Goal: Task Accomplishment & Management: Use online tool/utility

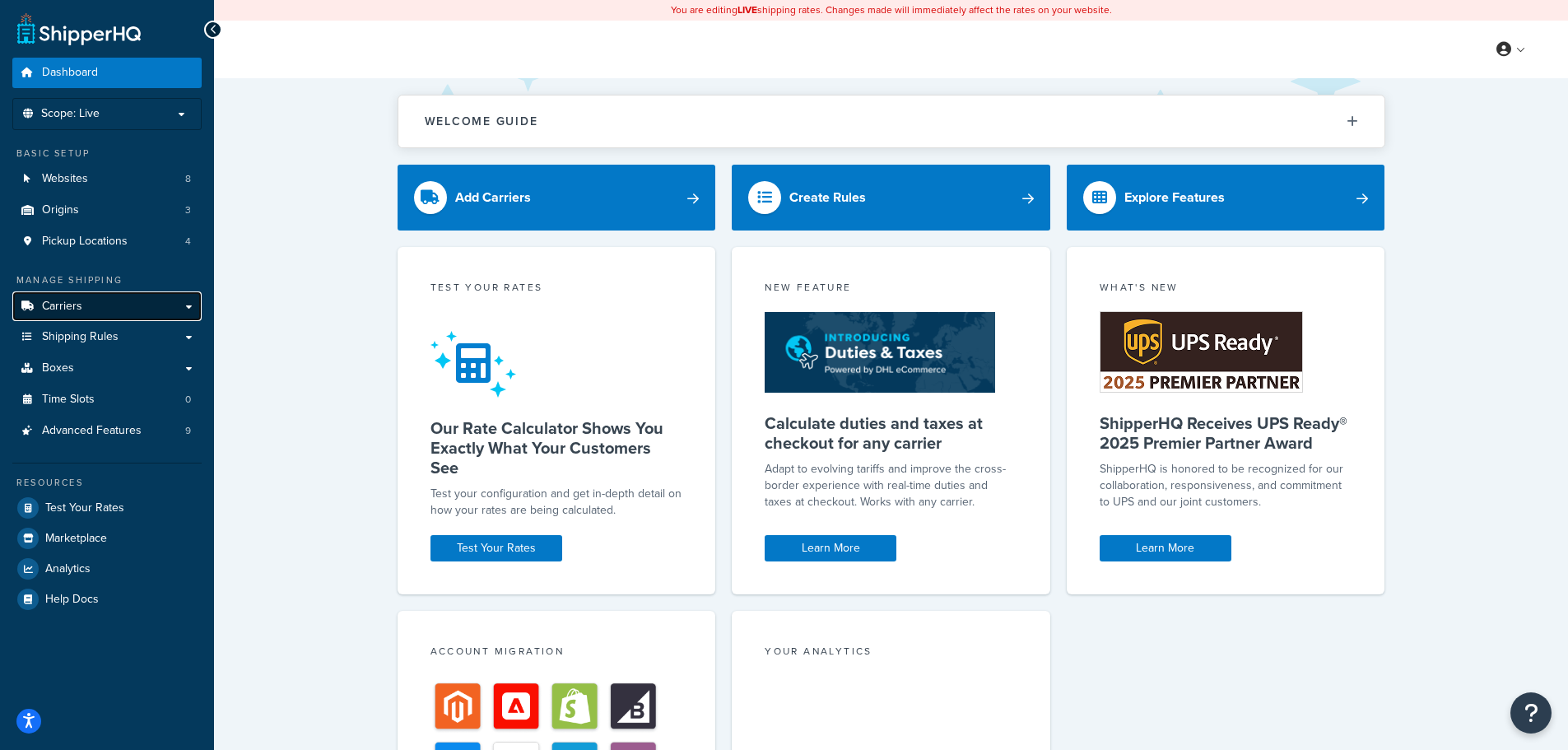
click at [138, 302] on link "Carriers" at bounding box center [107, 306] width 189 height 30
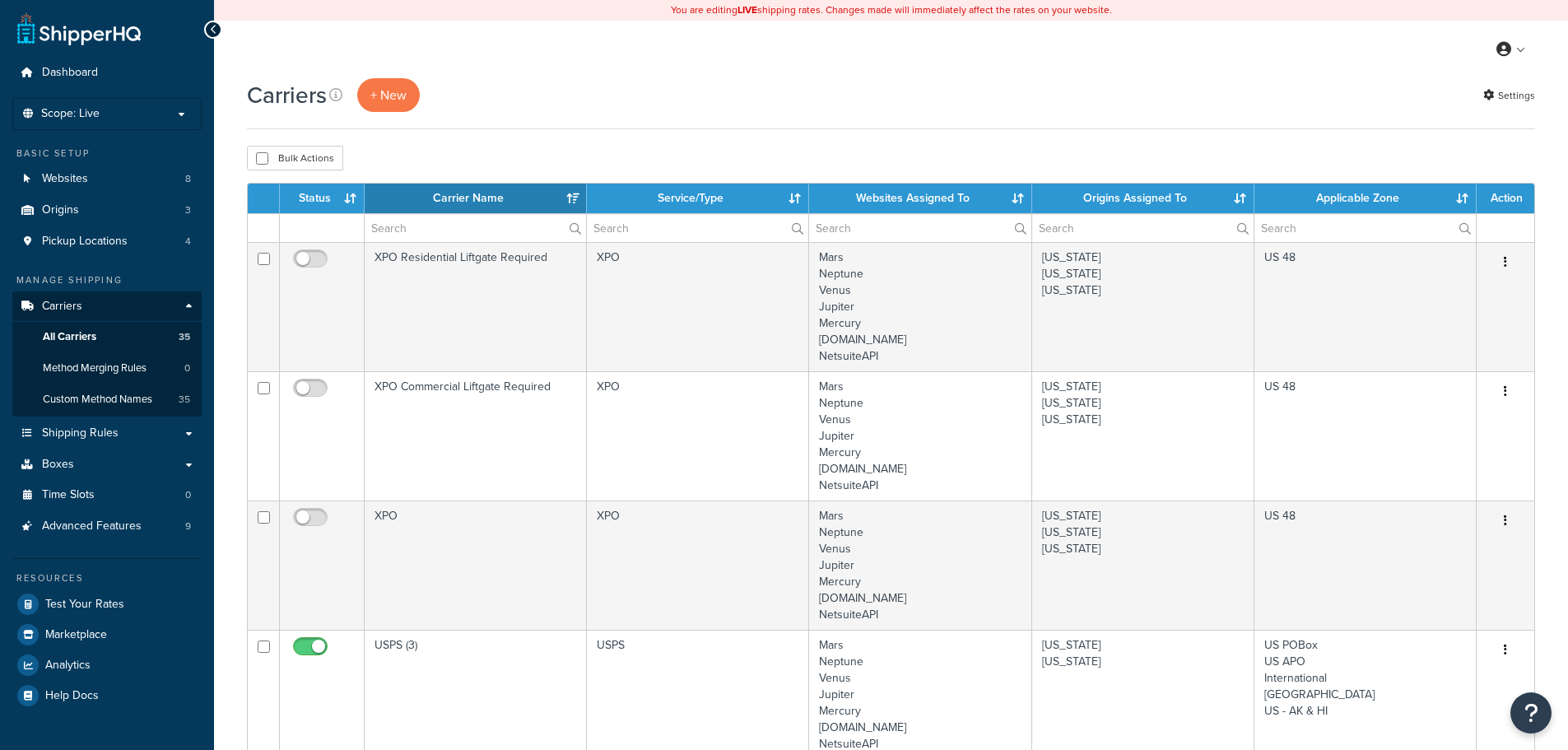
select select "15"
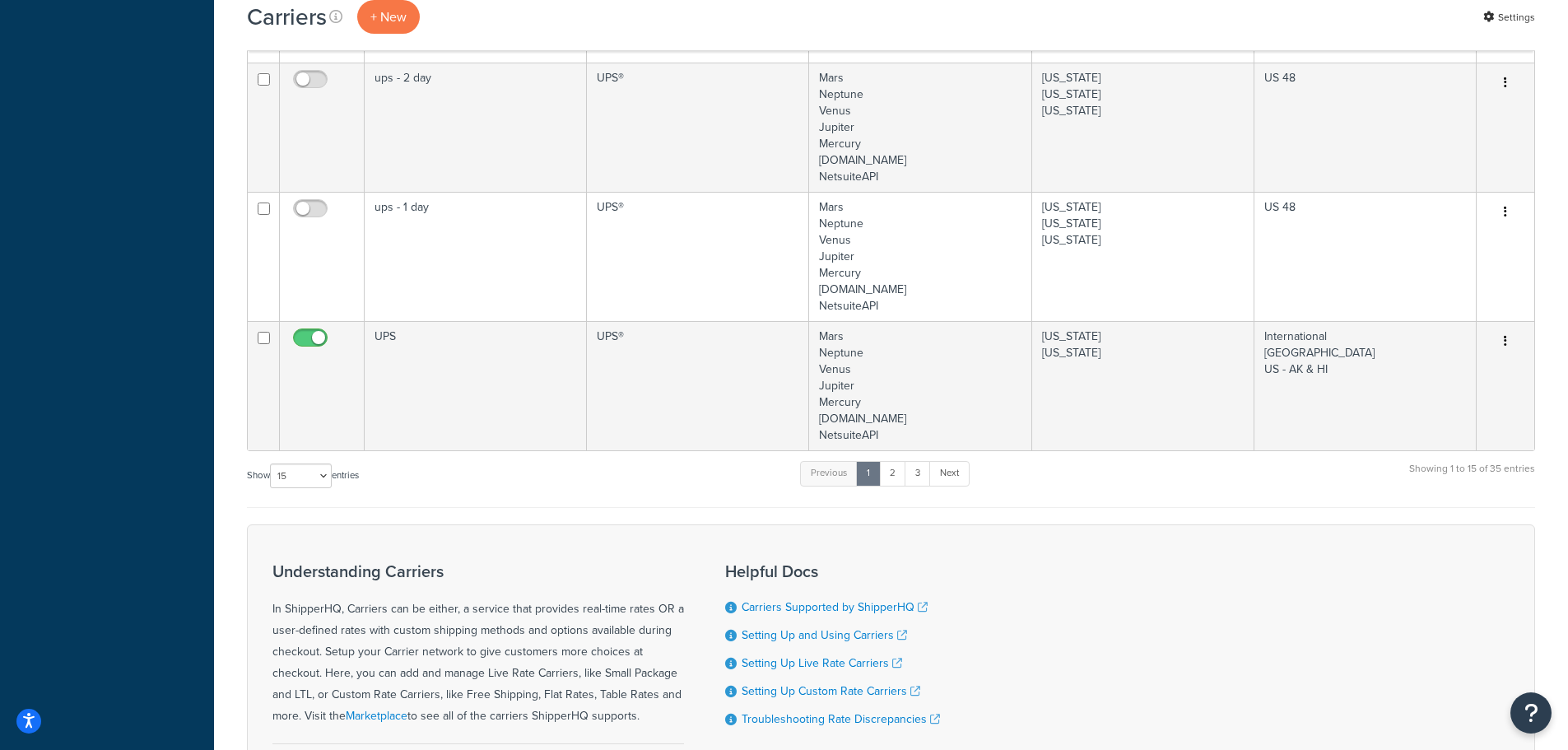
scroll to position [2121, 0]
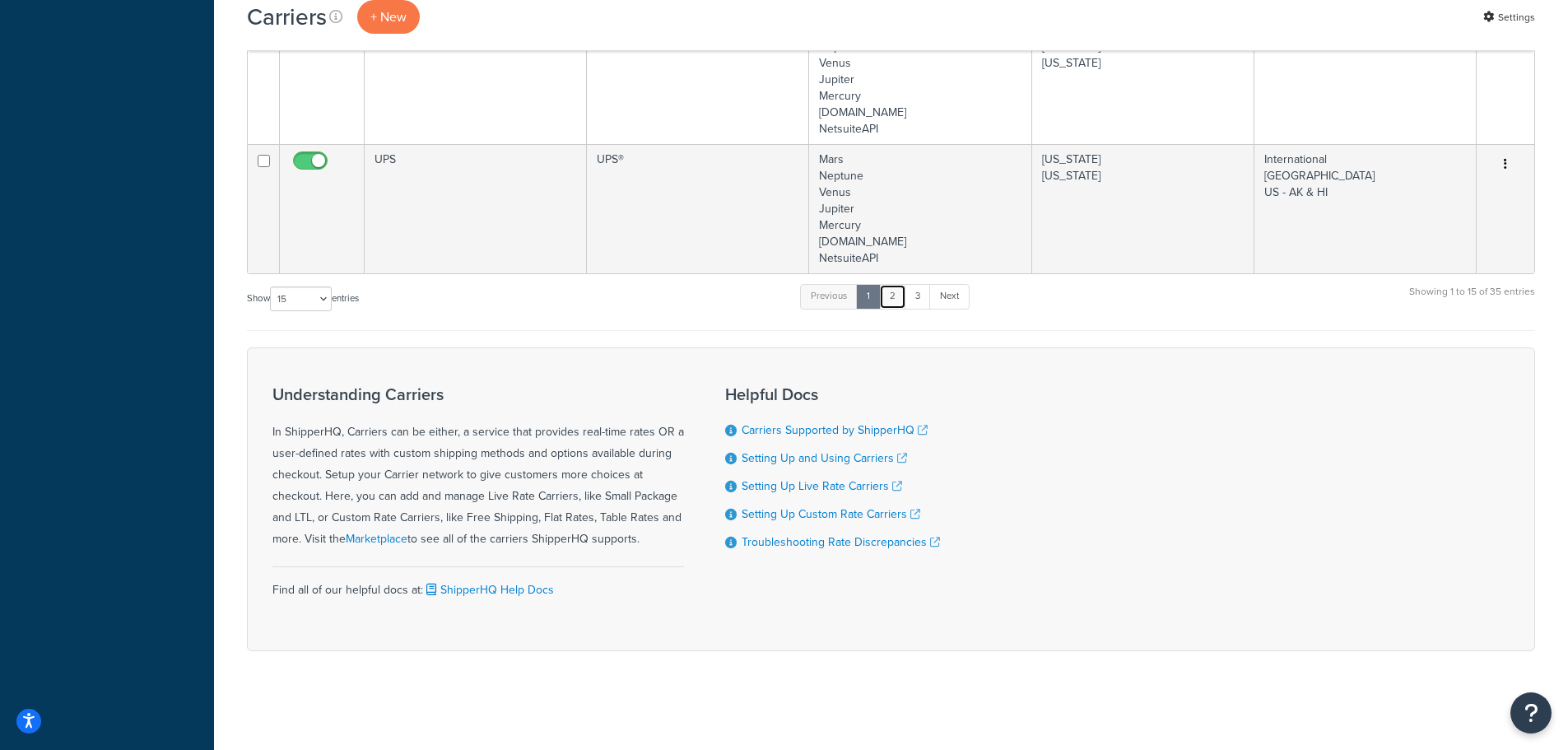
click at [899, 296] on link "2" at bounding box center [893, 296] width 28 height 25
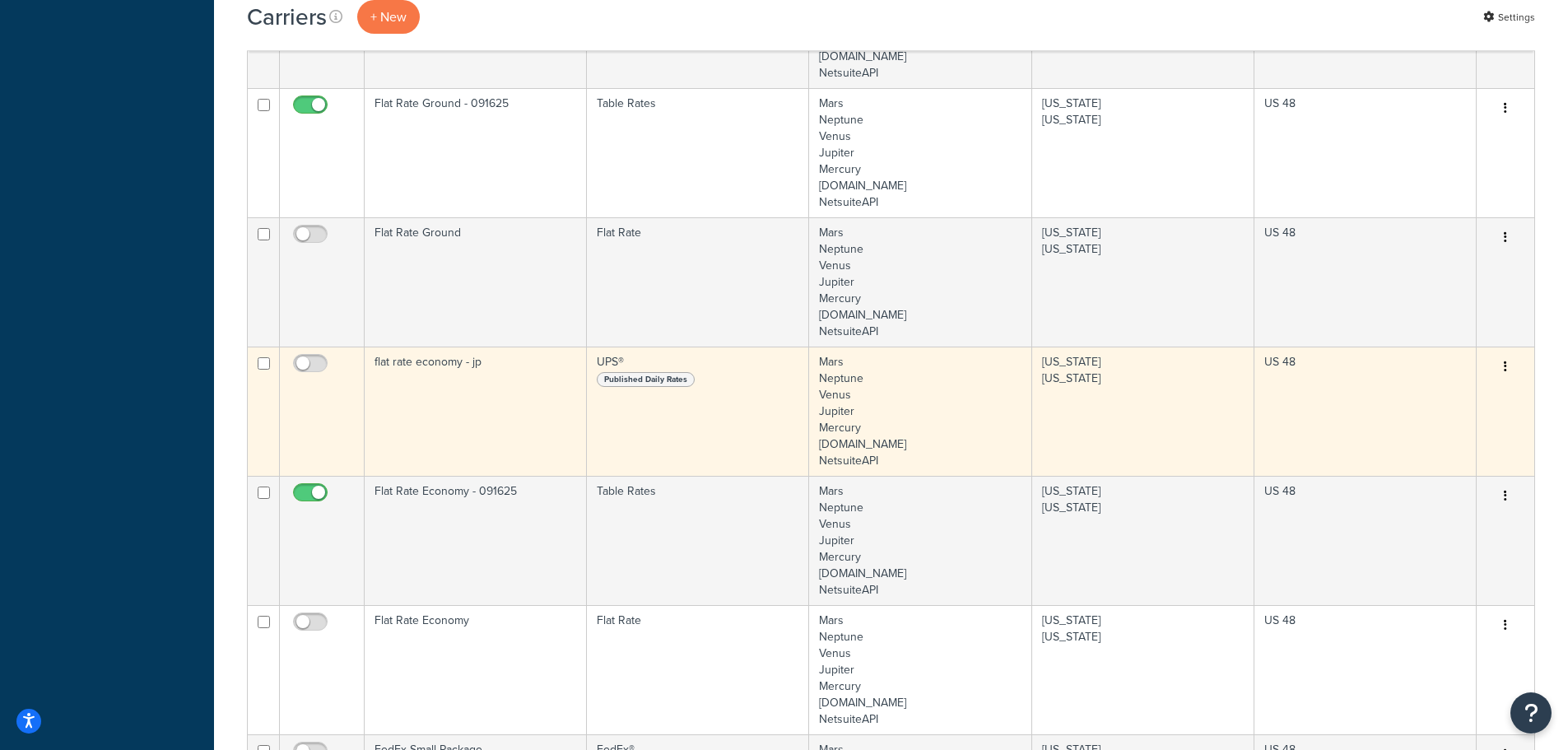
scroll to position [996, 0]
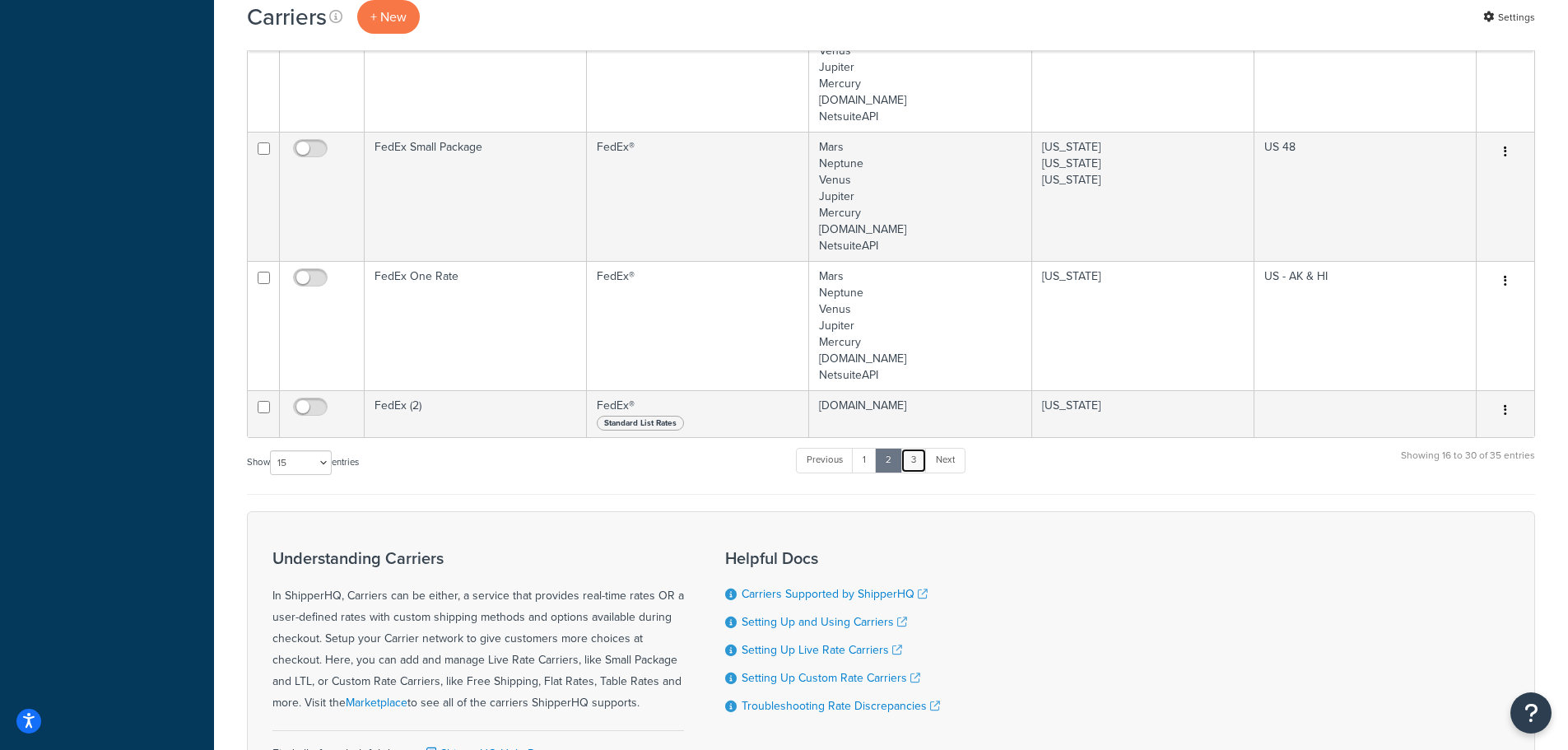
click at [914, 465] on link "3" at bounding box center [913, 459] width 27 height 25
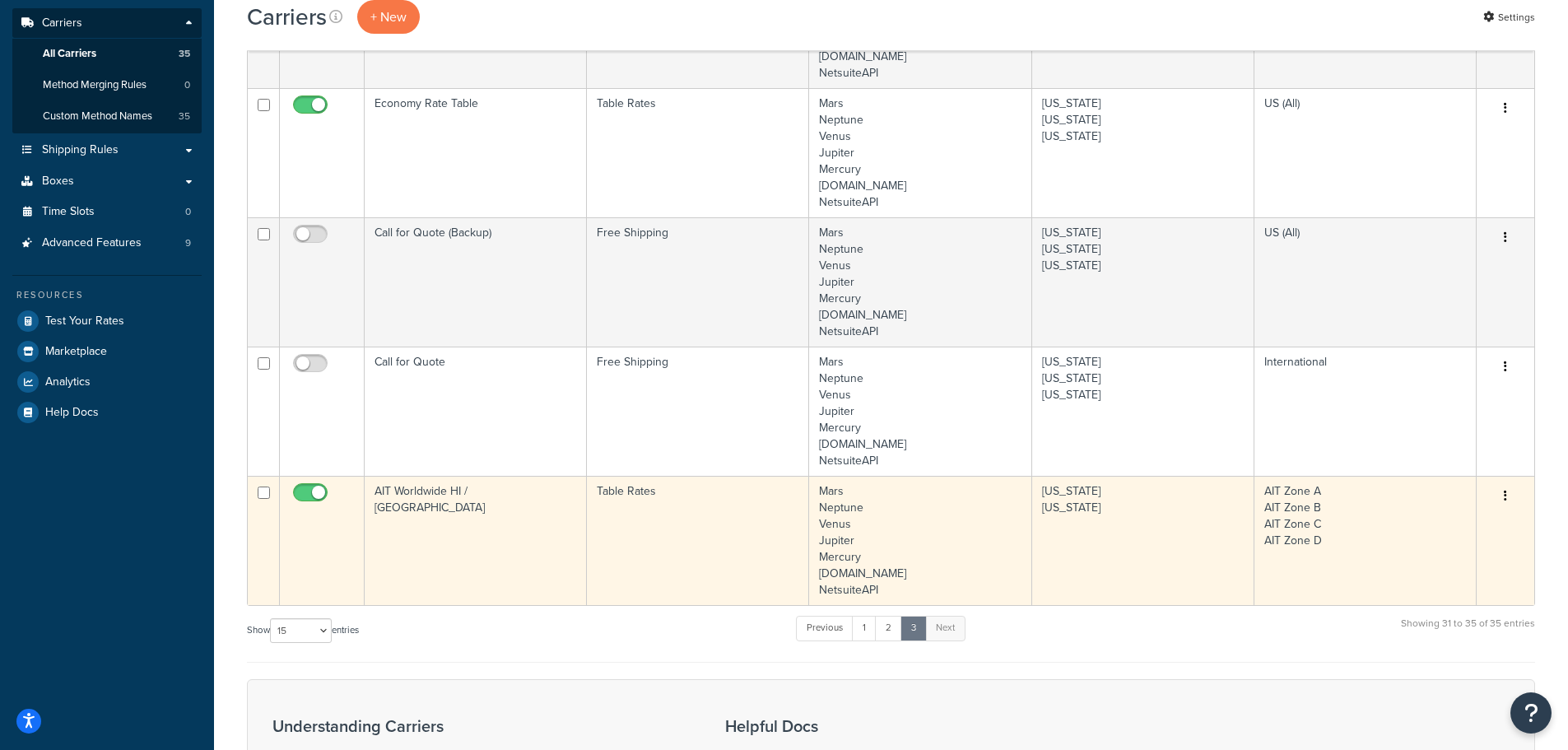
scroll to position [533, 0]
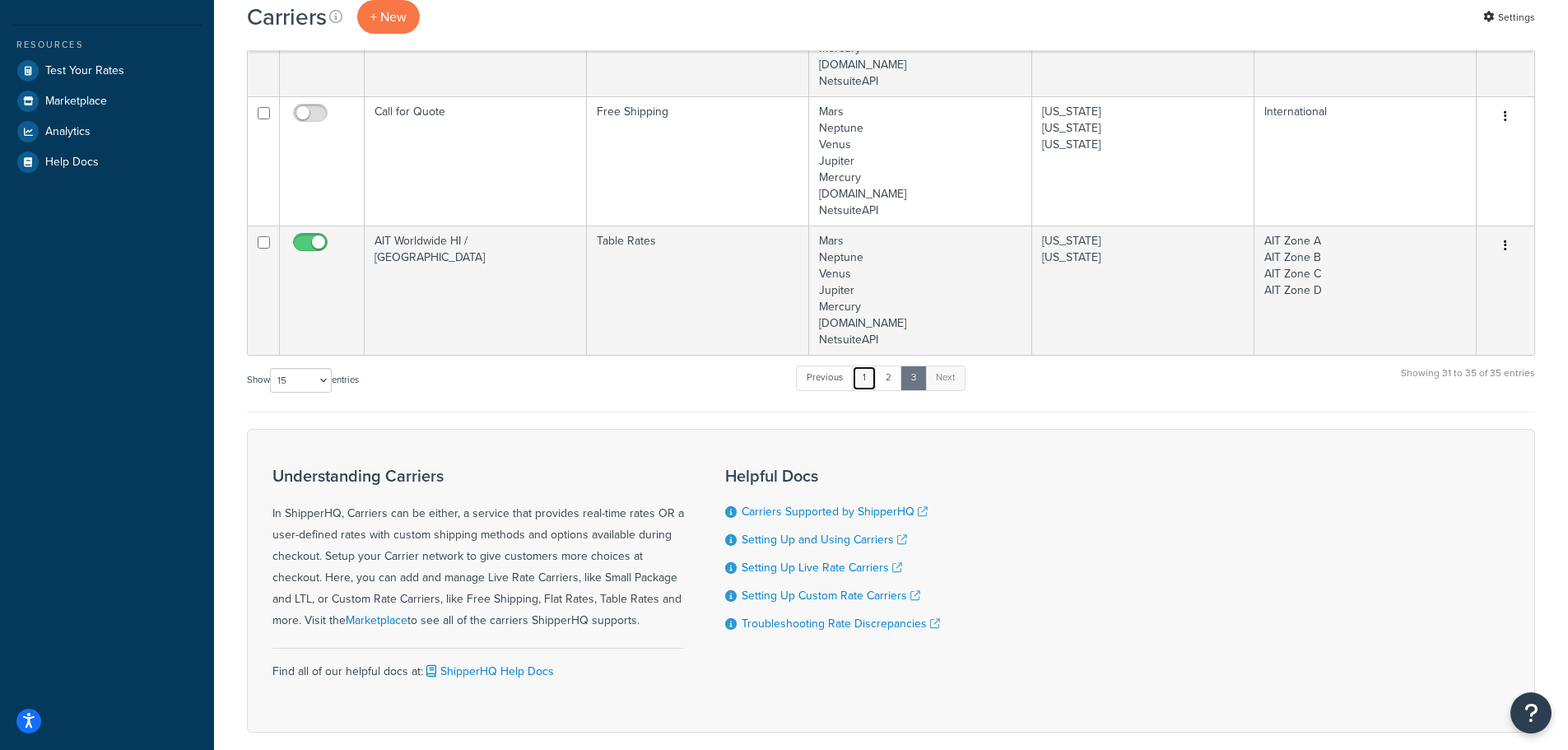
click at [871, 384] on link "1" at bounding box center [864, 378] width 25 height 25
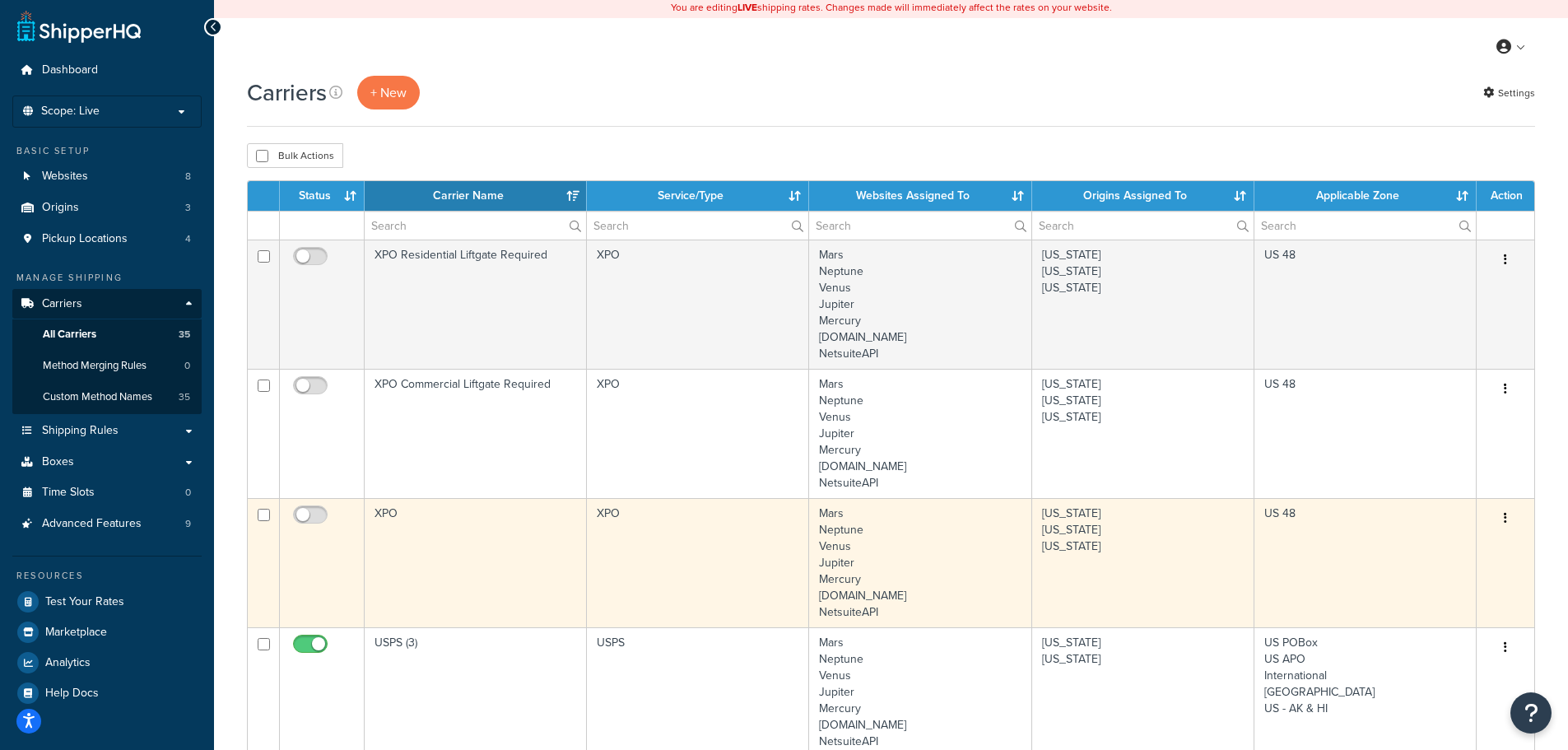
scroll to position [0, 0]
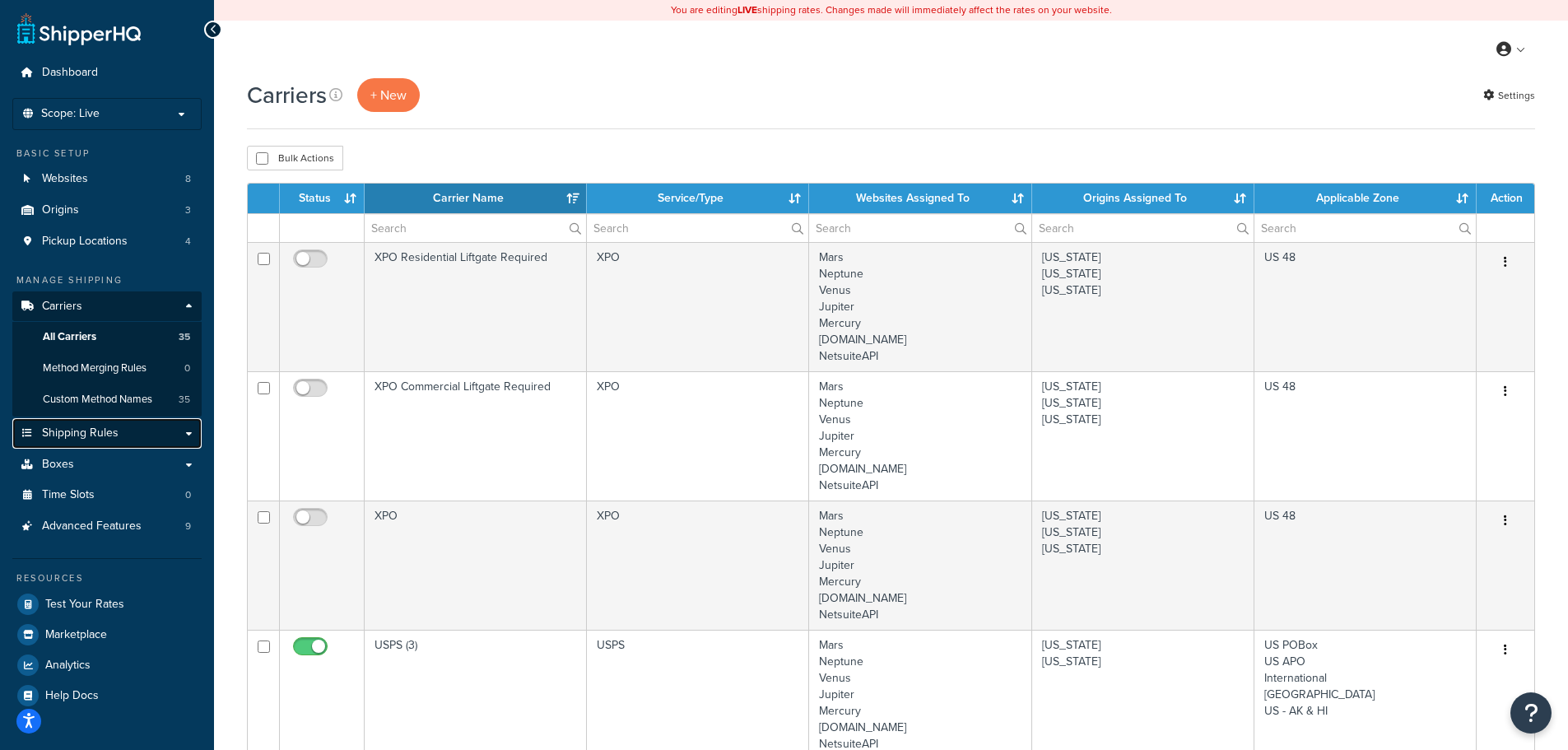
click at [101, 430] on span "Shipping Rules" at bounding box center [80, 433] width 77 height 14
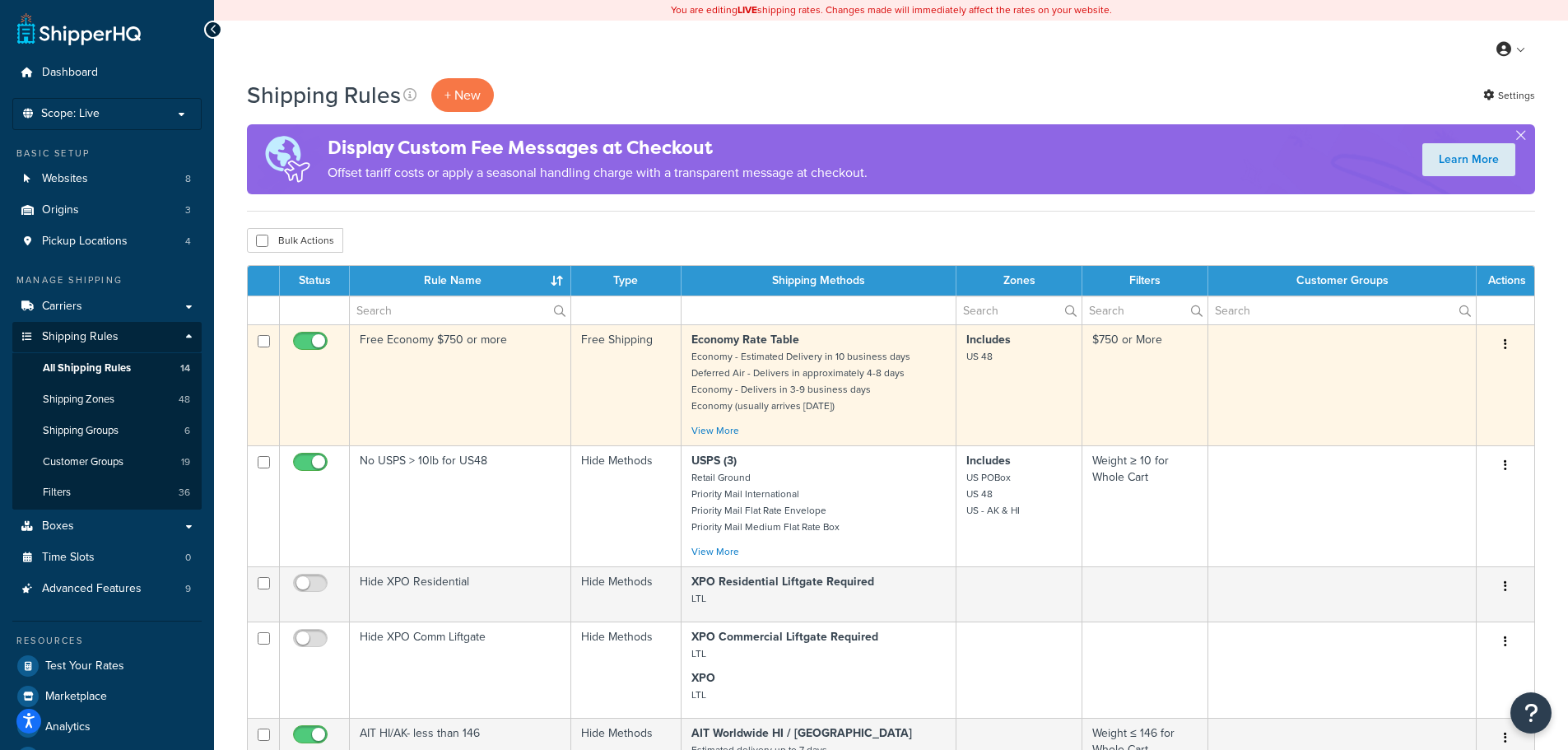
click at [428, 367] on td "Free Economy $750 or more" at bounding box center [460, 384] width 221 height 121
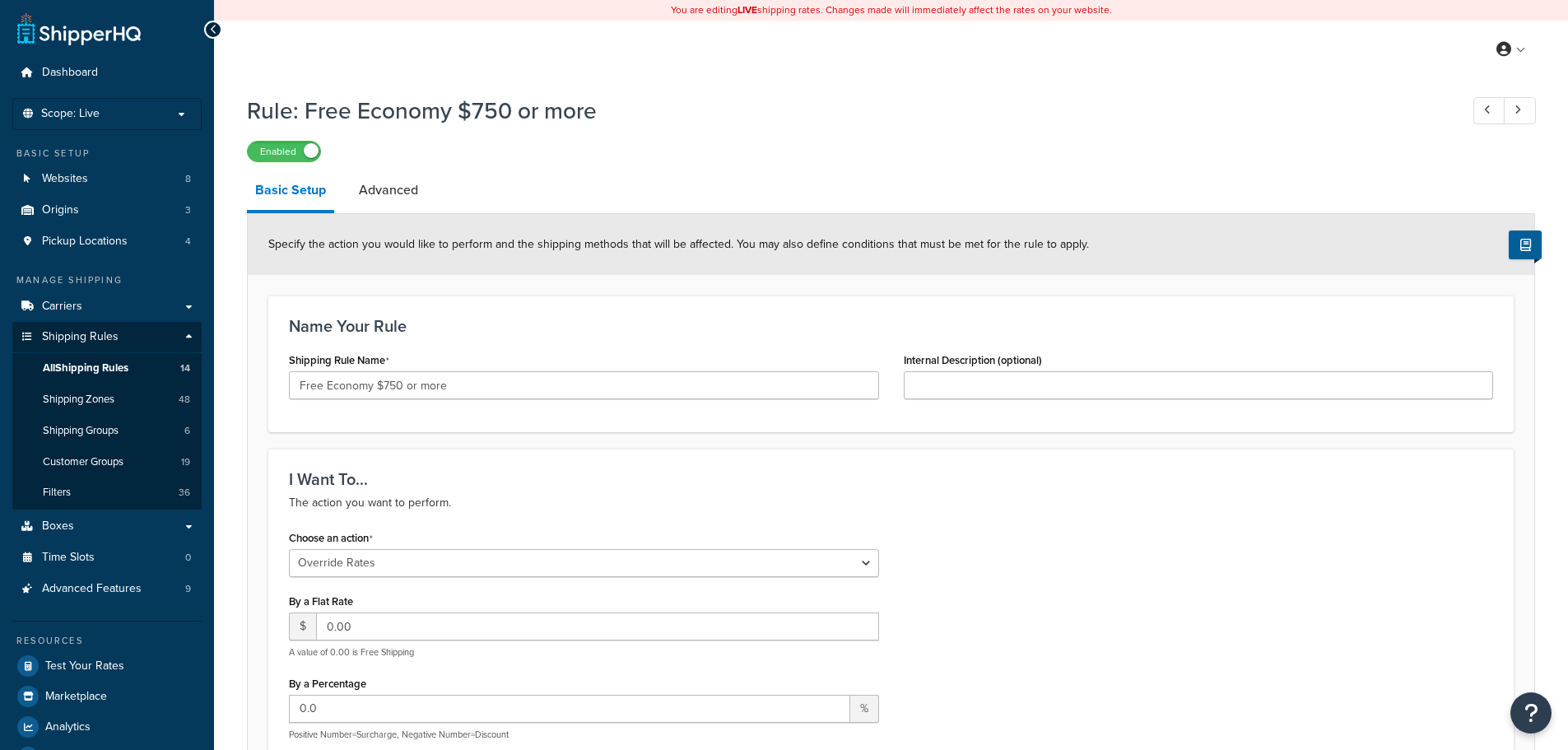
select select "OVERRIDE"
click at [395, 194] on link "Advanced" at bounding box center [389, 190] width 76 height 40
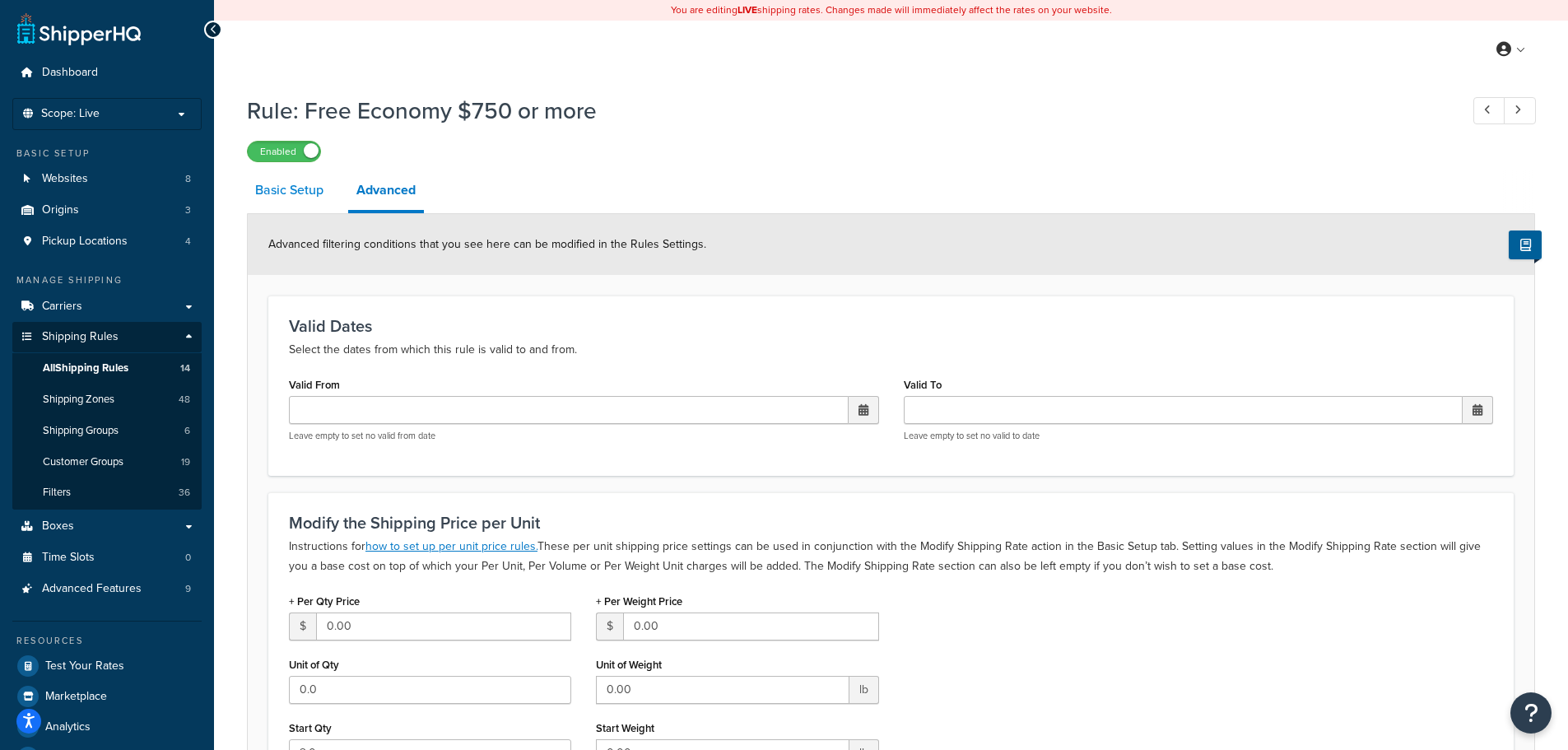
click at [299, 197] on link "Basic Setup" at bounding box center [289, 190] width 85 height 40
select select "OVERRIDE"
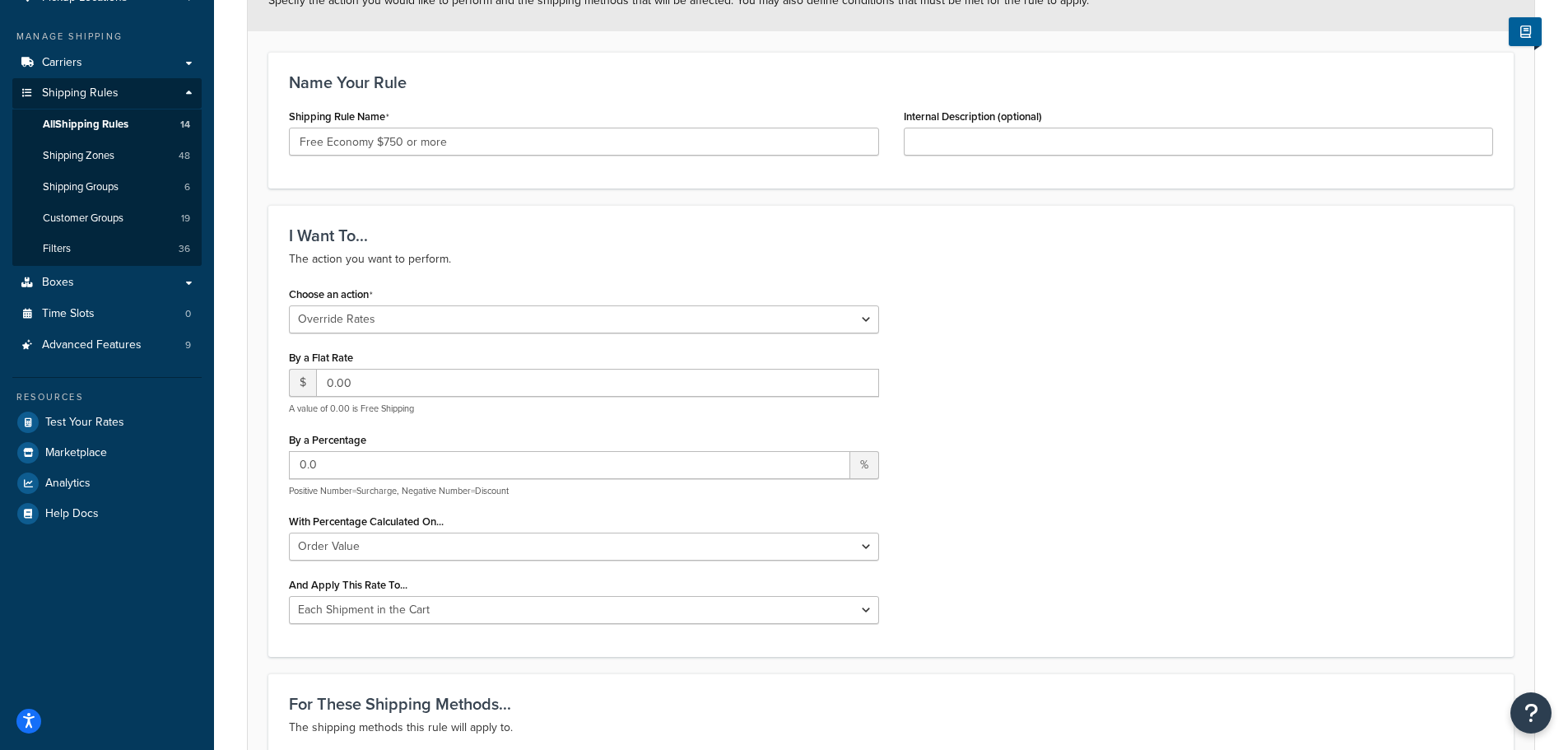
scroll to position [21, 0]
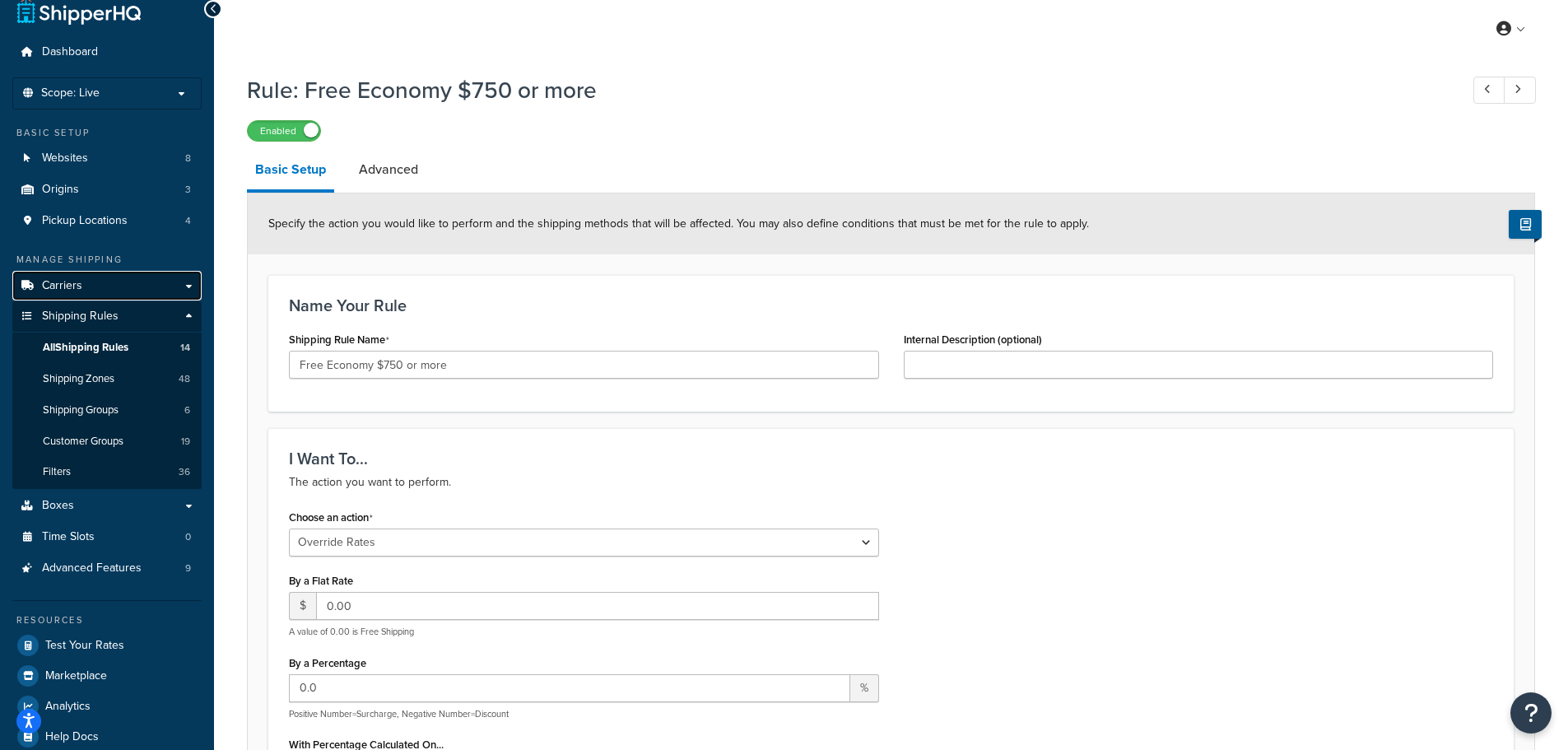
click at [83, 286] on link "Carriers" at bounding box center [107, 286] width 189 height 30
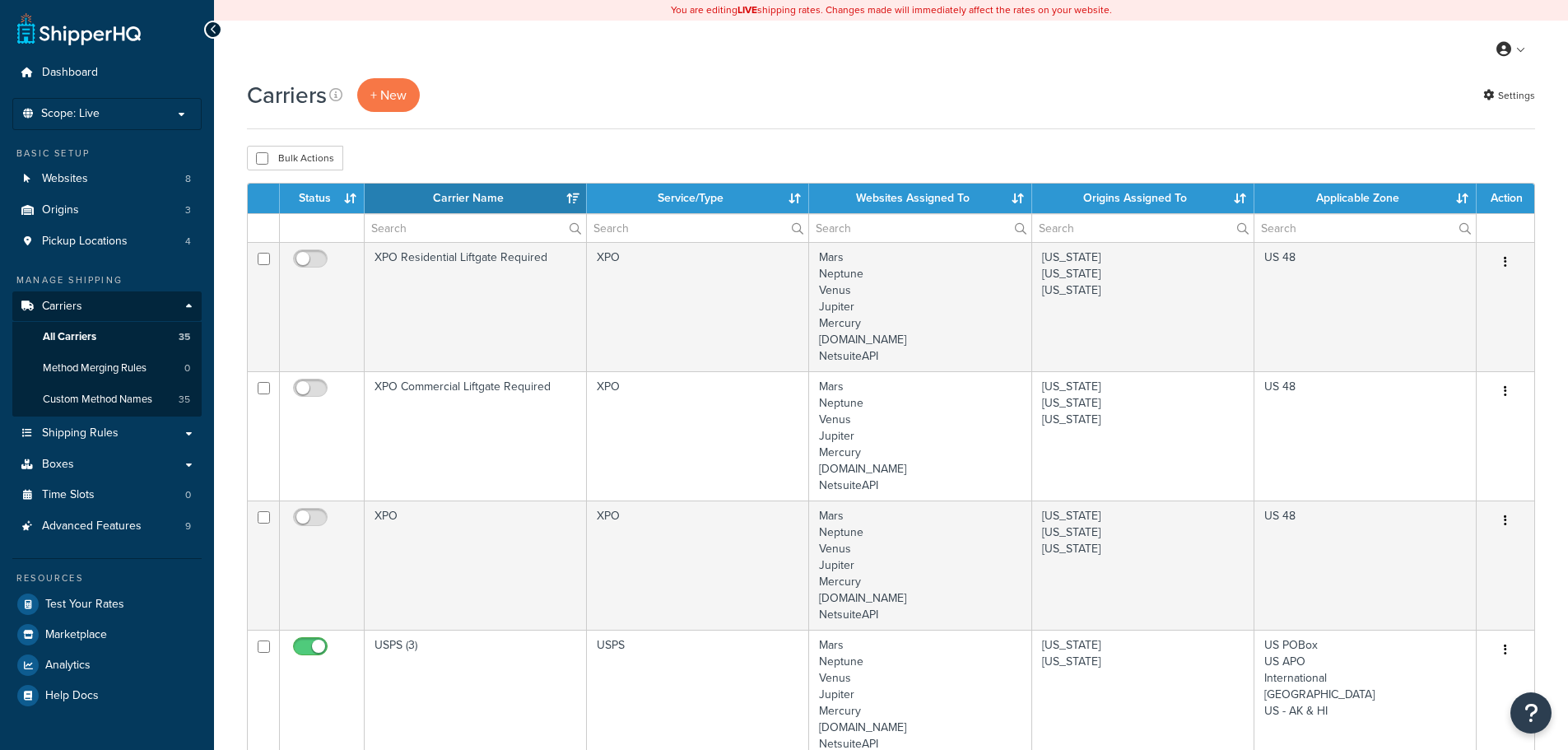
select select "15"
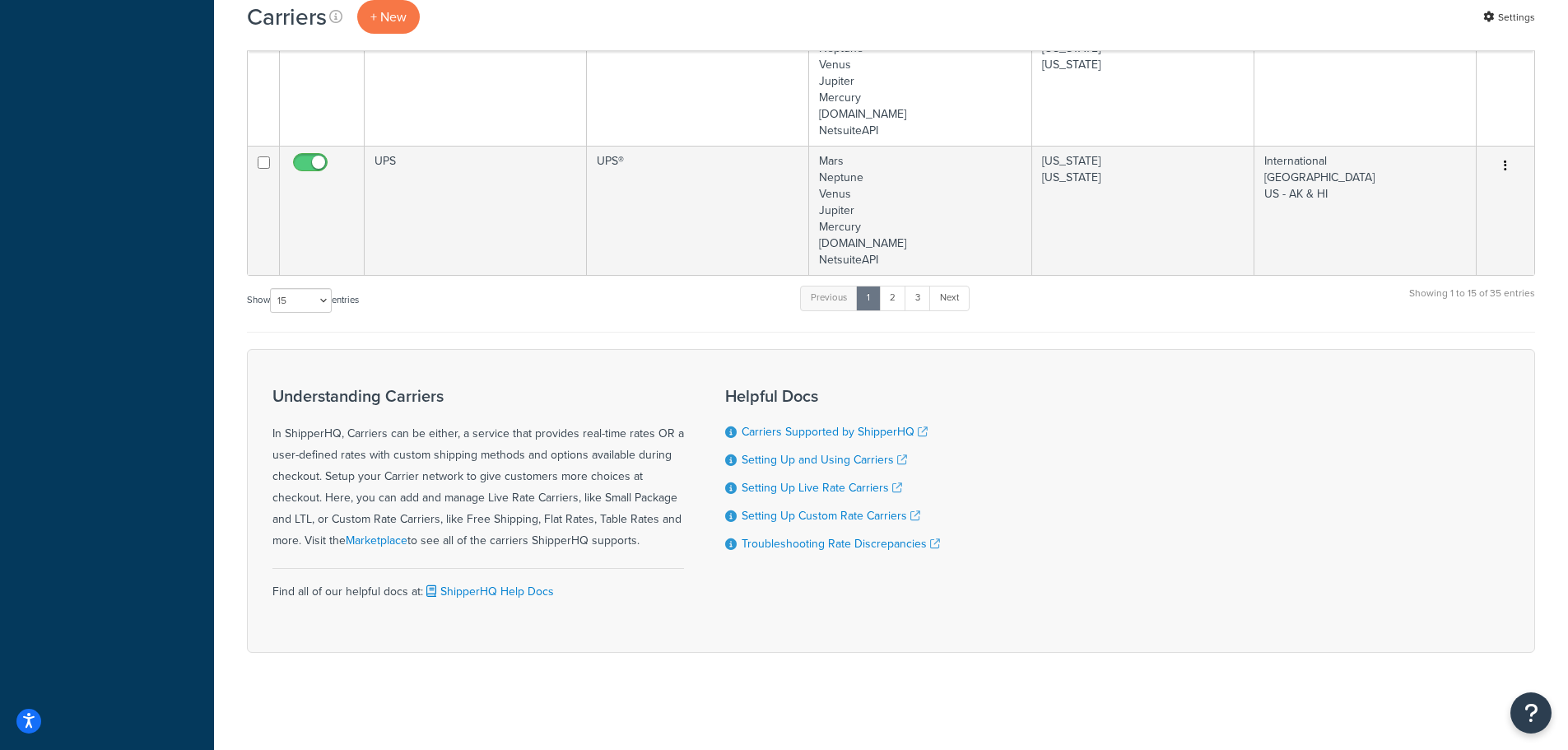
scroll to position [2121, 0]
click at [899, 304] on link "2" at bounding box center [893, 296] width 28 height 25
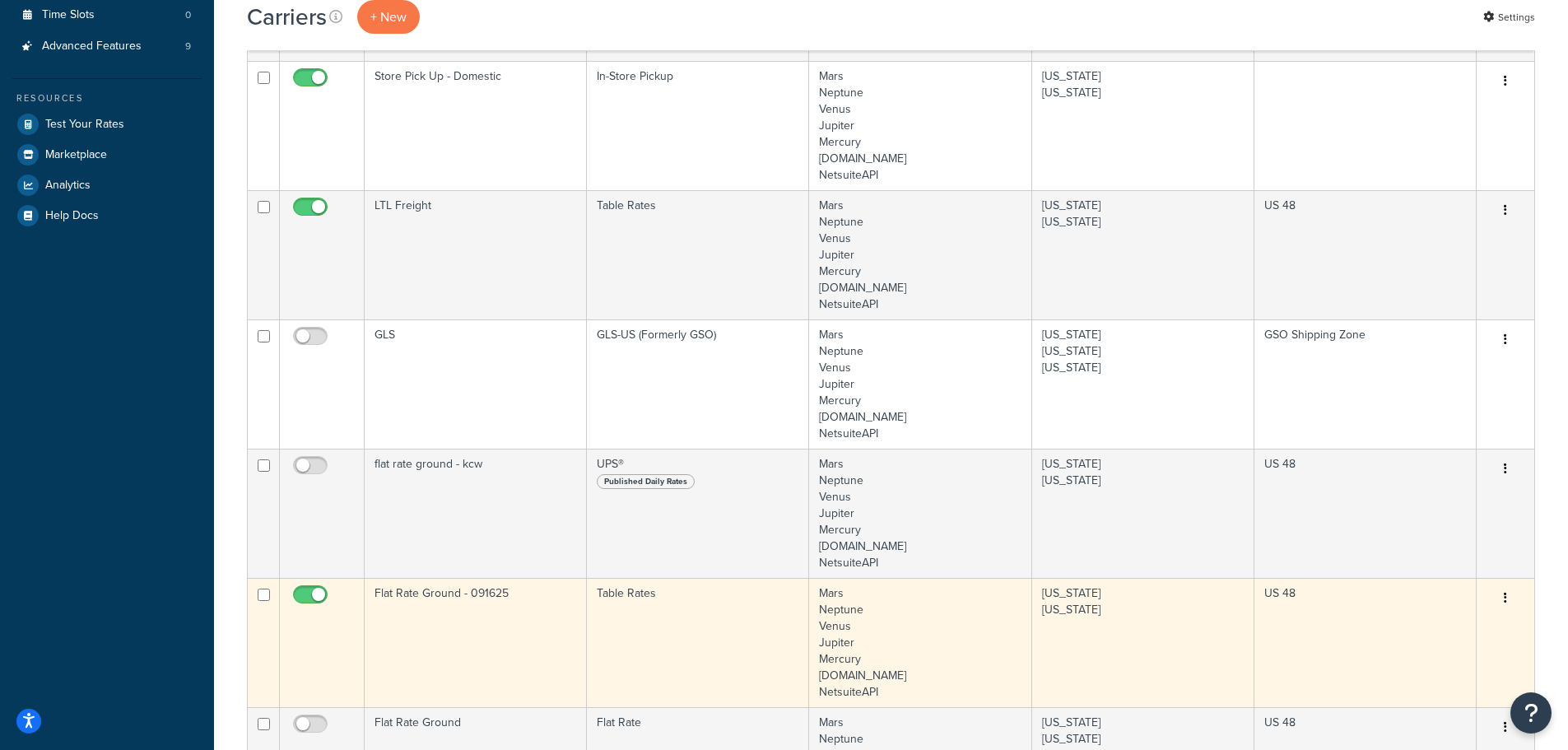
scroll to position [337, 0]
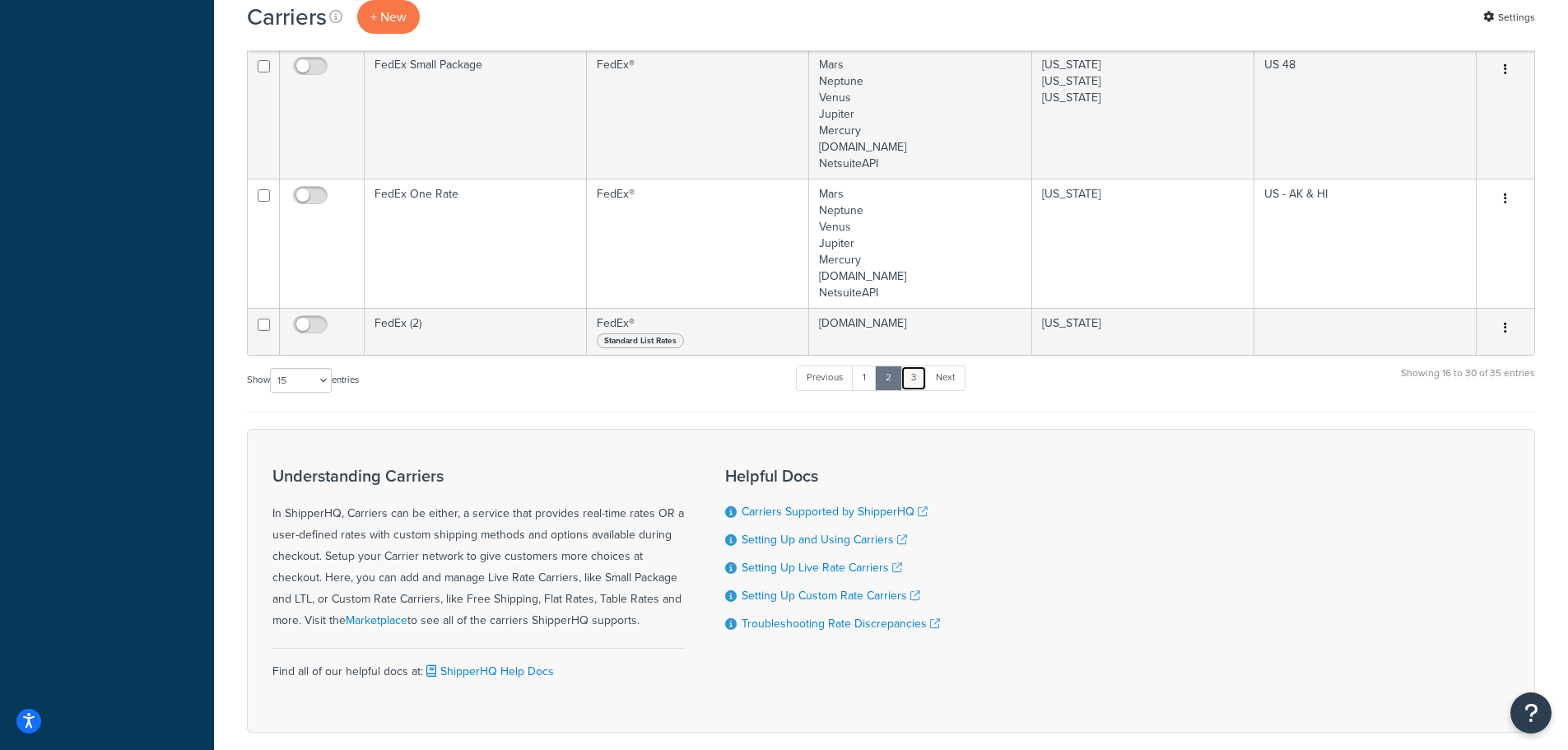
click at [908, 383] on link "3" at bounding box center [913, 378] width 27 height 25
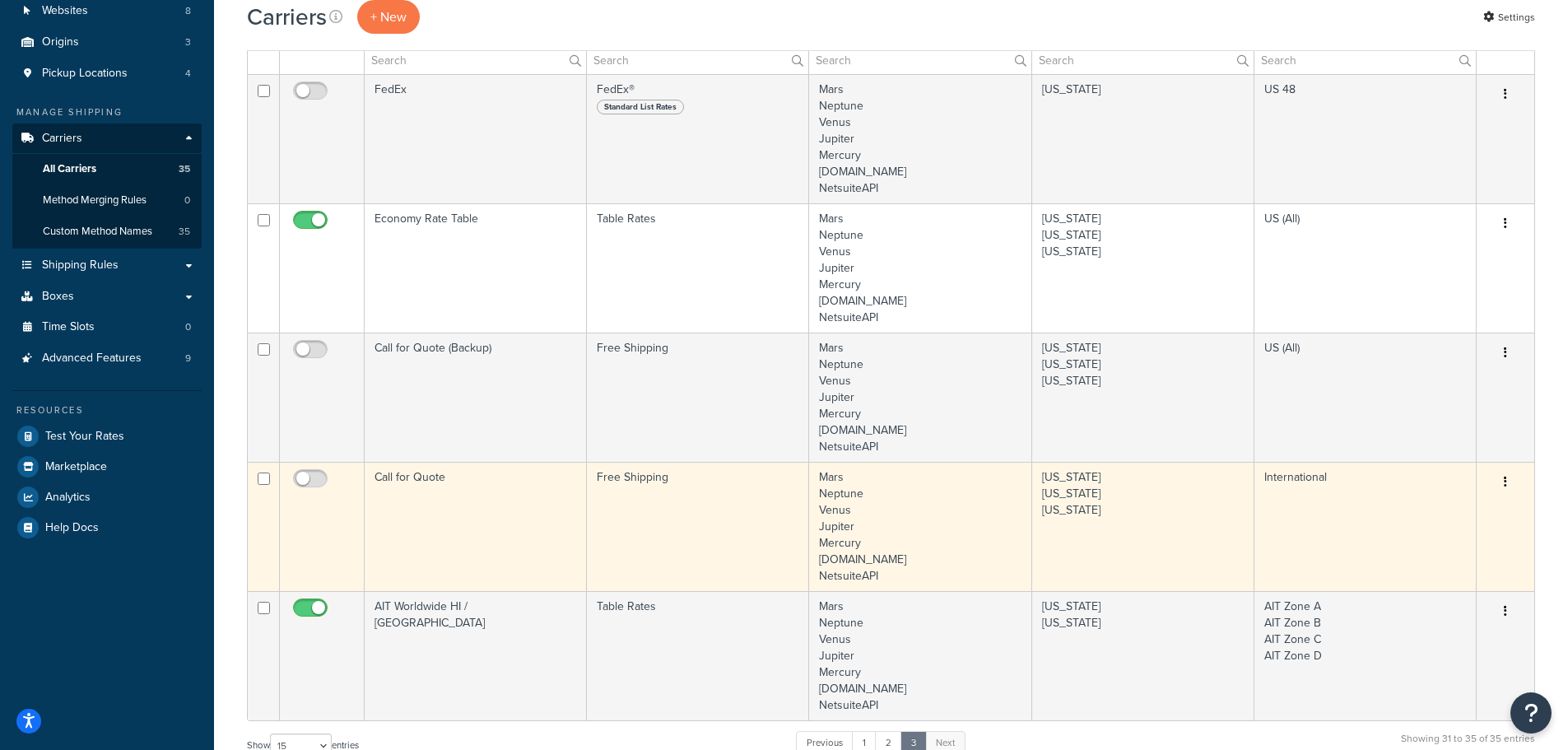
scroll to position [0, 0]
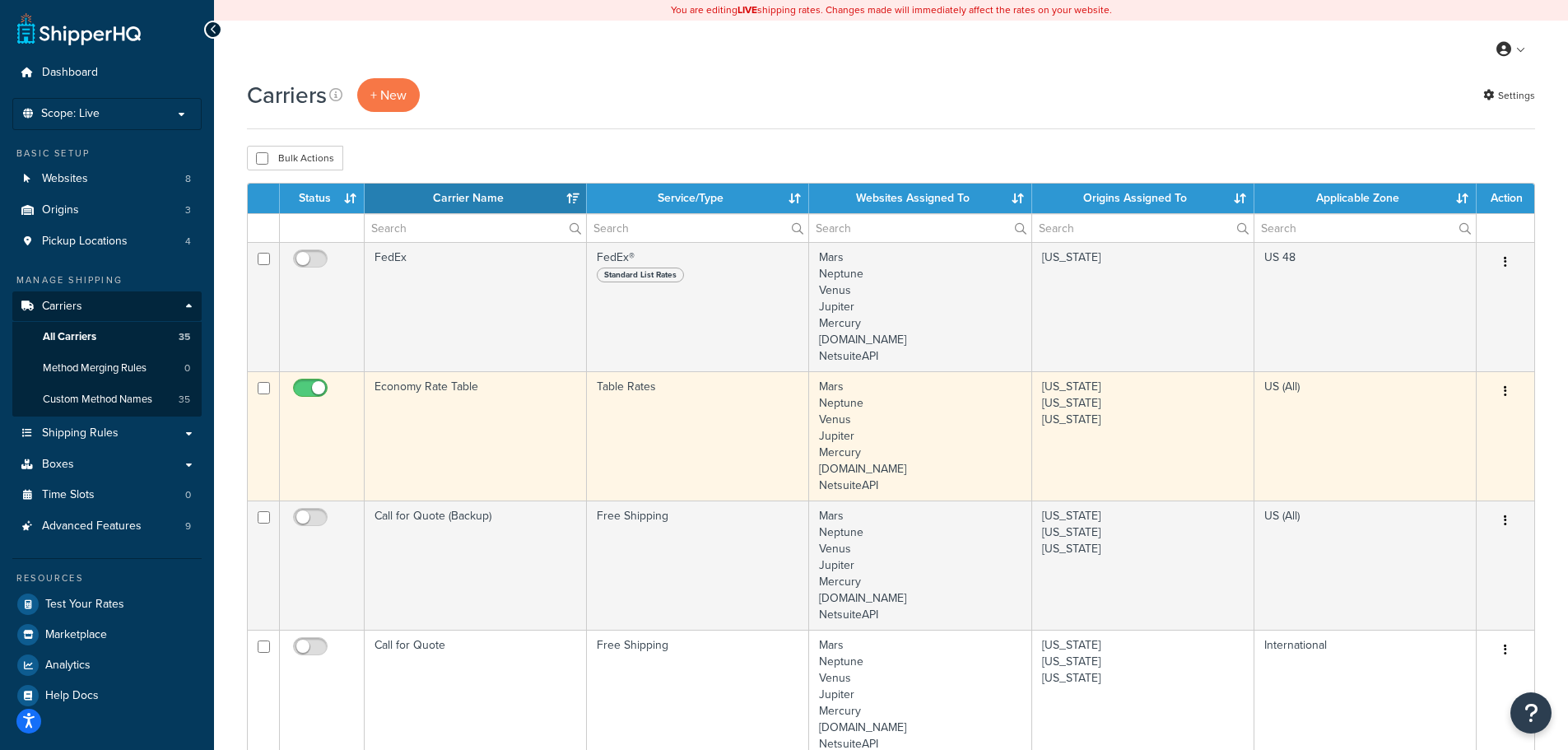
click at [452, 403] on td "Economy Rate Table" at bounding box center [476, 435] width 222 height 129
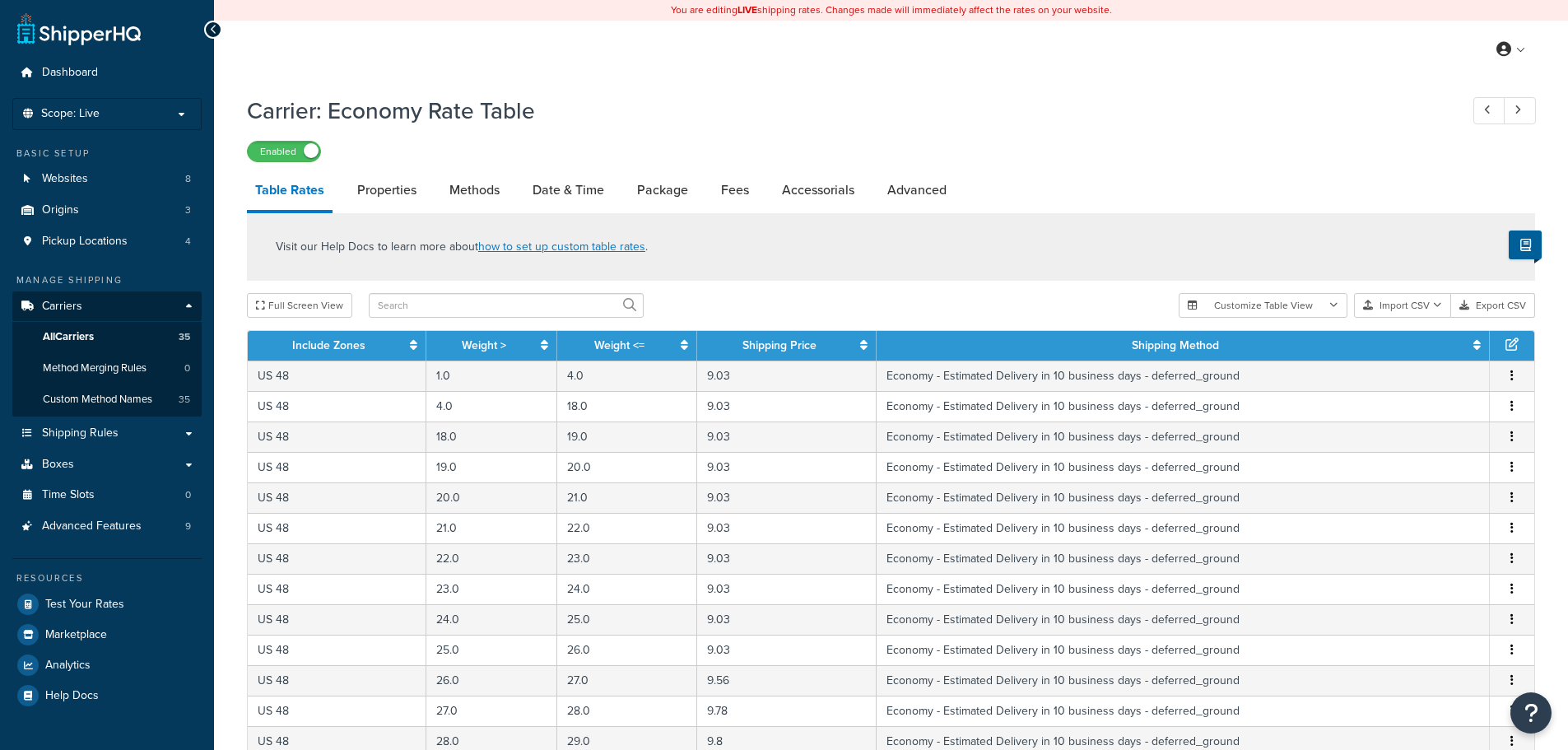
select select "25"
click at [400, 193] on link "Properties" at bounding box center [387, 190] width 76 height 40
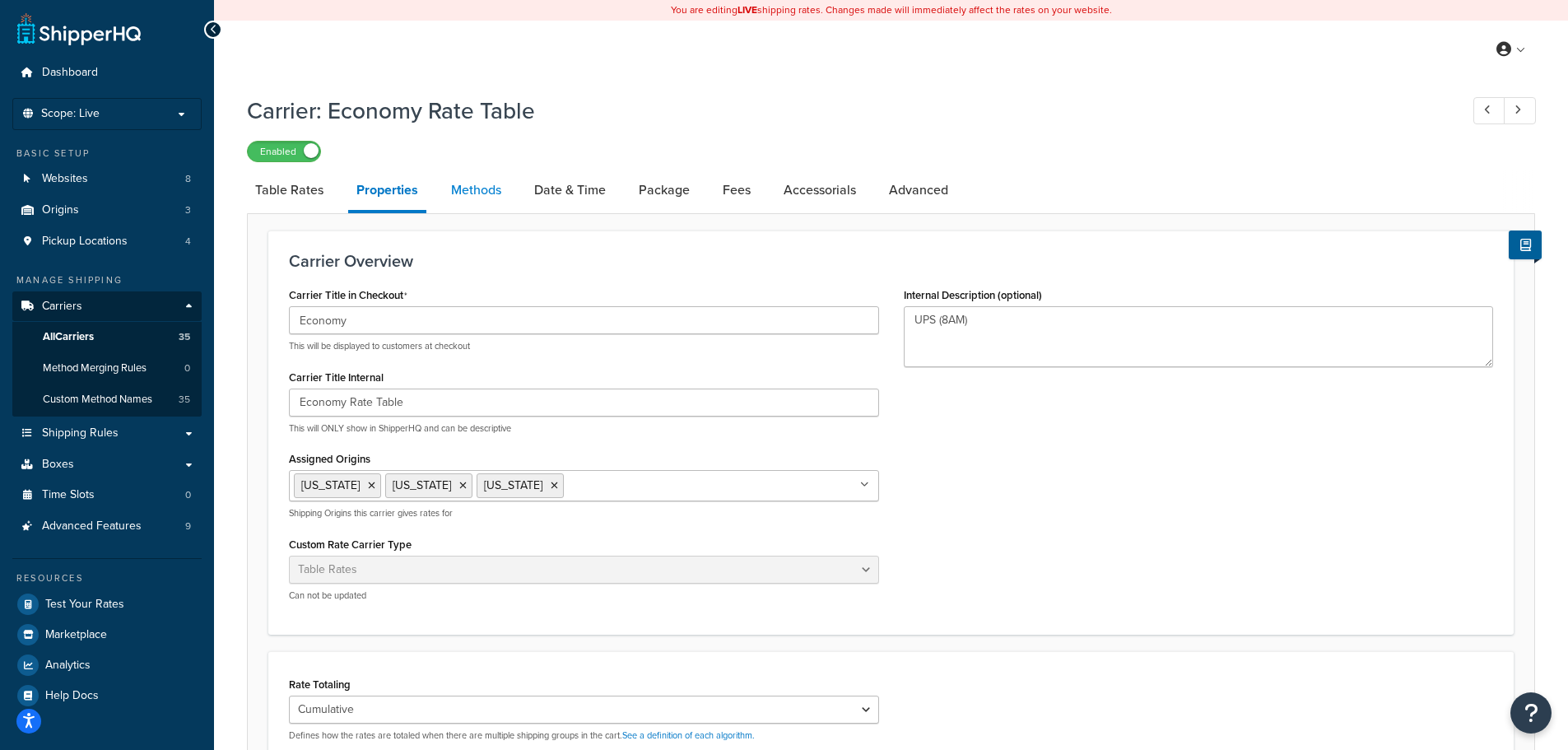
click at [476, 197] on link "Methods" at bounding box center [476, 190] width 66 height 40
select select "25"
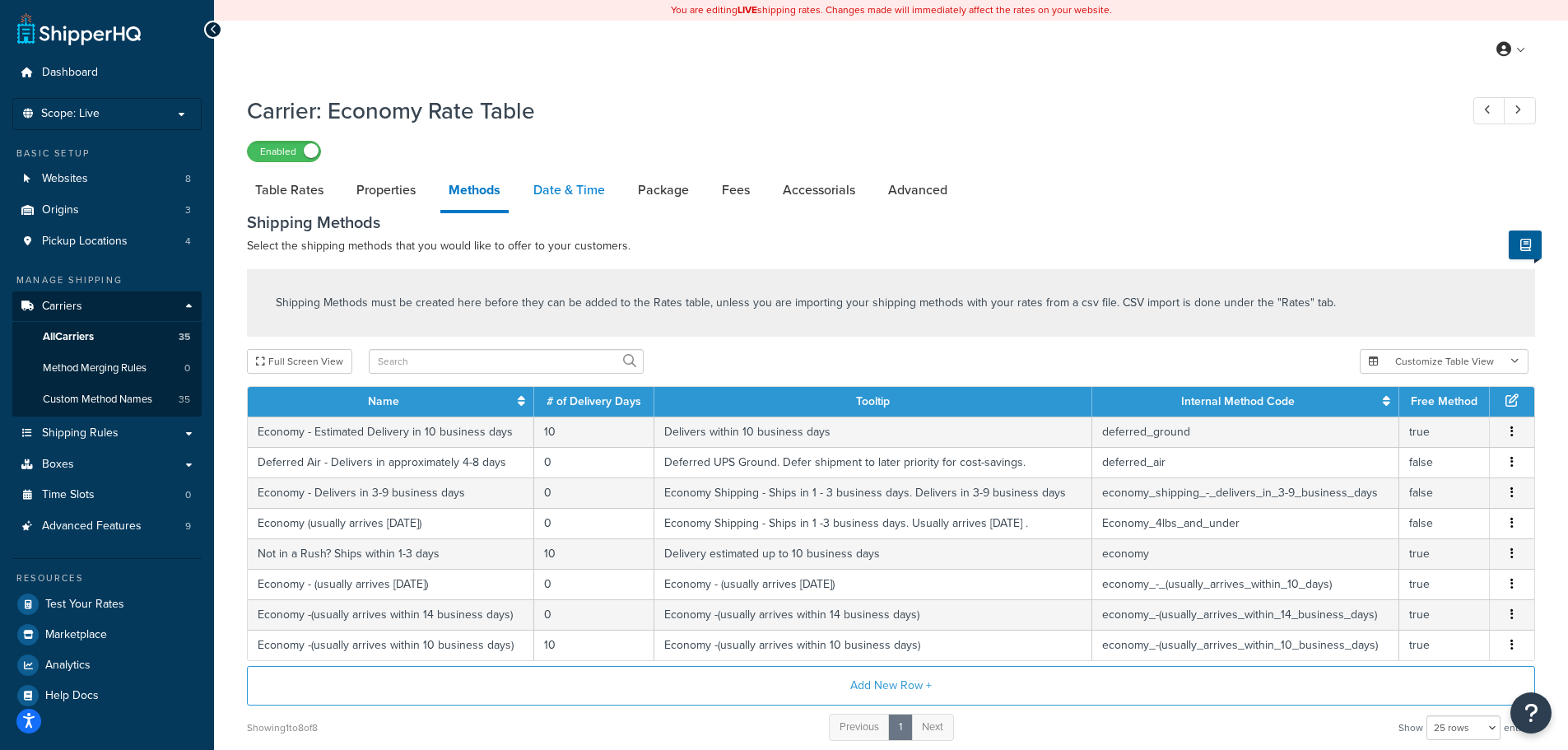
click at [558, 195] on link "Date & Time" at bounding box center [569, 190] width 88 height 40
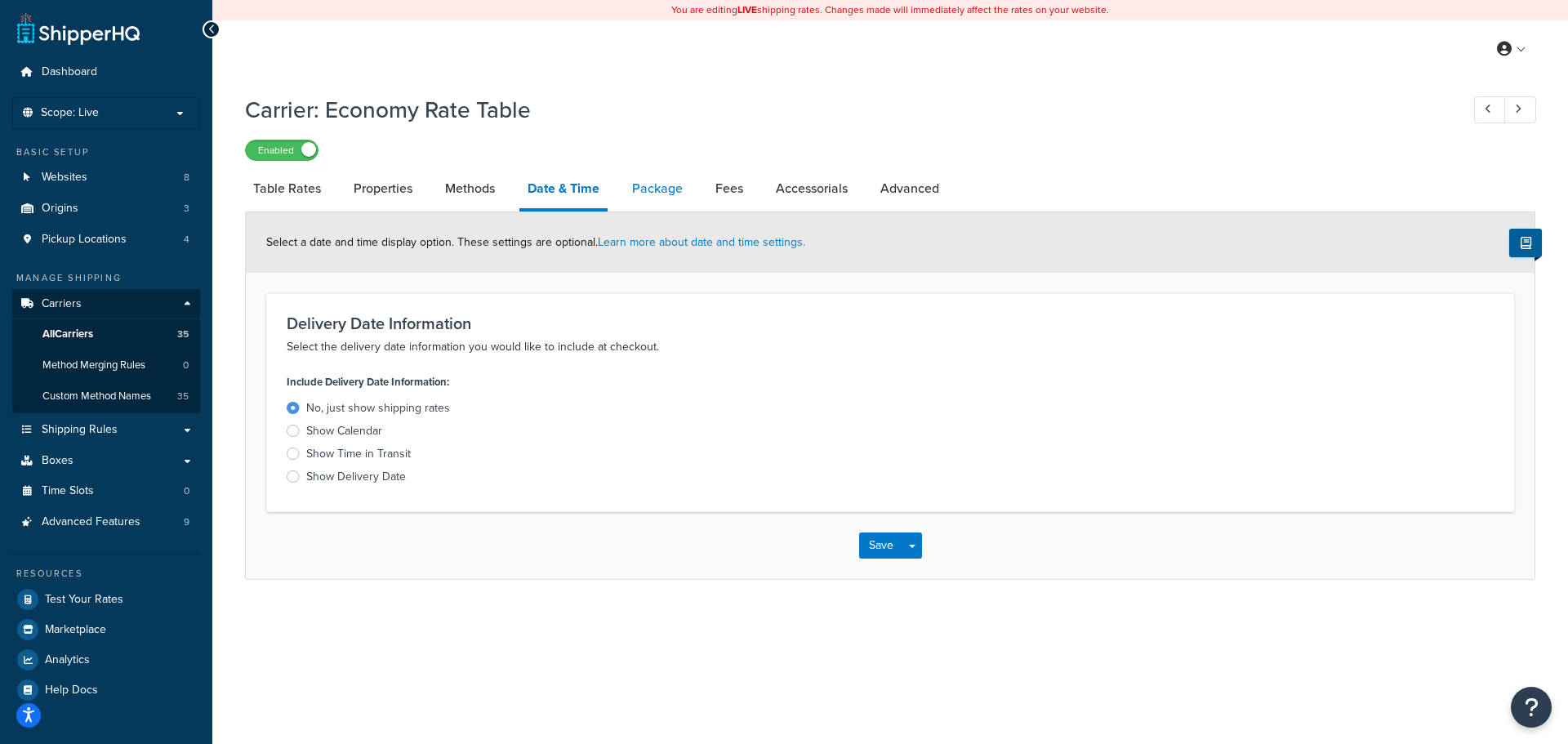
click at [662, 189] on link "Package" at bounding box center [657, 189] width 67 height 39
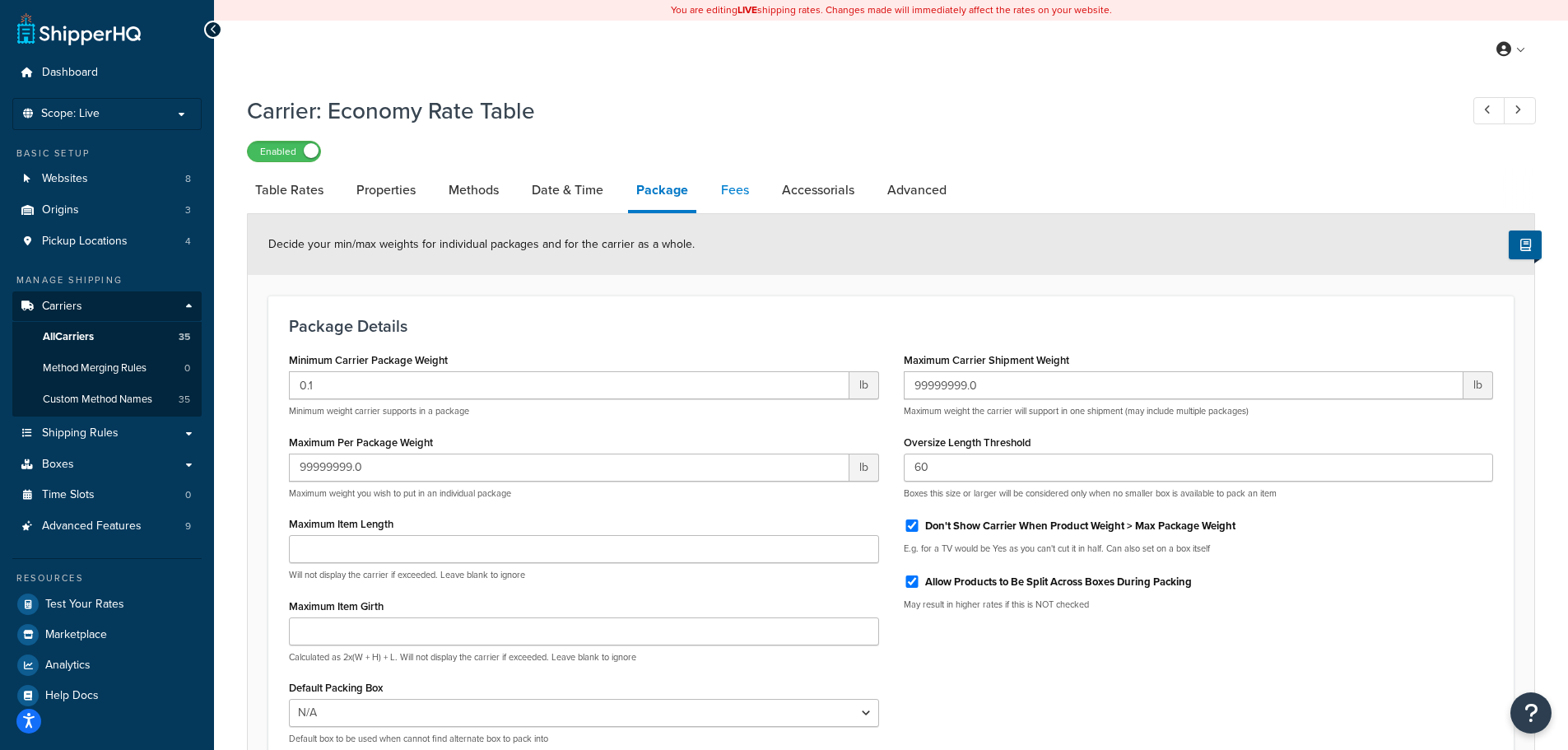
click at [728, 190] on link "Fees" at bounding box center [735, 190] width 45 height 40
select select "AFTER"
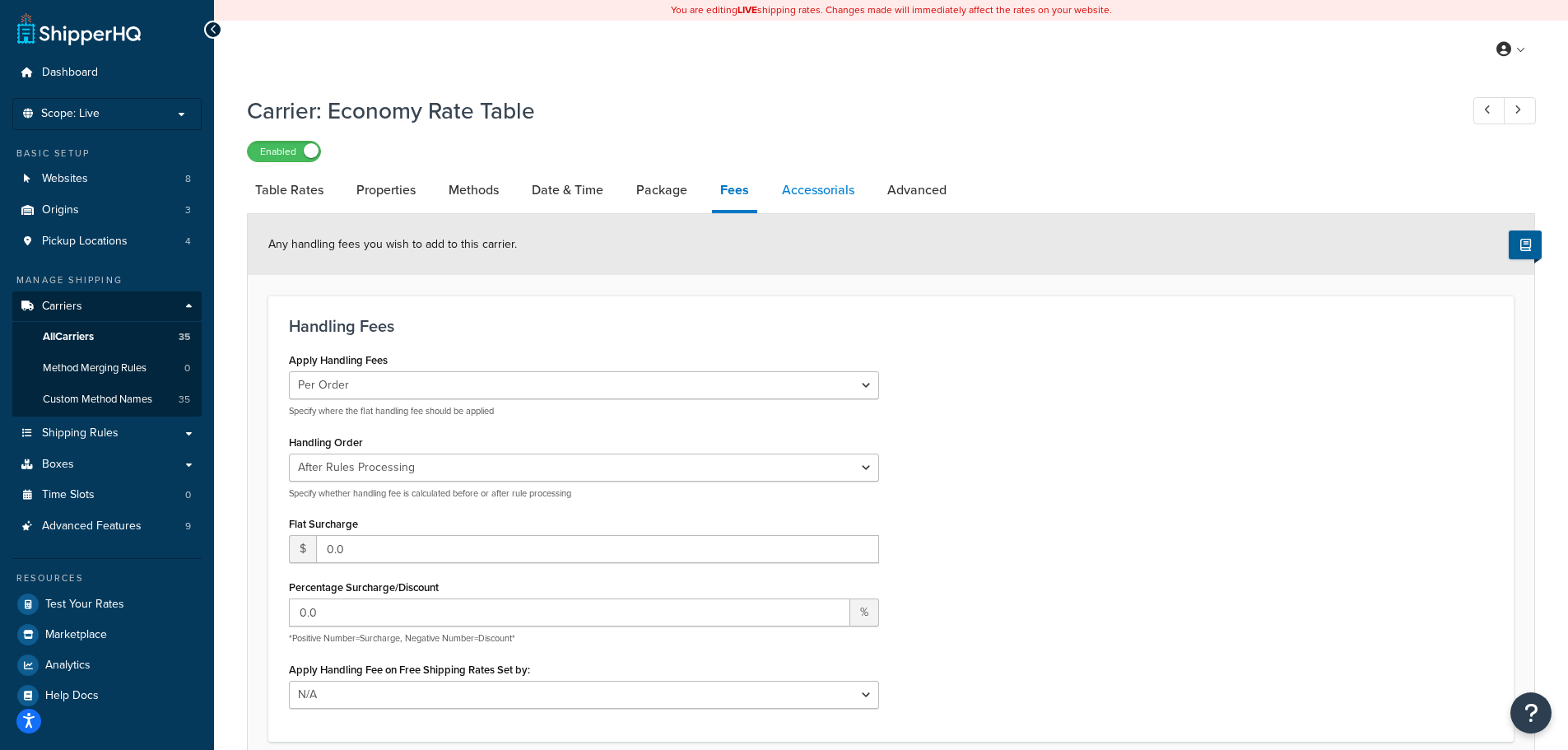
click at [825, 195] on link "Accessorials" at bounding box center [817, 190] width 89 height 40
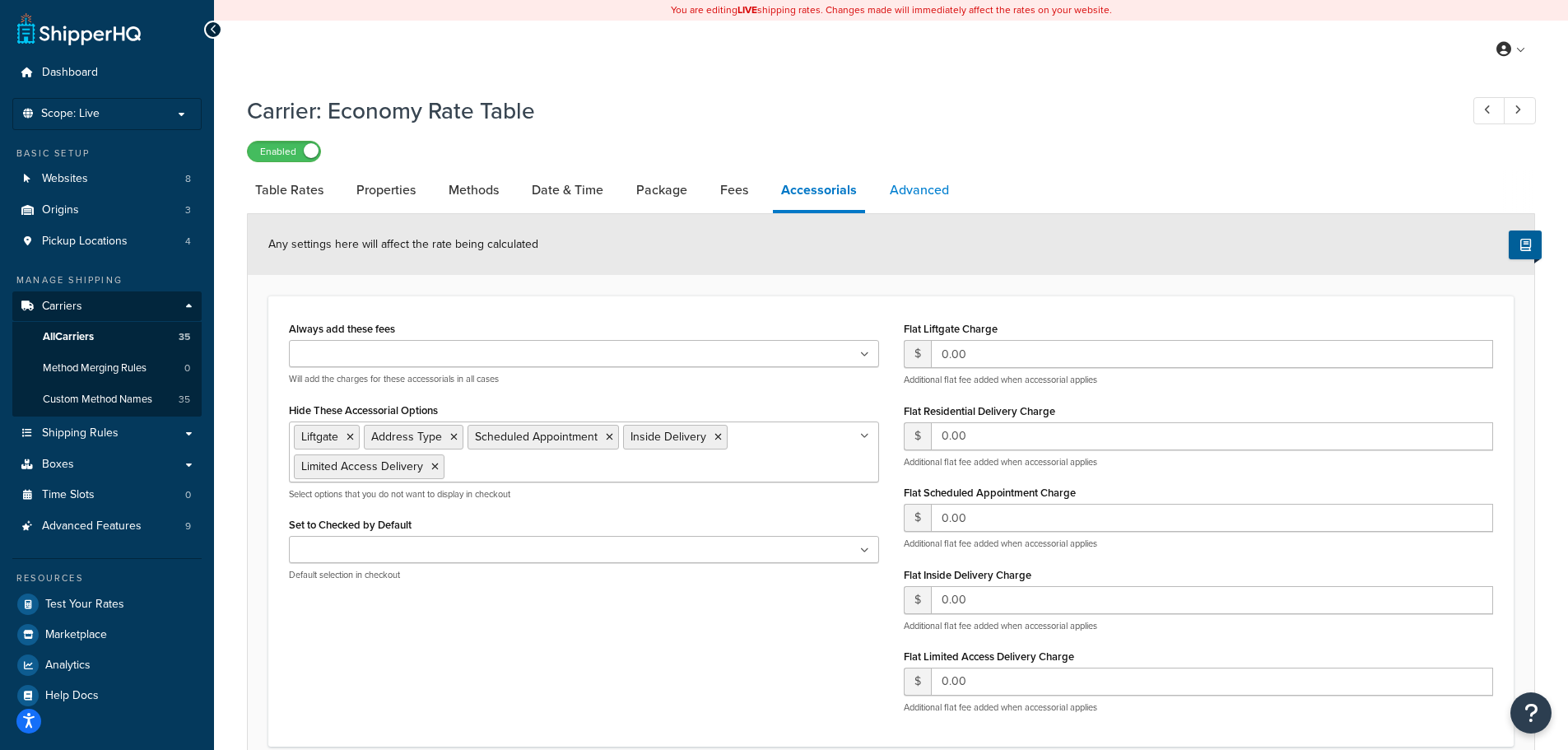
click at [925, 199] on link "Advanced" at bounding box center [919, 190] width 76 height 40
select select "false"
select select "residential"
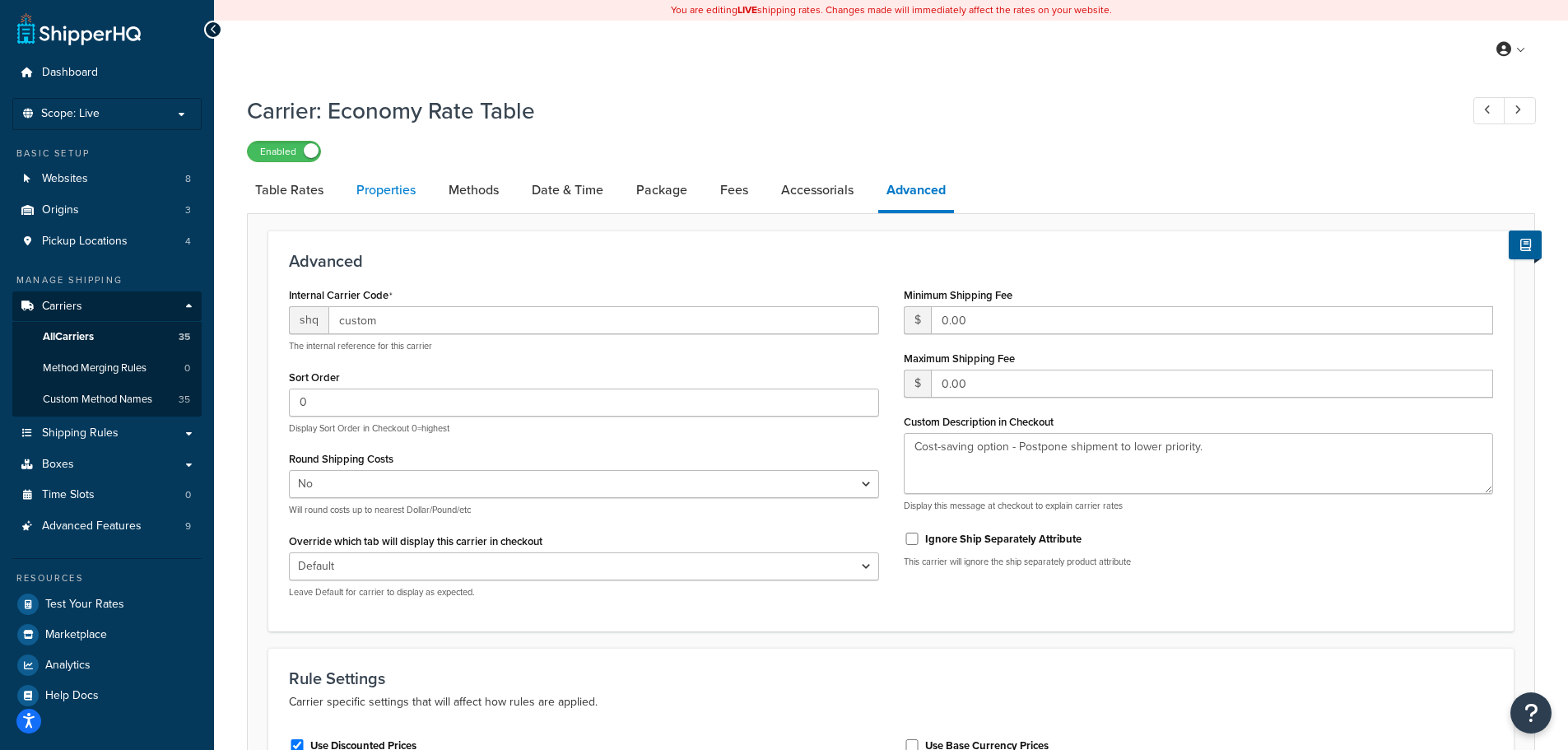
click at [374, 194] on link "Properties" at bounding box center [386, 190] width 76 height 40
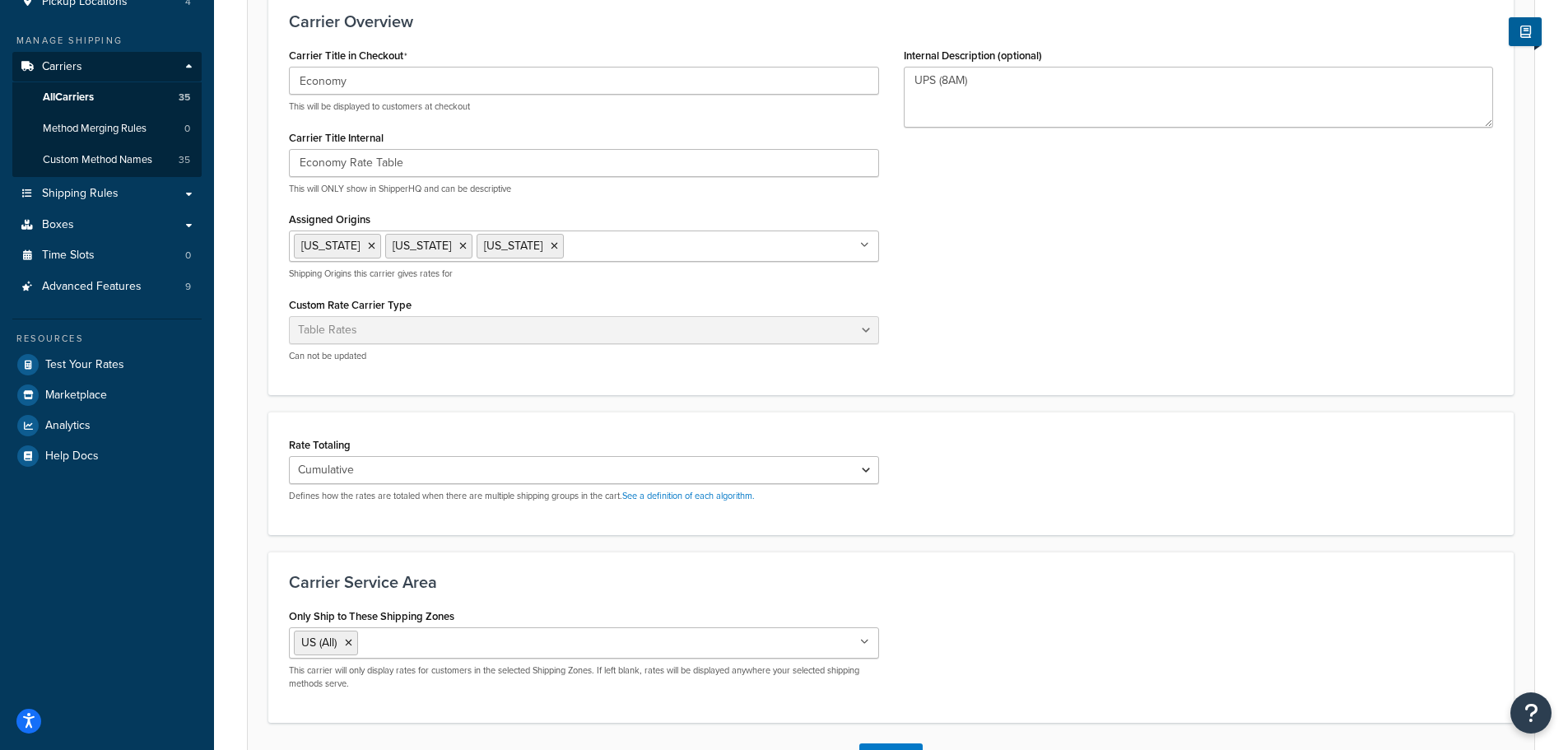
scroll to position [247, 0]
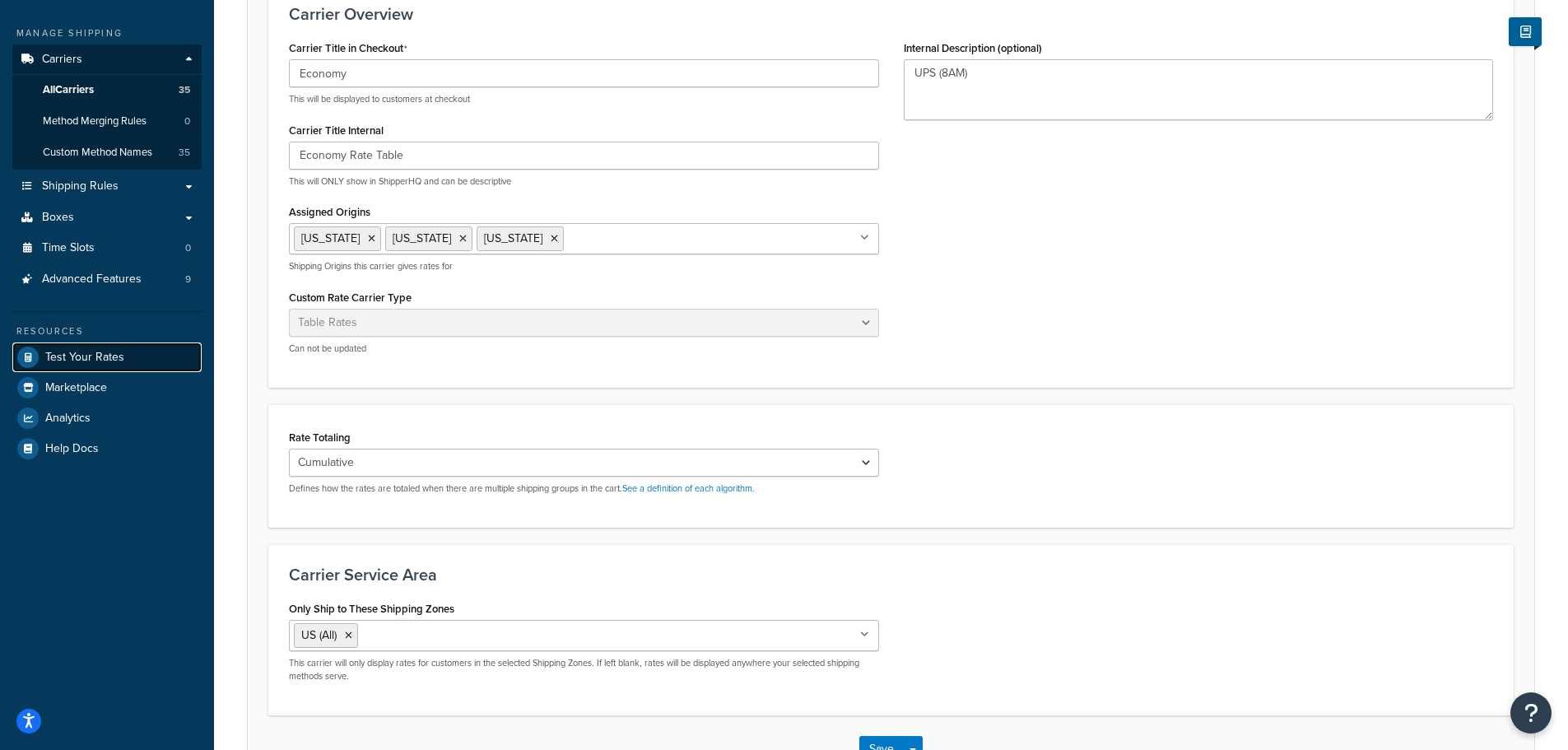
click at [88, 357] on span "Test Your Rates" at bounding box center [85, 358] width 79 height 14
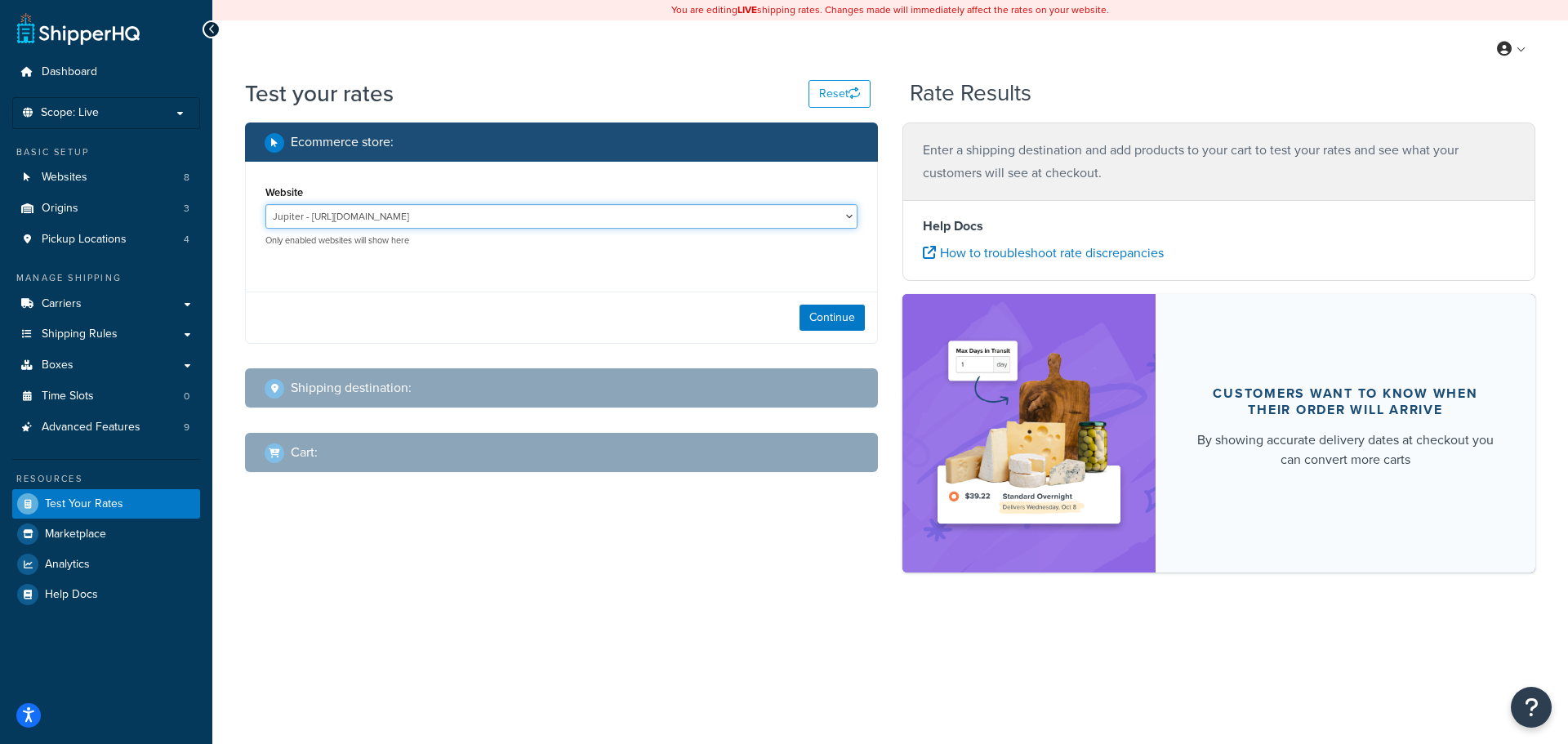
click at [351, 212] on select "Jupiter - https://jupiter.clearbags.cloud/ Mercury - https://mercury.clearbags.…" at bounding box center [562, 216] width 592 height 25
select select "2c209cb4b714c765d0ce5177c5b8e241"
click at [265, 205] on select "Jupiter - https://jupiter.clearbags.cloud/ Mercury - https://mercury.clearbags.…" at bounding box center [562, 216] width 592 height 25
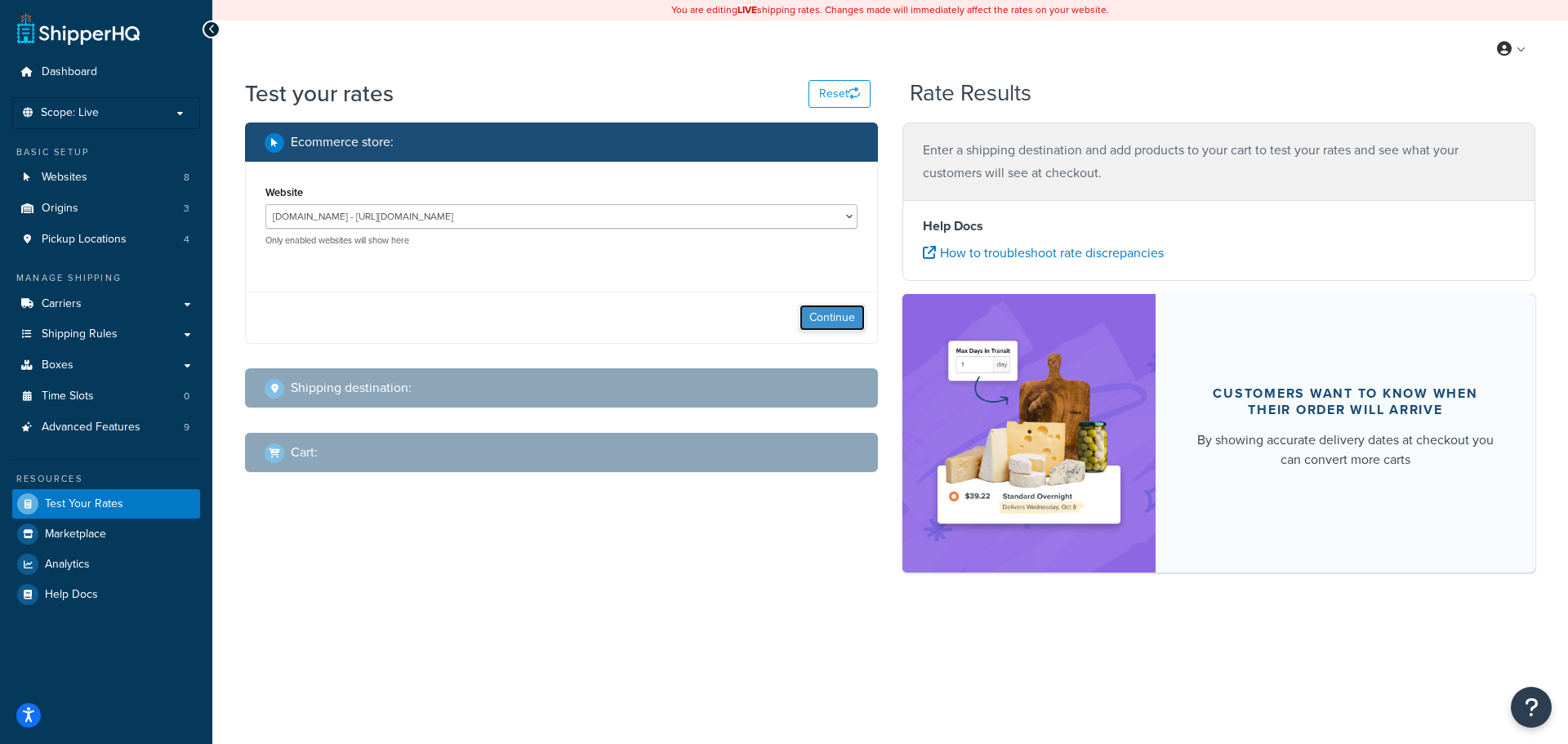
click at [859, 317] on button "Continue" at bounding box center [832, 317] width 66 height 26
select select "TX"
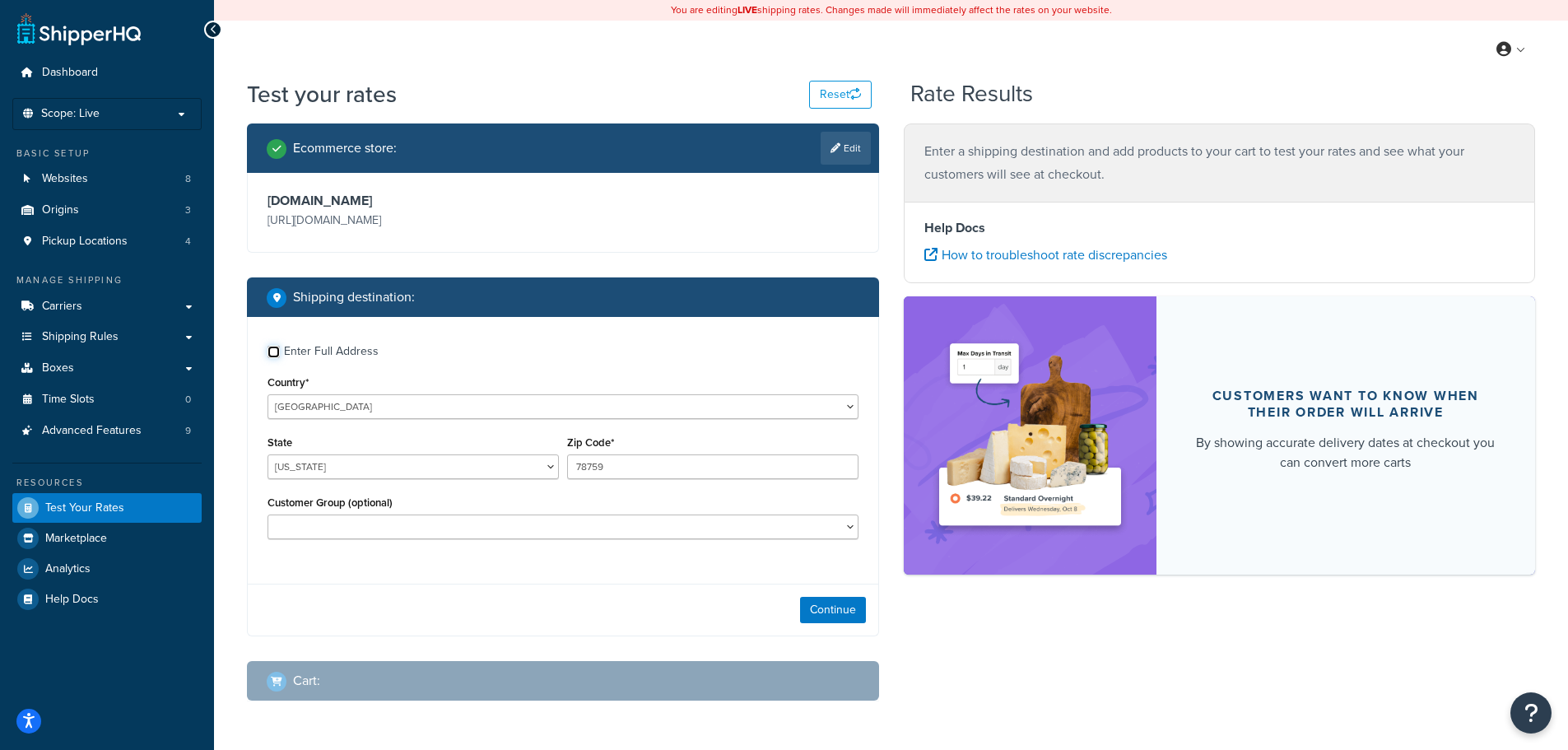
click at [274, 355] on input "Enter Full Address" at bounding box center [274, 352] width 12 height 12
checkbox input "true"
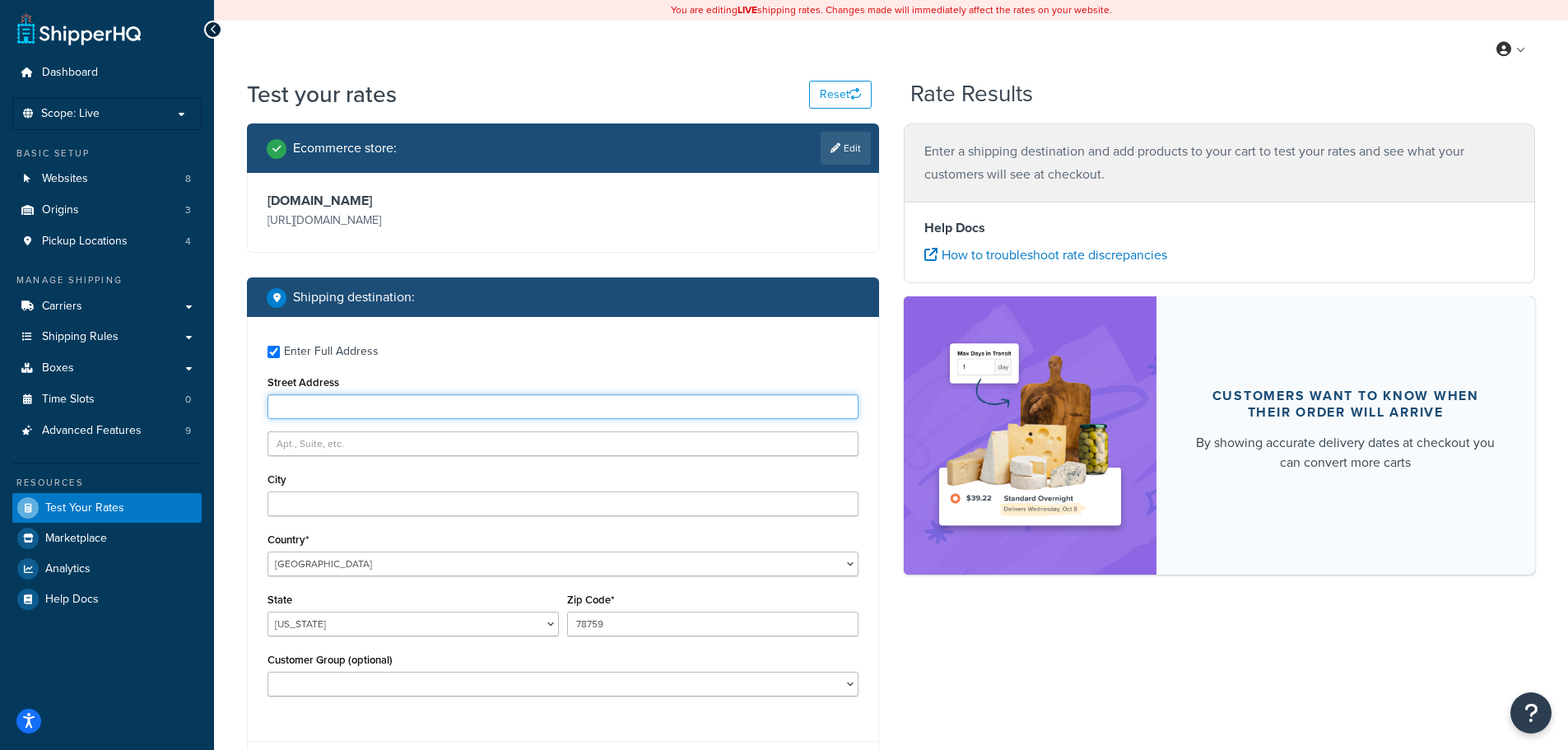
click at [311, 402] on input "Street Address" at bounding box center [563, 406] width 591 height 25
click at [399, 413] on input "Street Address" at bounding box center [563, 406] width 591 height 25
paste input "1450 ELM HILL PIKE"
type input "1450 ELM HILL PIKE"
click at [376, 514] on input "City" at bounding box center [563, 503] width 591 height 25
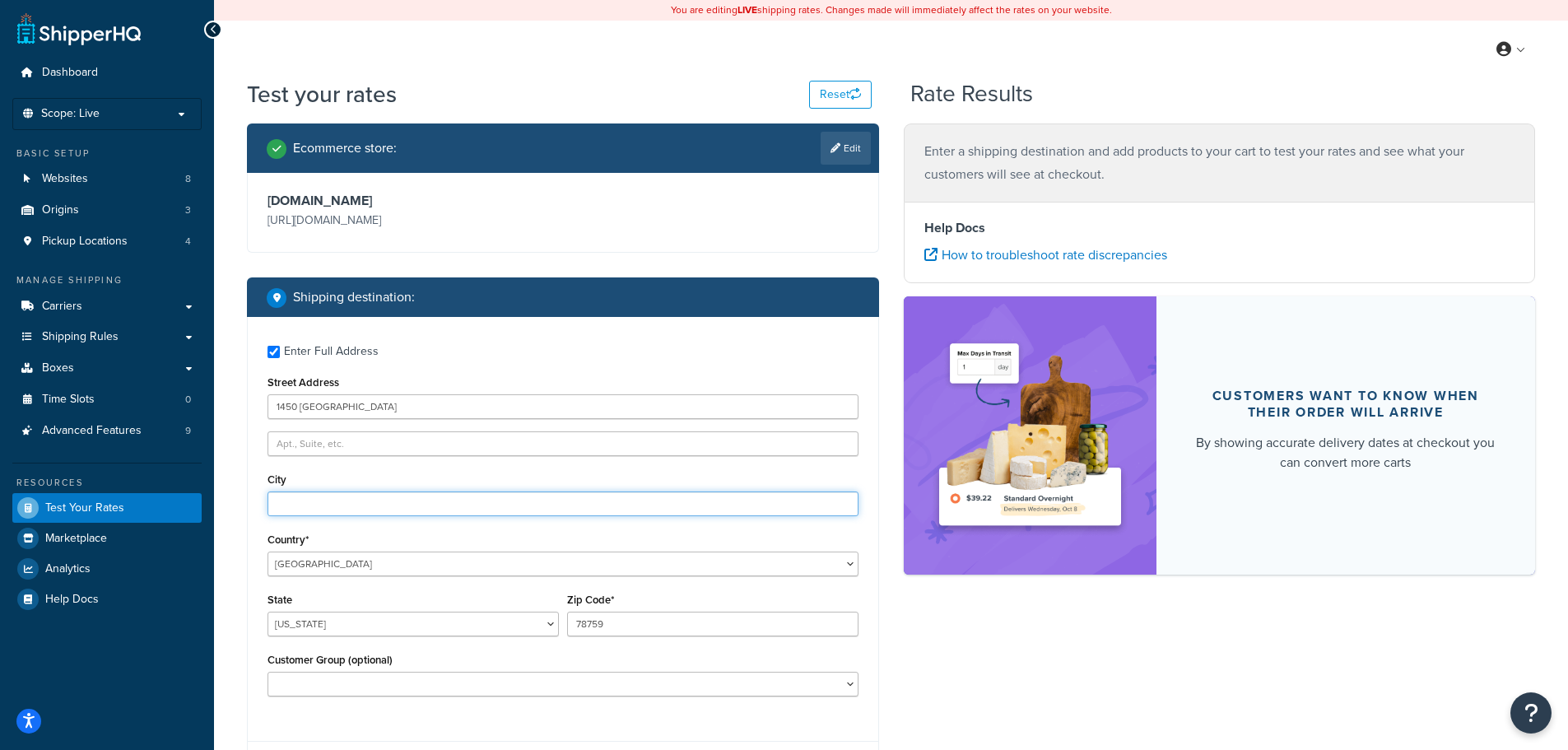
click at [504, 504] on input "City" at bounding box center [563, 503] width 591 height 25
paste input "NASHVILLE"
type input "NASHVILLE"
click at [489, 630] on select "Alabama Alaska American Samoa Arizona Arkansas Armed Forces Americas Armed Forc…" at bounding box center [413, 624] width 292 height 25
select select "TN"
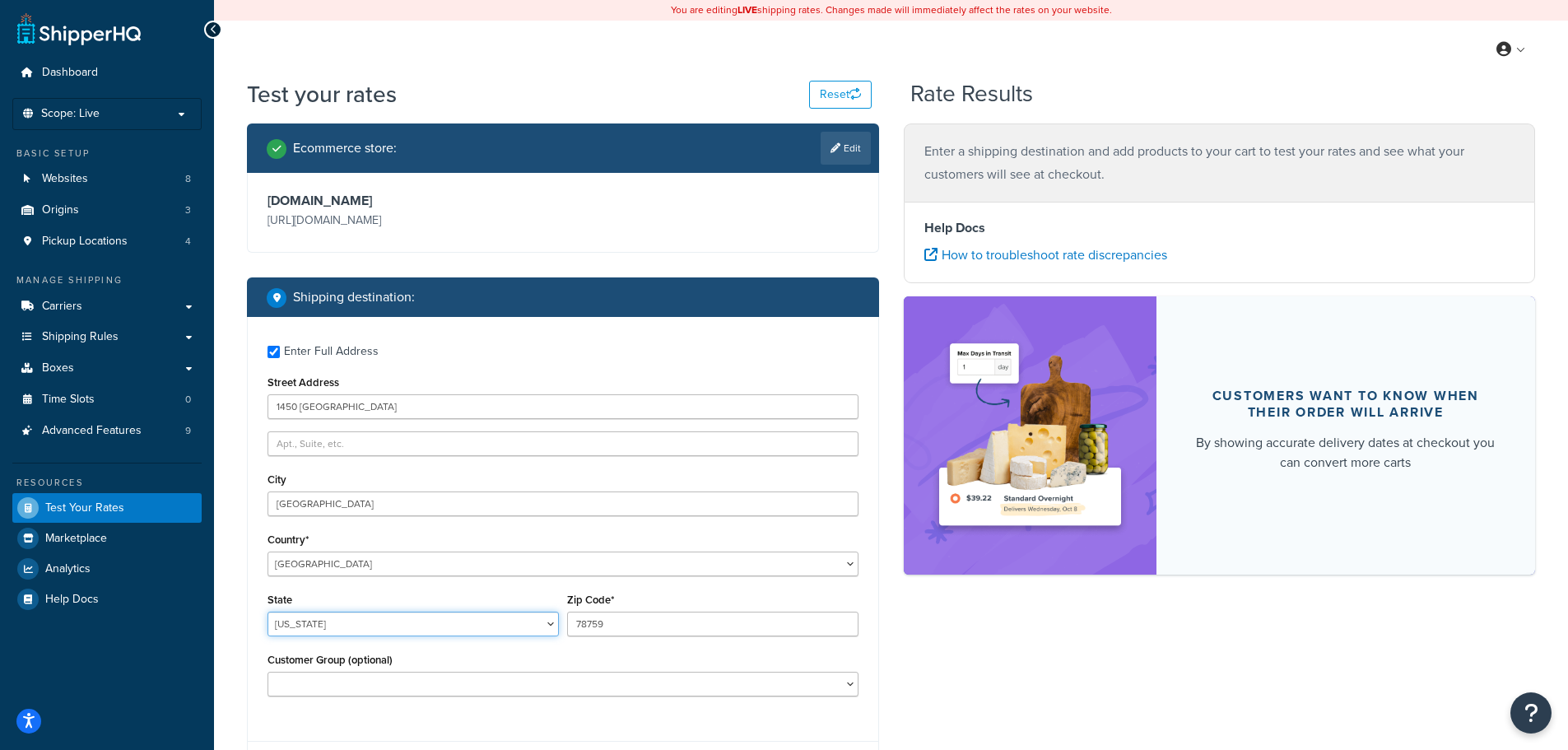
click at [267, 612] on select "Alabama Alaska American Samoa Arizona Arkansas Armed Forces Americas Armed Forc…" at bounding box center [413, 624] width 292 height 25
click at [648, 624] on input "78759" at bounding box center [712, 624] width 292 height 25
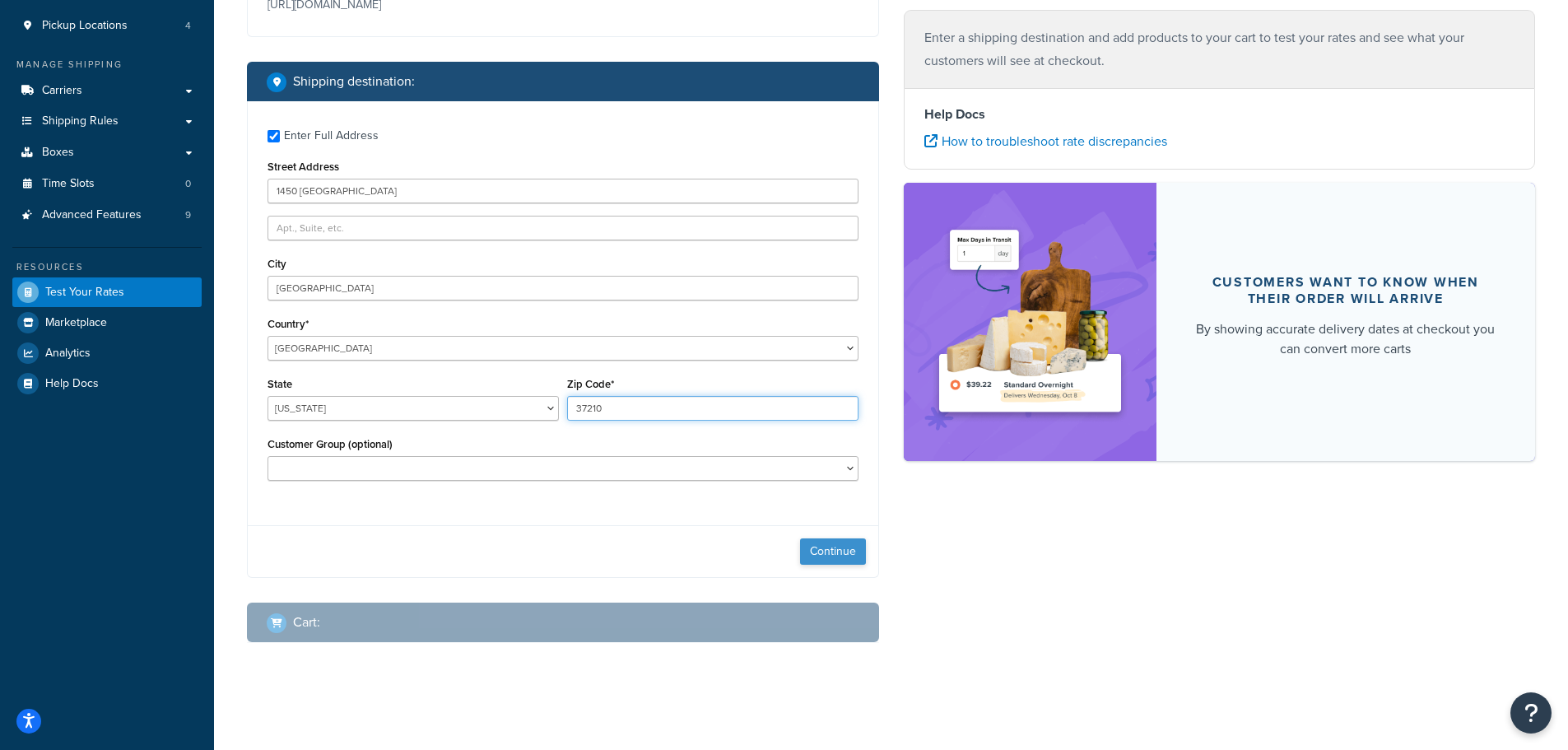
type input "37210"
click at [816, 542] on button "Continue" at bounding box center [833, 551] width 66 height 27
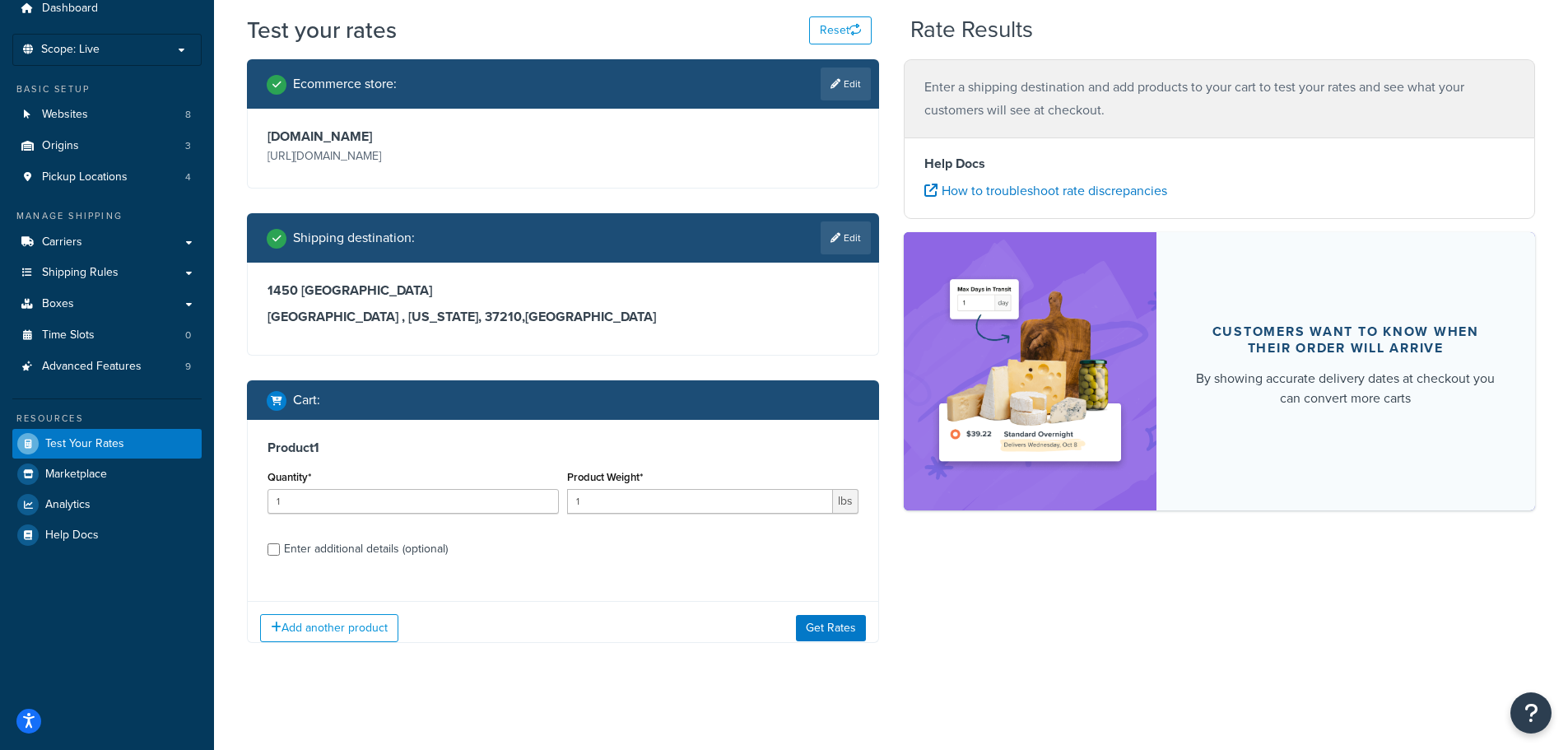
scroll to position [77, 0]
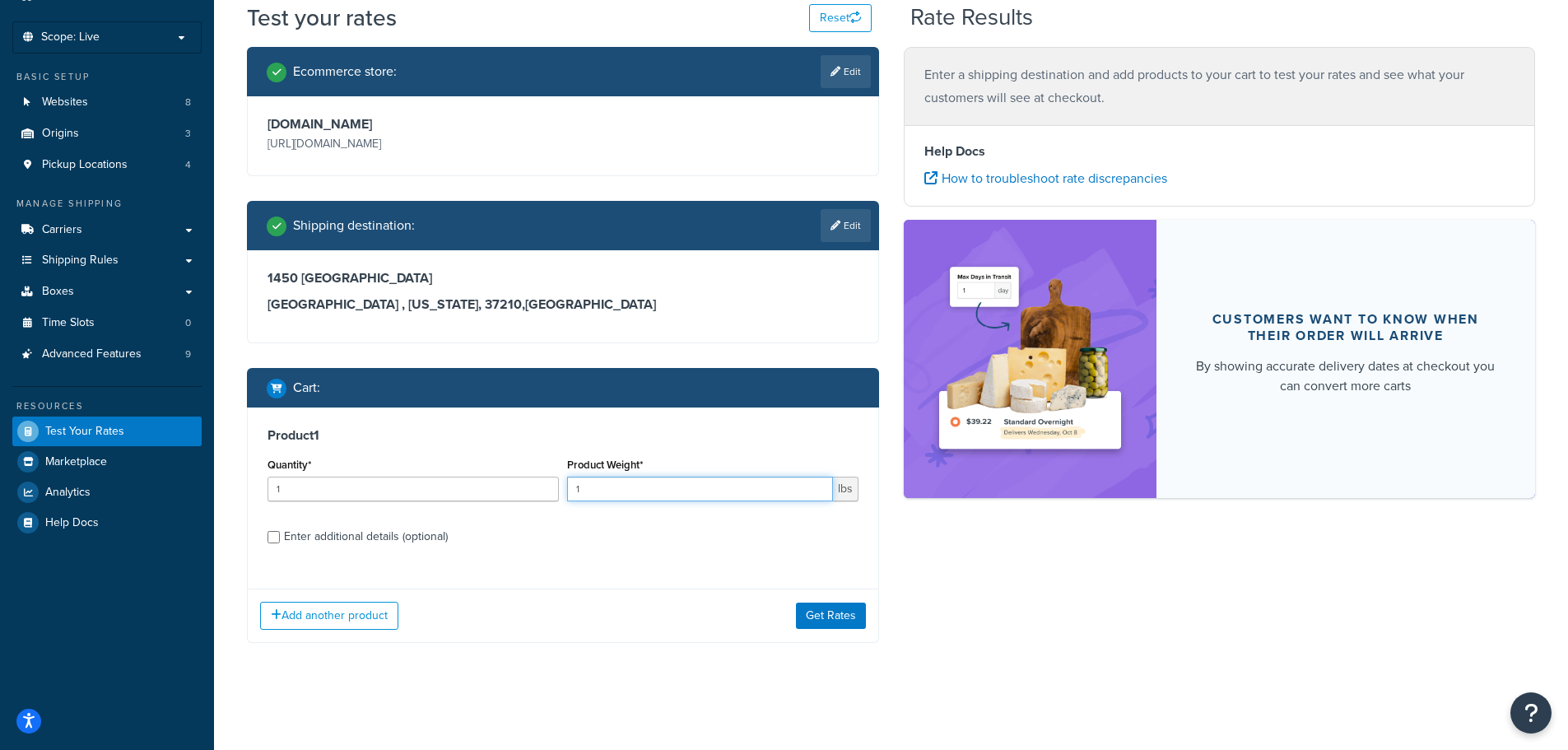
click at [673, 495] on input "1" at bounding box center [699, 489] width 266 height 25
type input "479"
click at [655, 532] on label "Enter additional details (optional)" at bounding box center [571, 535] width 575 height 27
click at [280, 532] on input "Enter additional details (optional)" at bounding box center [274, 537] width 12 height 12
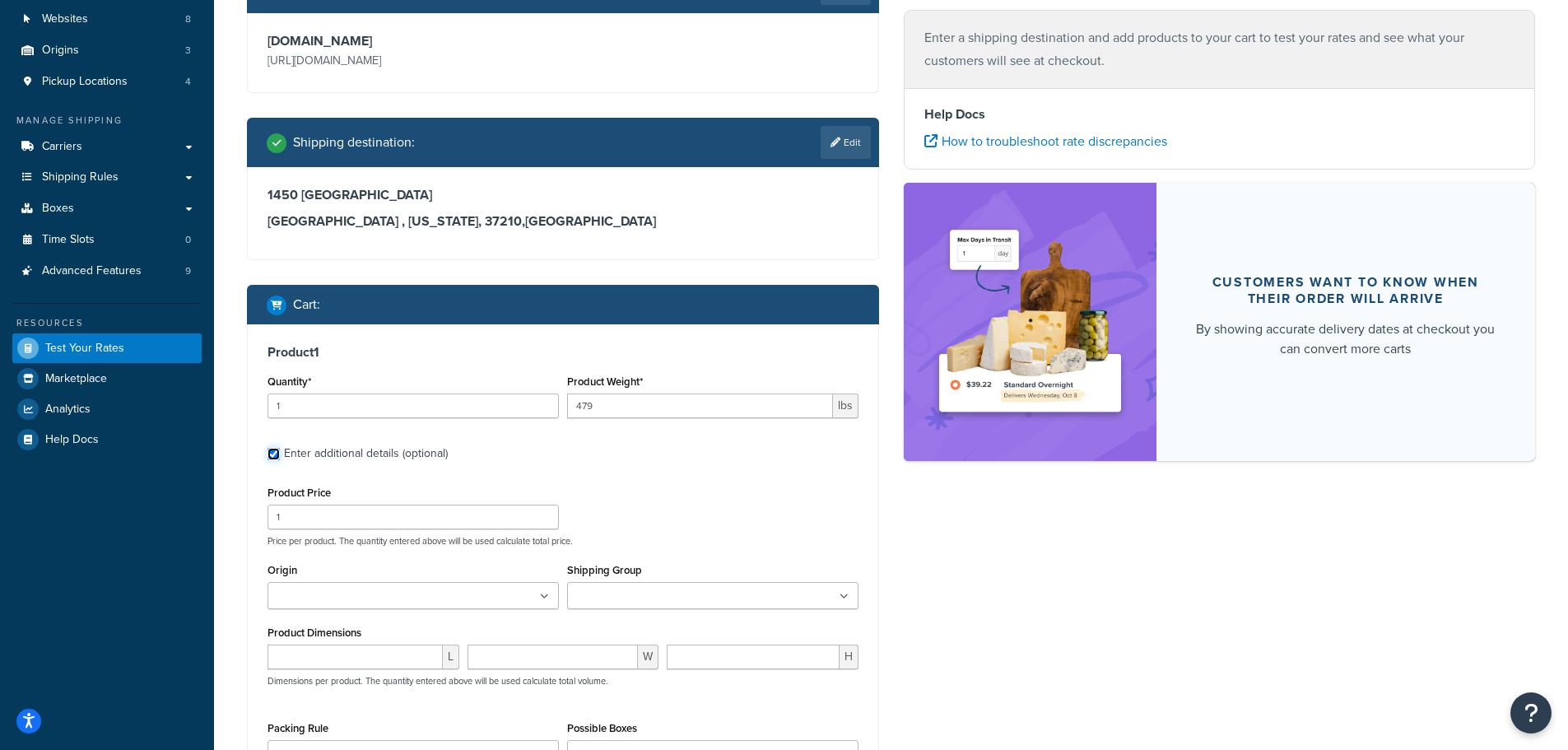
click at [277, 453] on input "Enter additional details (optional)" at bounding box center [274, 453] width 12 height 12
checkbox input "false"
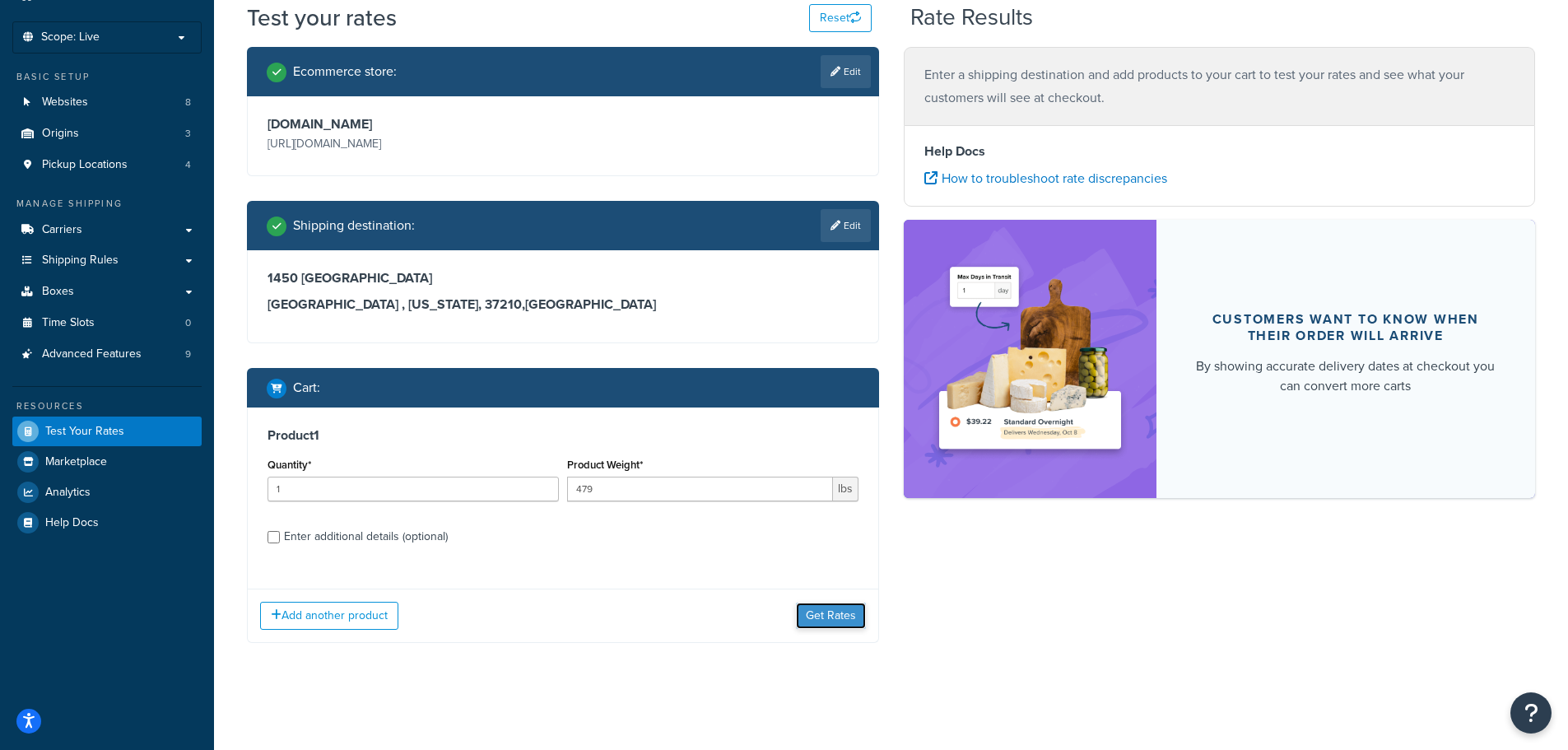
click at [844, 615] on button "Get Rates" at bounding box center [830, 615] width 70 height 27
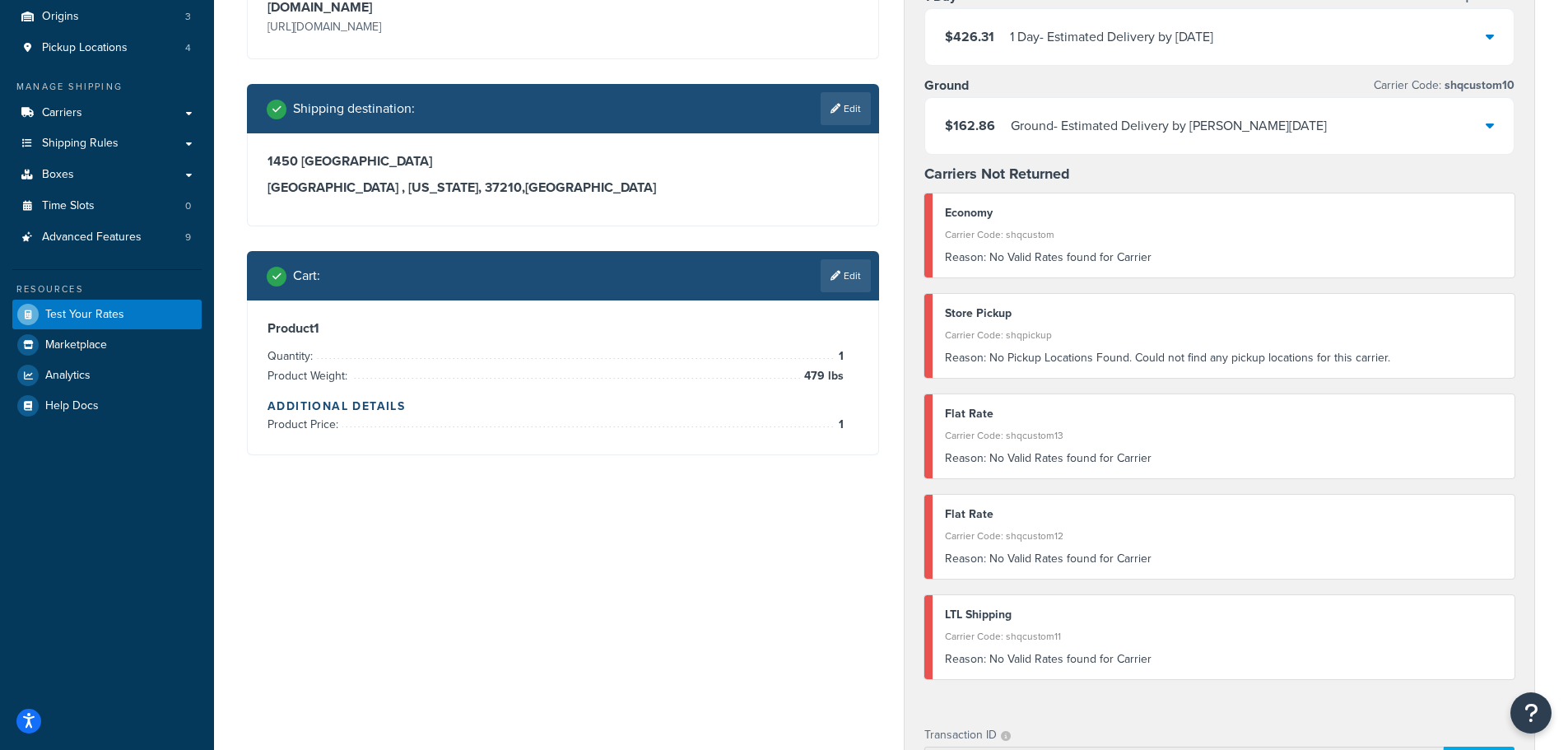
scroll to position [164, 0]
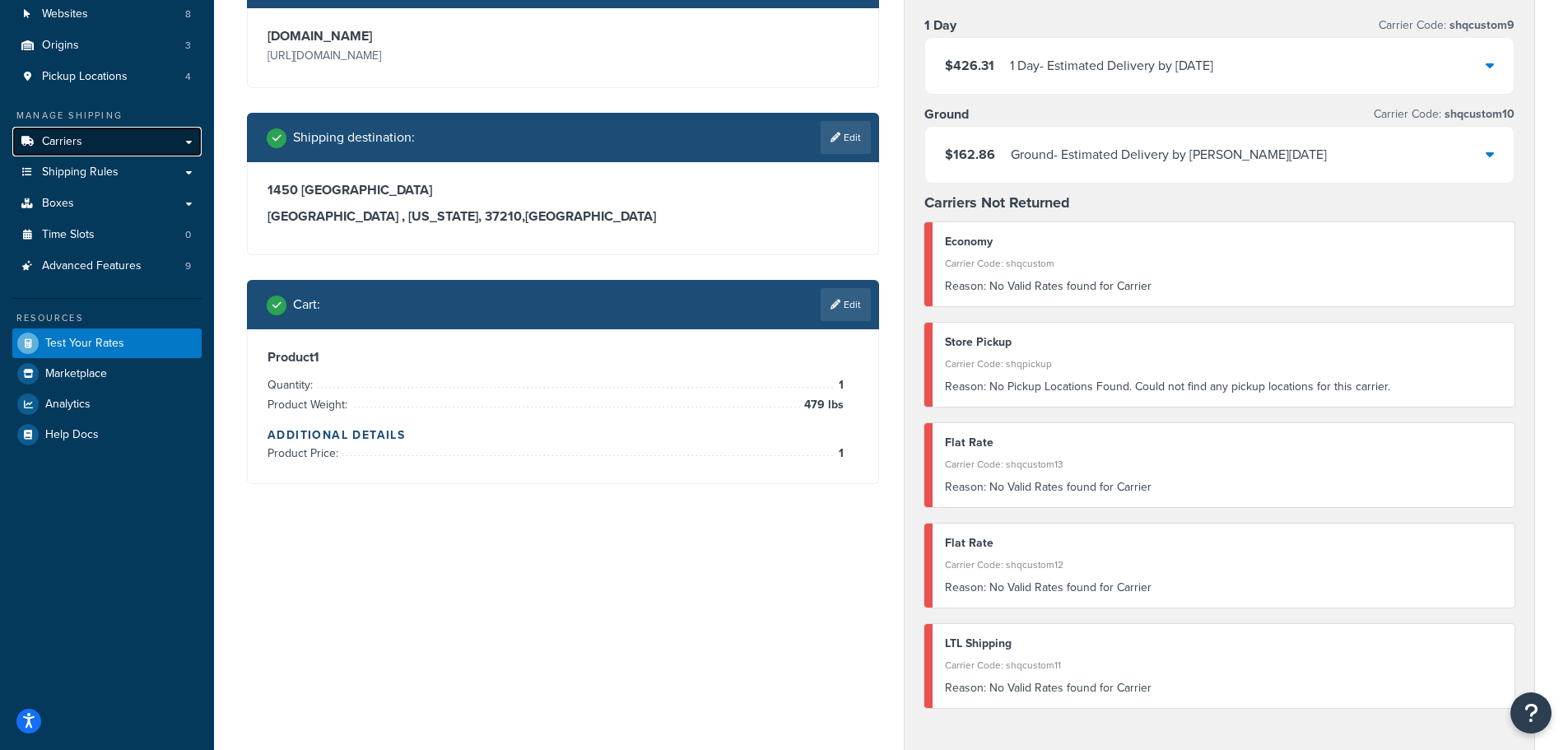
click at [89, 146] on link "Carriers" at bounding box center [107, 141] width 189 height 30
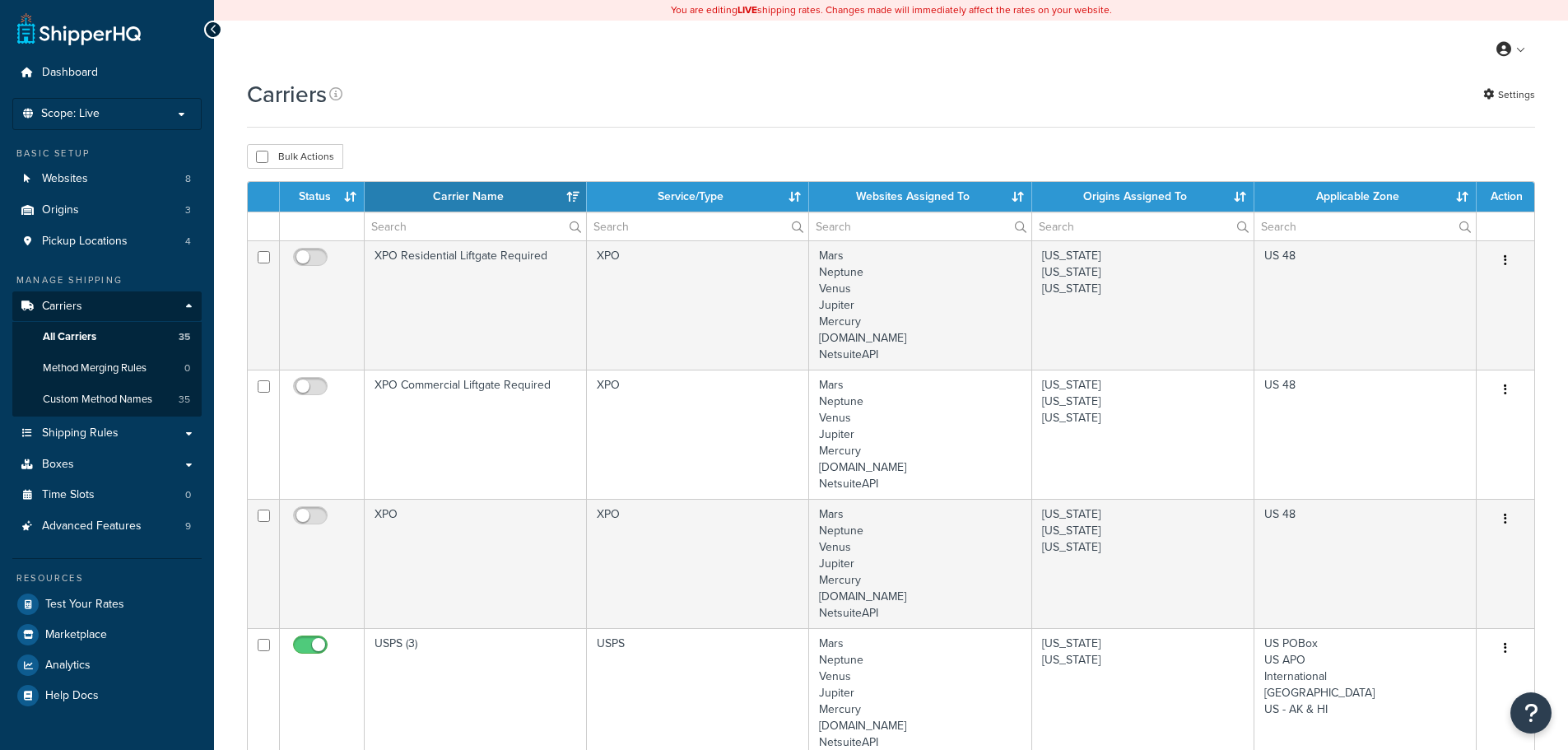
select select "15"
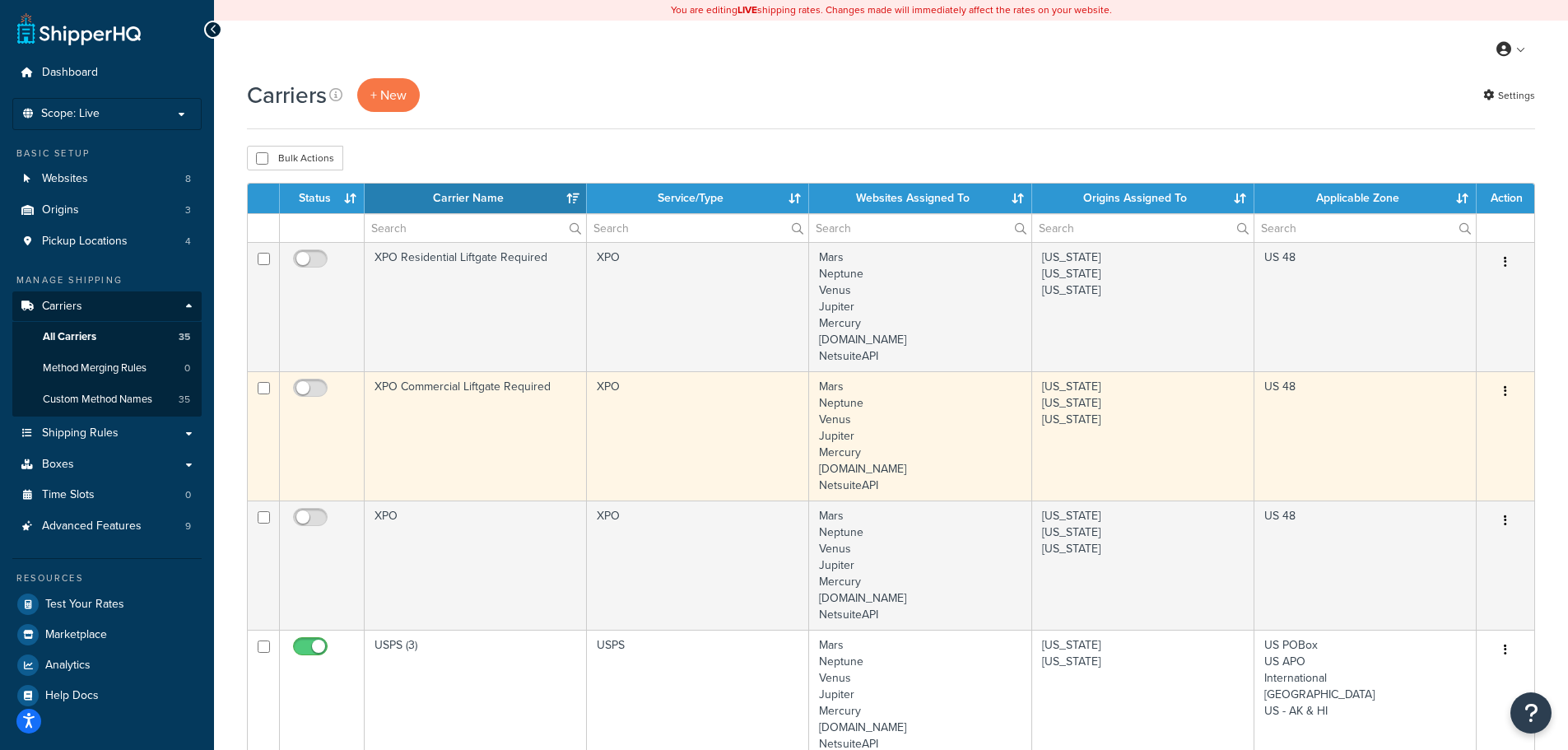
scroll to position [14, 0]
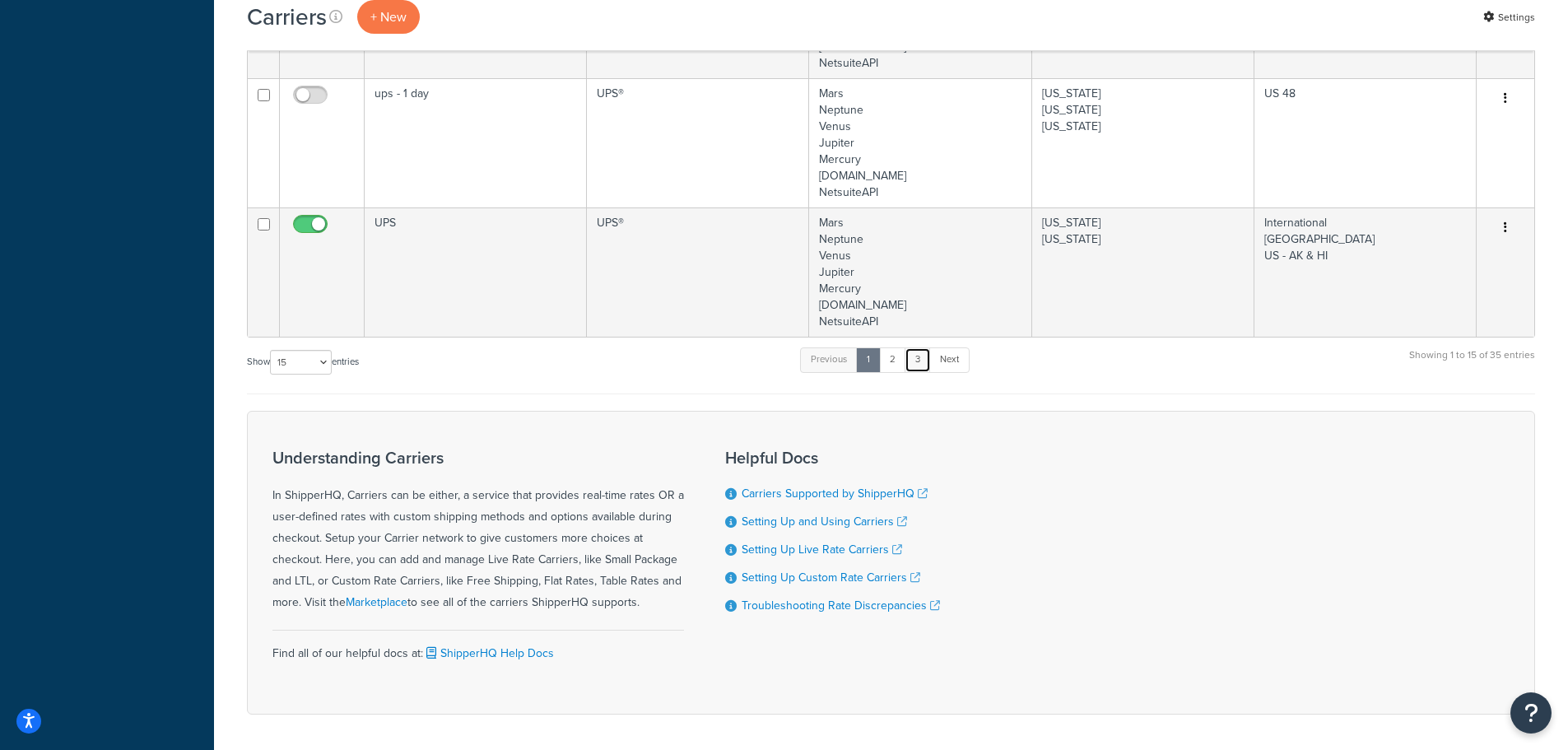
click at [931, 358] on link "3" at bounding box center [917, 360] width 27 height 25
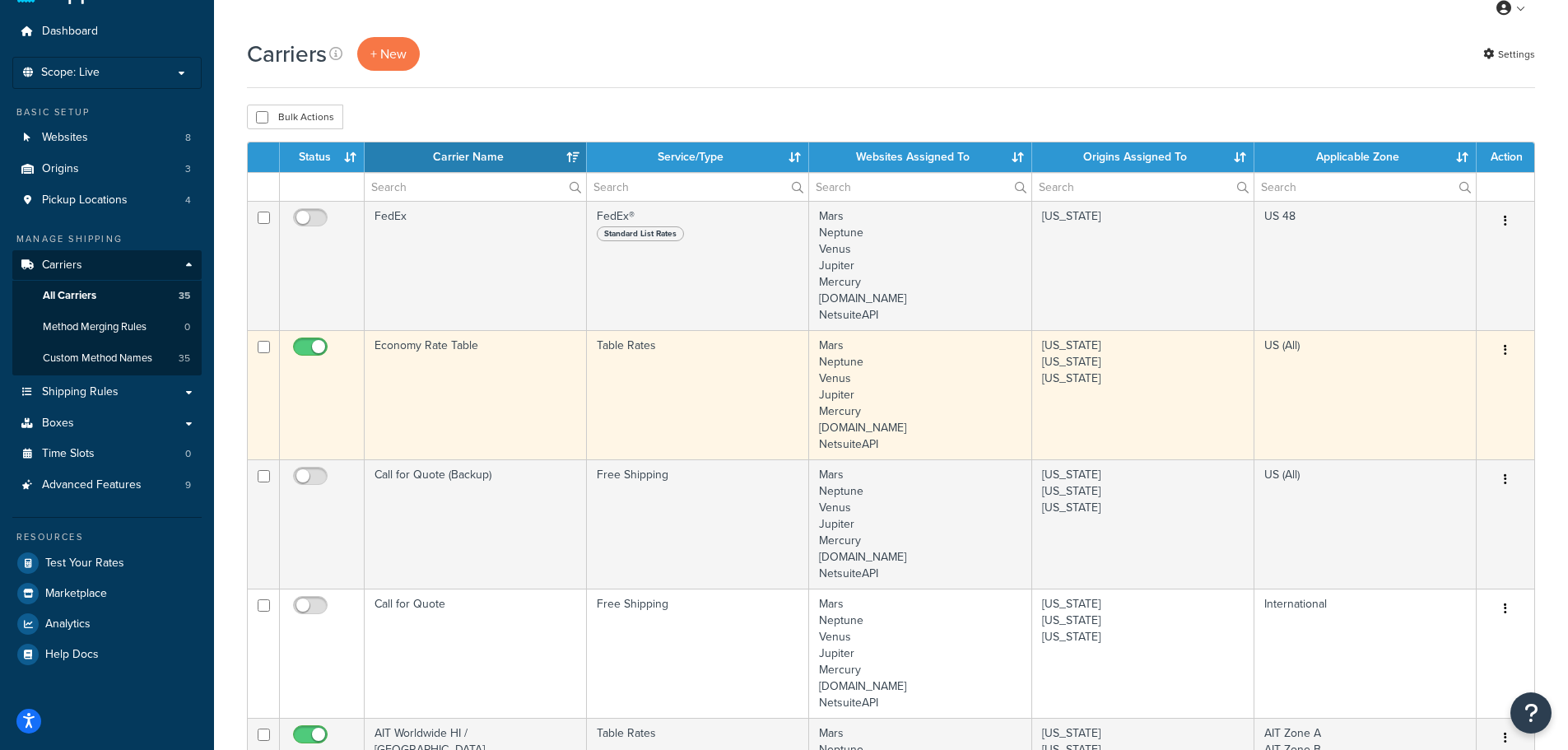
scroll to position [40, 0]
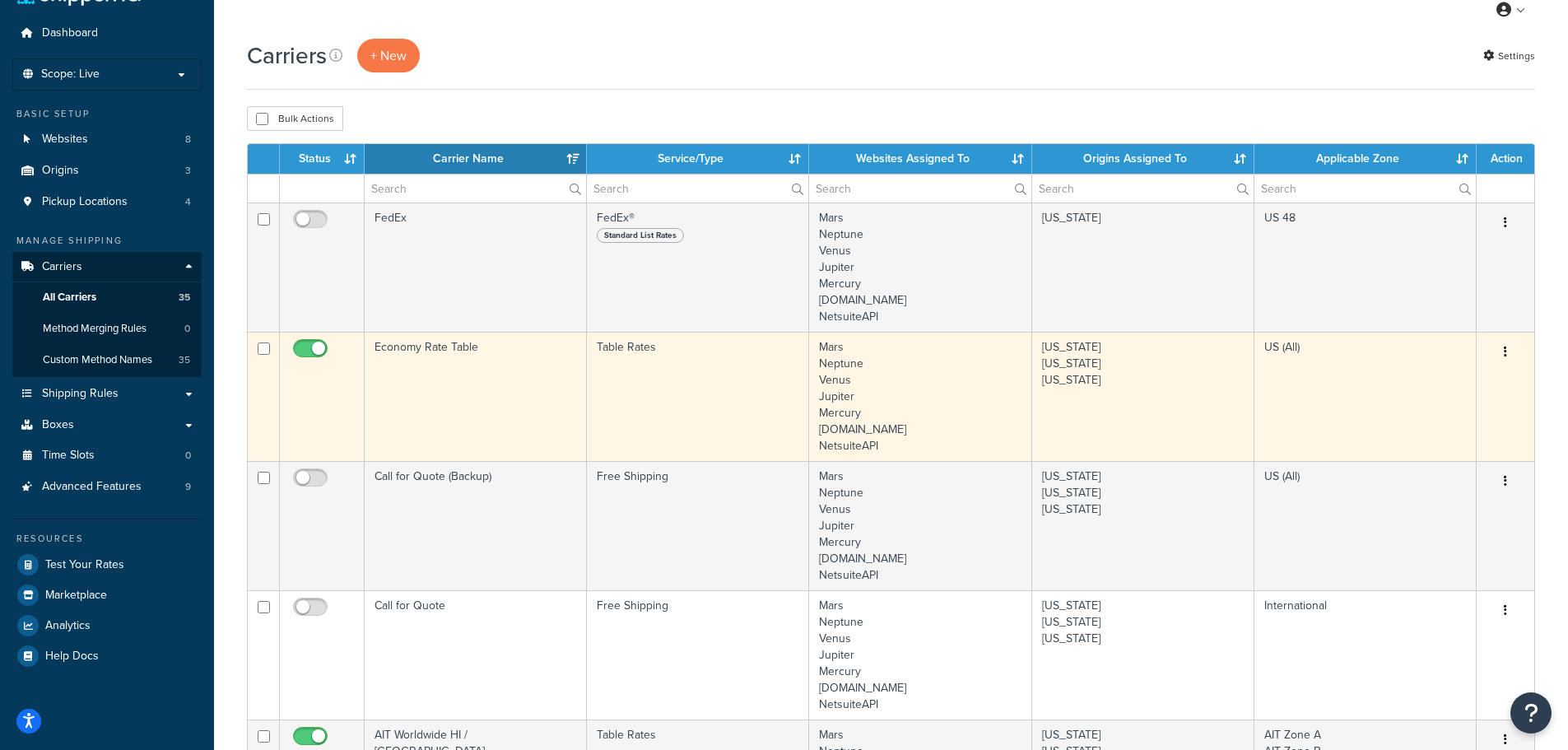
click at [445, 390] on td "Economy Rate Table" at bounding box center [476, 397] width 222 height 129
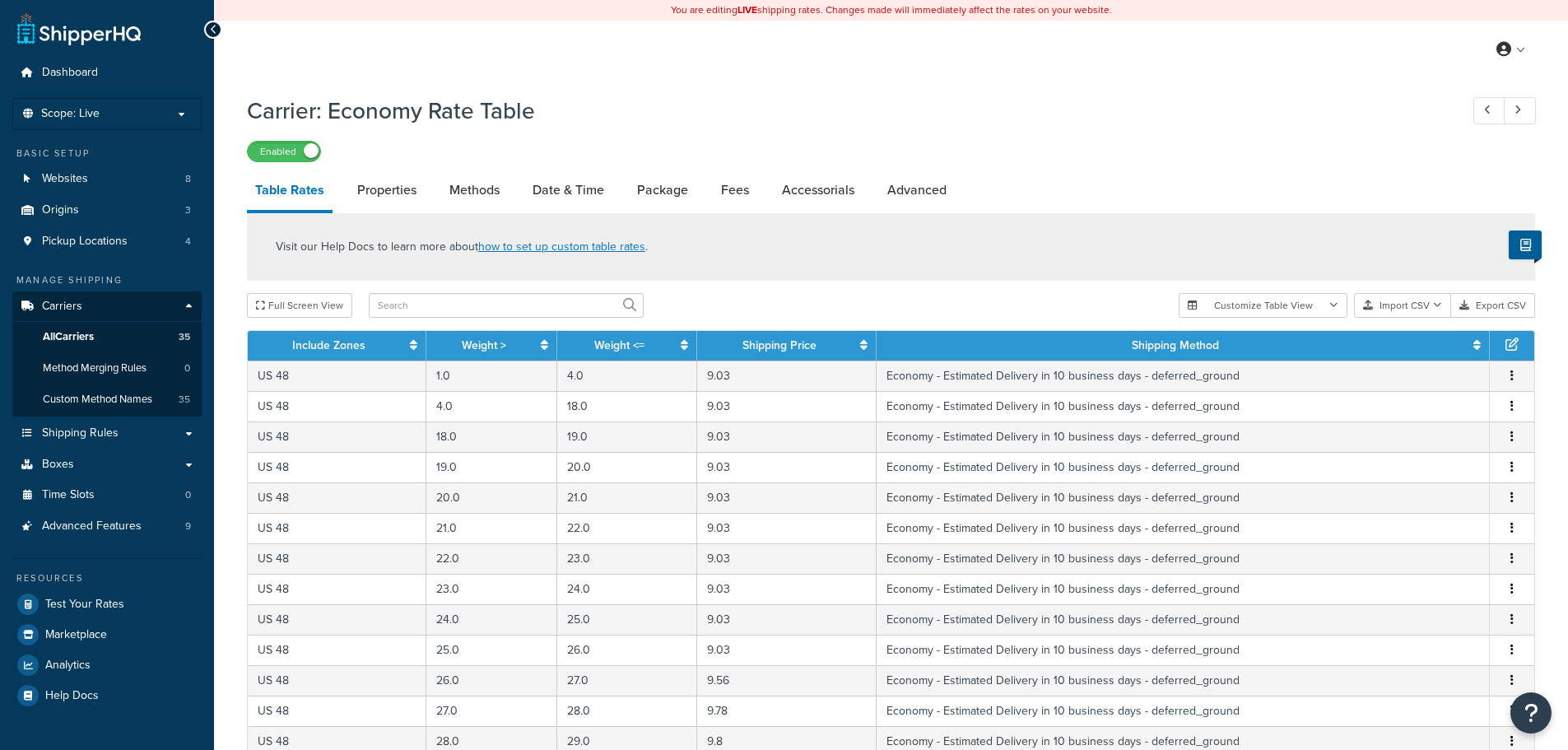
select select "25"
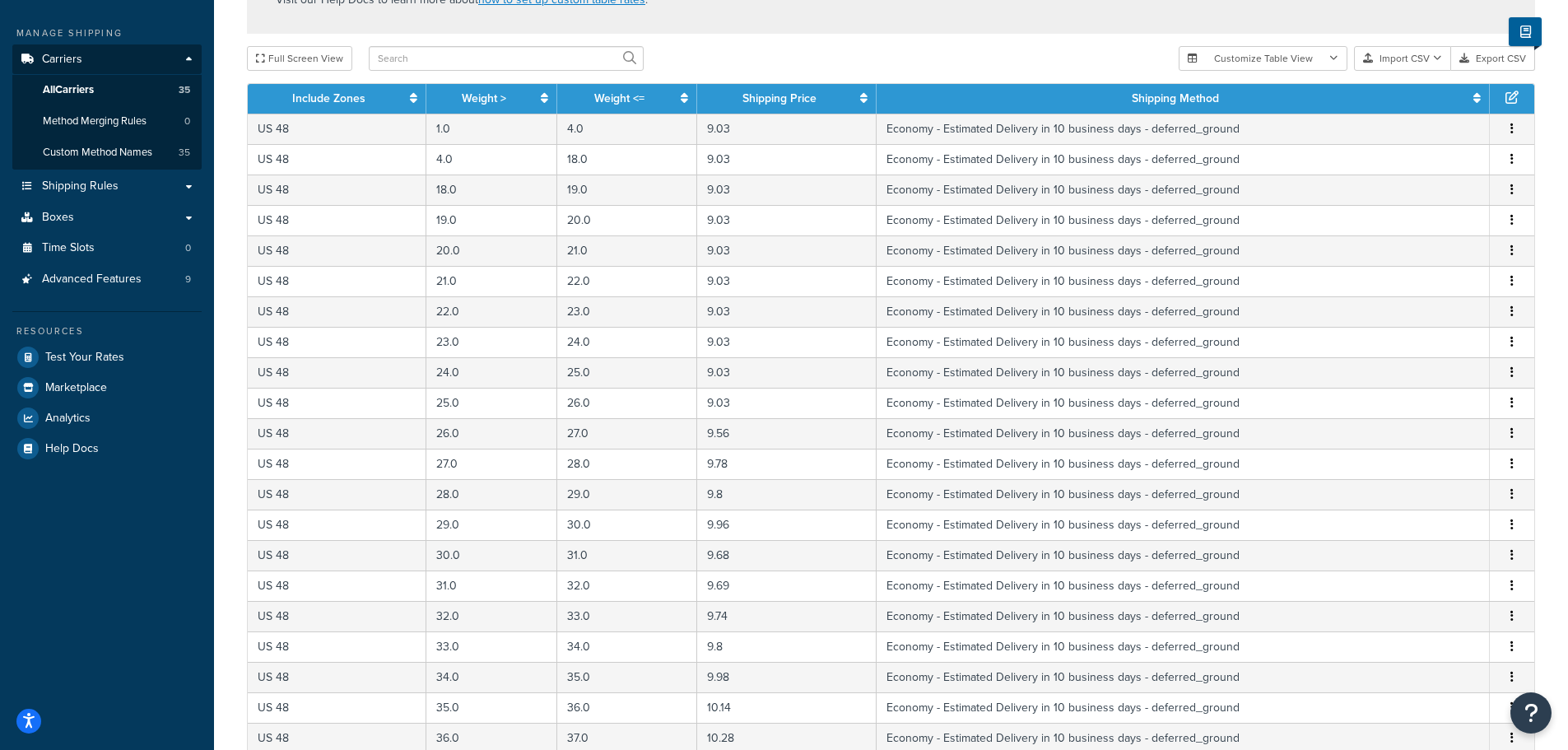
scroll to position [606, 0]
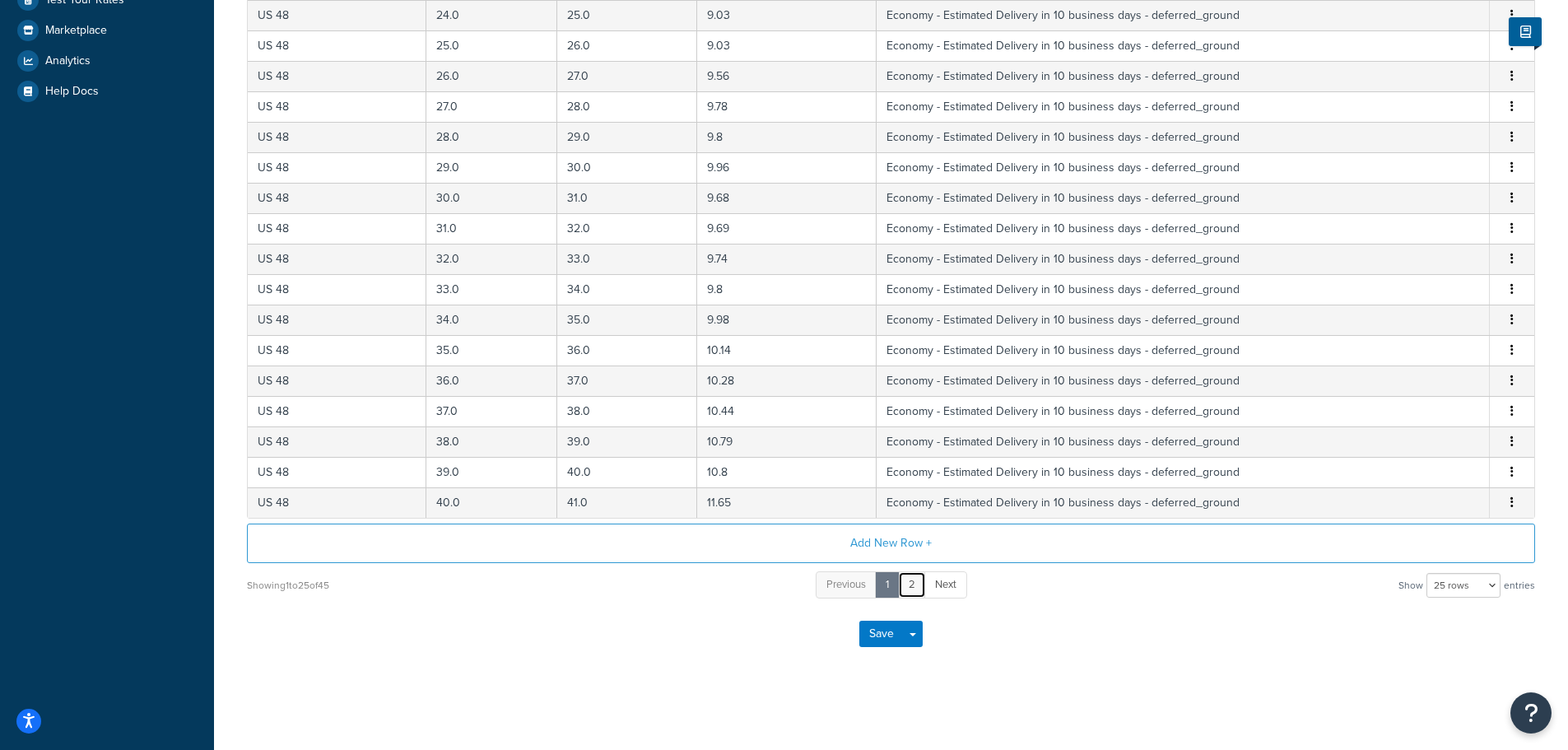
click at [907, 583] on link "2" at bounding box center [912, 585] width 28 height 28
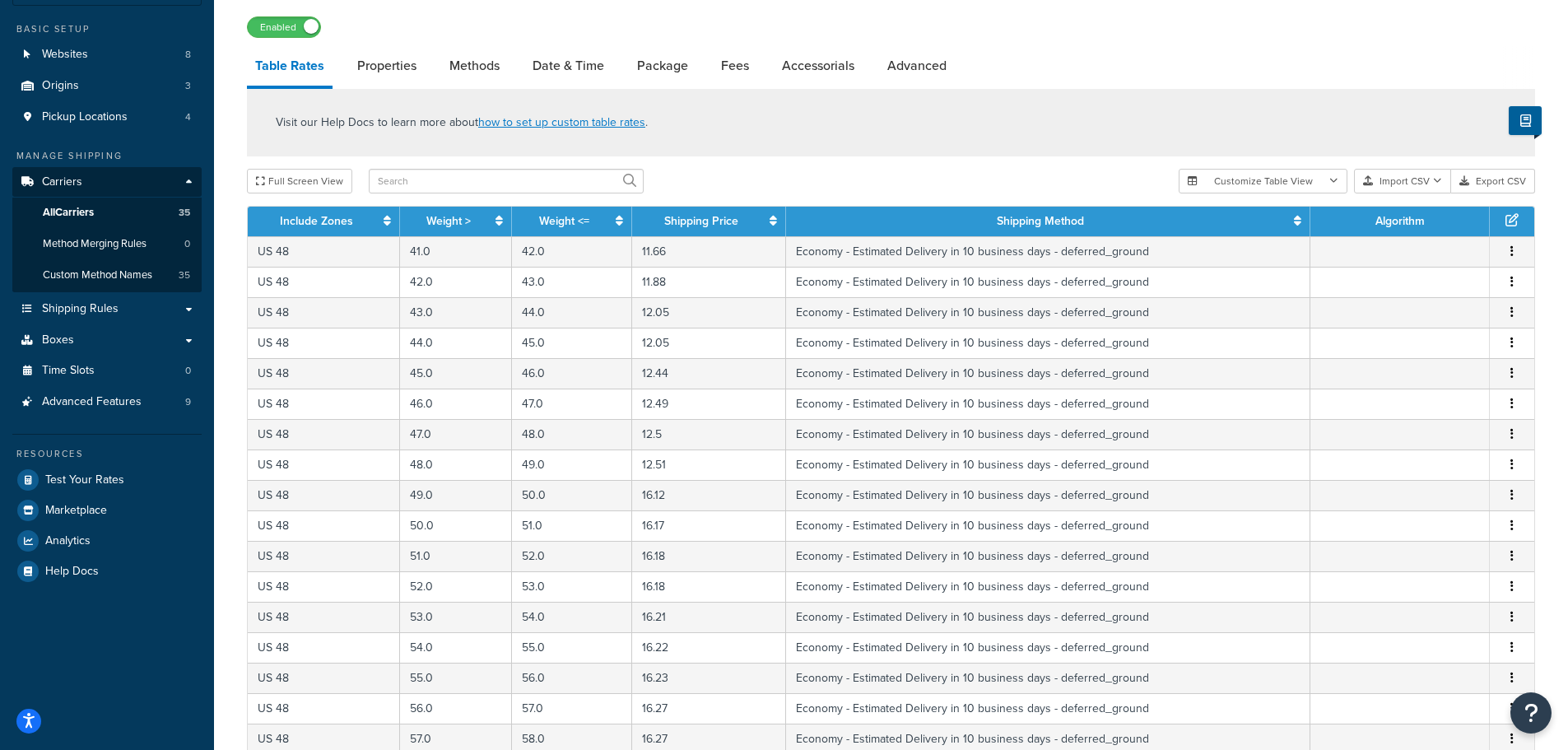
scroll to position [453, 0]
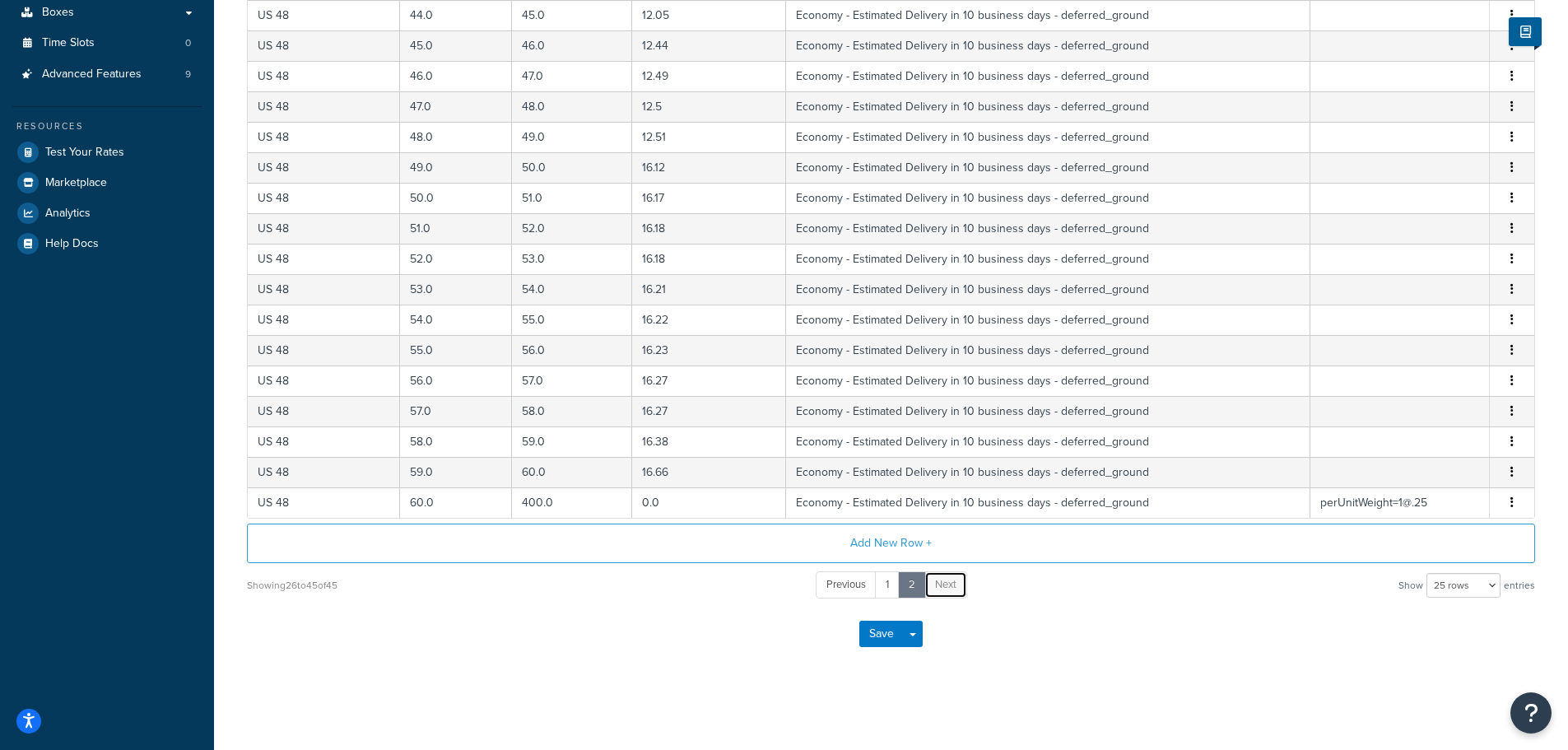
click at [949, 587] on span "Next" at bounding box center [945, 584] width 22 height 15
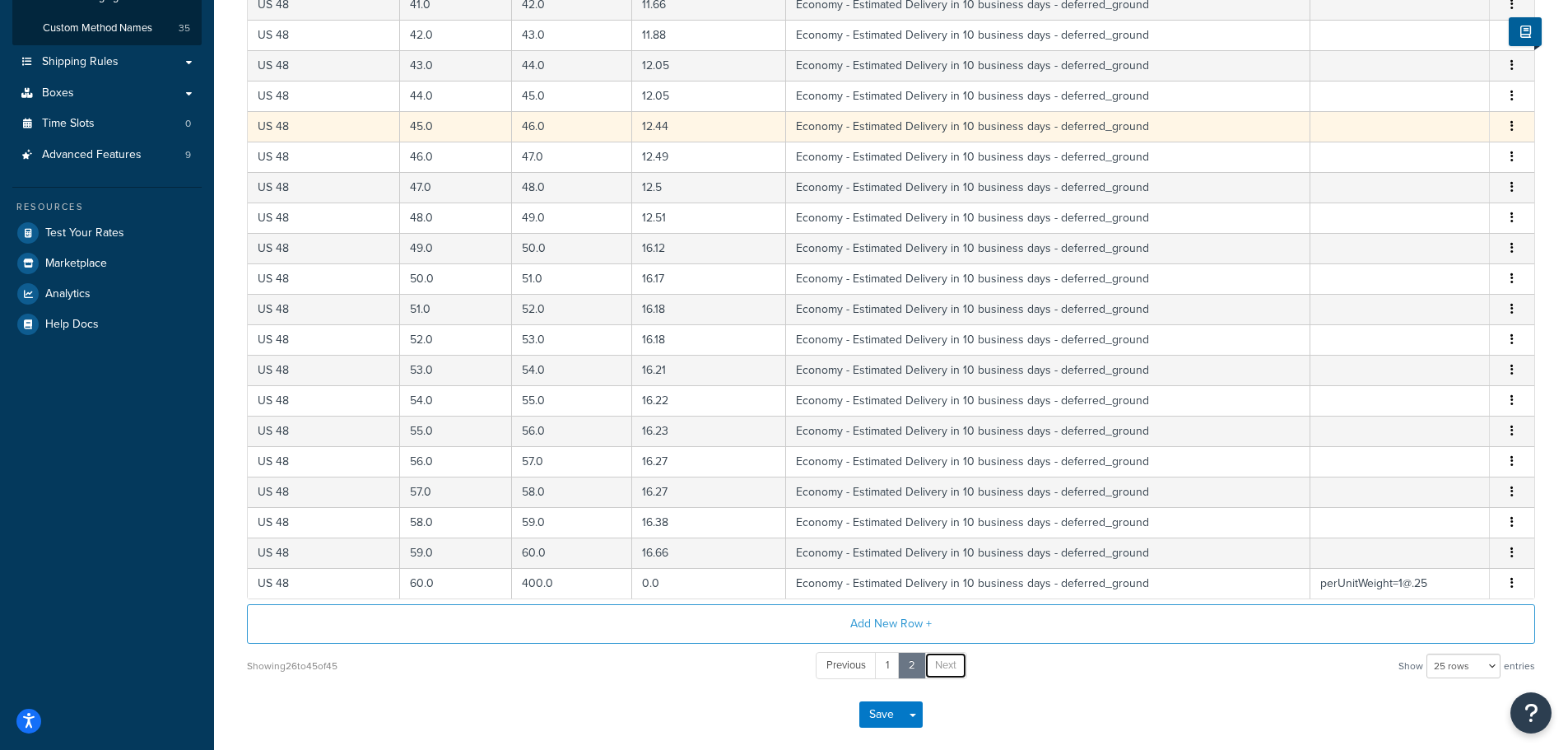
scroll to position [0, 0]
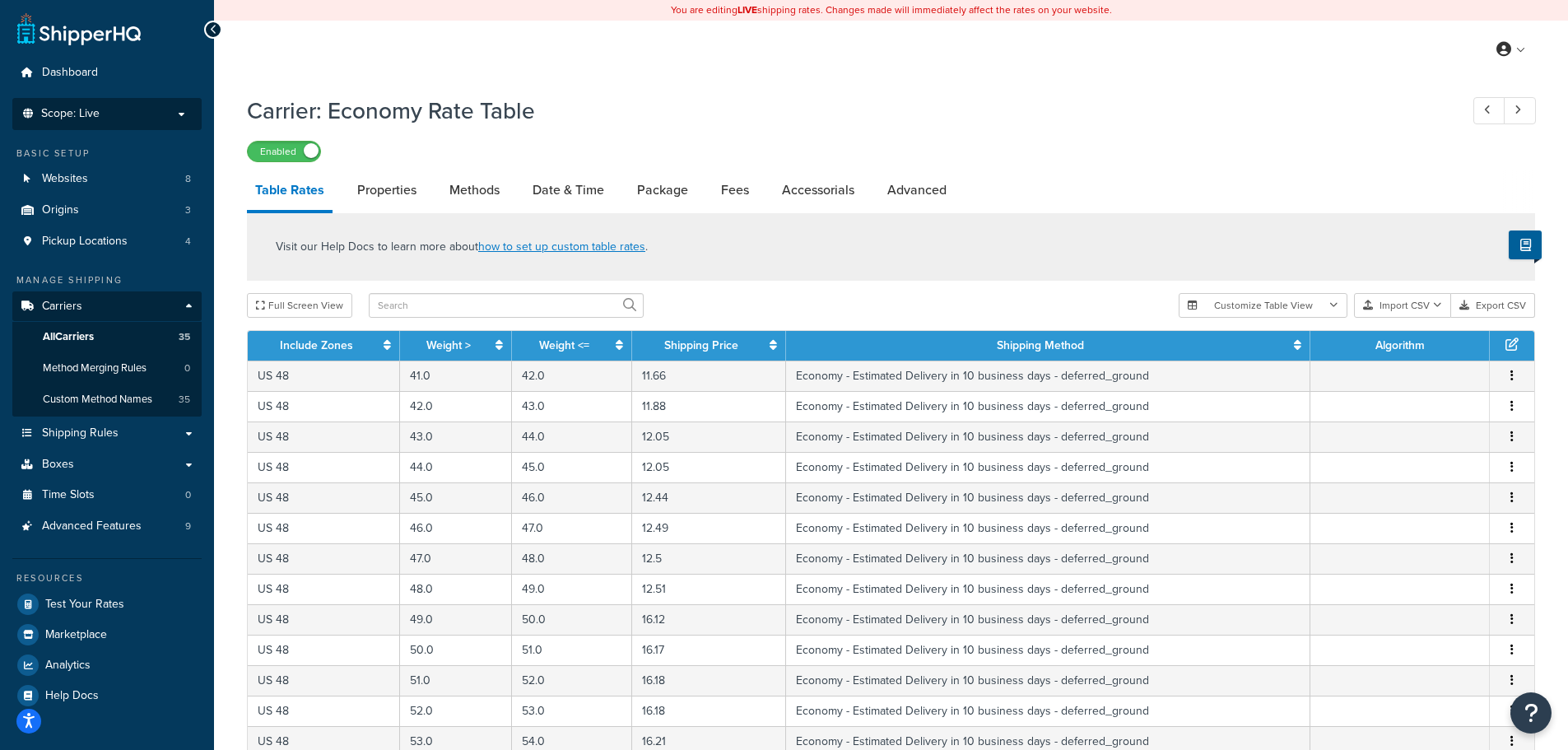
click at [156, 114] on p "Scope: Live" at bounding box center [107, 114] width 175 height 14
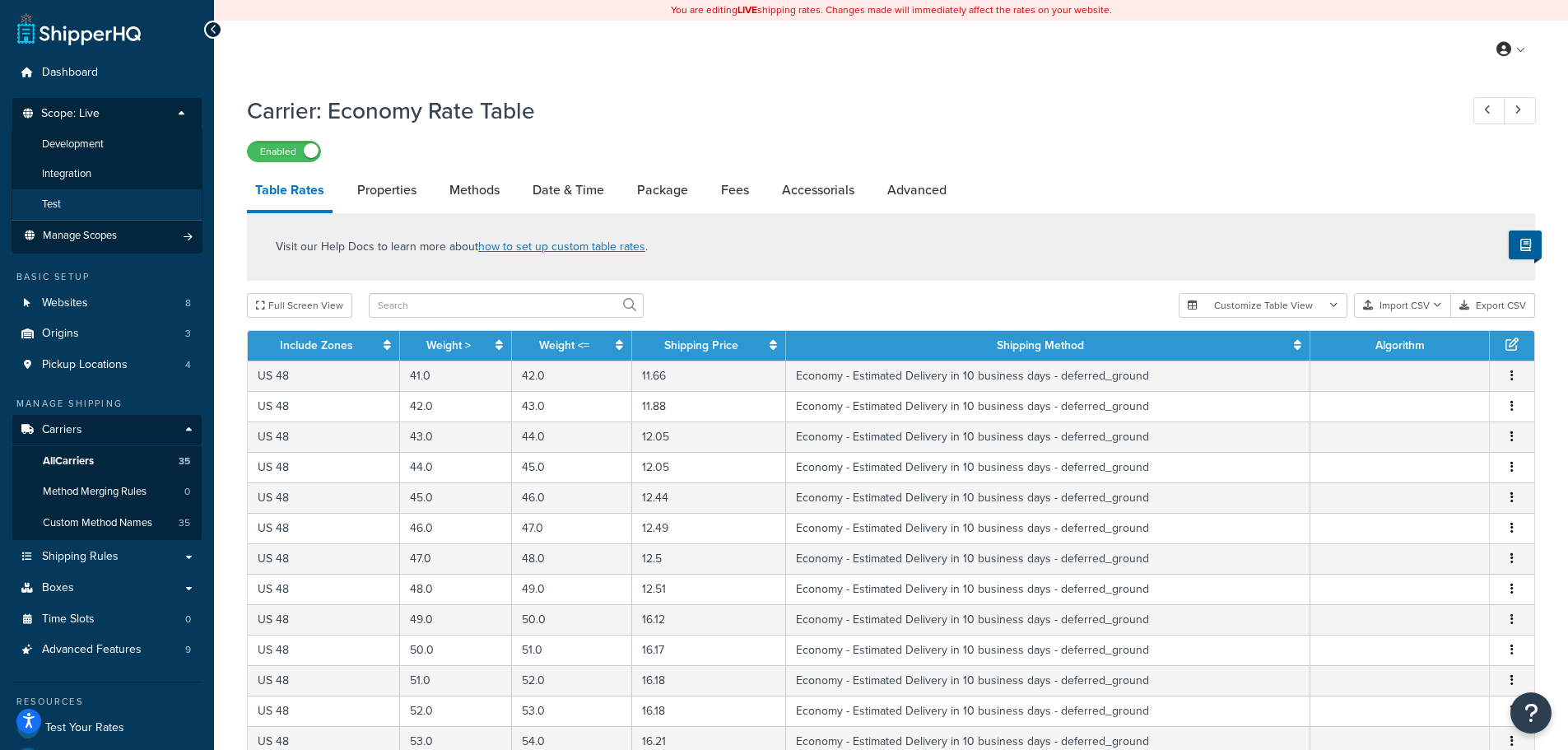
click at [114, 203] on li "Test" at bounding box center [107, 204] width 191 height 30
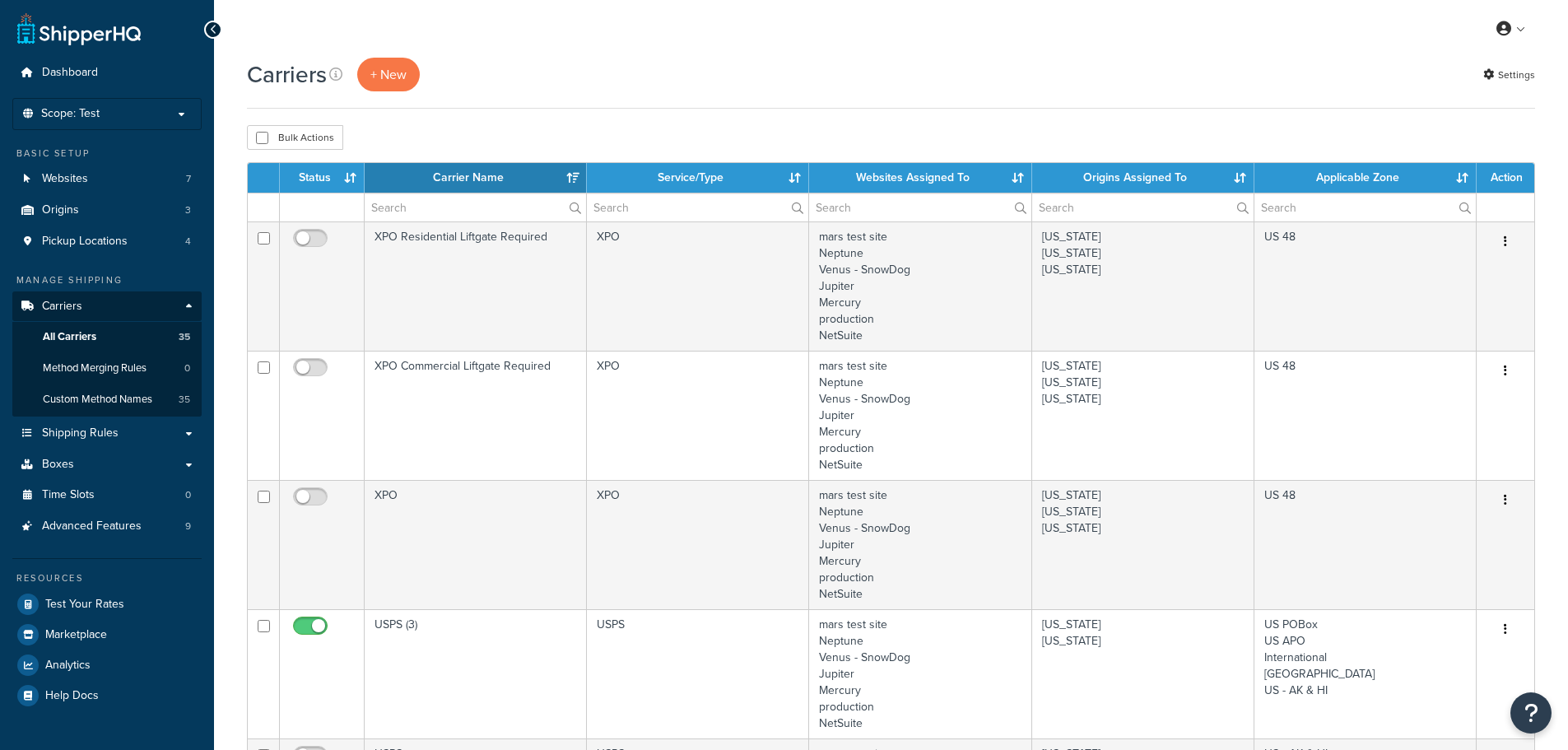
select select "15"
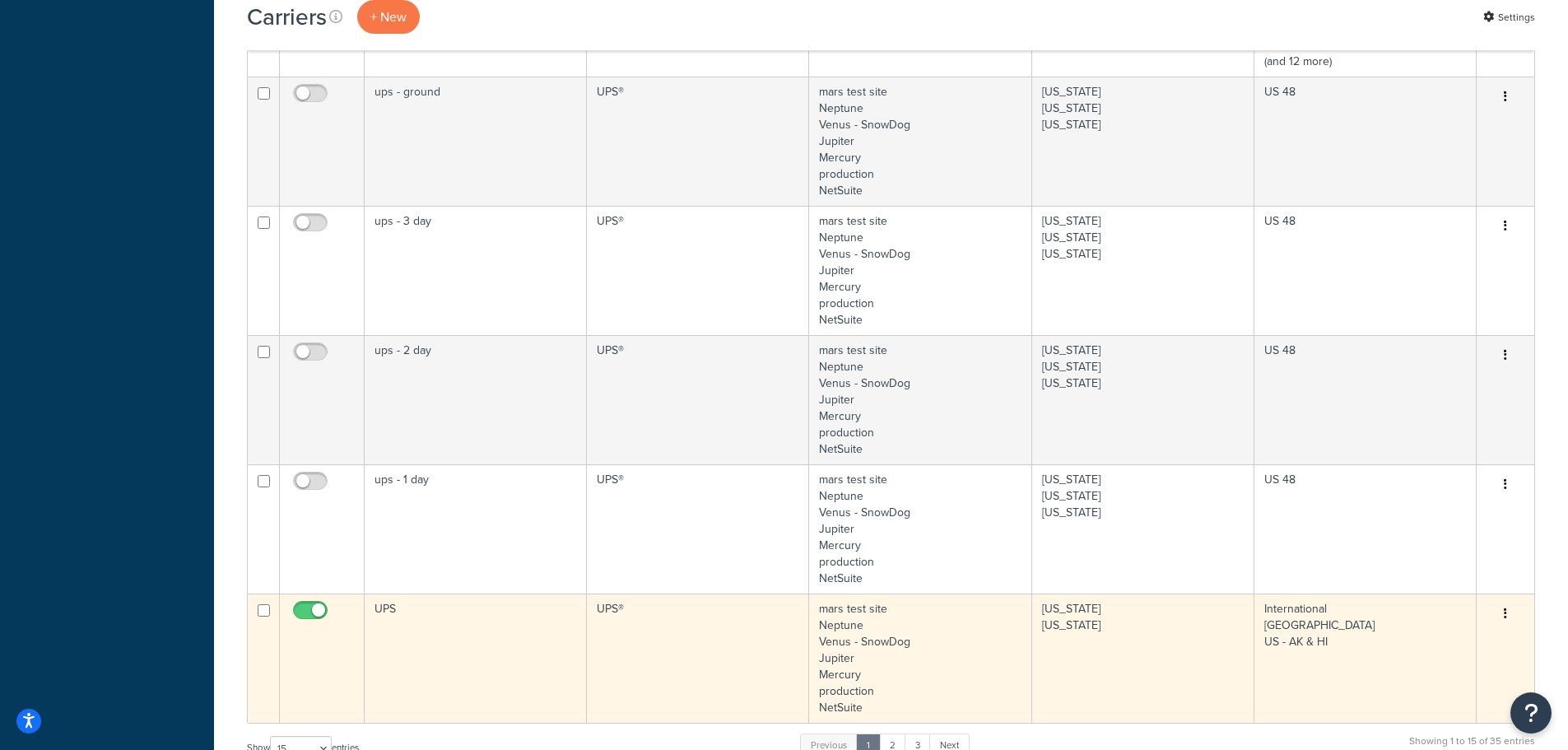
scroll to position [1975, 0]
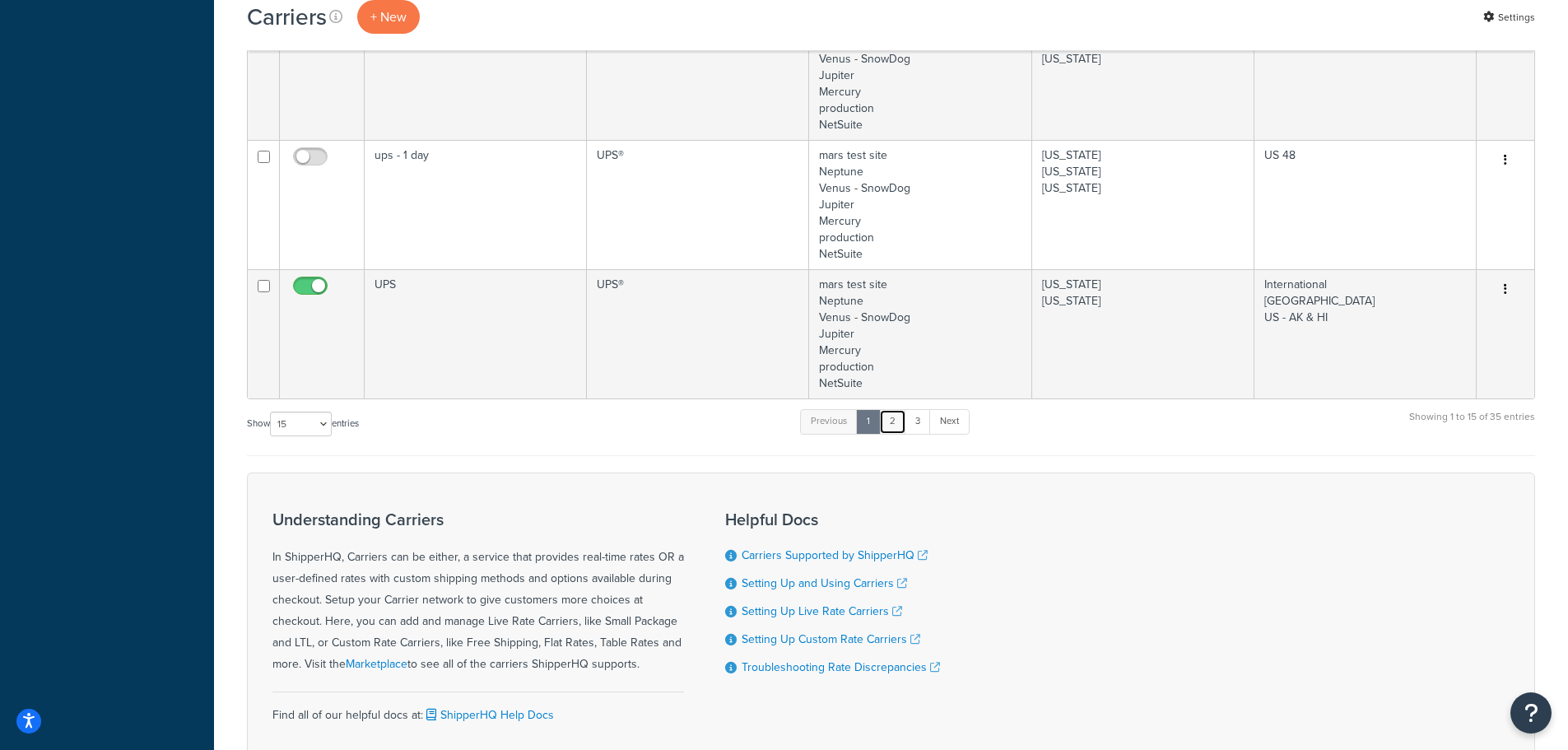
click at [901, 426] on link "2" at bounding box center [893, 421] width 28 height 25
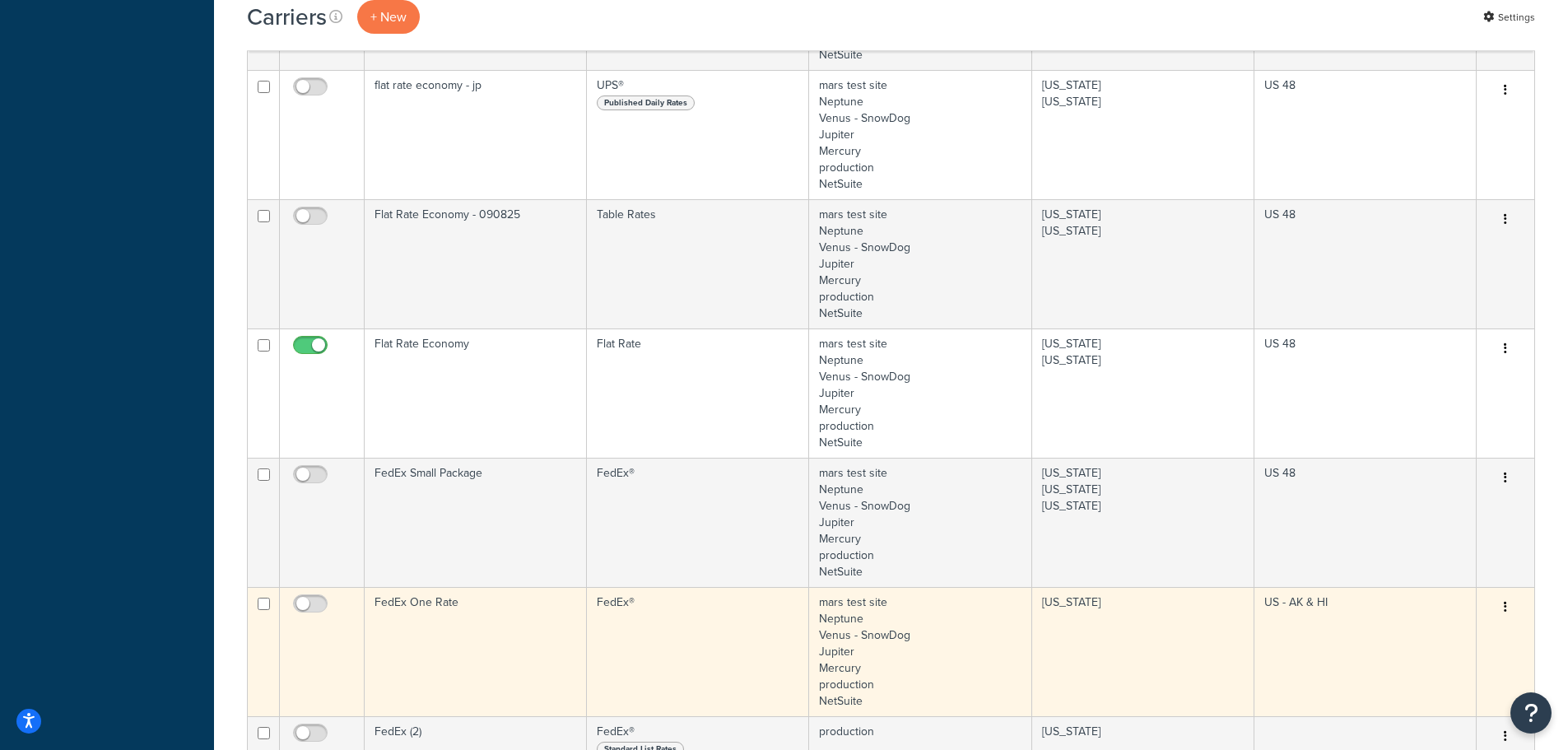
scroll to position [1399, 0]
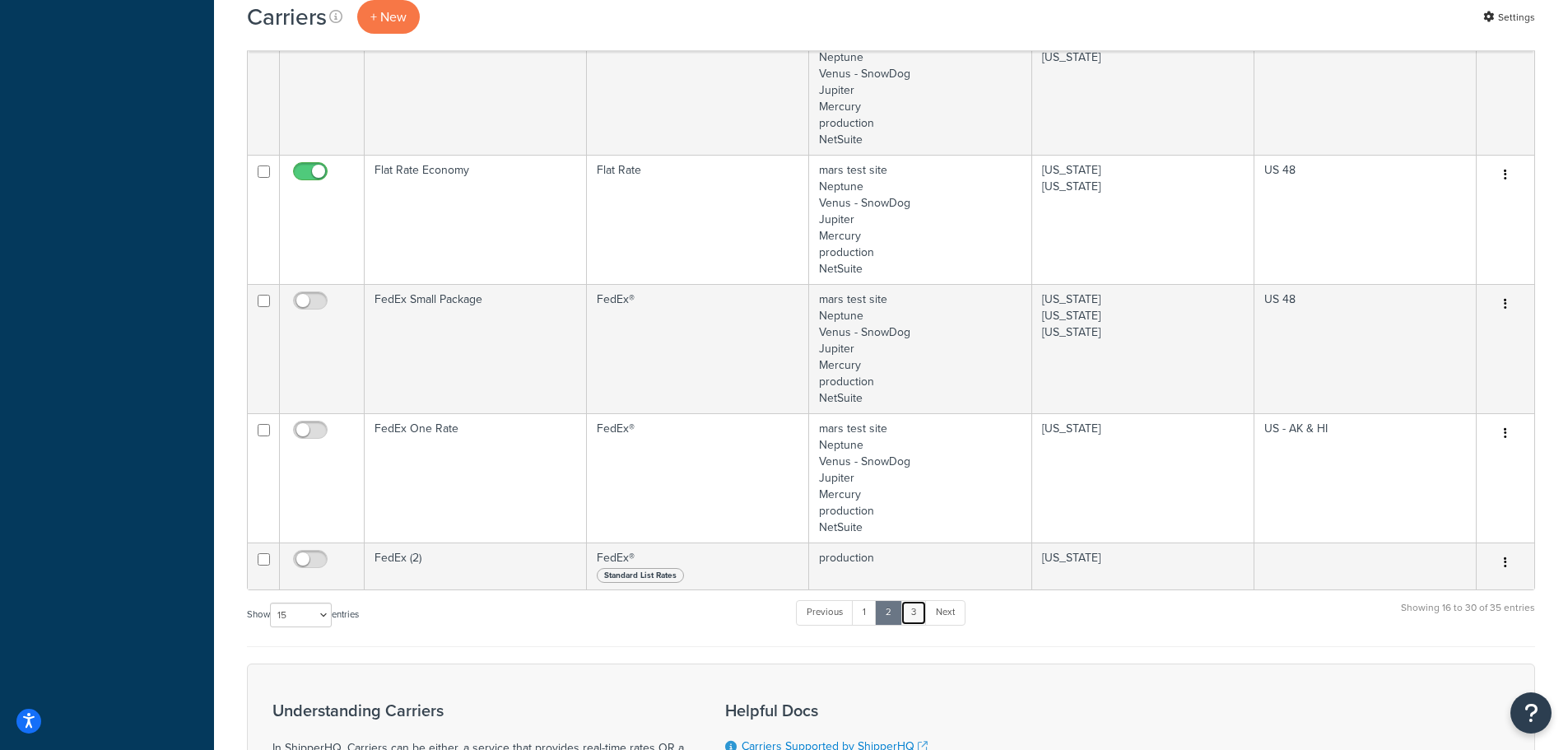
click at [924, 619] on link "3" at bounding box center [913, 612] width 27 height 25
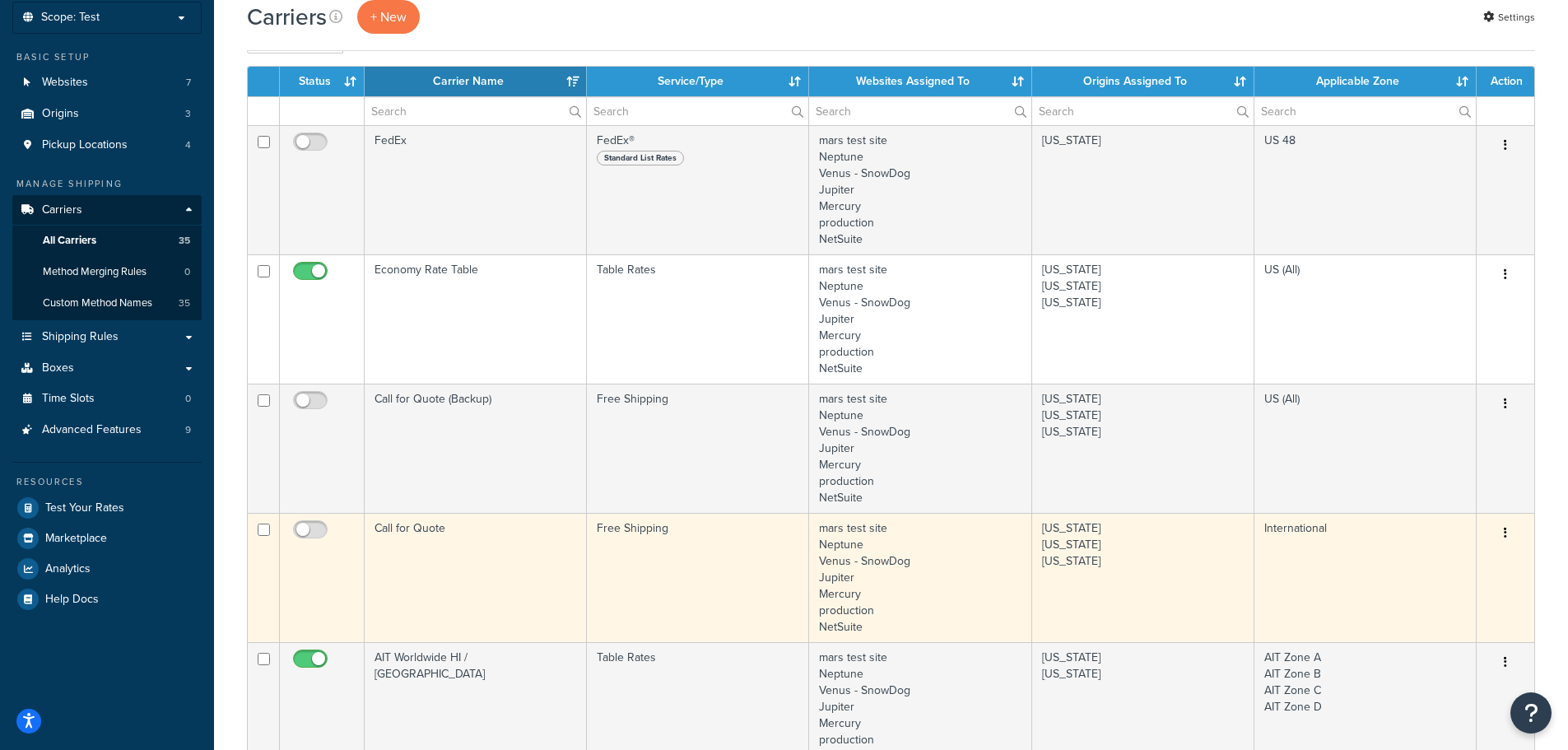
scroll to position [0, 0]
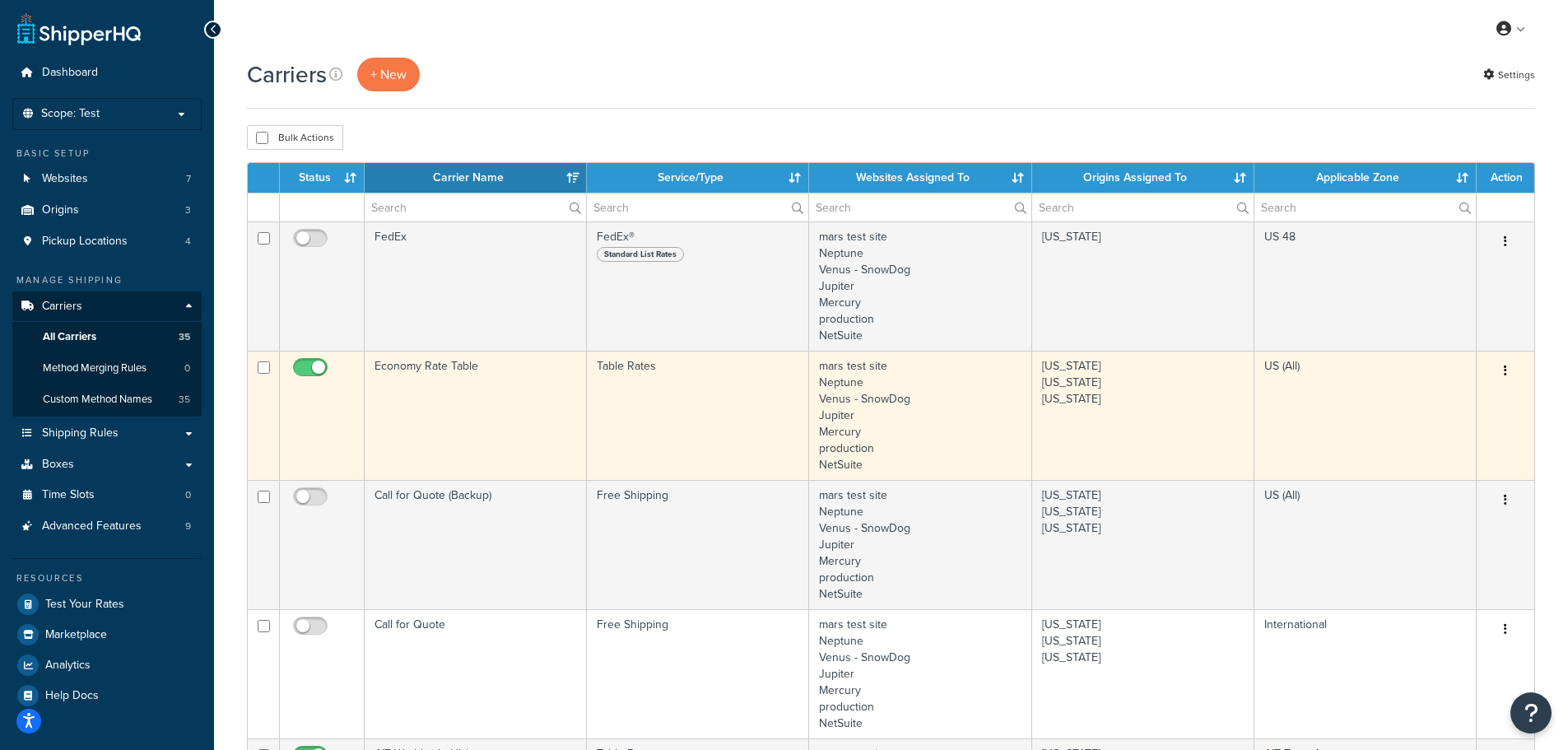
click at [503, 408] on td "Economy Rate Table" at bounding box center [476, 415] width 222 height 129
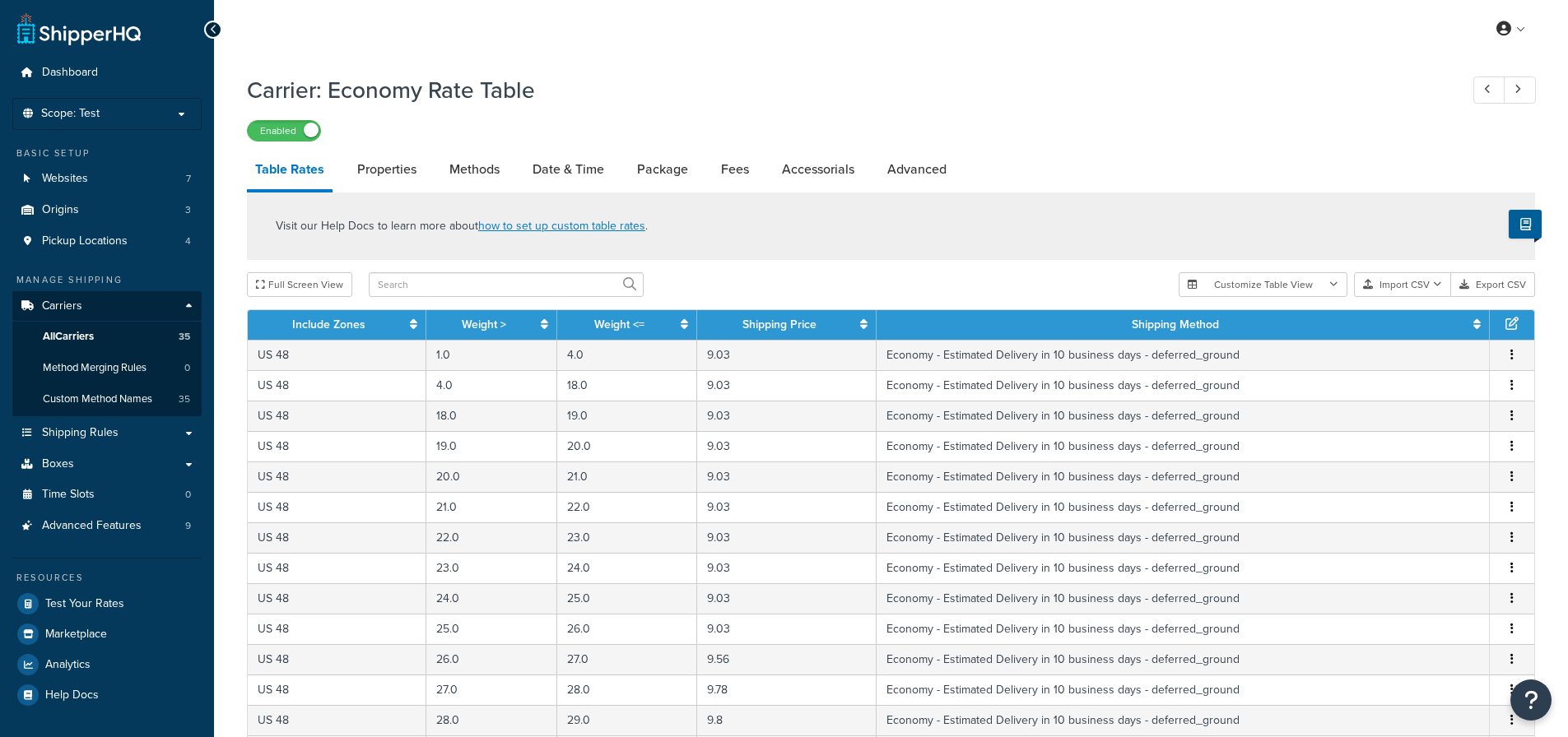
select select "25"
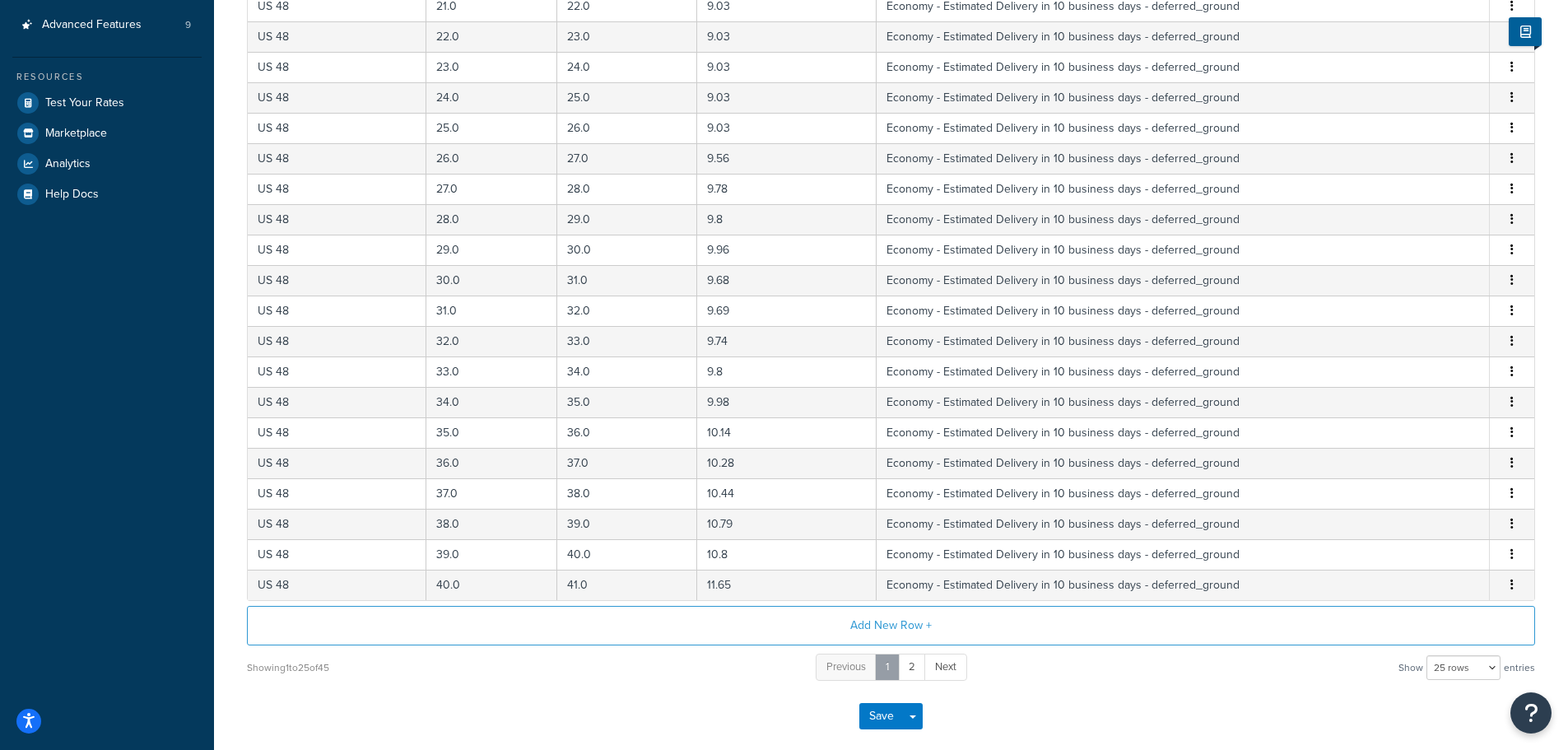
scroll to position [584, 0]
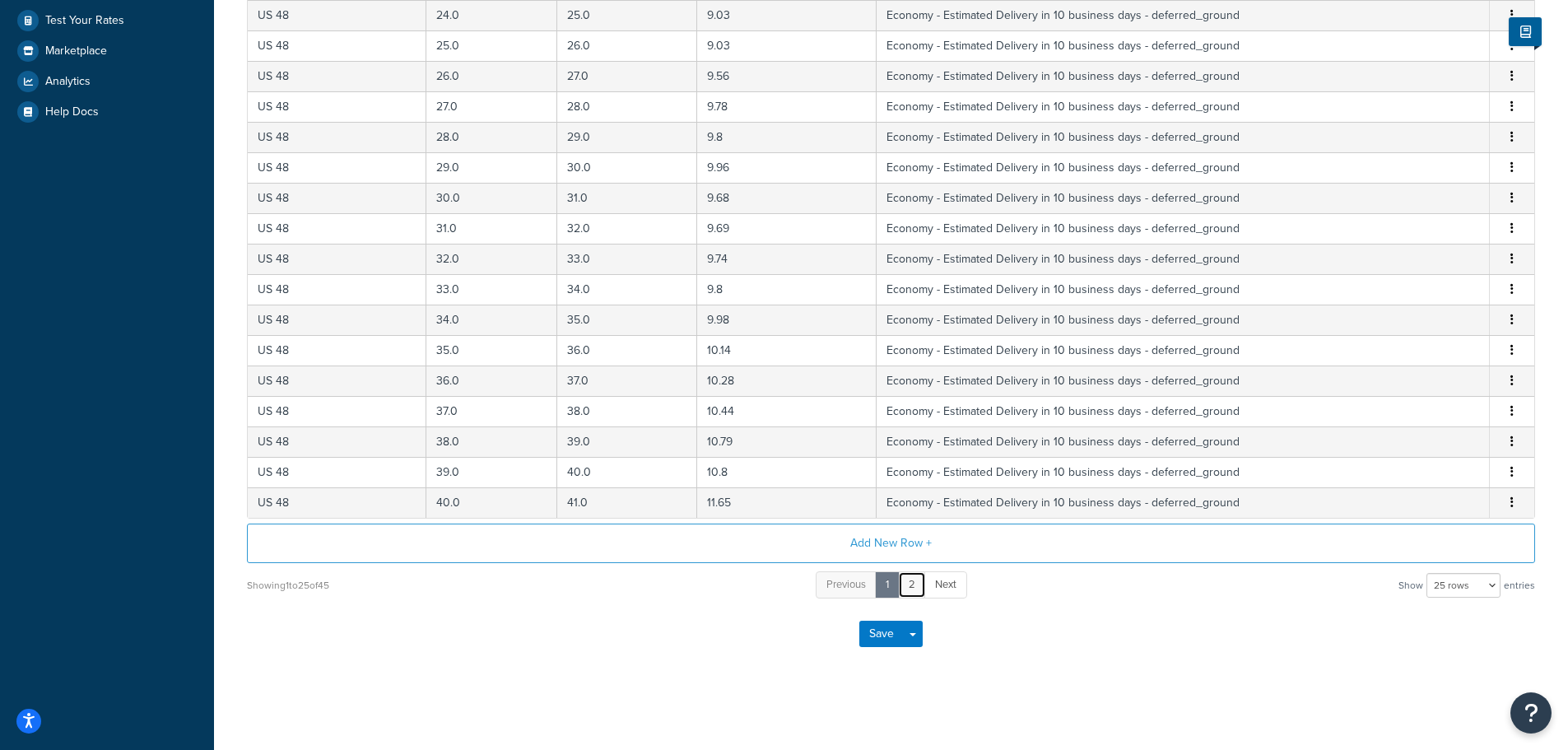
click at [923, 587] on link "2" at bounding box center [912, 585] width 28 height 28
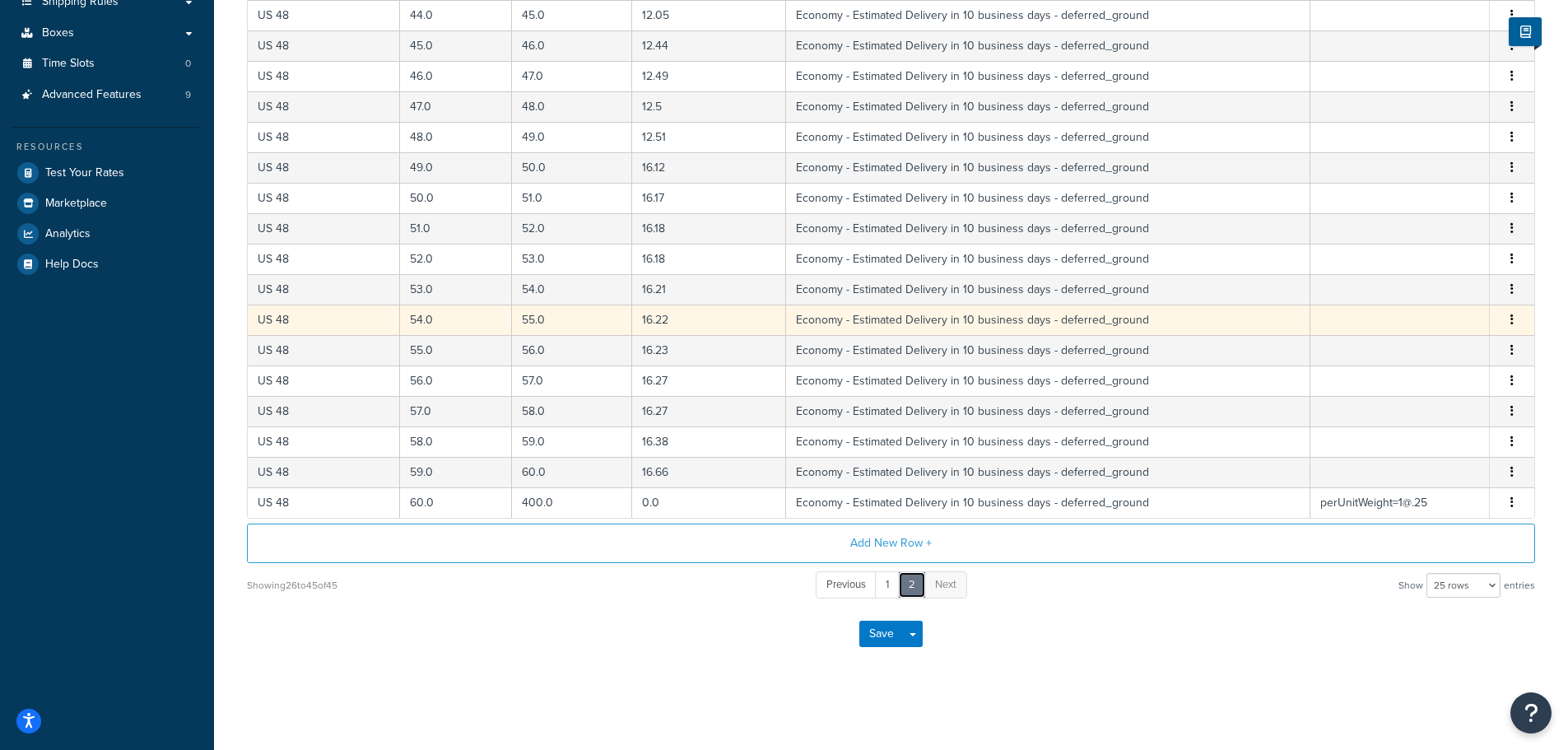
scroll to position [267, 0]
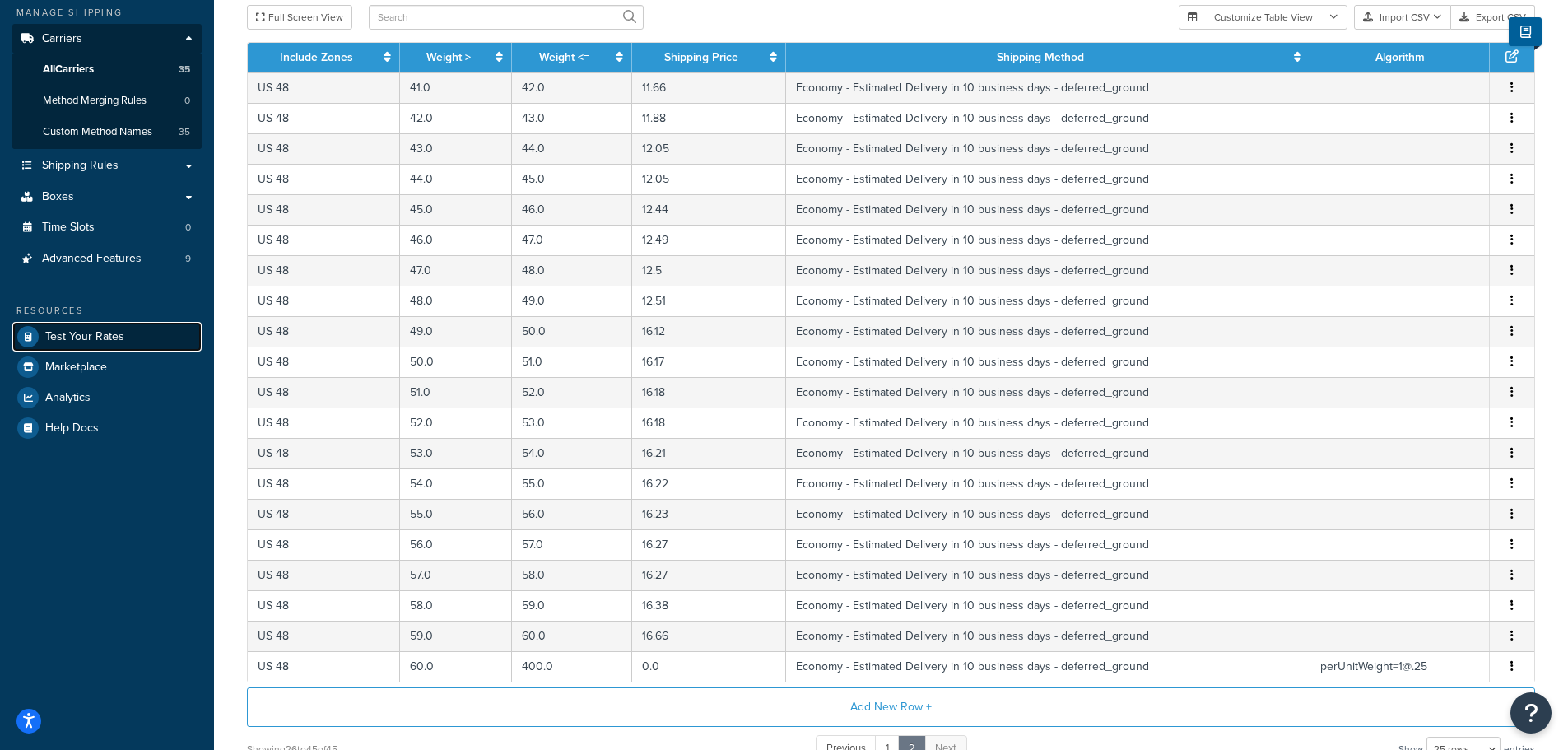
click at [75, 339] on span "Test Your Rates" at bounding box center [85, 337] width 79 height 14
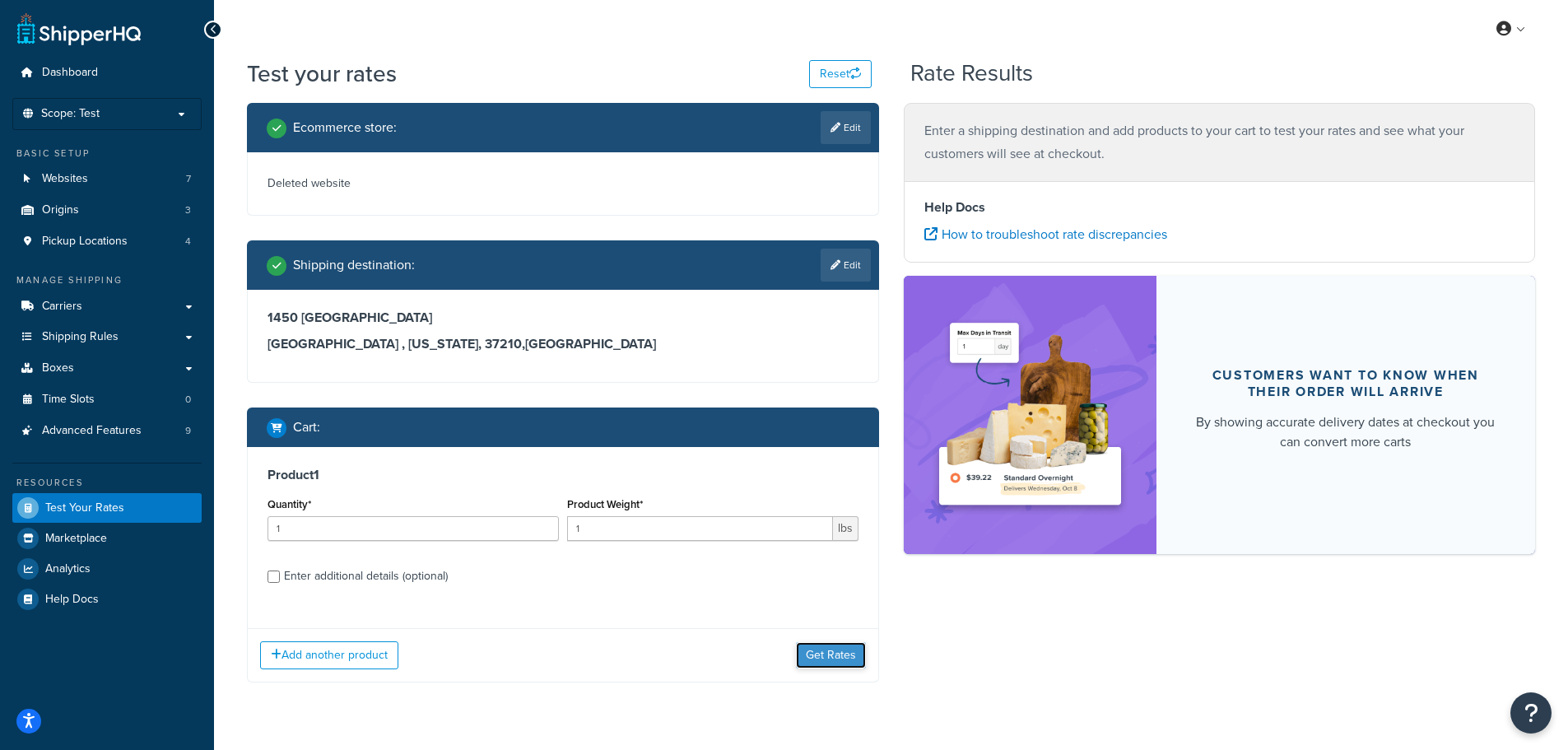
click at [845, 656] on button "Get Rates" at bounding box center [830, 655] width 70 height 27
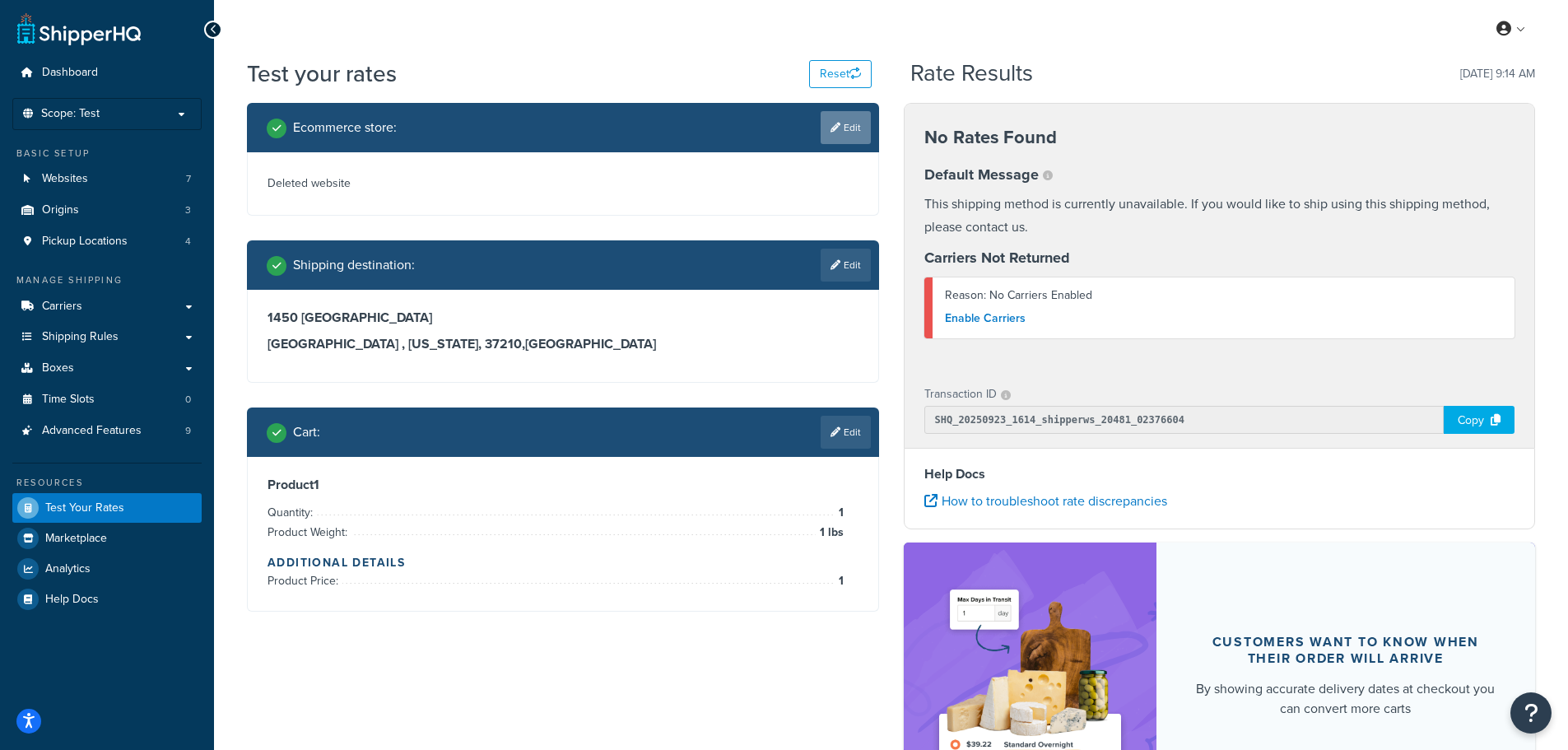
click at [852, 127] on link "Edit" at bounding box center [845, 127] width 50 height 33
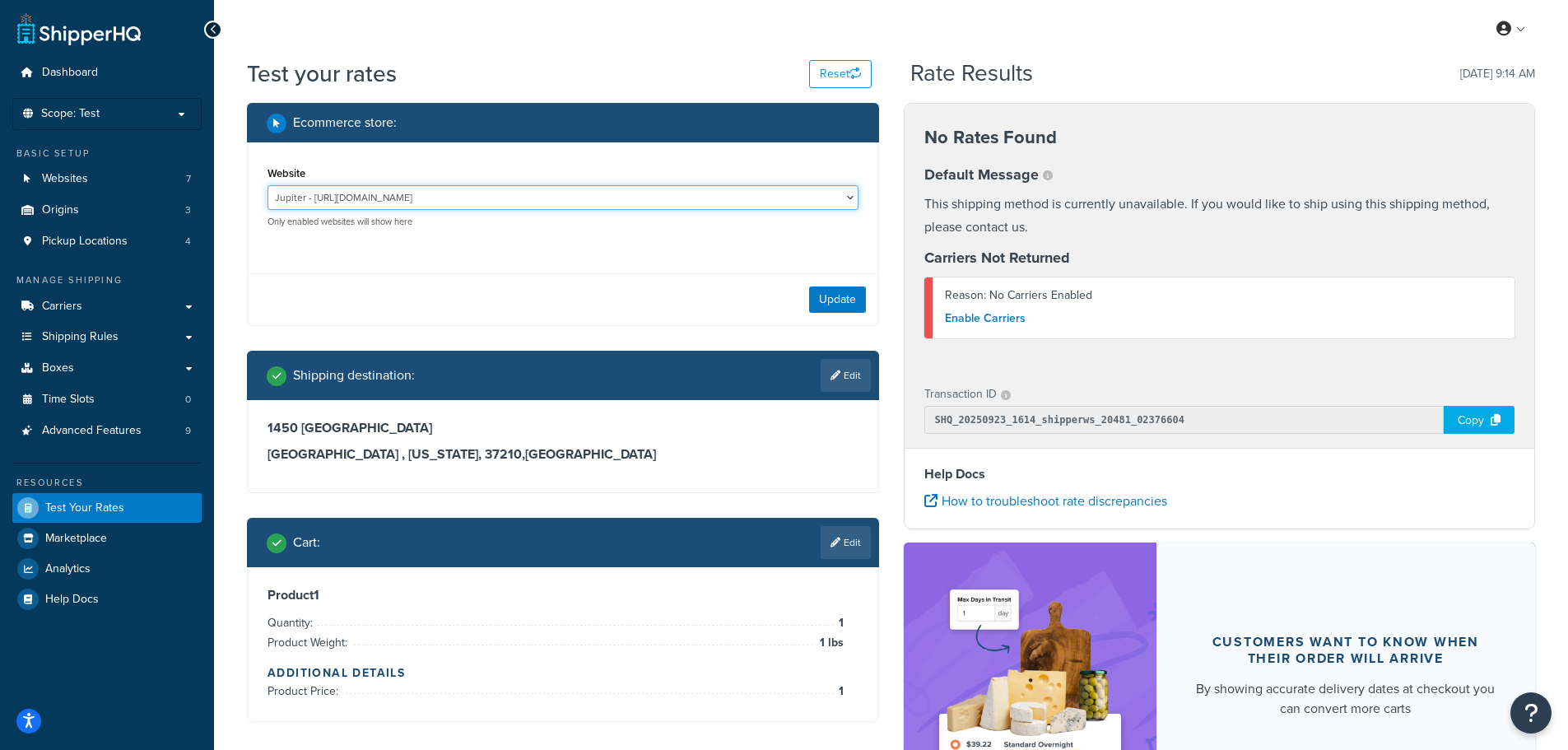
click at [440, 201] on select "Jupiter - https://jupiter.clearbags.cloud/ Mercury - https://mercury.clearbags.…" at bounding box center [563, 197] width 591 height 25
select select "3c3490c018096e0df5ea1a274029e5f2"
click at [267, 185] on select "Jupiter - https://jupiter.clearbags.cloud/ Mercury - https://mercury.clearbags.…" at bounding box center [563, 197] width 591 height 25
click at [865, 293] on div "Update" at bounding box center [563, 299] width 630 height 52
click at [860, 295] on button "Update" at bounding box center [837, 299] width 57 height 27
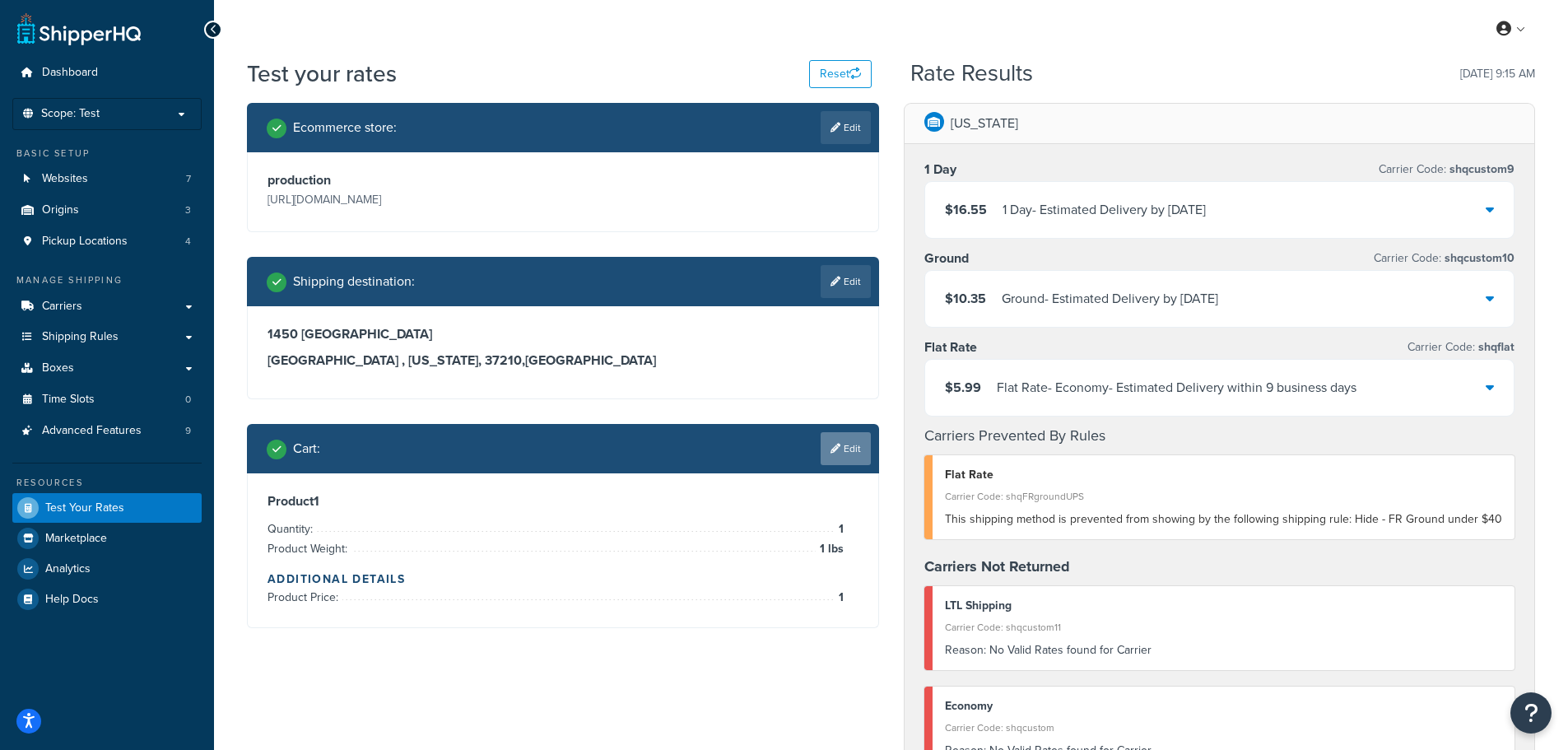
click at [852, 448] on link "Edit" at bounding box center [845, 448] width 50 height 33
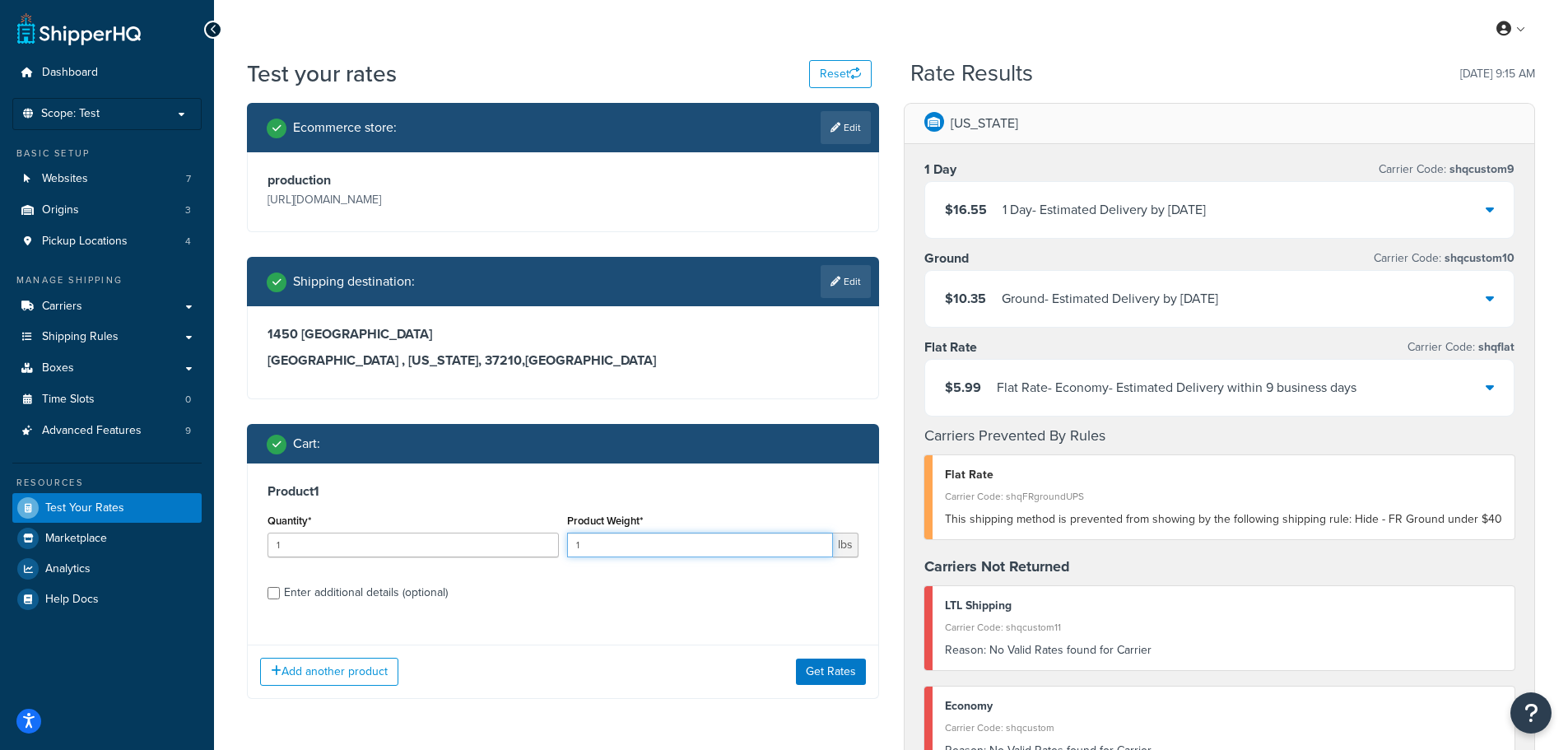
click at [685, 548] on input "1" at bounding box center [699, 544] width 266 height 25
type input "479"
click at [854, 675] on button "Get Rates" at bounding box center [830, 671] width 70 height 27
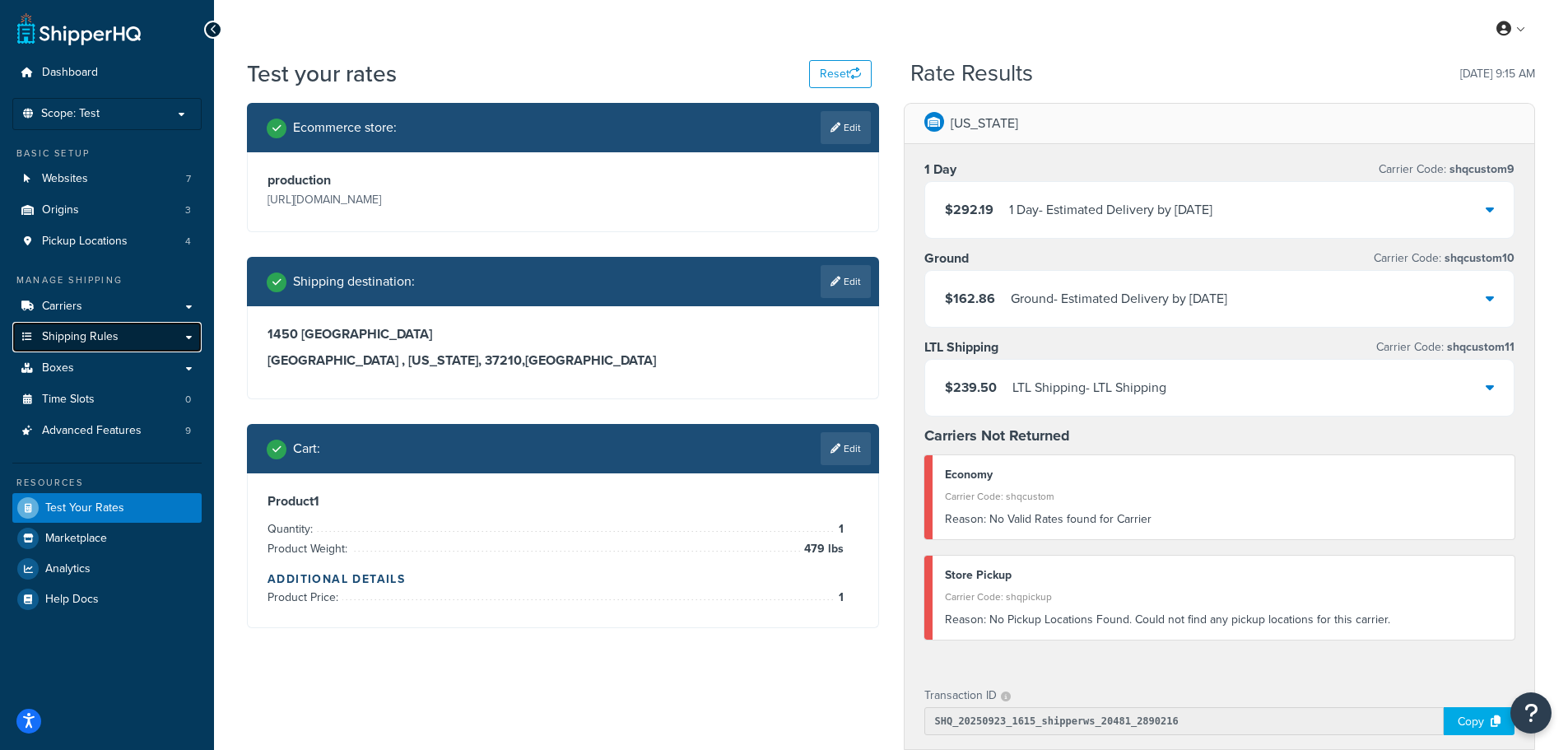
click at [77, 335] on span "Shipping Rules" at bounding box center [80, 337] width 77 height 14
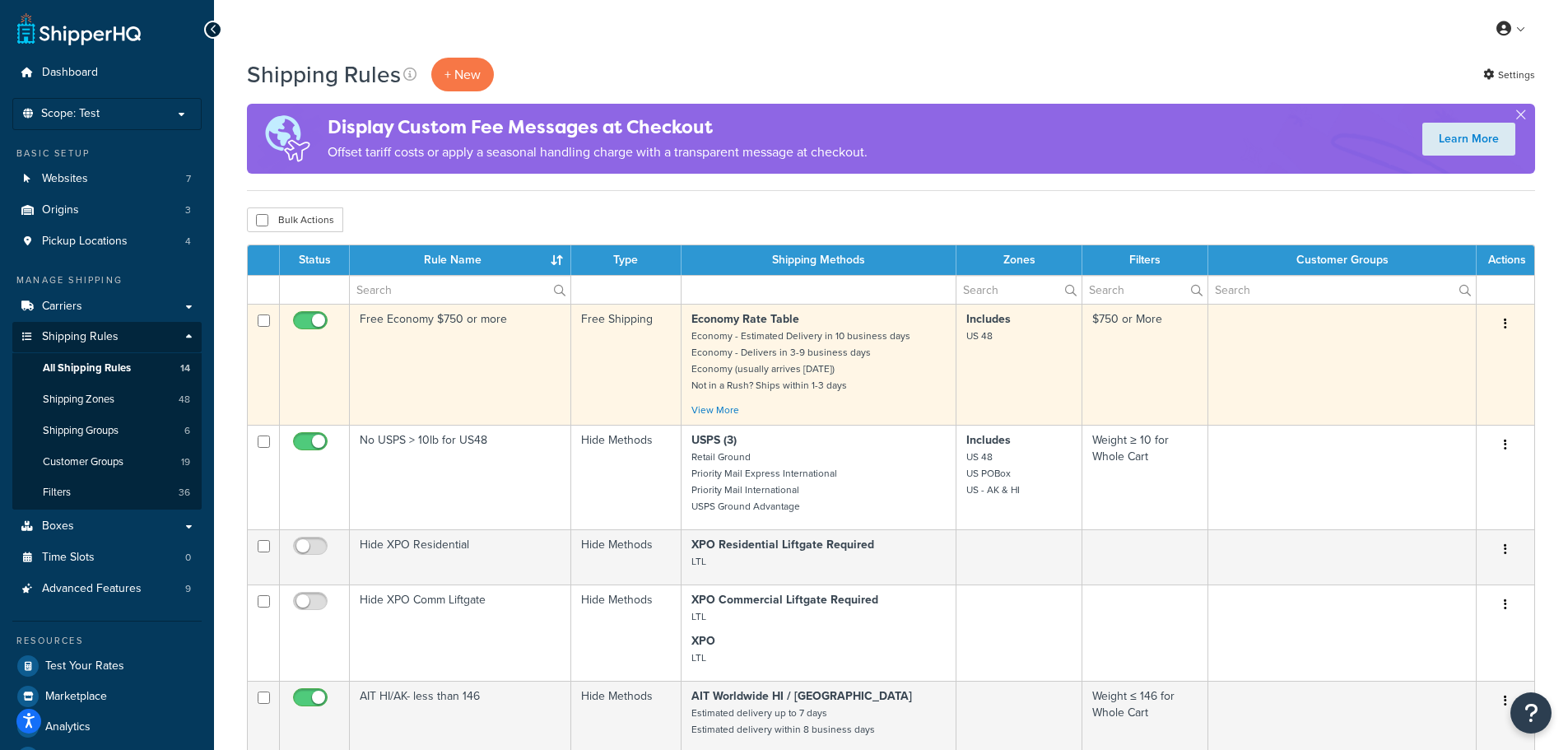
click at [459, 351] on td "Free Economy $750 or more" at bounding box center [460, 364] width 221 height 121
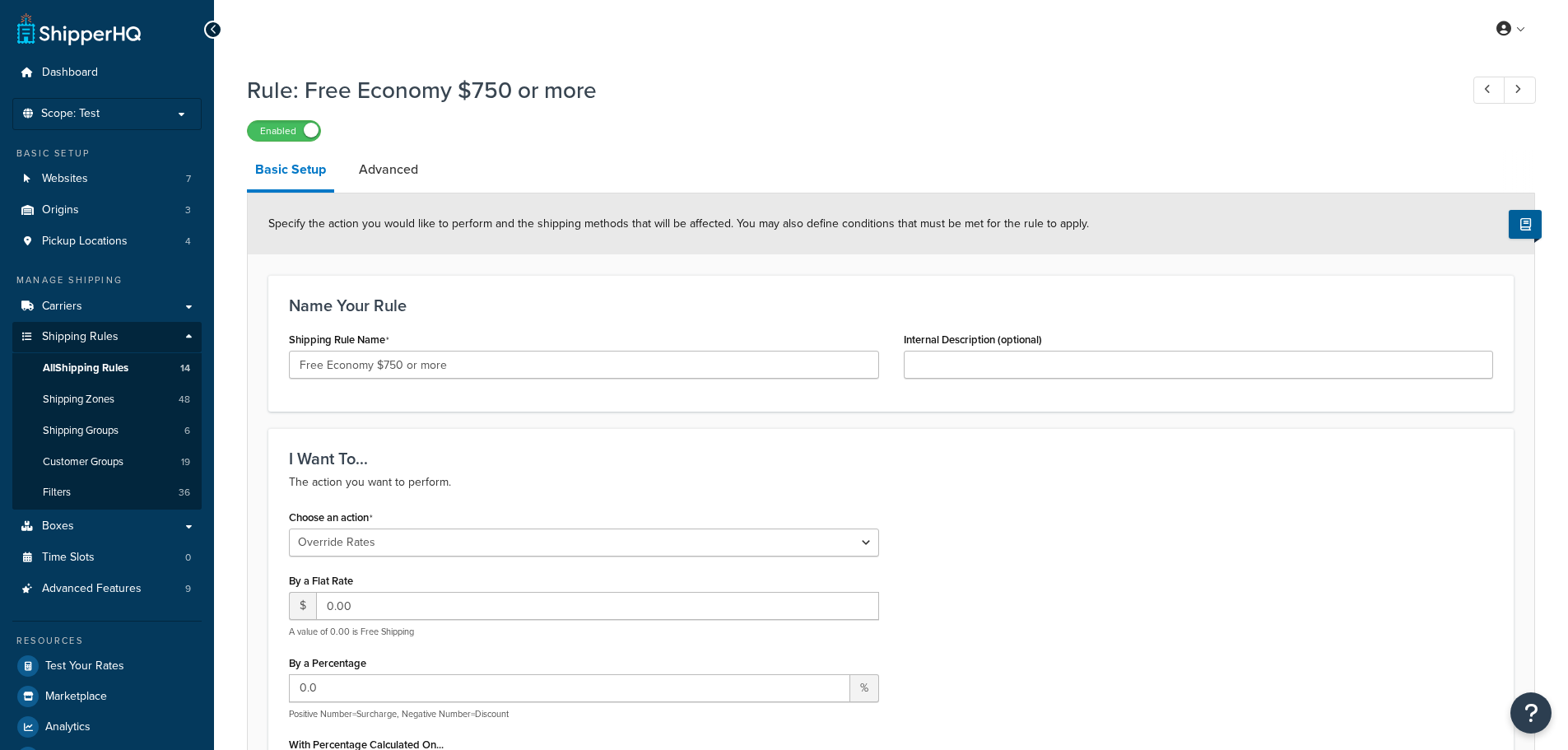
select select "OVERRIDE"
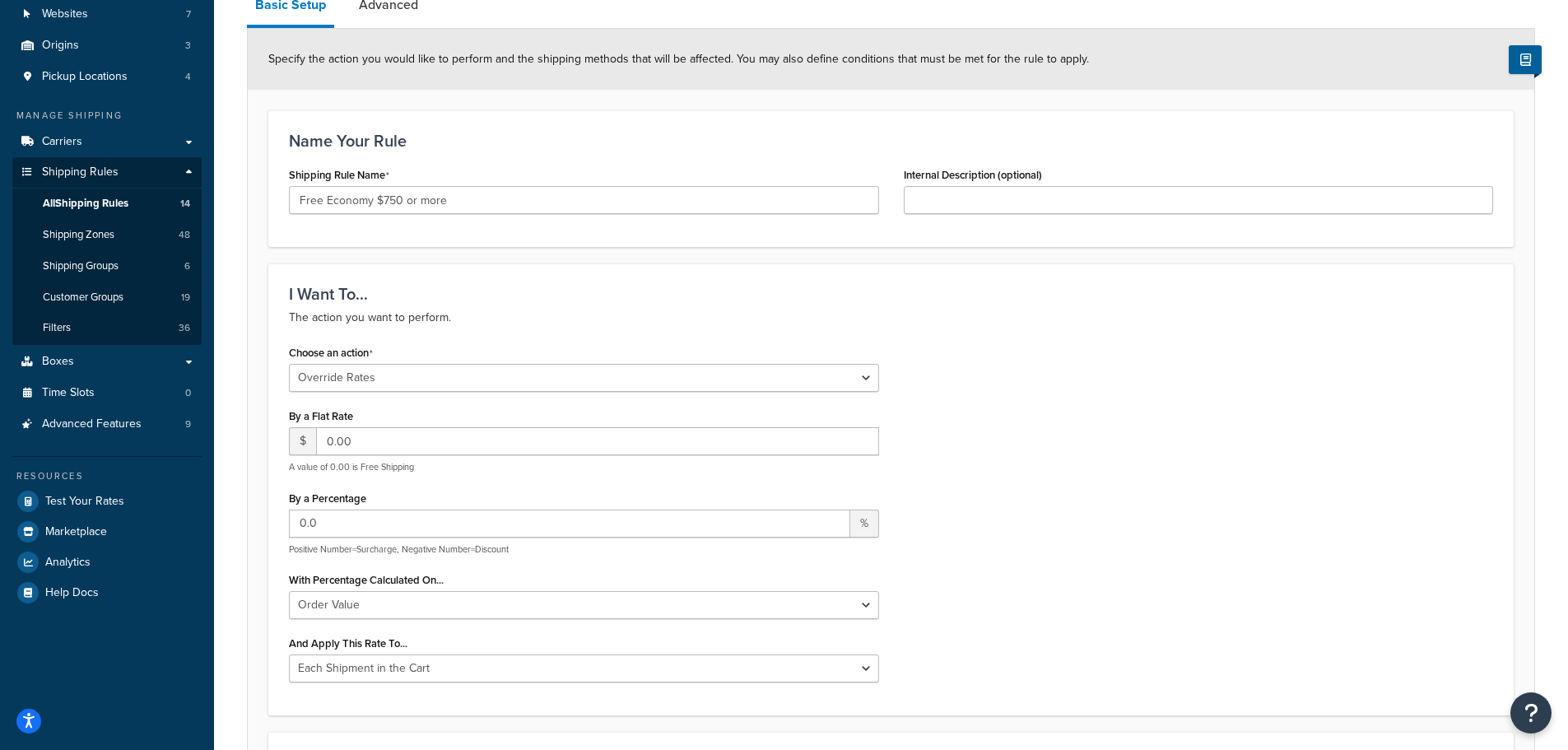
scroll to position [83, 0]
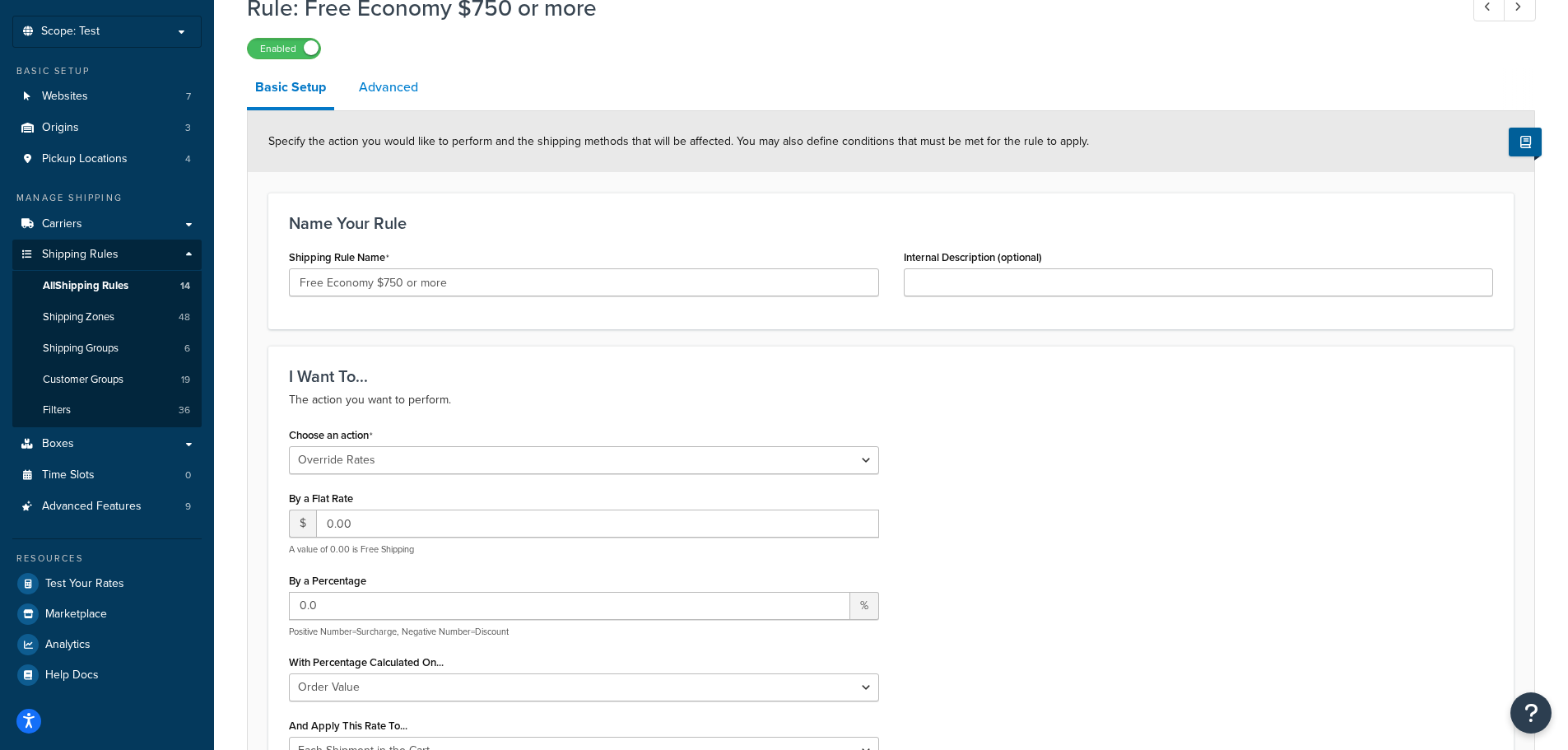
click at [385, 77] on link "Advanced" at bounding box center [389, 87] width 76 height 40
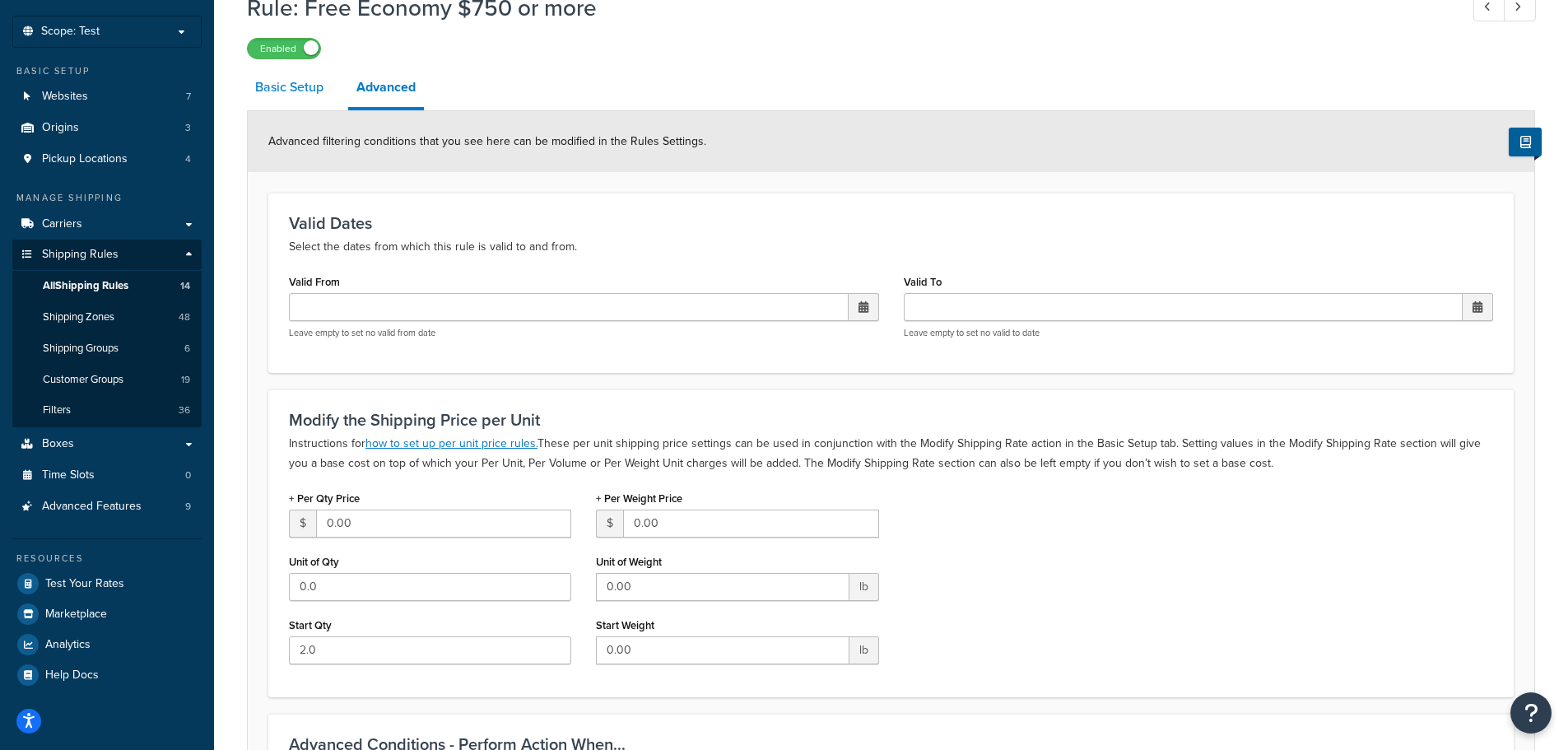
click at [285, 87] on link "Basic Setup" at bounding box center [289, 87] width 85 height 40
select select "OVERRIDE"
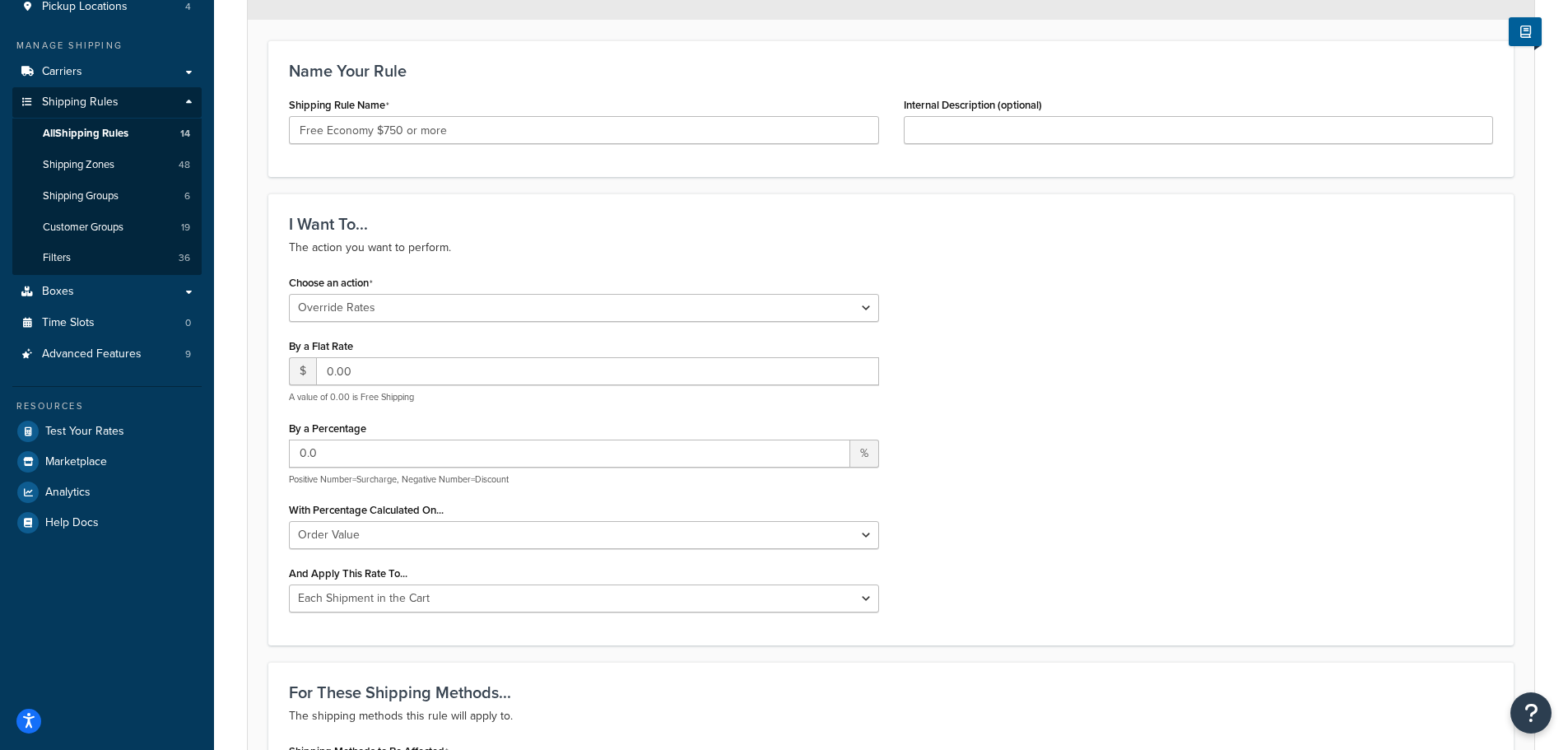
scroll to position [247, 0]
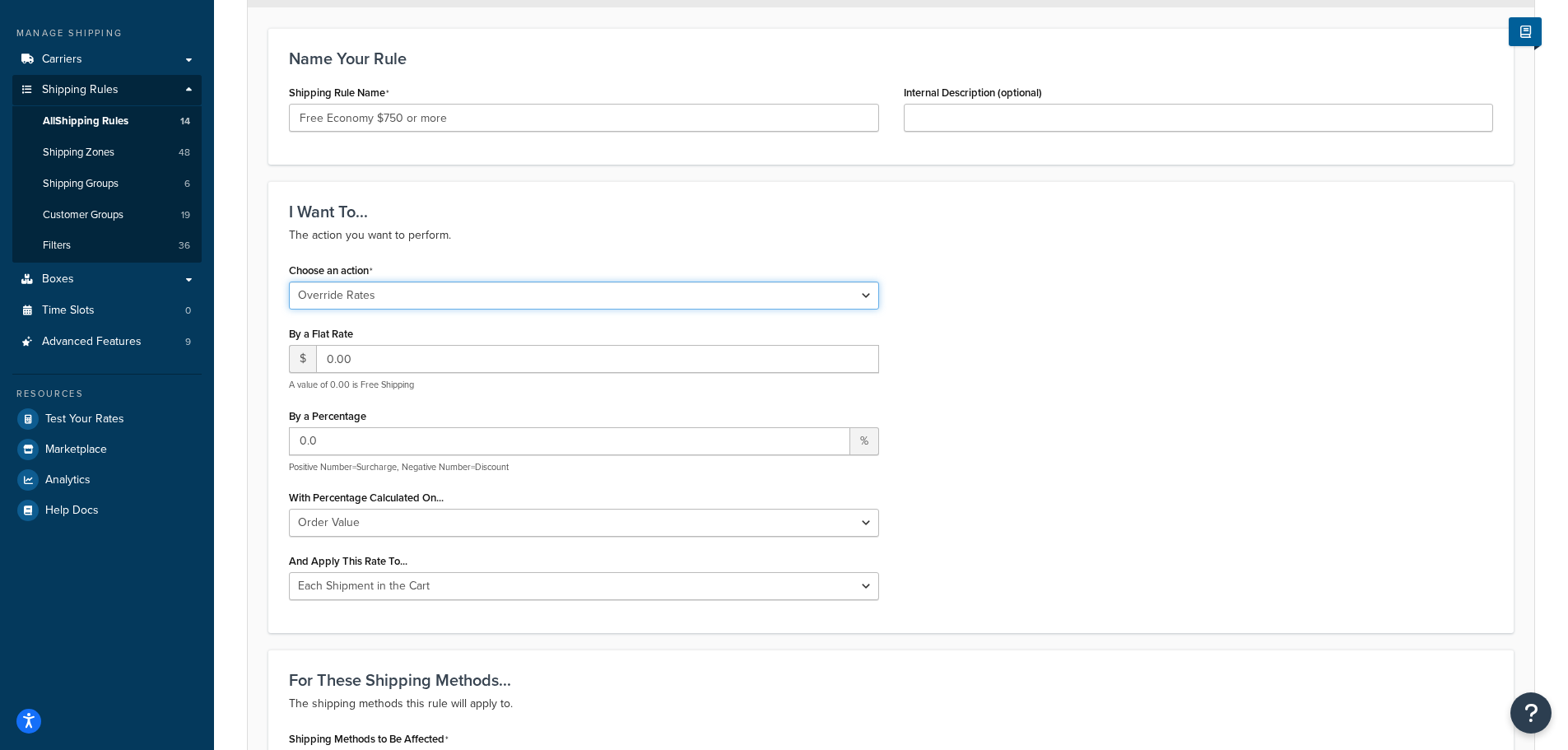
click at [454, 295] on select "Choose an action Override Rates Surcharge or discount rates Hide a shipping met…" at bounding box center [584, 295] width 590 height 28
click at [536, 218] on h3 "I Want To..." at bounding box center [891, 211] width 1204 height 18
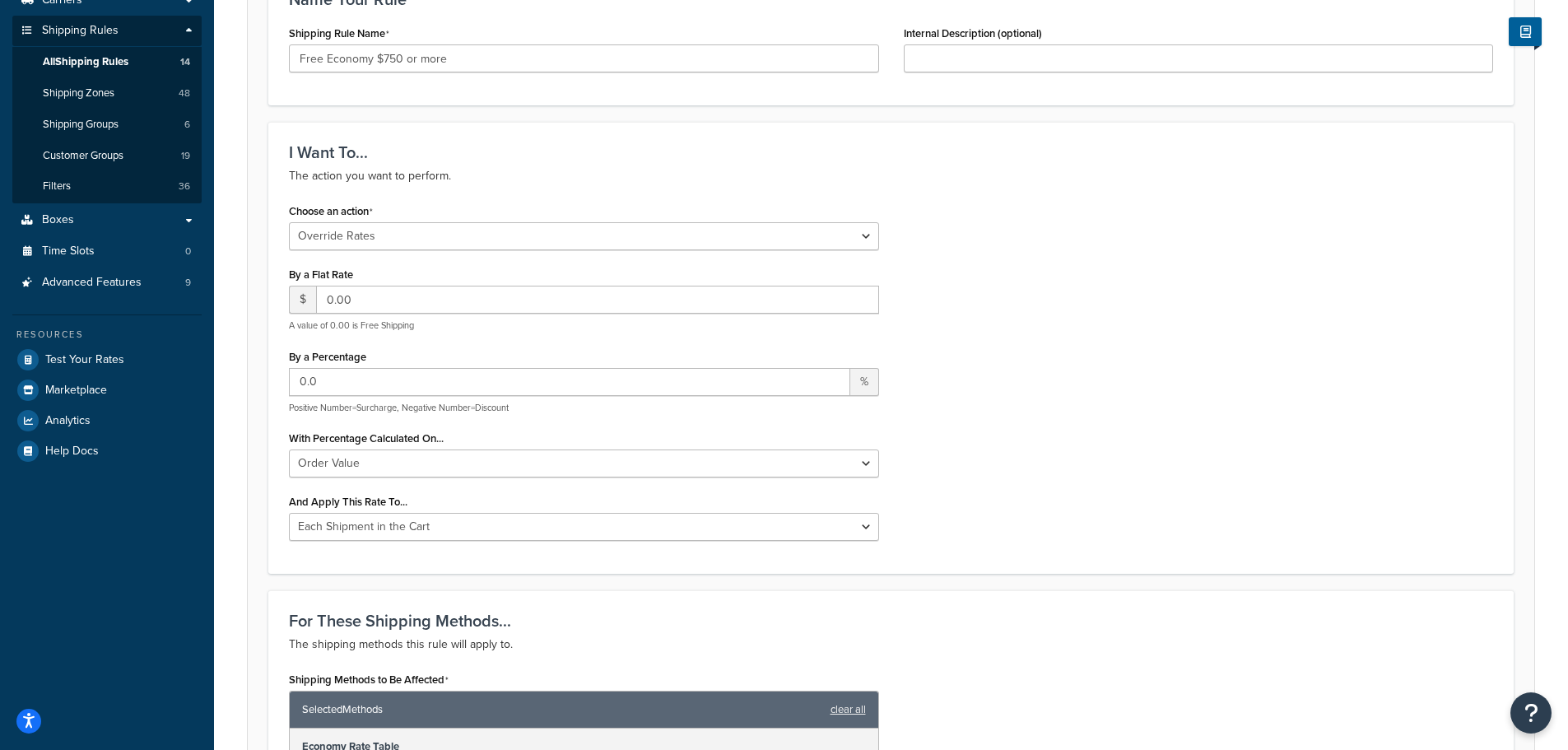
scroll to position [83, 0]
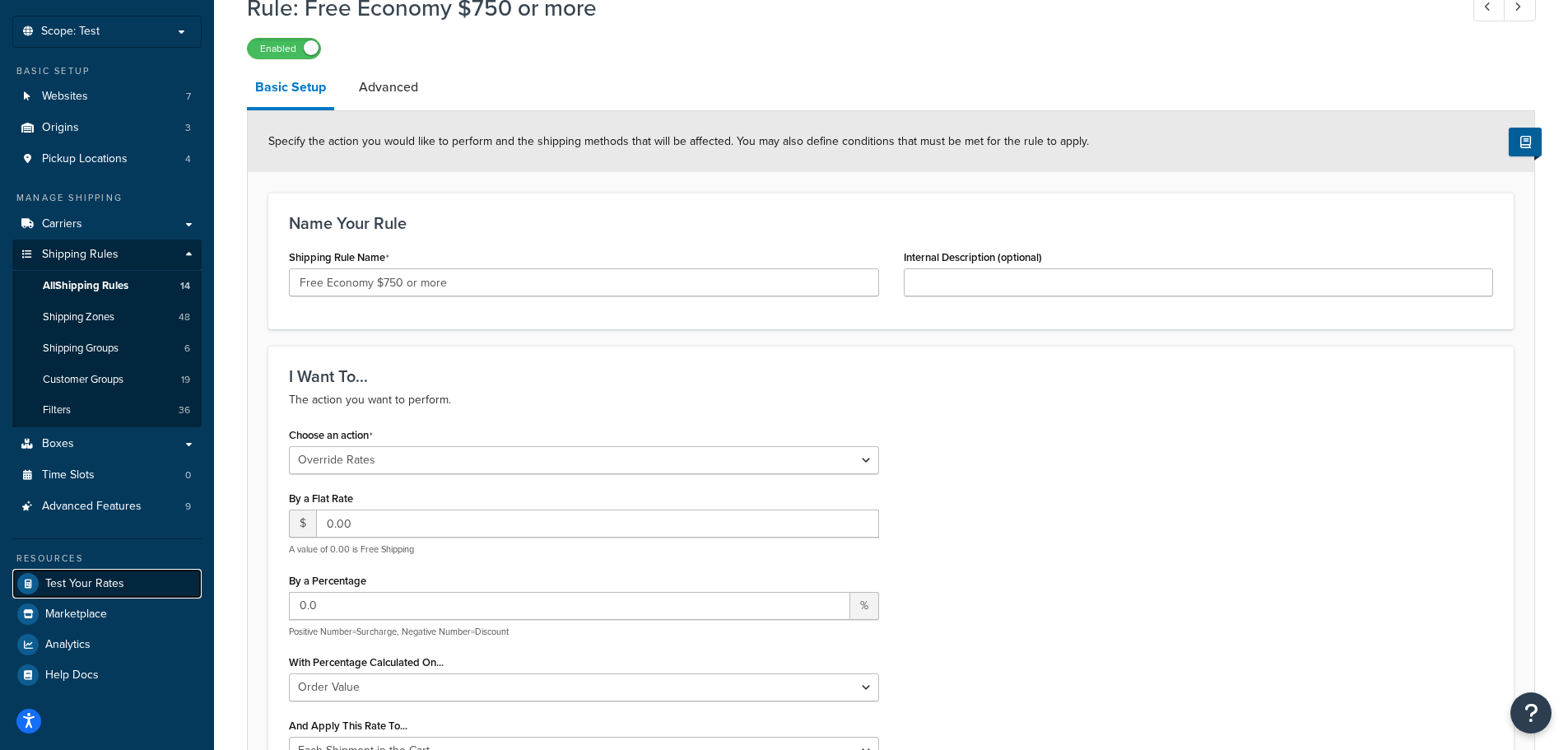
click at [115, 582] on span "Test Your Rates" at bounding box center [85, 584] width 79 height 14
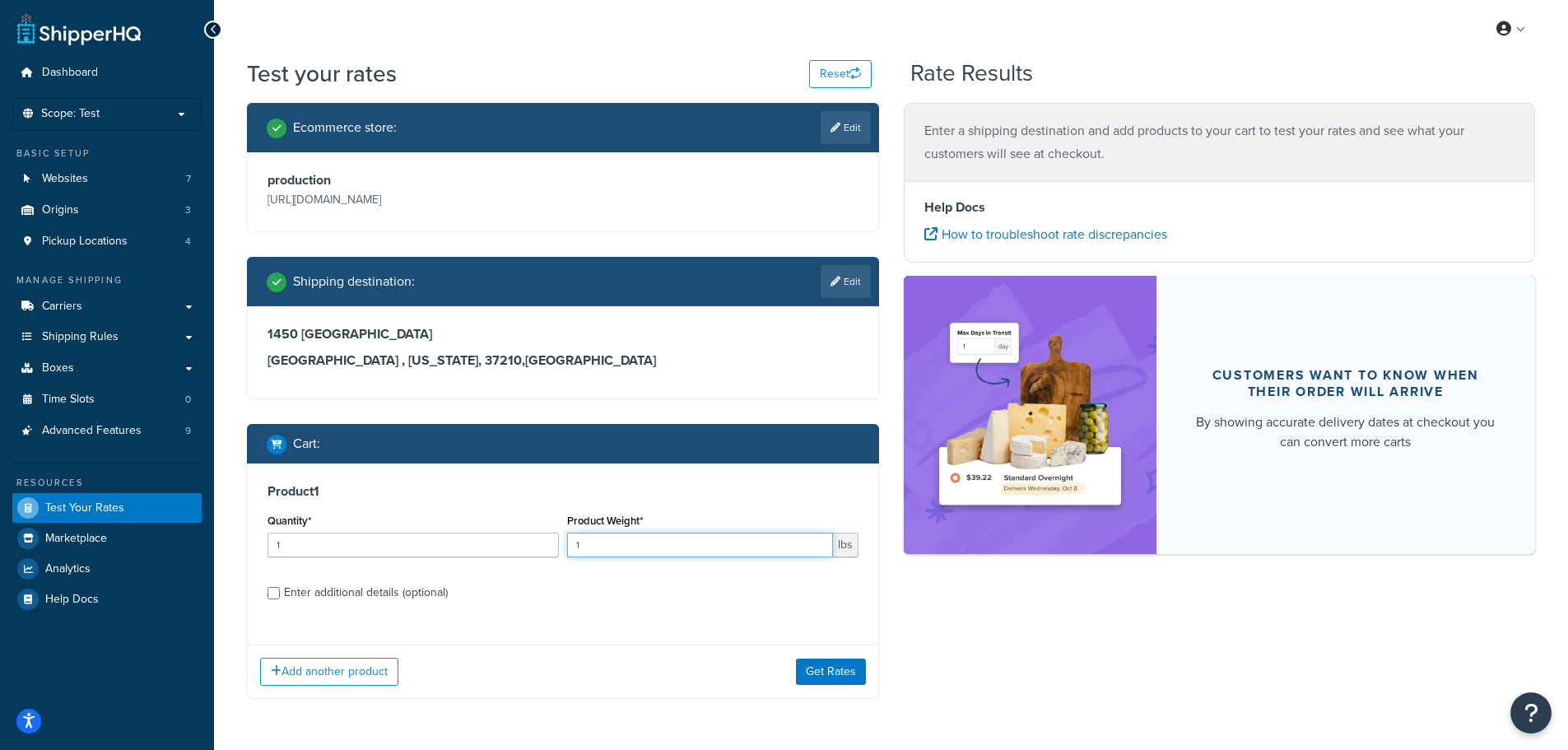
click at [718, 549] on input "1" at bounding box center [699, 544] width 266 height 25
type input "479"
click at [833, 675] on button "Get Rates" at bounding box center [830, 671] width 70 height 27
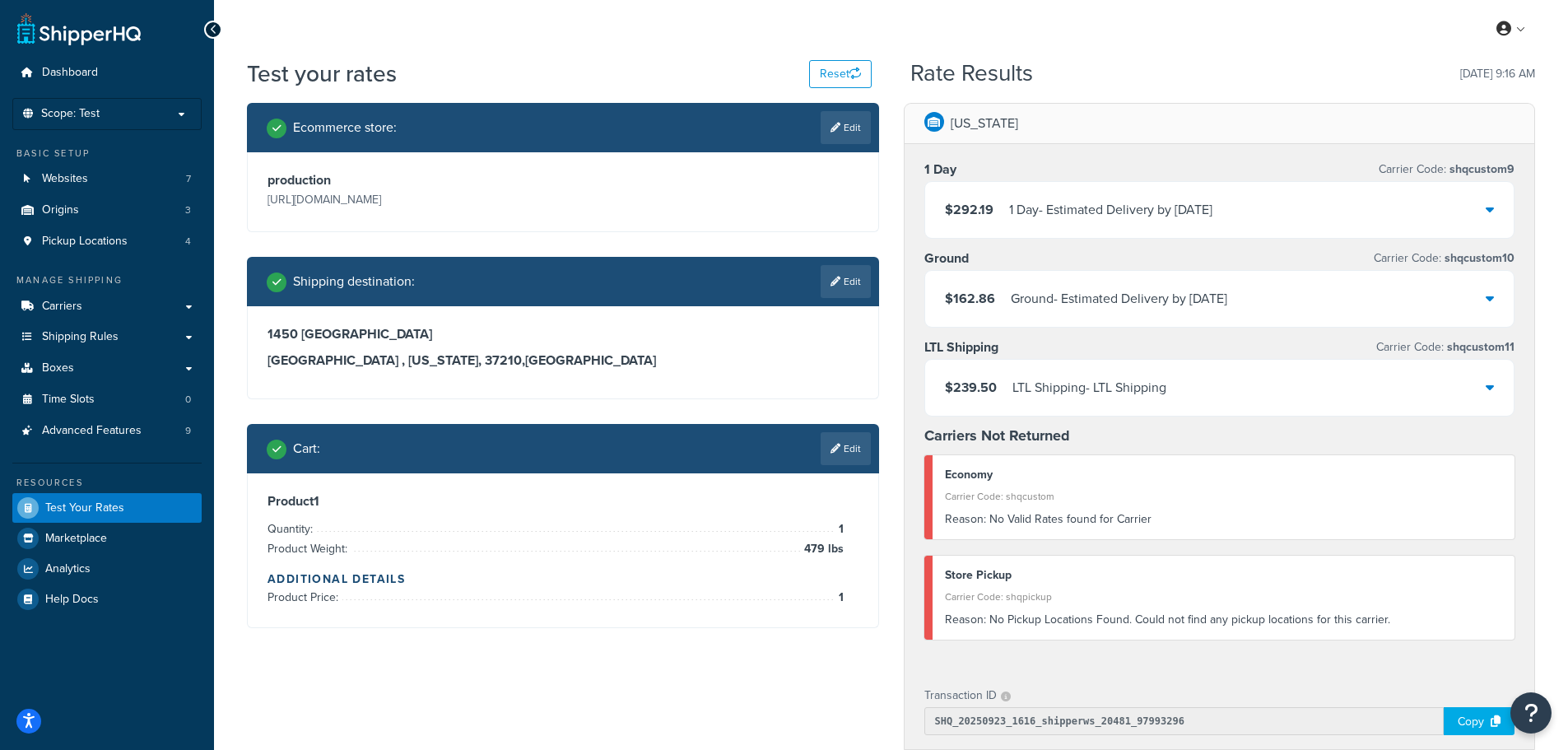
click at [1501, 389] on div "$239.50 LTL Shipping - LTL Shipping" at bounding box center [1219, 387] width 589 height 56
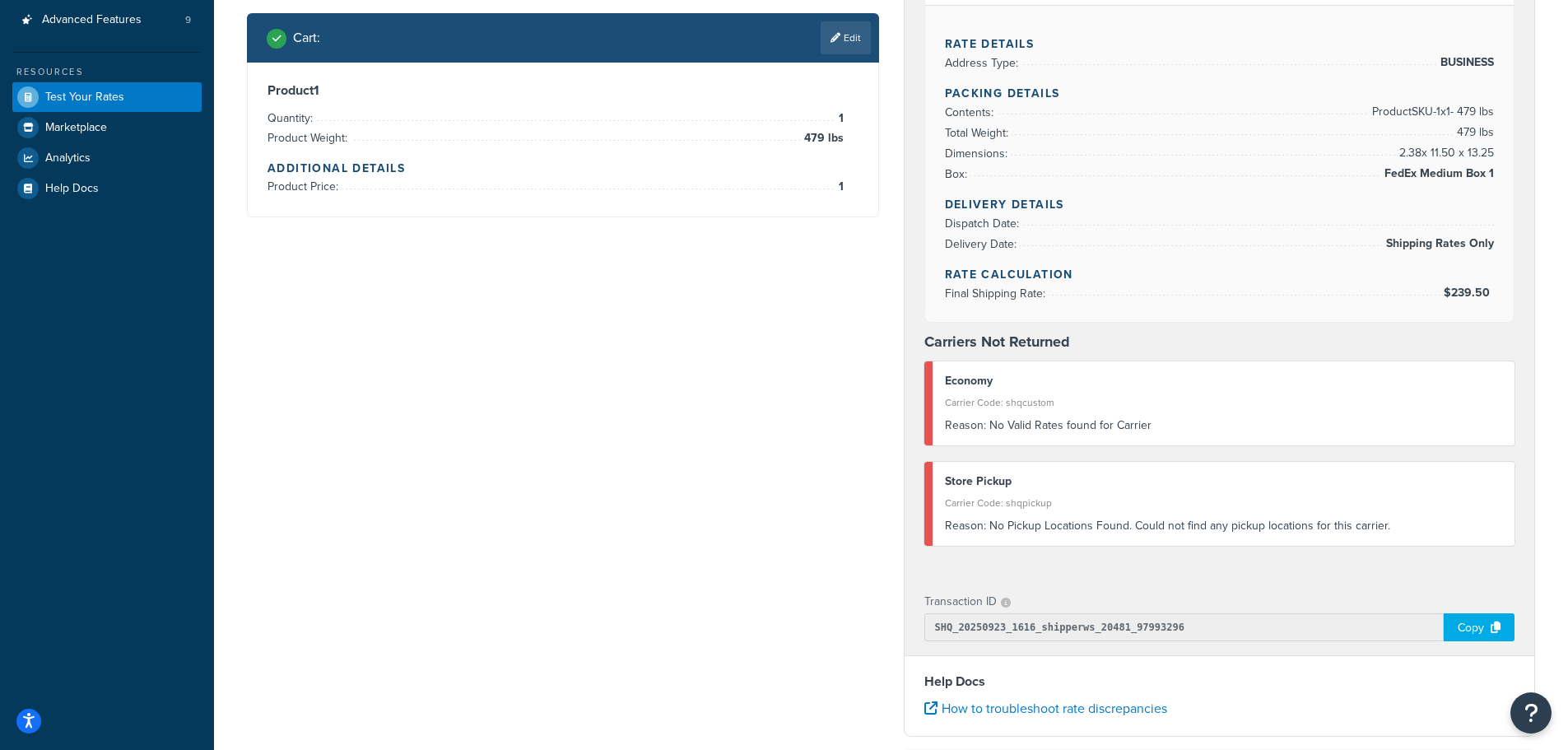
scroll to position [411, 0]
click at [1042, 427] on div "Reason: No Valid Rates found for Carrier" at bounding box center [1223, 424] width 558 height 23
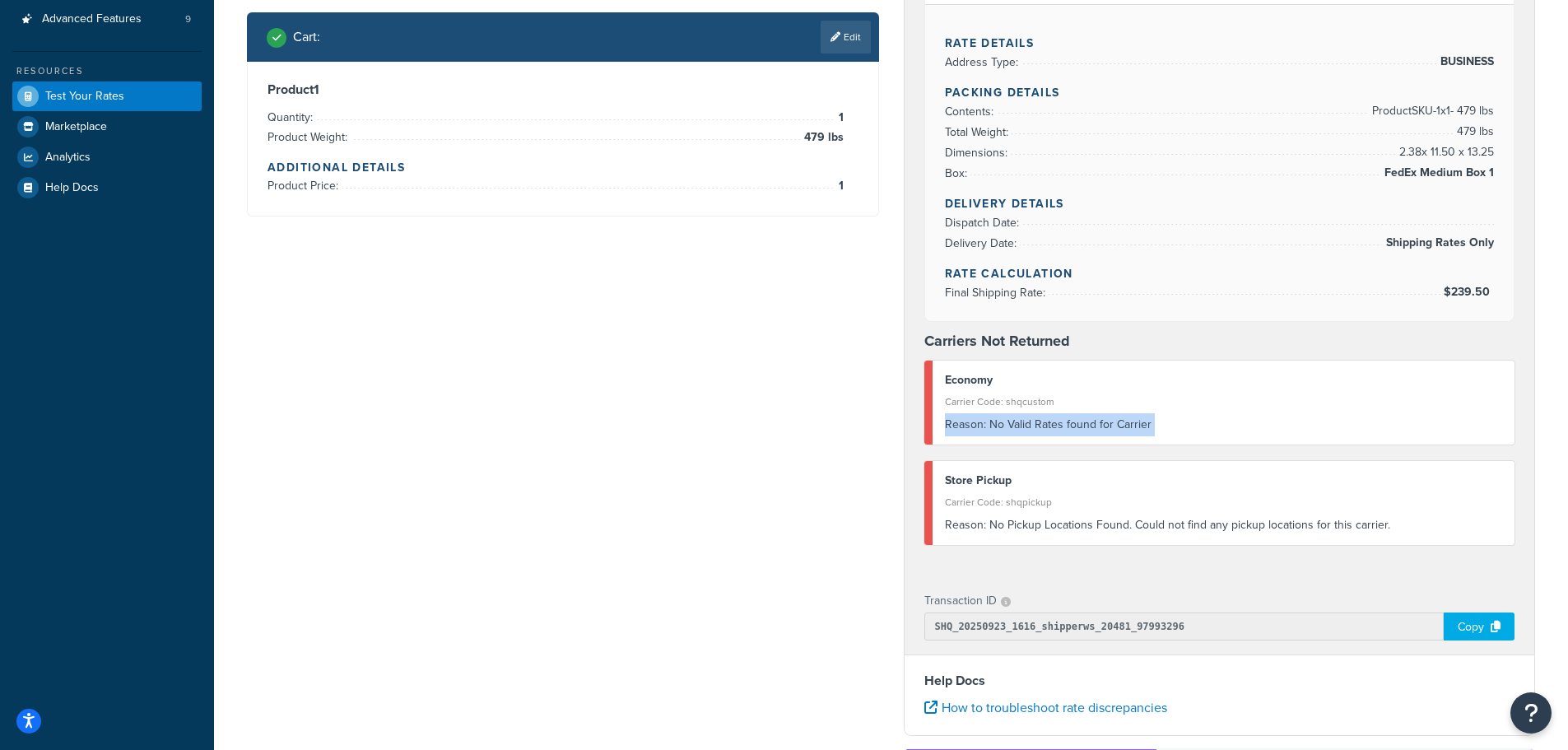
click at [1042, 427] on div "Reason: No Valid Rates found for Carrier" at bounding box center [1223, 424] width 558 height 23
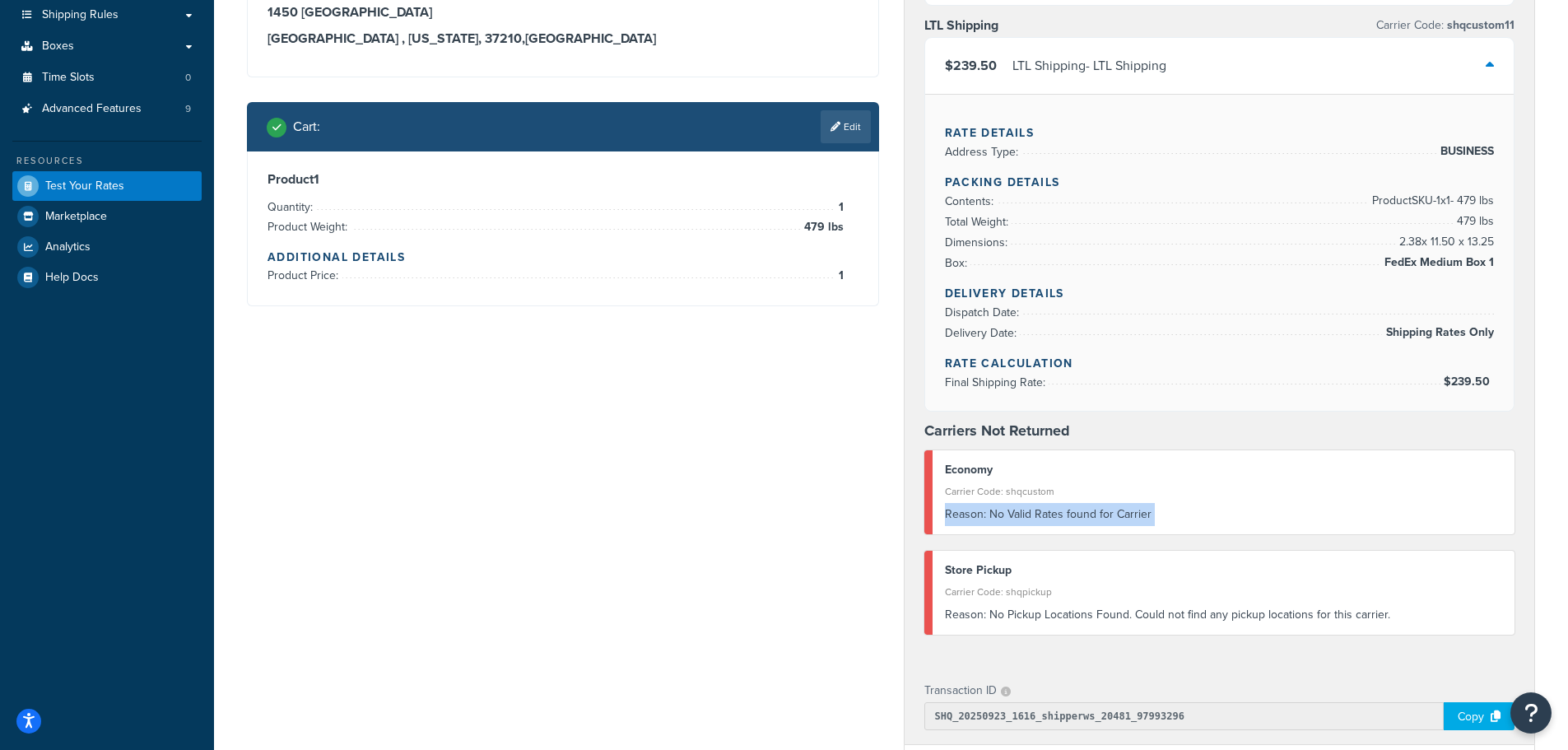
scroll to position [329, 0]
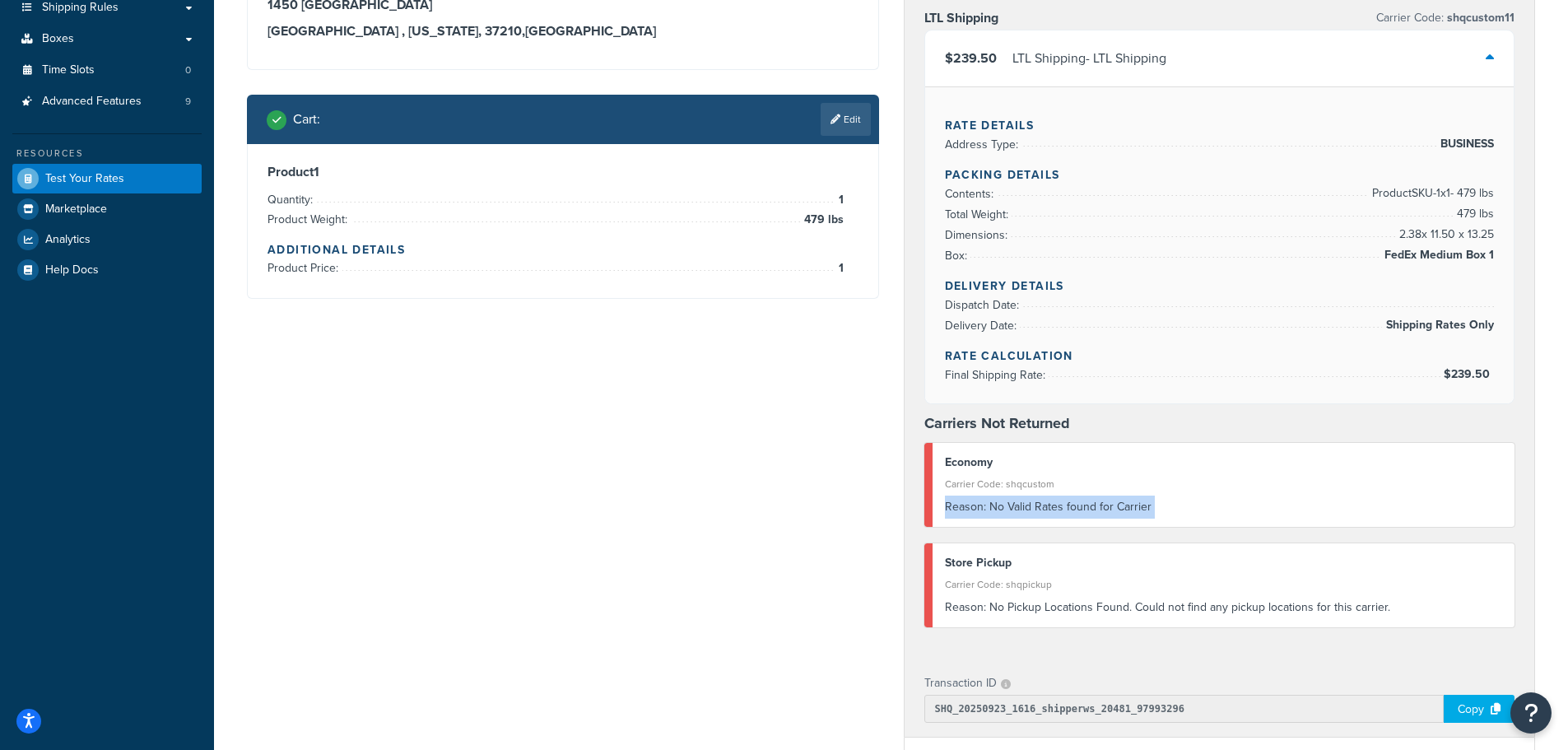
click at [1045, 512] on div "Reason: No Valid Rates found for Carrier" at bounding box center [1223, 507] width 558 height 23
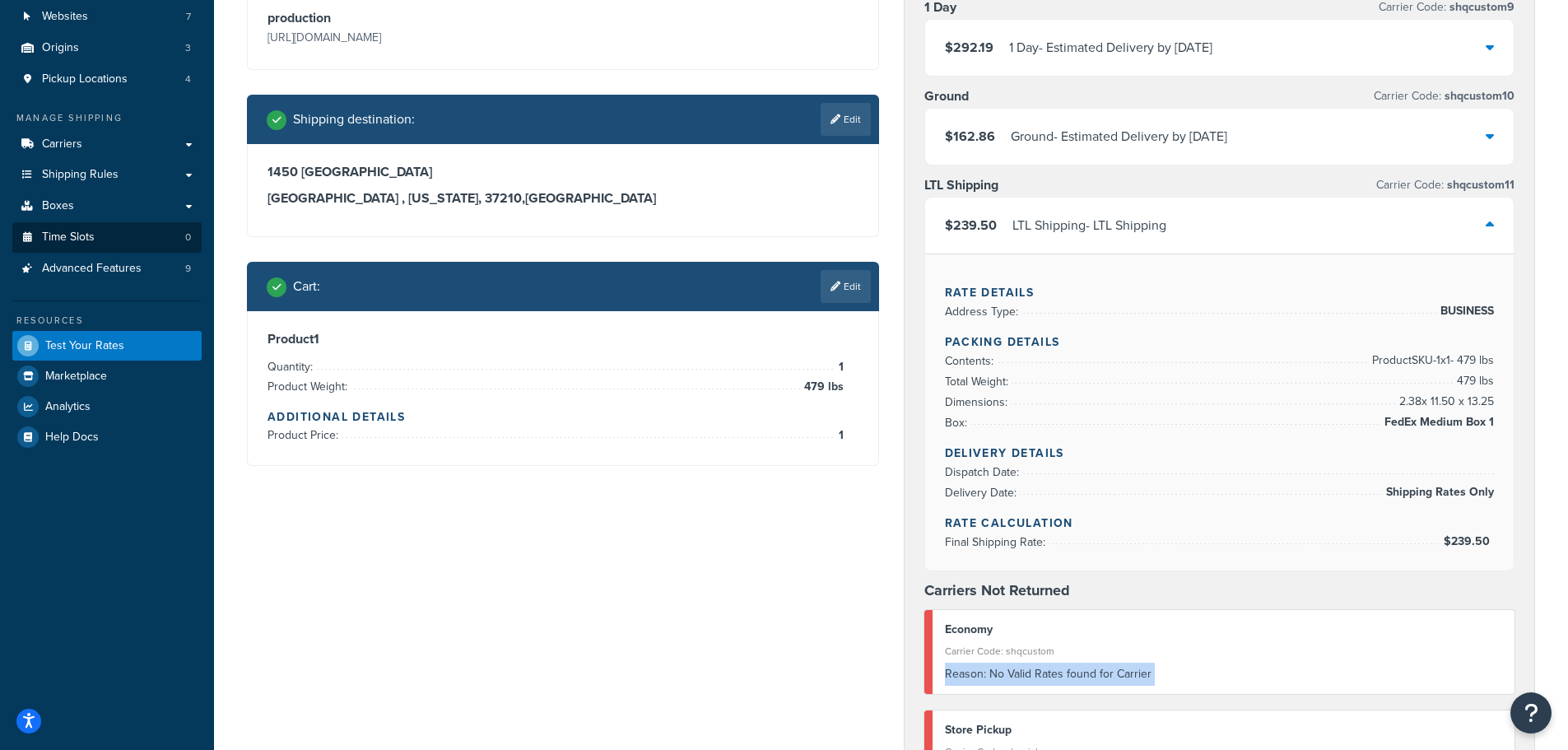
scroll to position [83, 0]
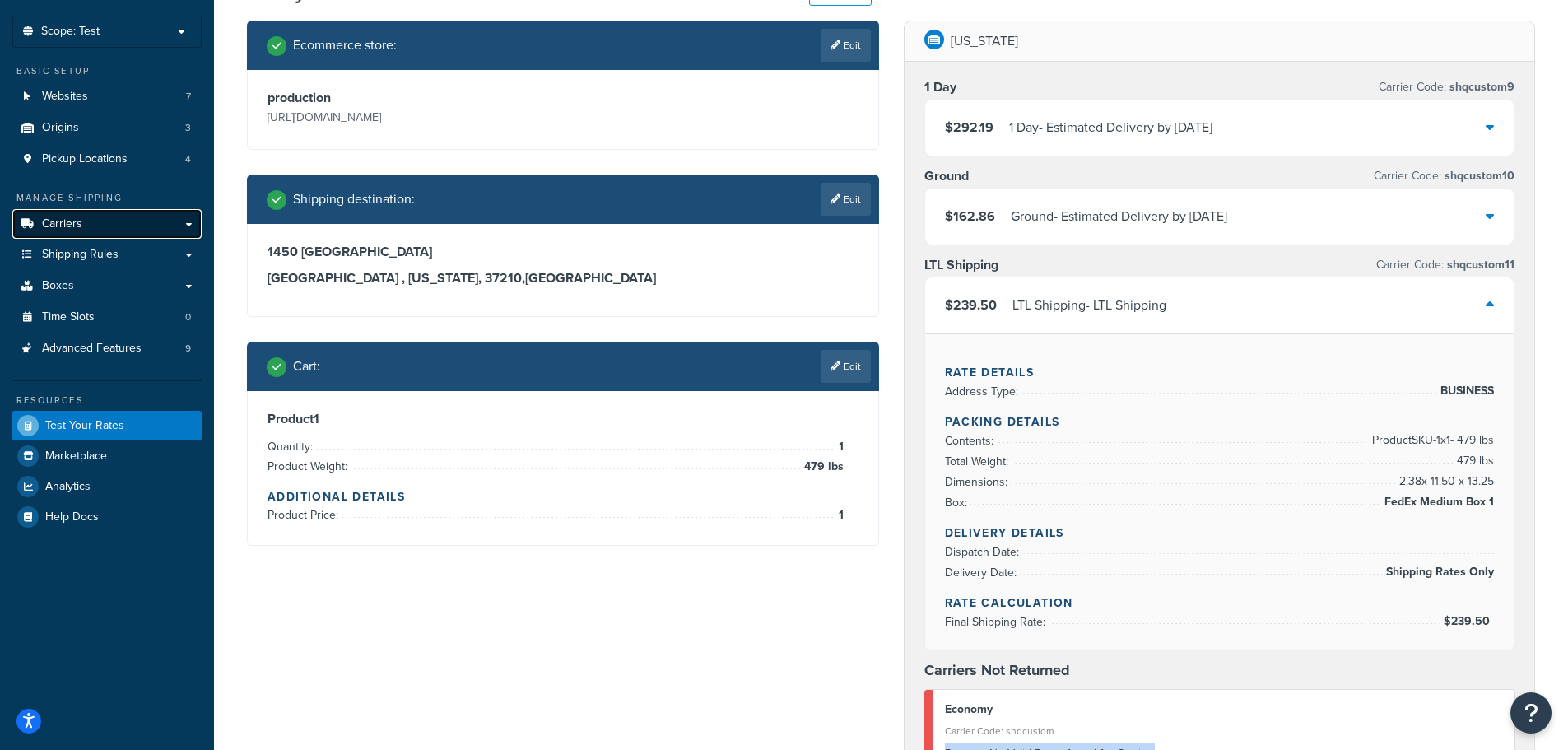
click at [92, 224] on link "Carriers" at bounding box center [107, 224] width 189 height 30
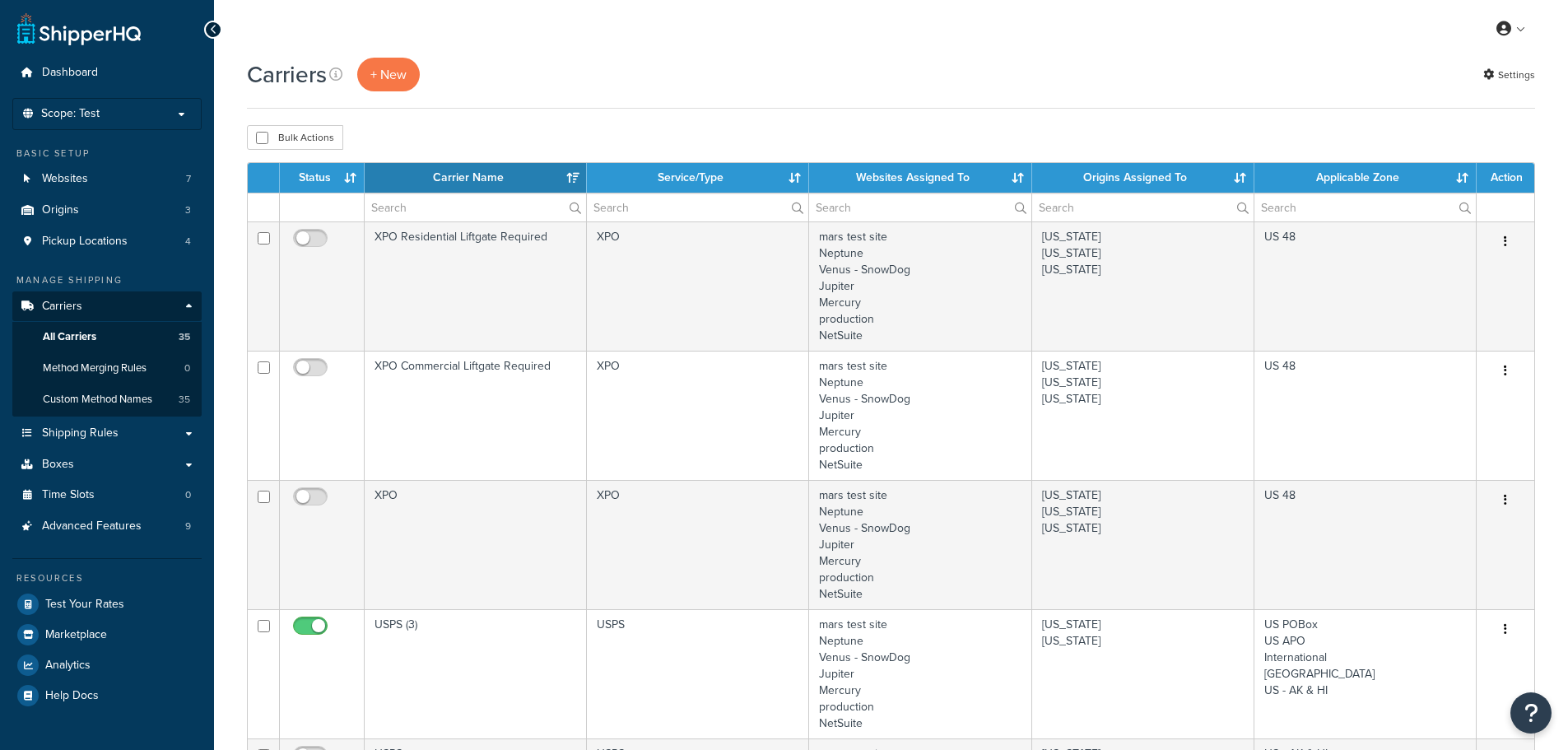
select select "15"
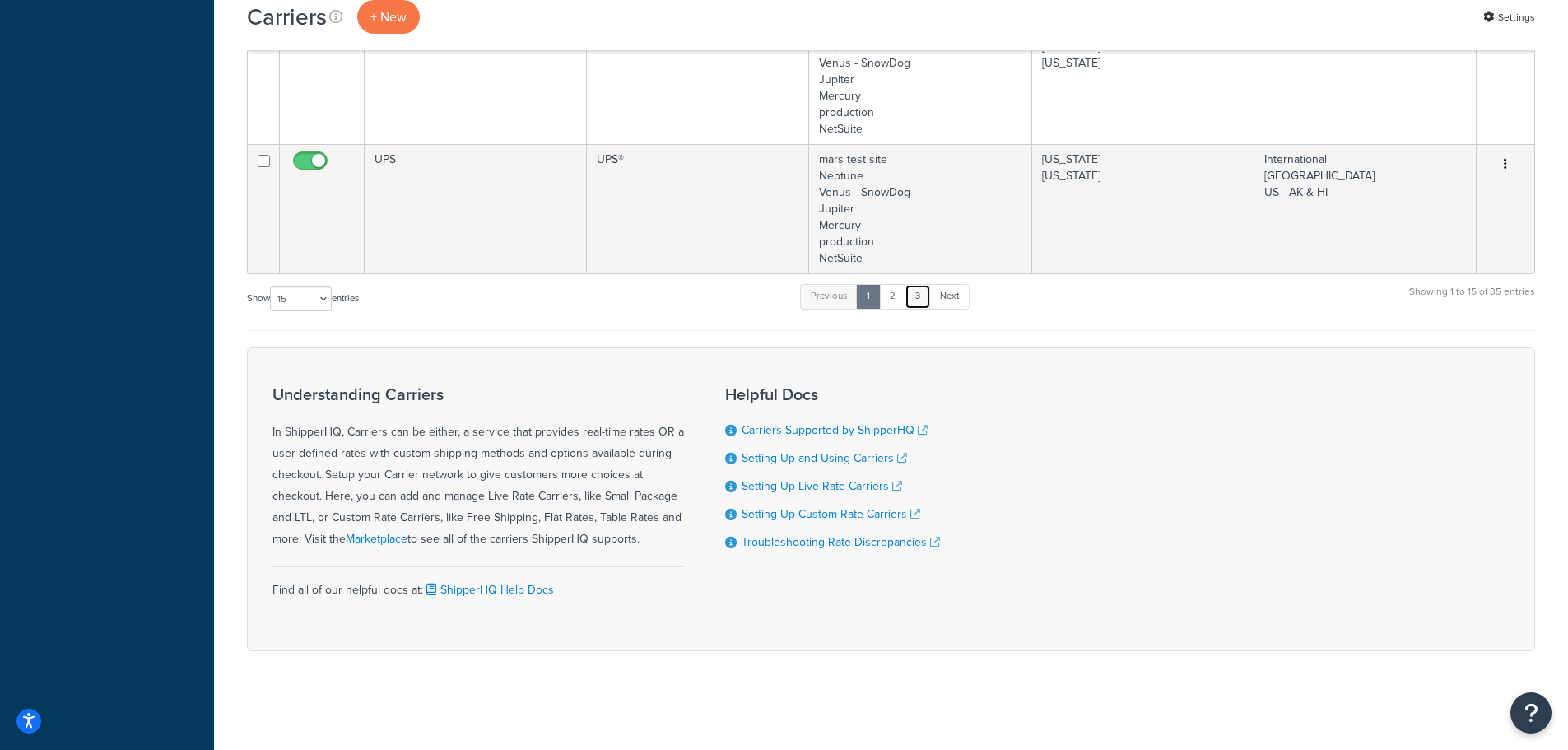
click at [930, 295] on link "3" at bounding box center [917, 296] width 27 height 25
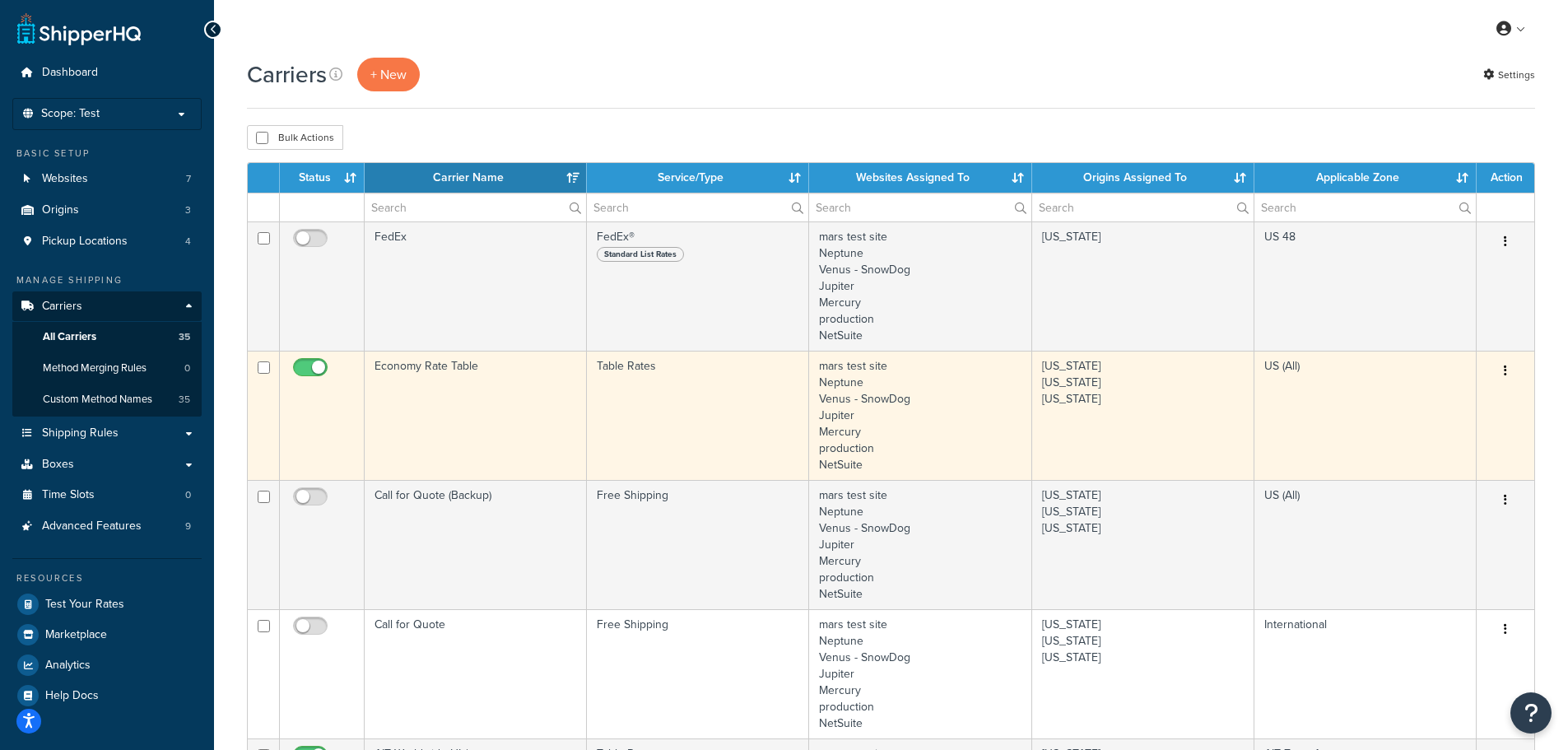
click at [449, 388] on td "Economy Rate Table" at bounding box center [476, 415] width 222 height 129
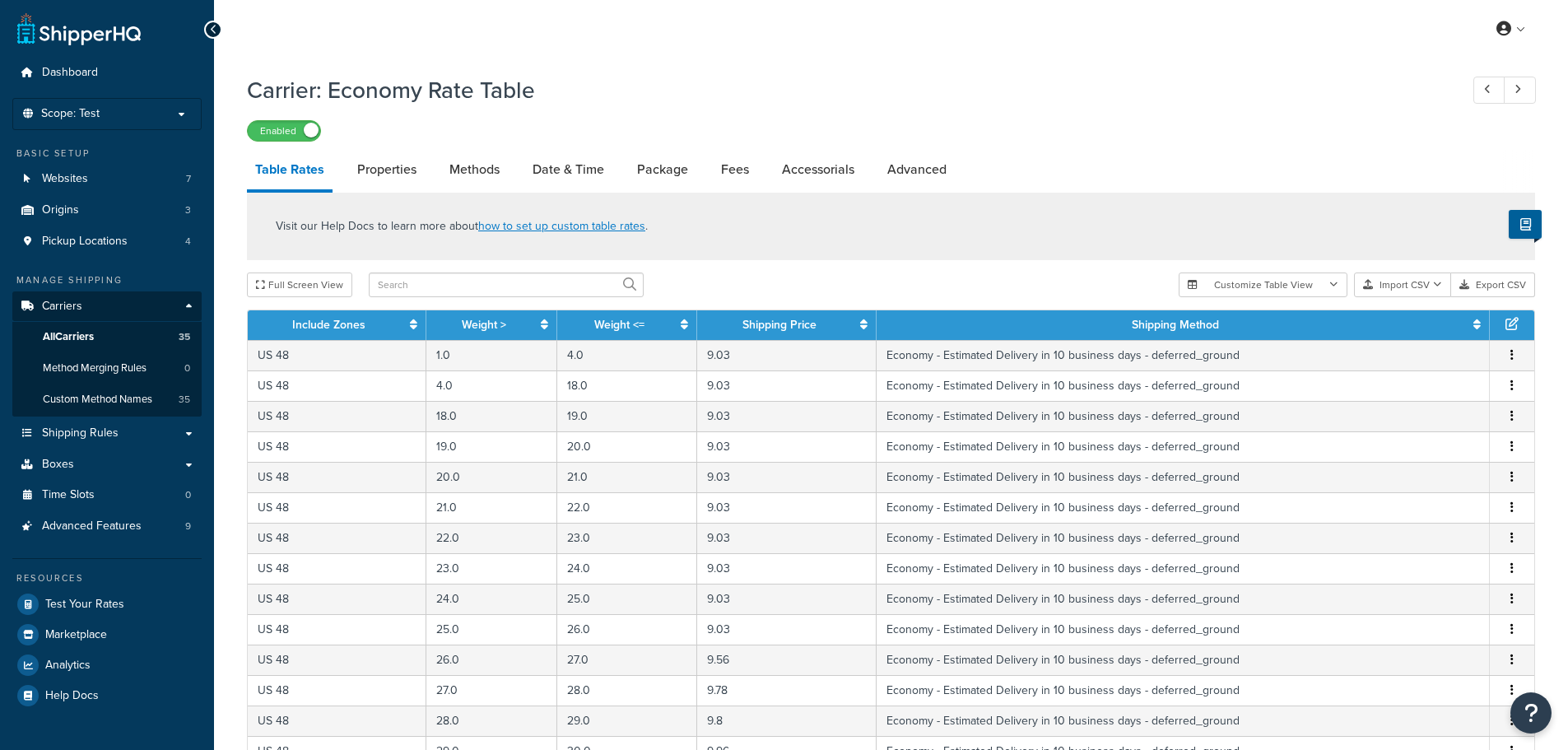
select select "25"
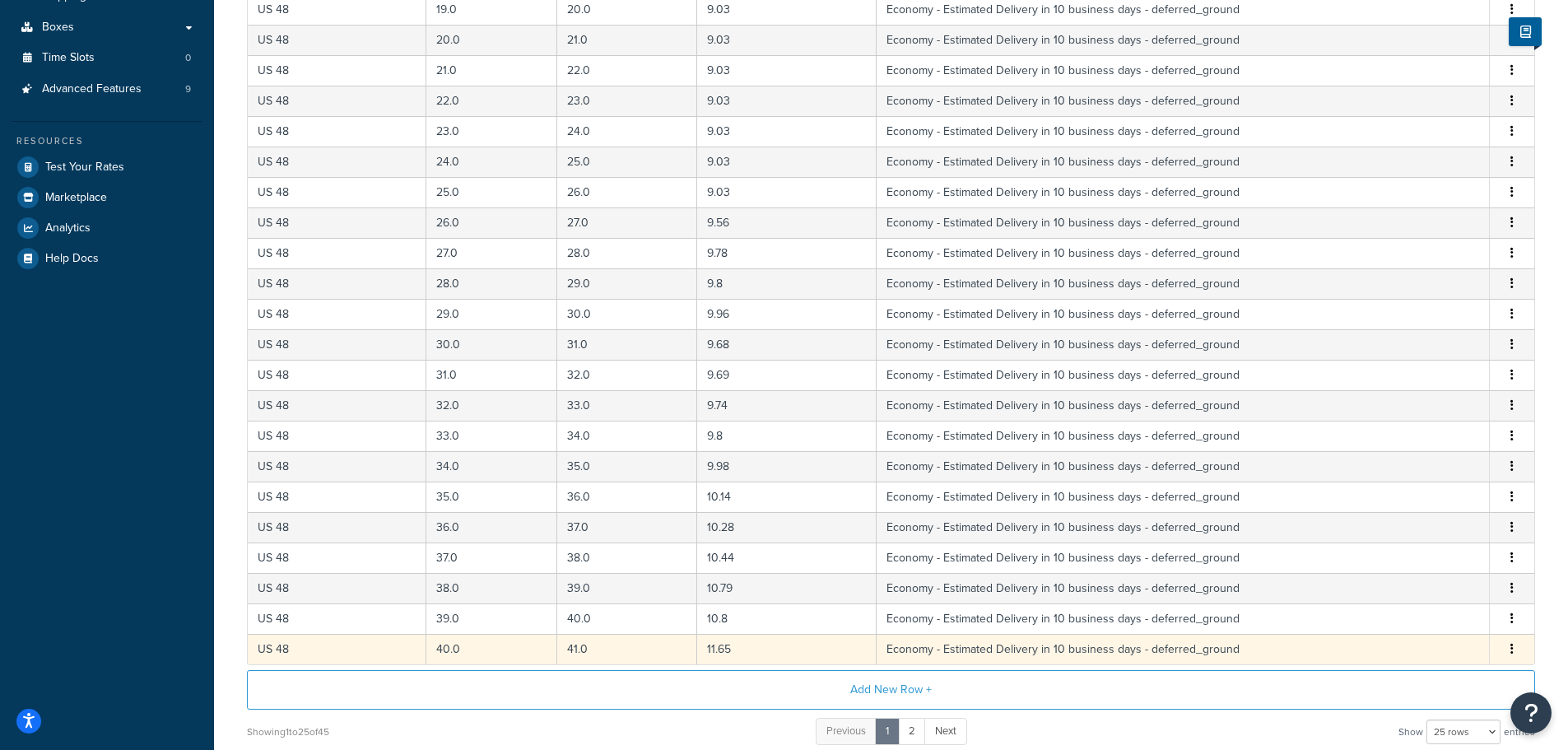
scroll to position [584, 0]
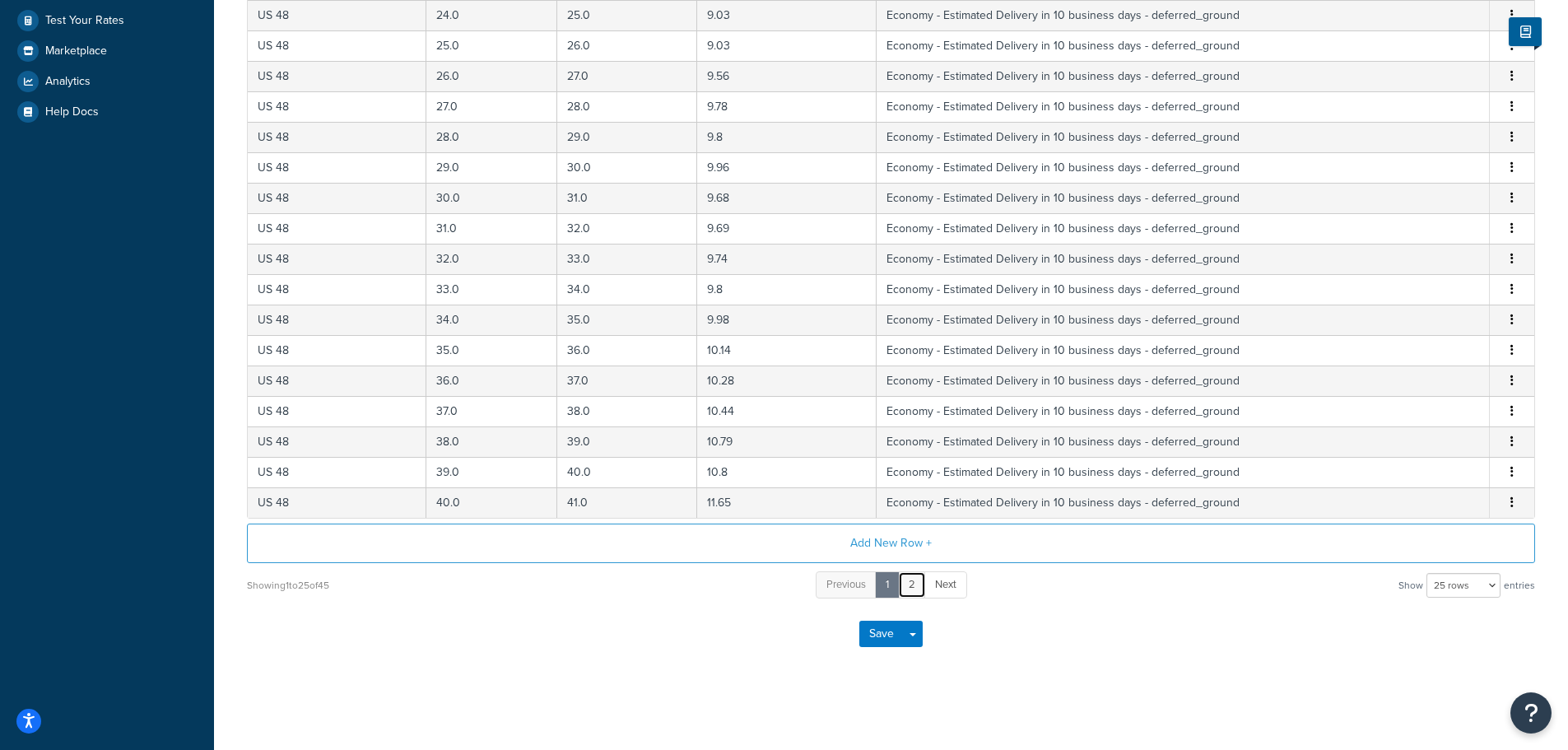
click at [921, 588] on link "2" at bounding box center [912, 585] width 28 height 28
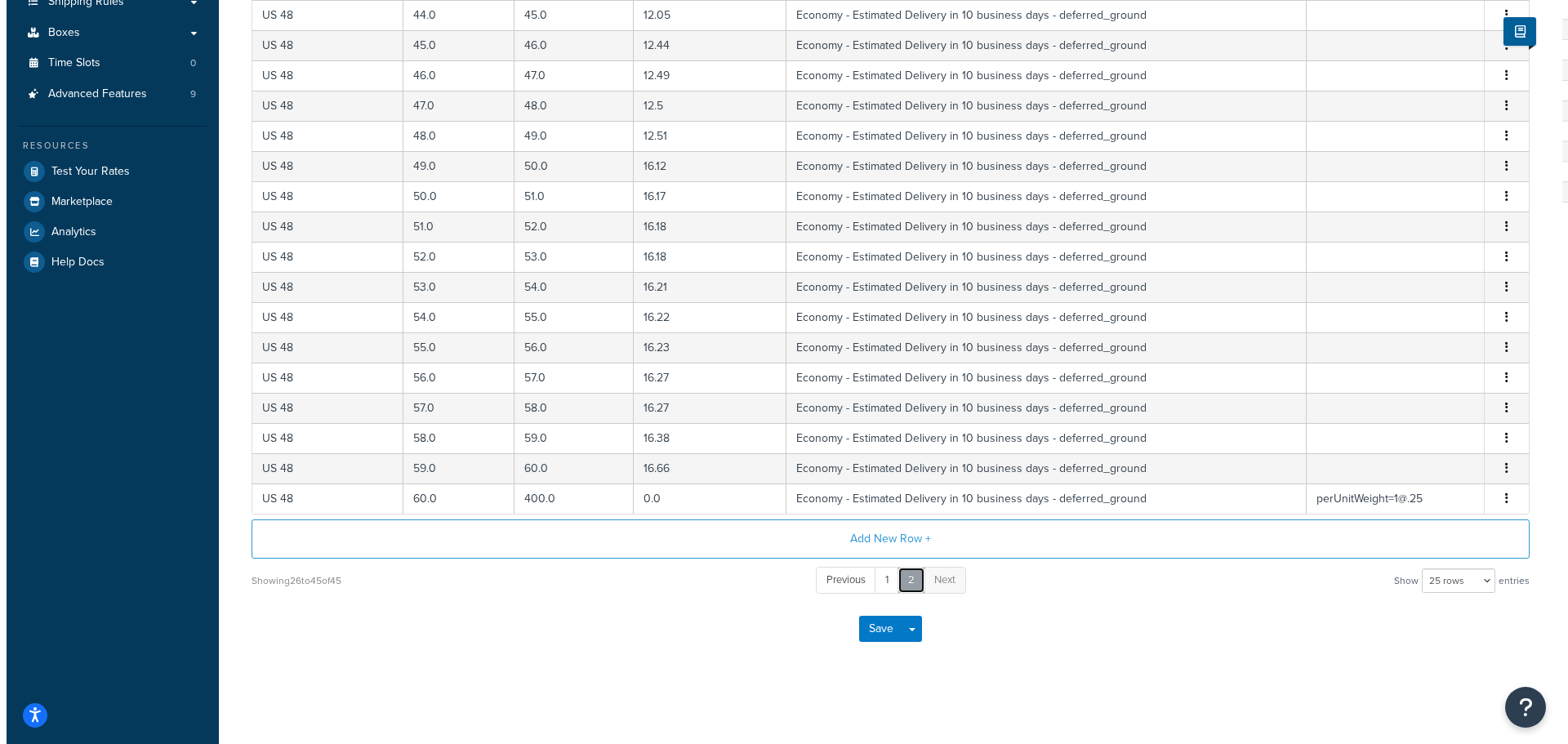
scroll to position [428, 0]
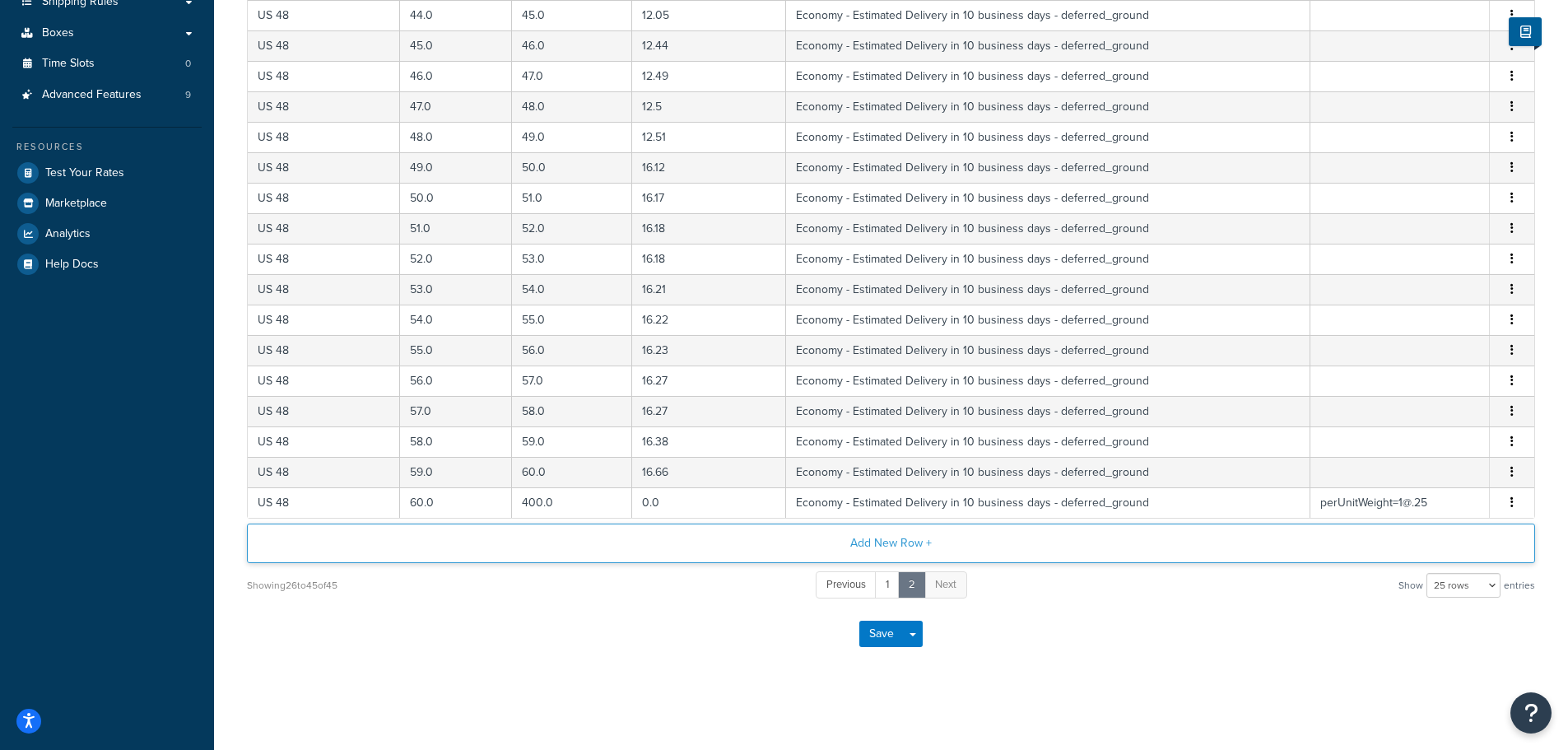
click at [907, 548] on button "Add New Row +" at bounding box center [890, 543] width 1288 height 40
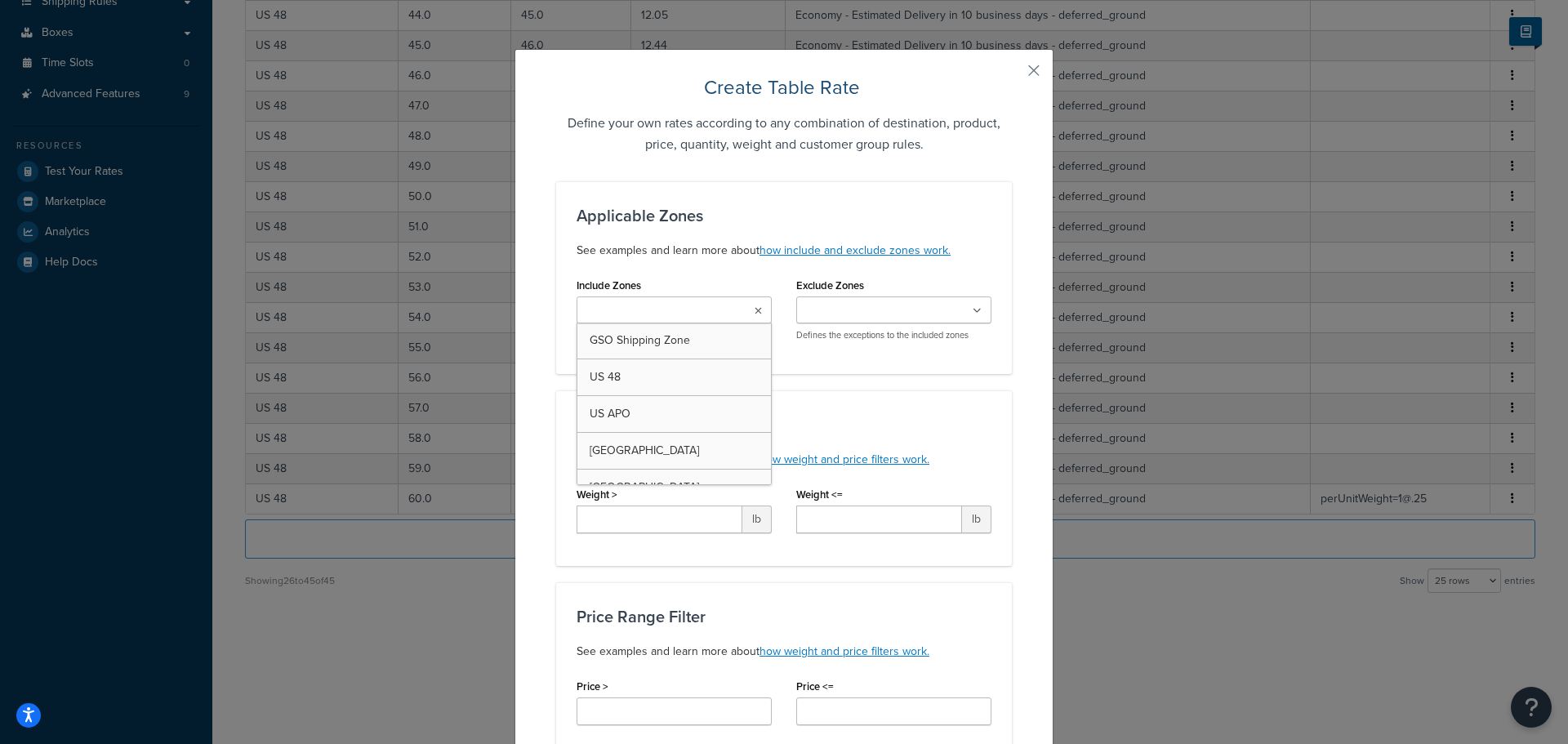
click at [689, 309] on input "Include Zones" at bounding box center [653, 311] width 144 height 18
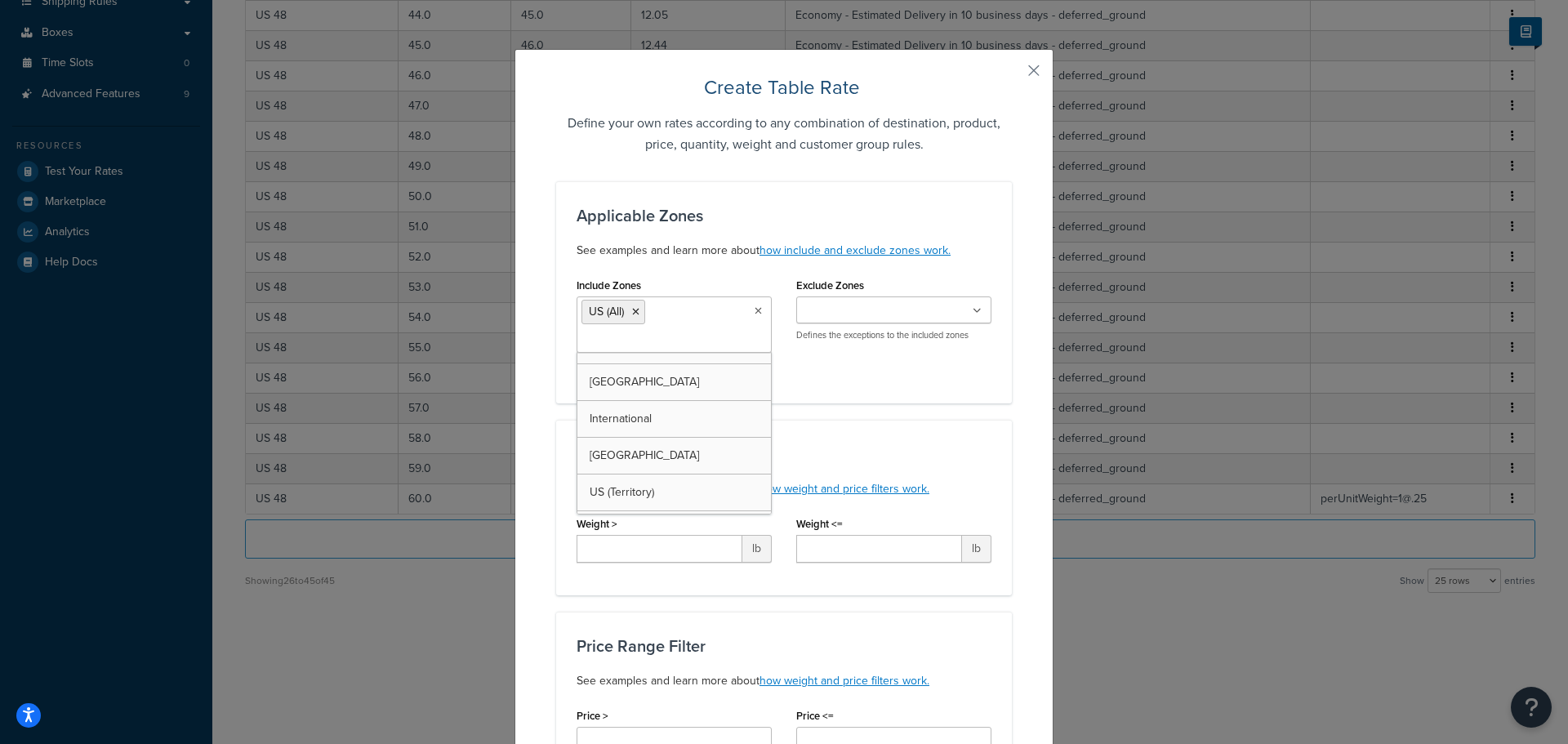
click at [857, 376] on div "Include Zones US (All) GSO Shipping Zone US 48 US APO Sacramento Region USA US …" at bounding box center [784, 328] width 440 height 109
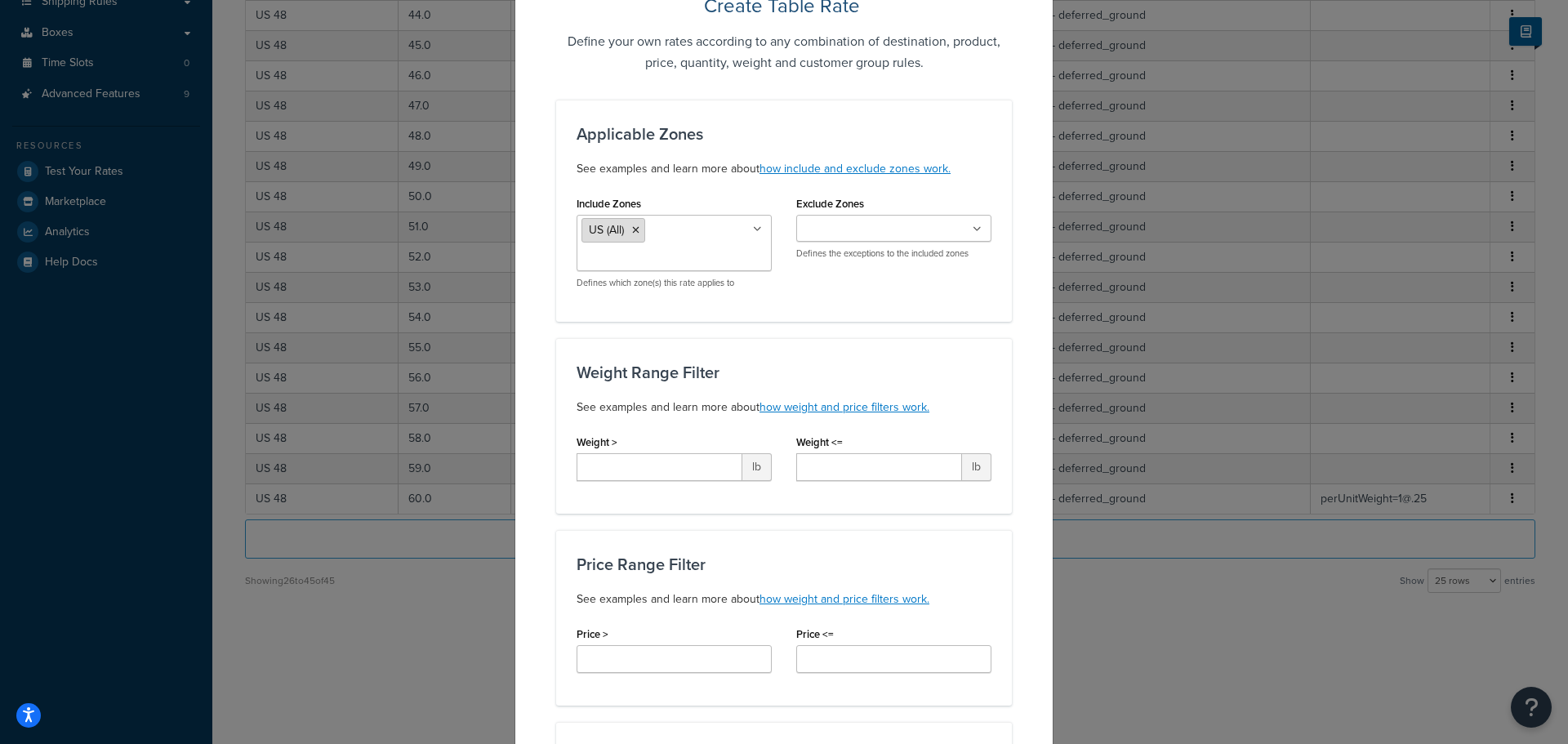
click at [633, 231] on icon at bounding box center [636, 230] width 8 height 9
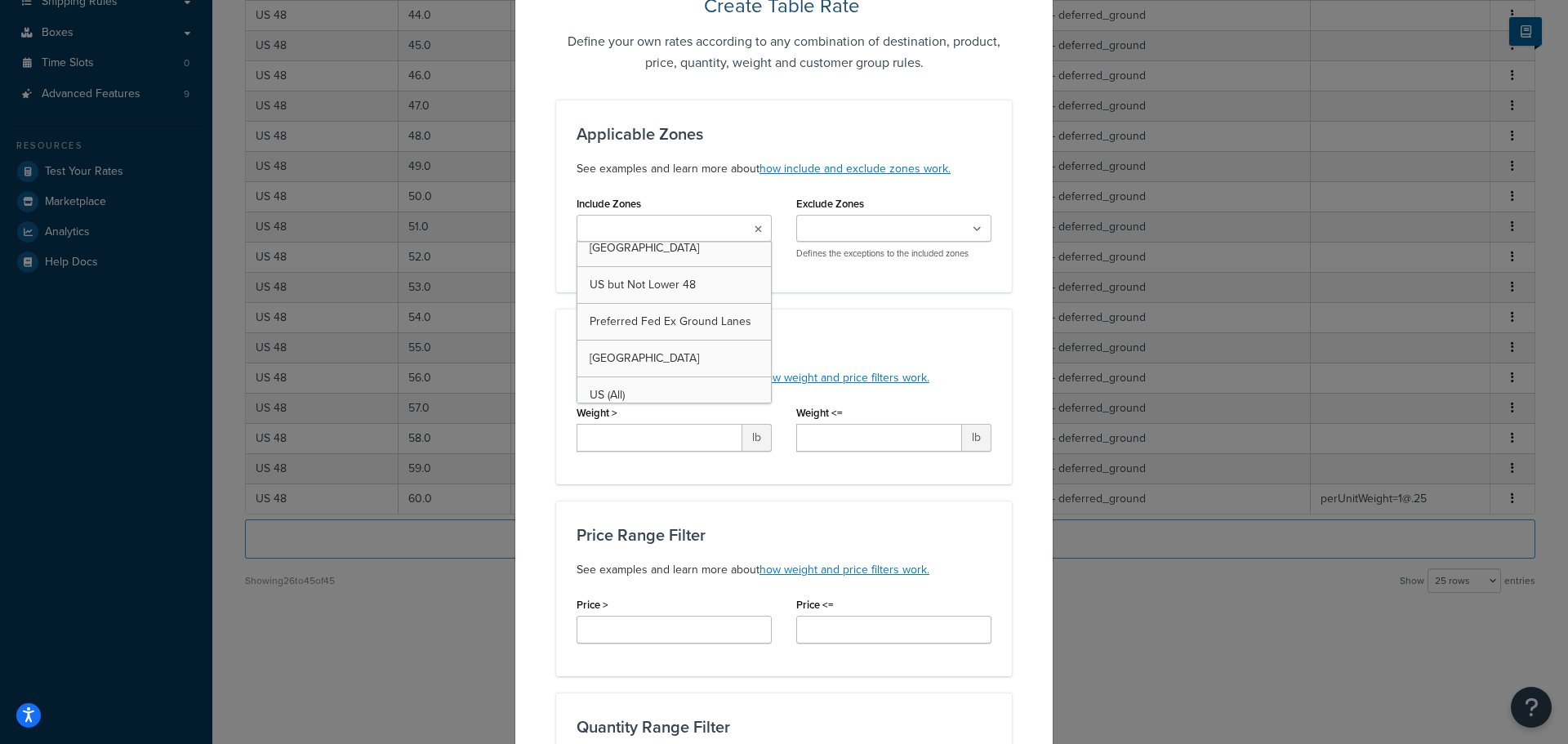
scroll to position [0, 0]
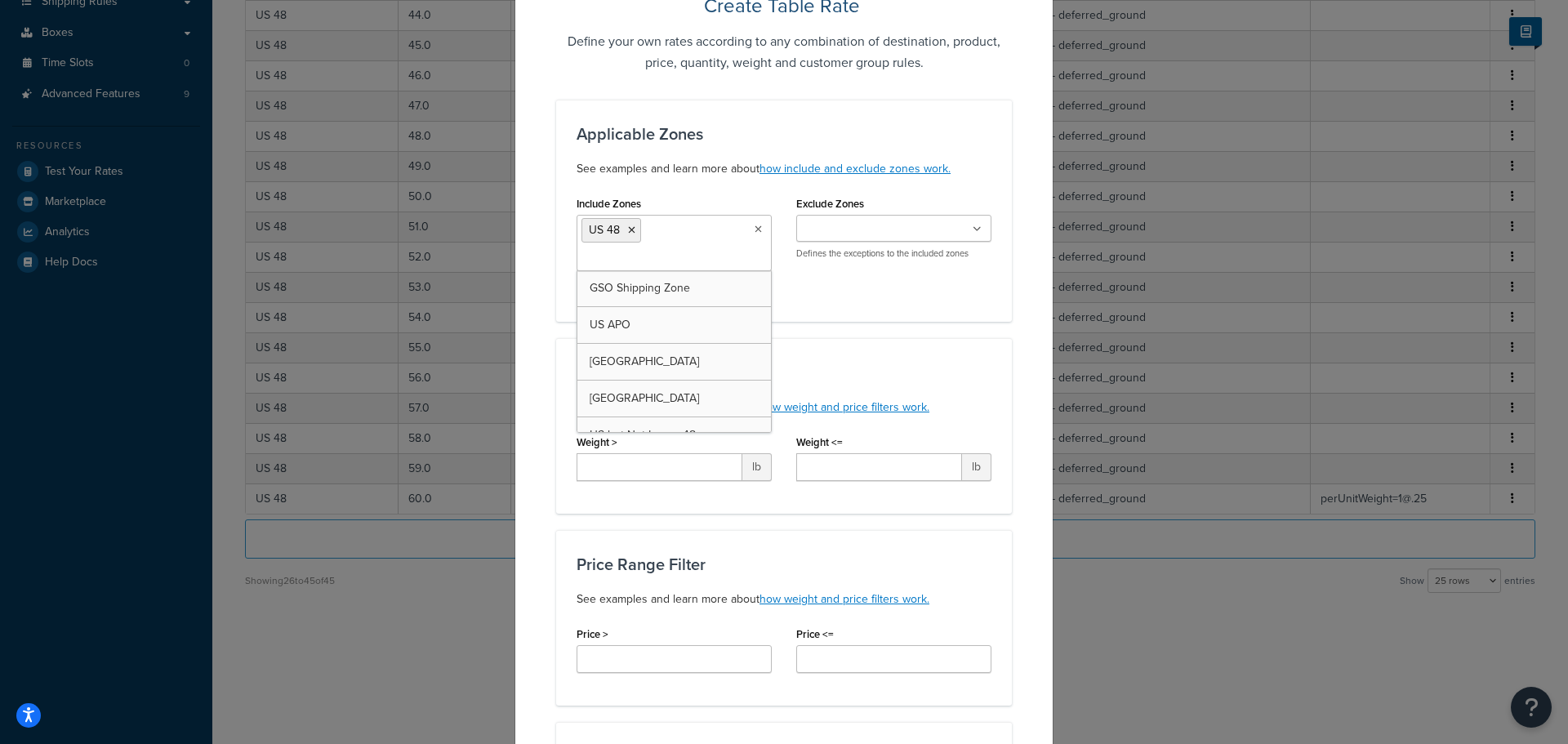
click at [854, 348] on div "Weight Range Filter See examples and learn more about how weight and price filt…" at bounding box center [784, 426] width 456 height 176
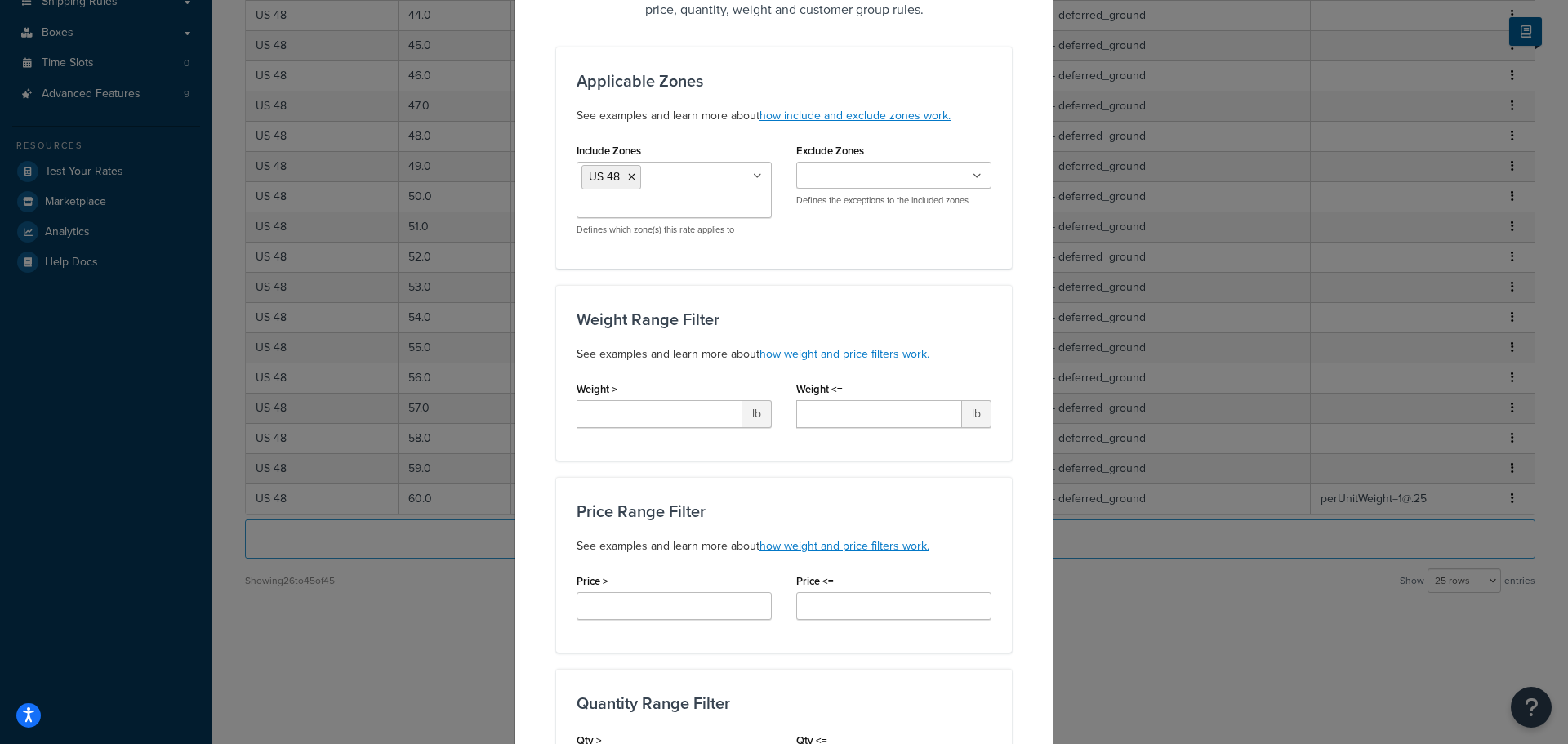
scroll to position [163, 0]
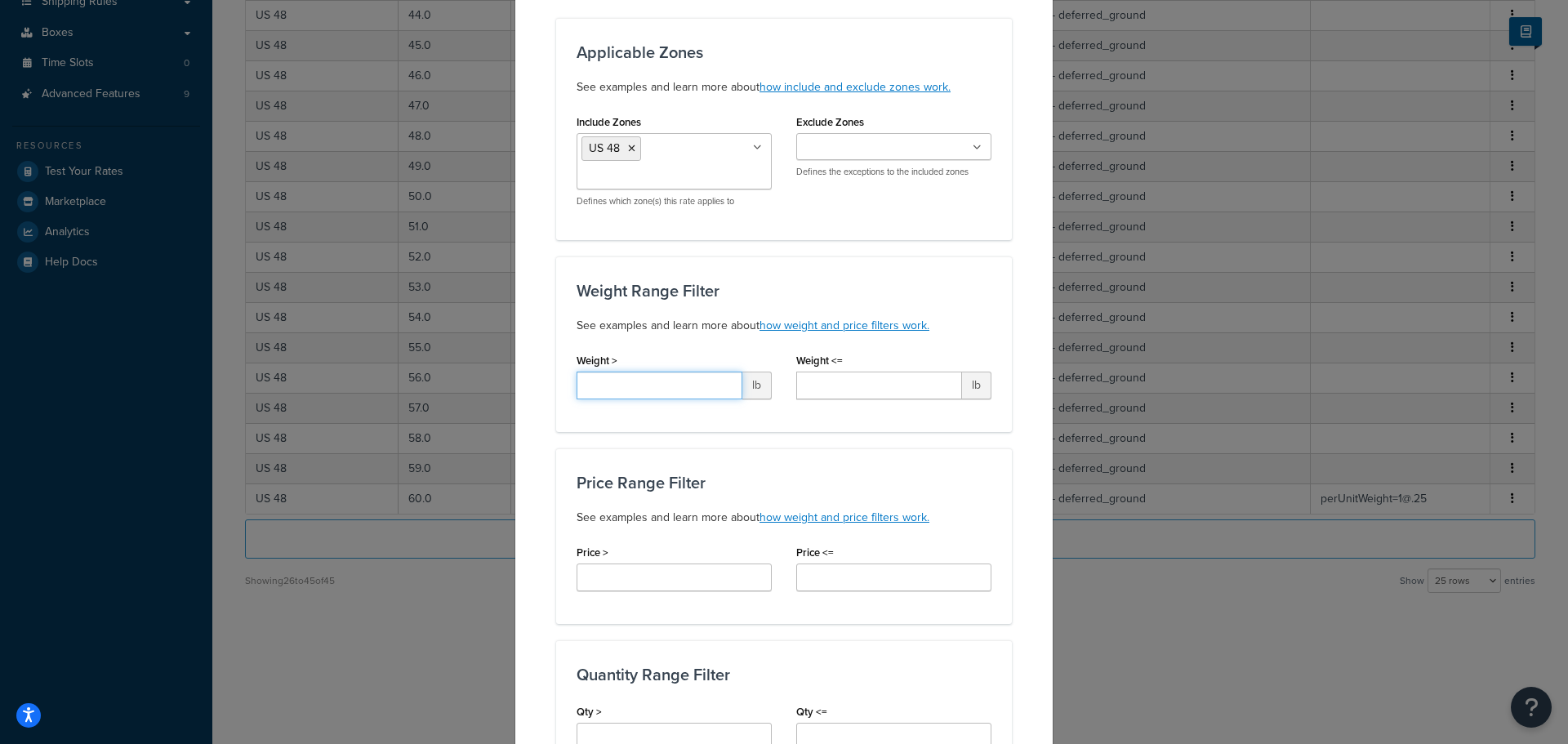
click at [687, 391] on input "Weight >" at bounding box center [659, 385] width 166 height 28
type input "400"
click at [859, 379] on input "Weight <=" at bounding box center [879, 385] width 166 height 28
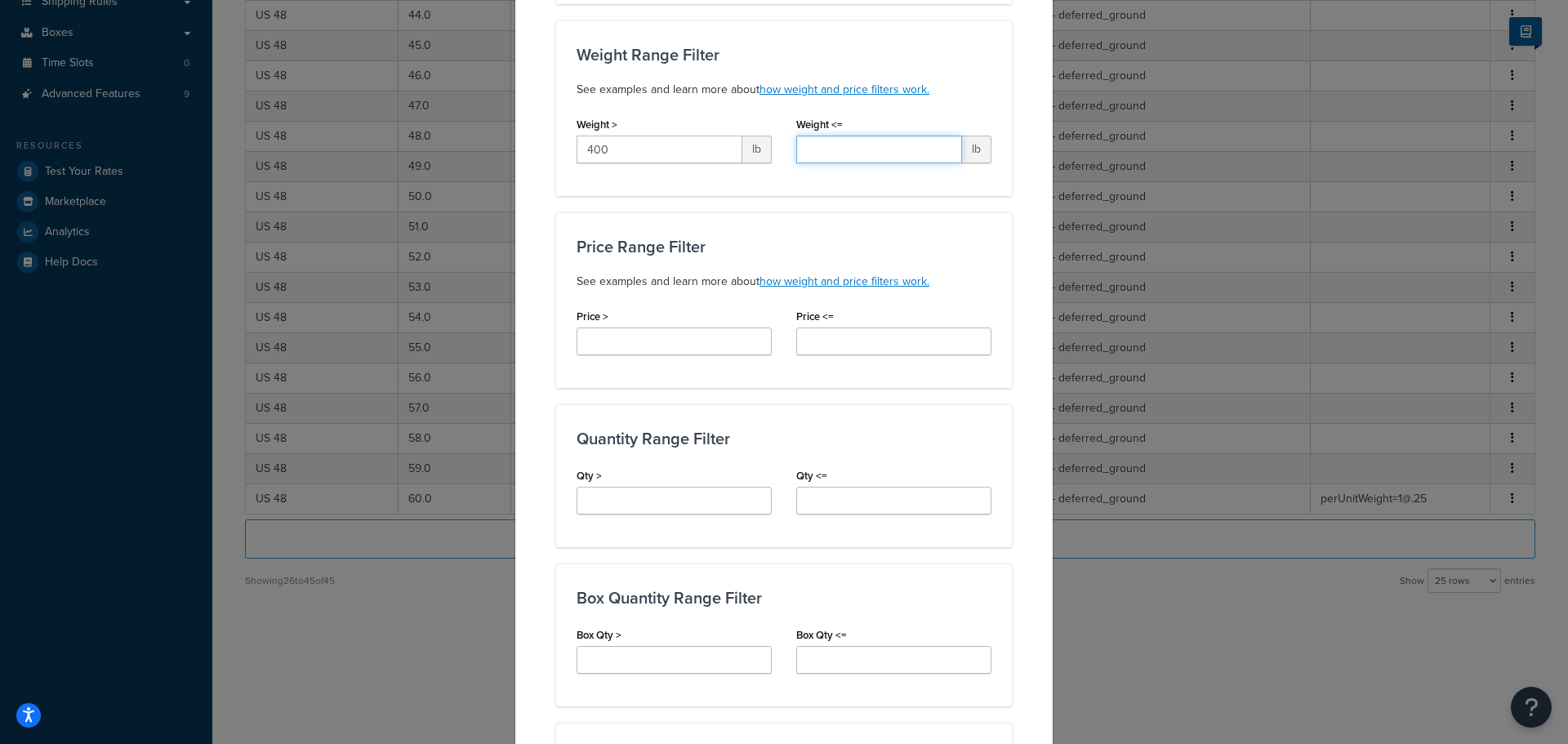
scroll to position [408, 0]
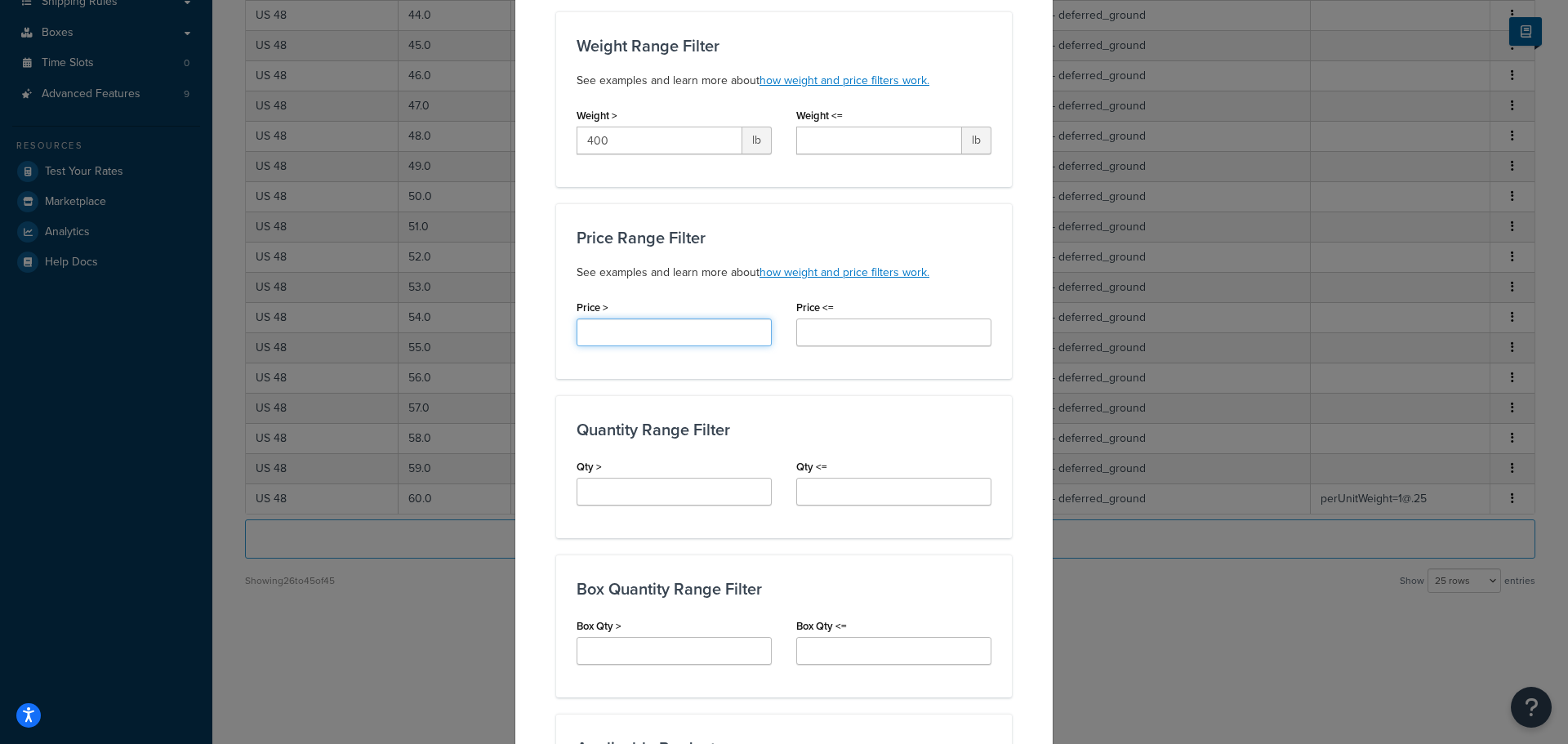
click at [655, 327] on input "Price >" at bounding box center [673, 332] width 195 height 28
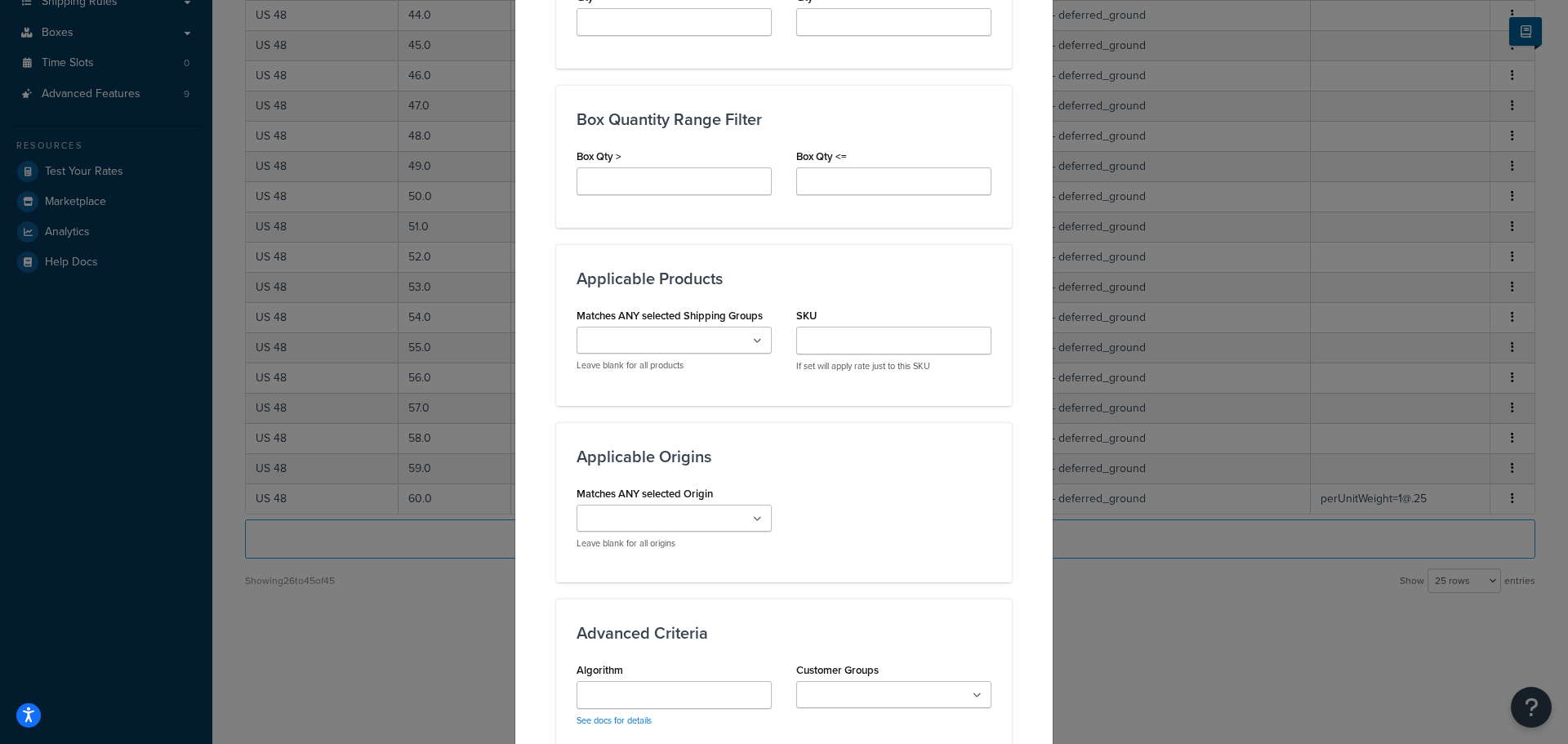
scroll to position [898, 0]
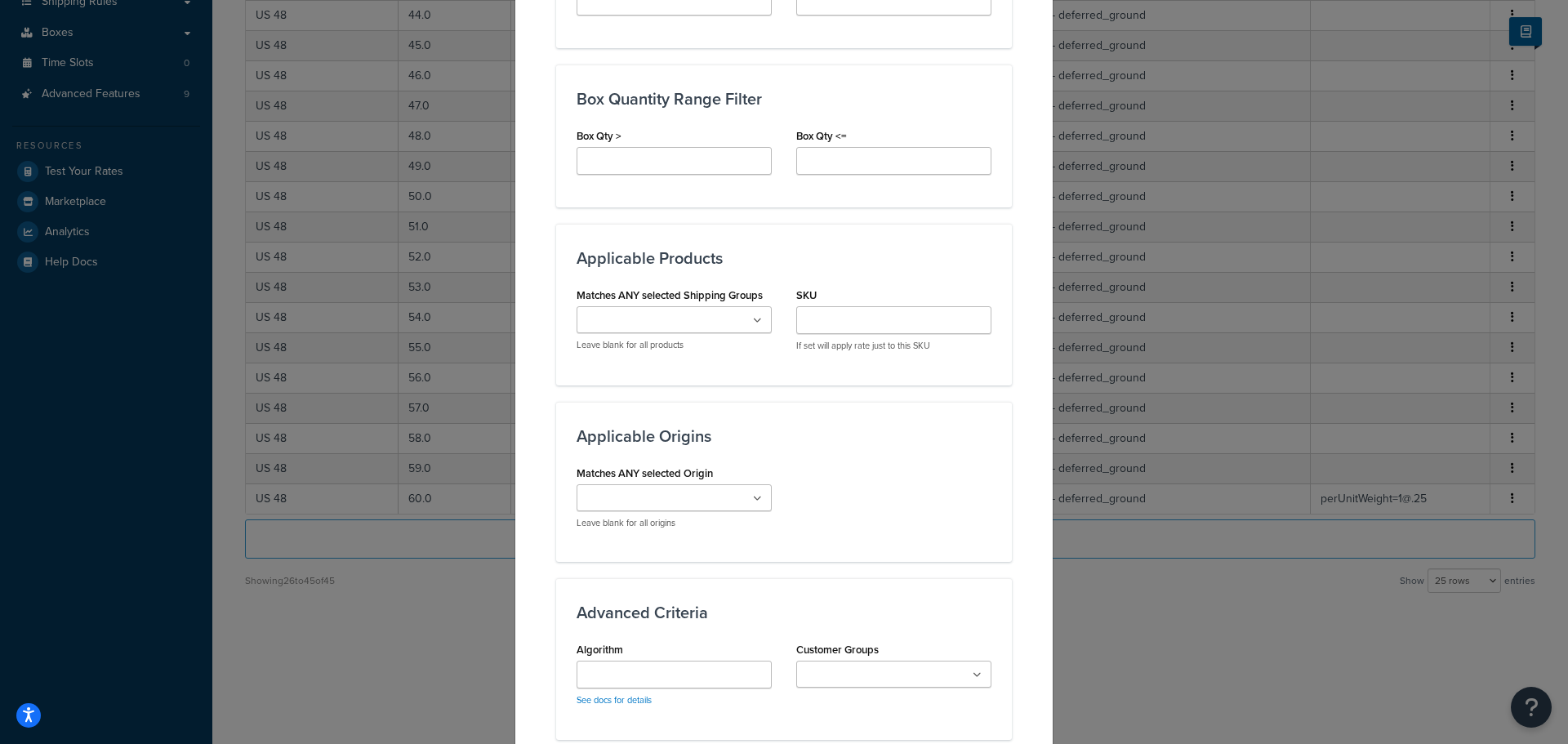
click at [737, 500] on ul at bounding box center [673, 497] width 195 height 27
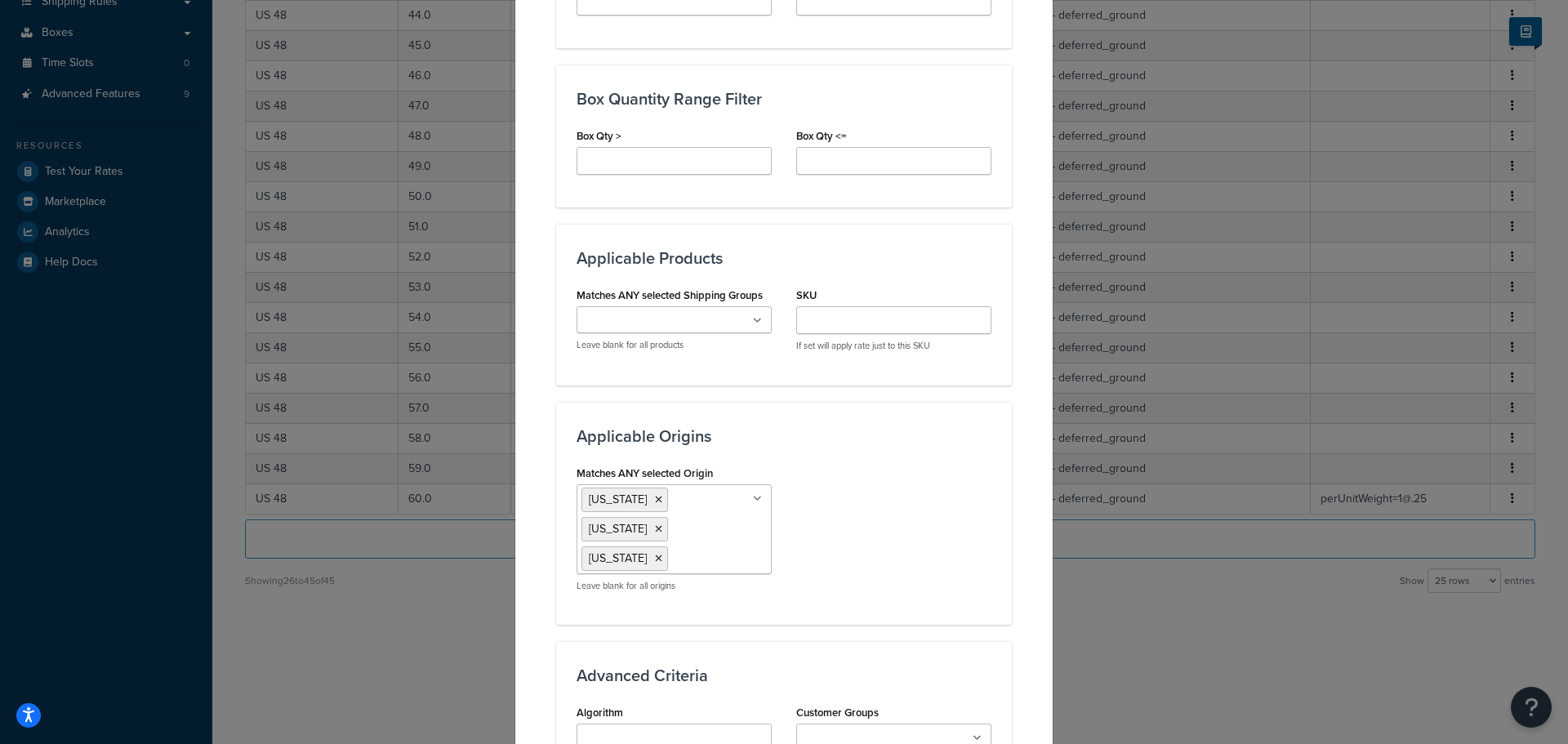
click at [843, 531] on div "Matches ANY selected Origin California Tennessee Nevada No results found Leave …" at bounding box center [784, 532] width 440 height 142
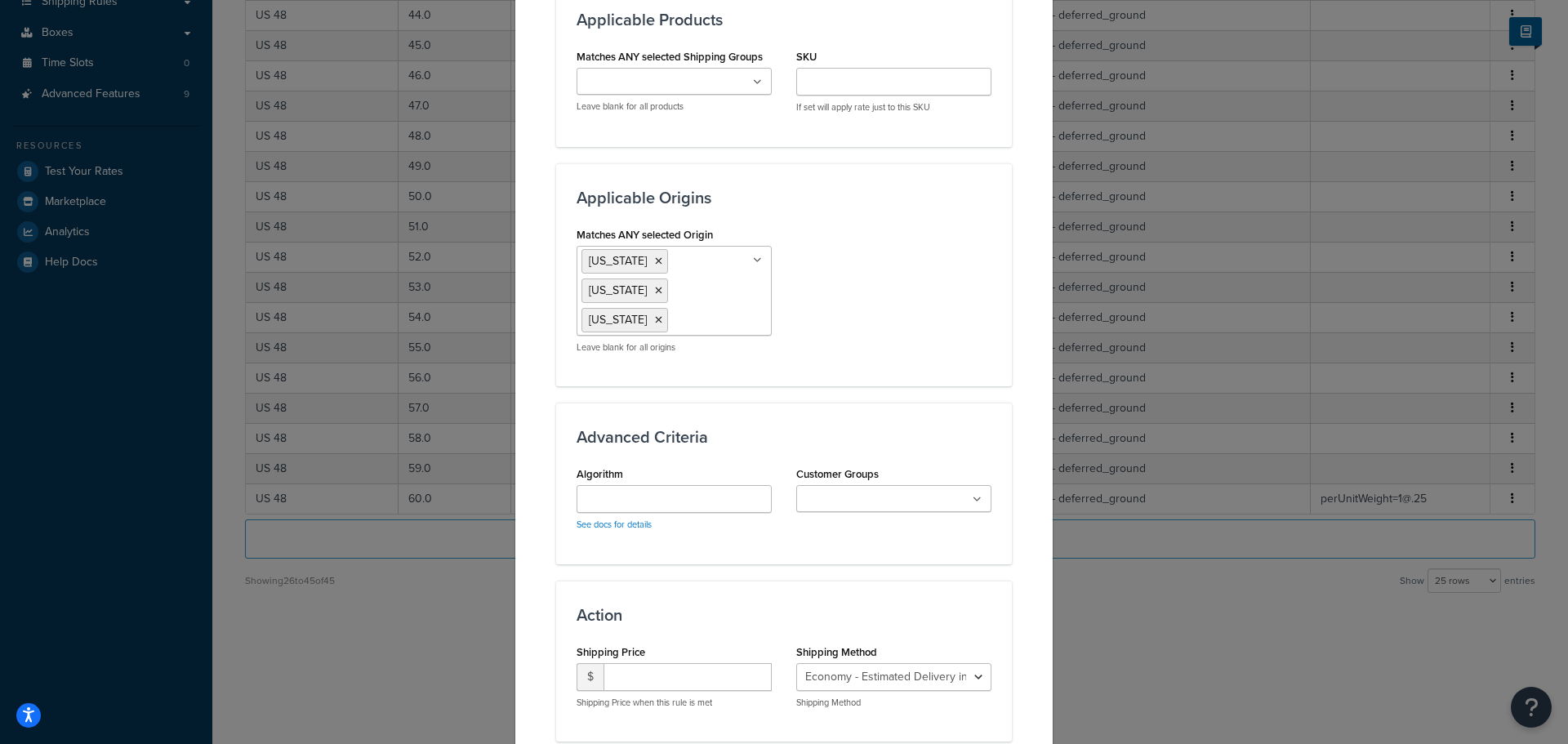
scroll to position [1142, 0]
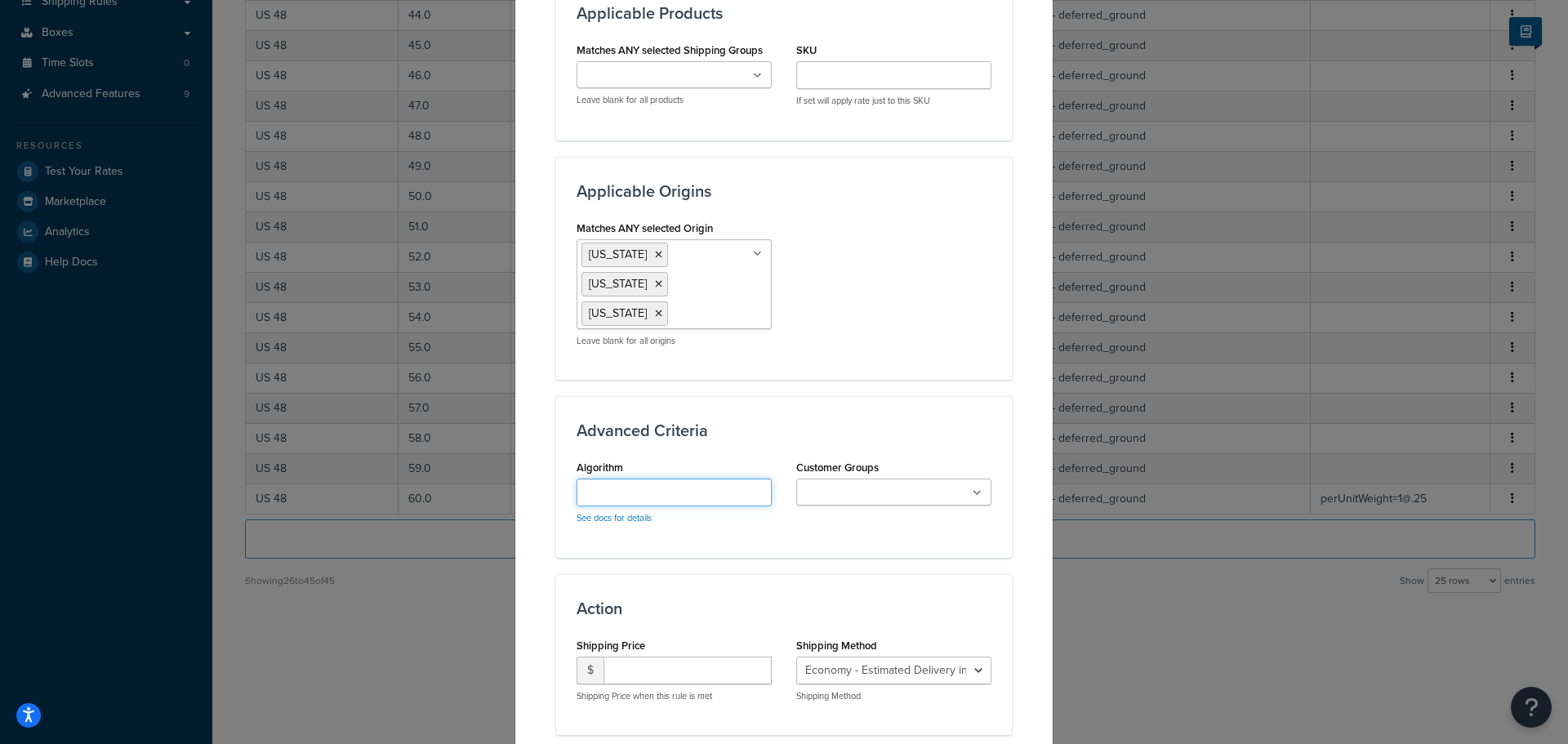
click at [700, 479] on input "Algorithm" at bounding box center [673, 492] width 195 height 28
type input "perUnitWeight=1@.25"
click at [721, 522] on div "Advanced Criteria Algorithm perUnitWeight=1@.25 See docs for details Customer G…" at bounding box center [784, 476] width 456 height 160
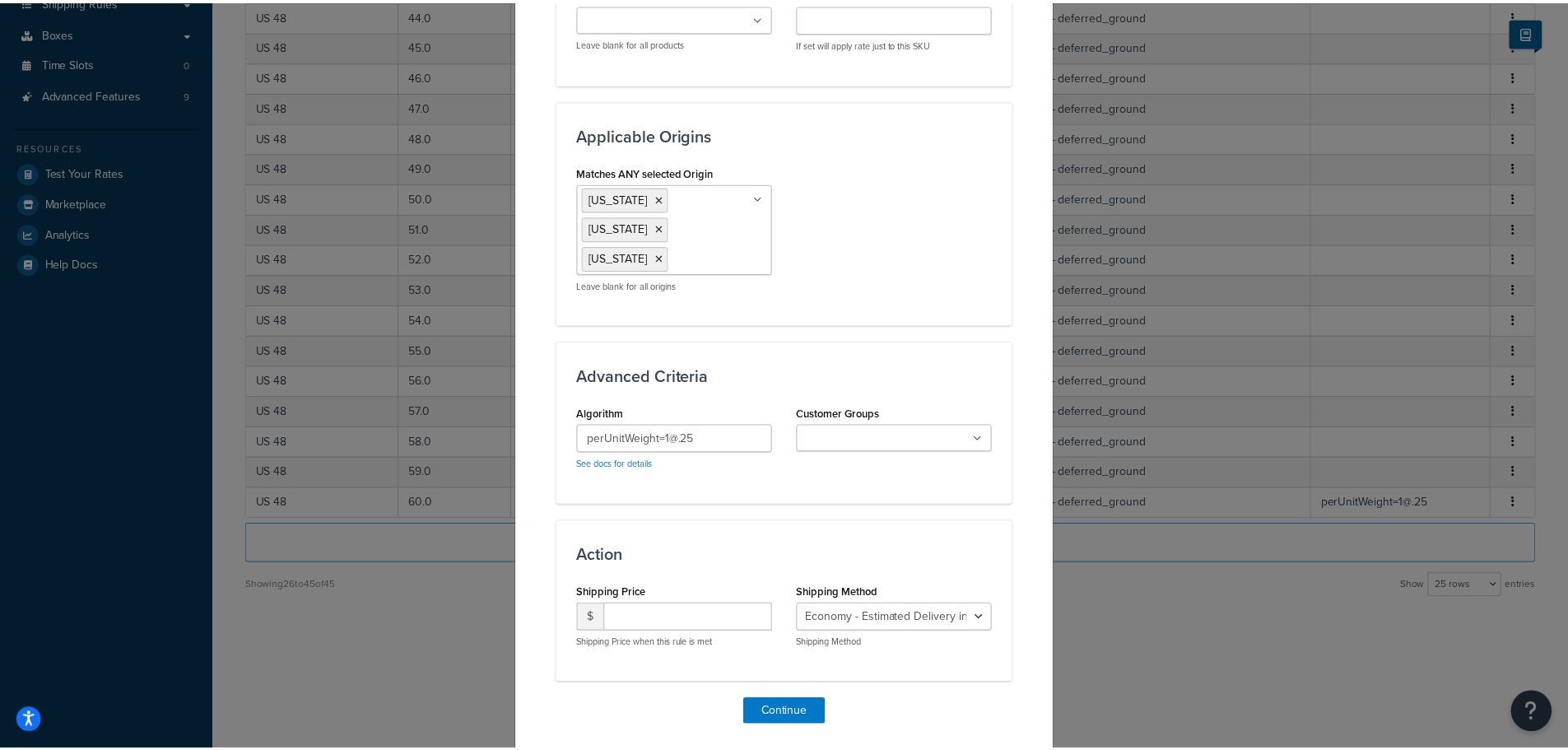
scroll to position [1234, 0]
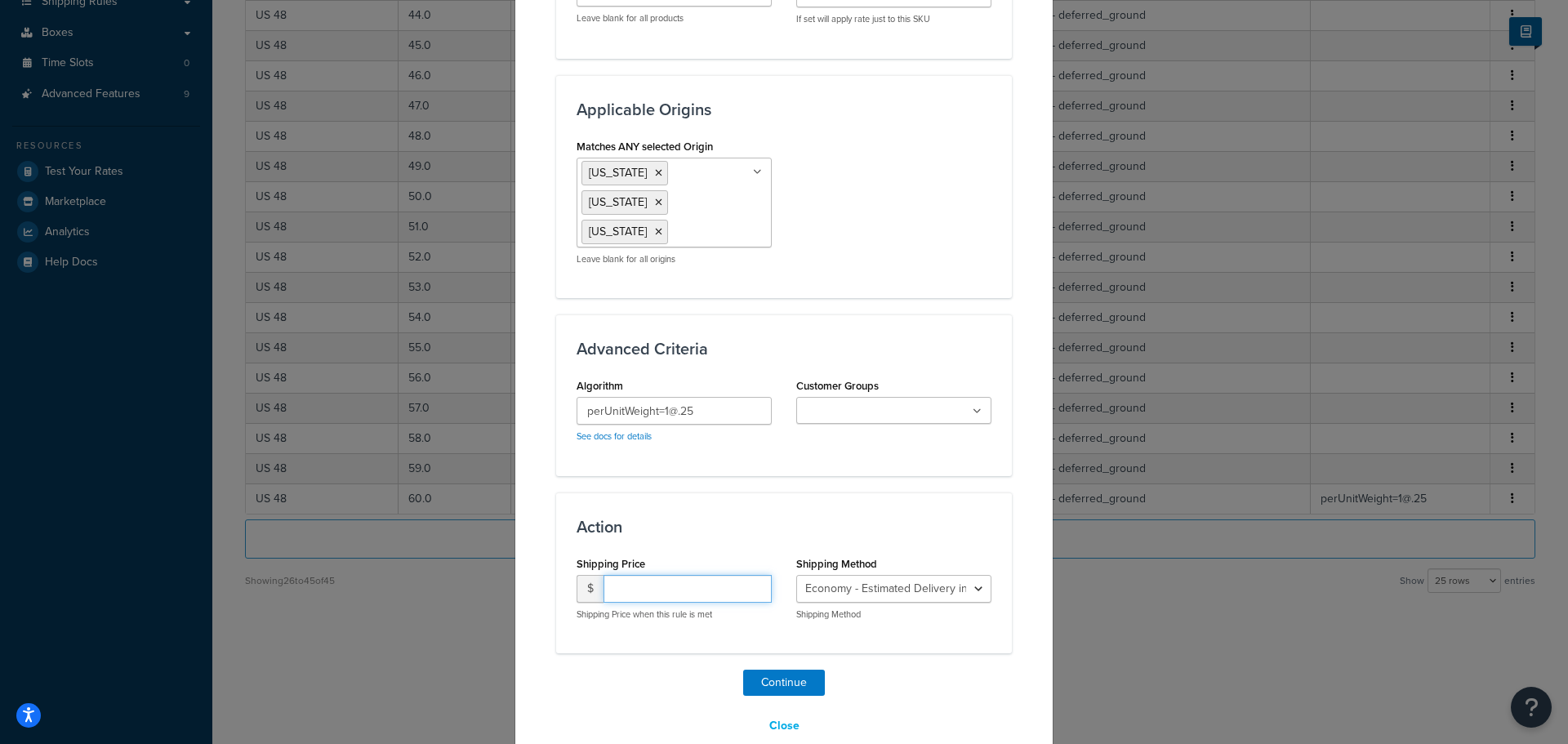
click at [672, 575] on input "number" at bounding box center [687, 589] width 168 height 28
click at [779, 712] on button "Close" at bounding box center [784, 725] width 51 height 28
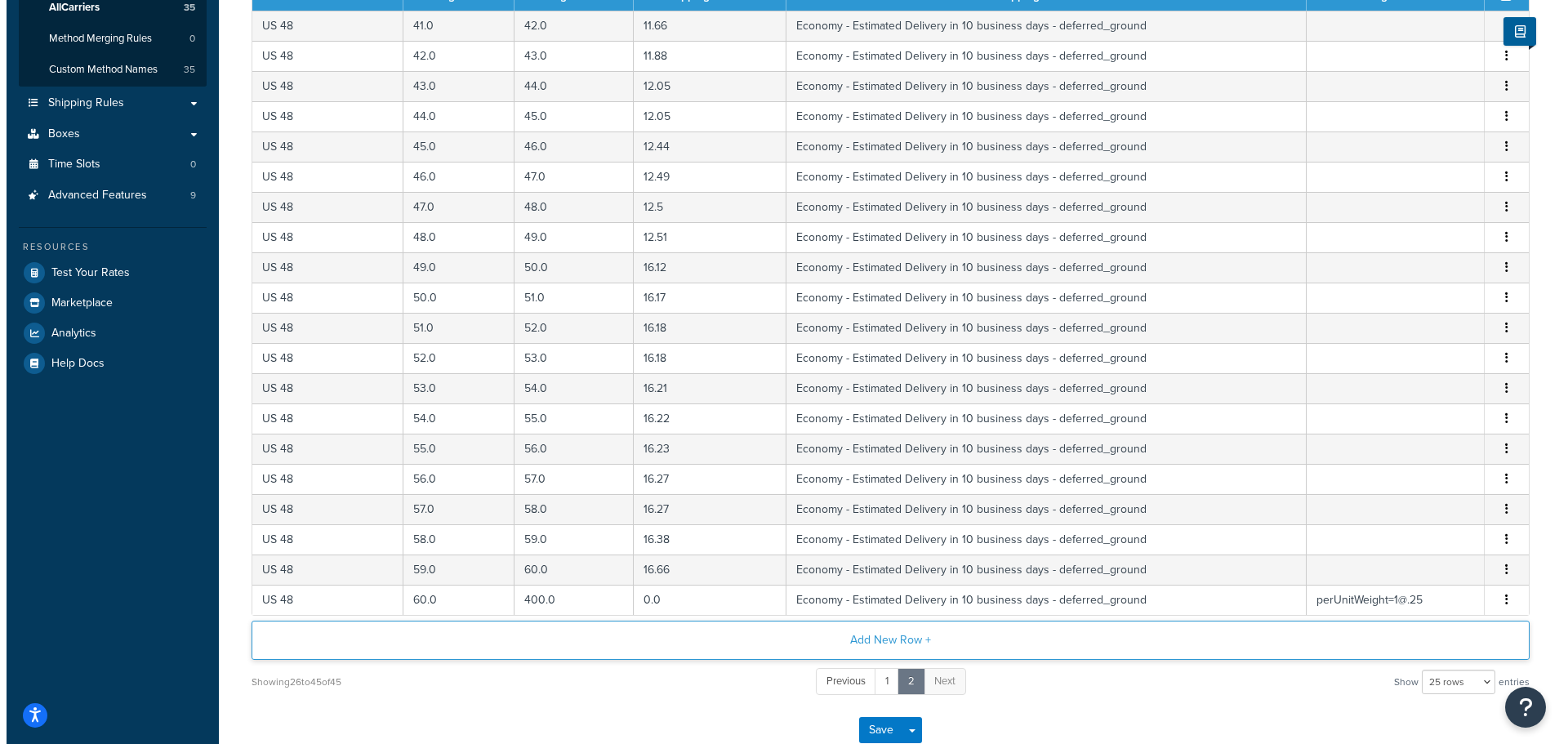
scroll to position [428, 0]
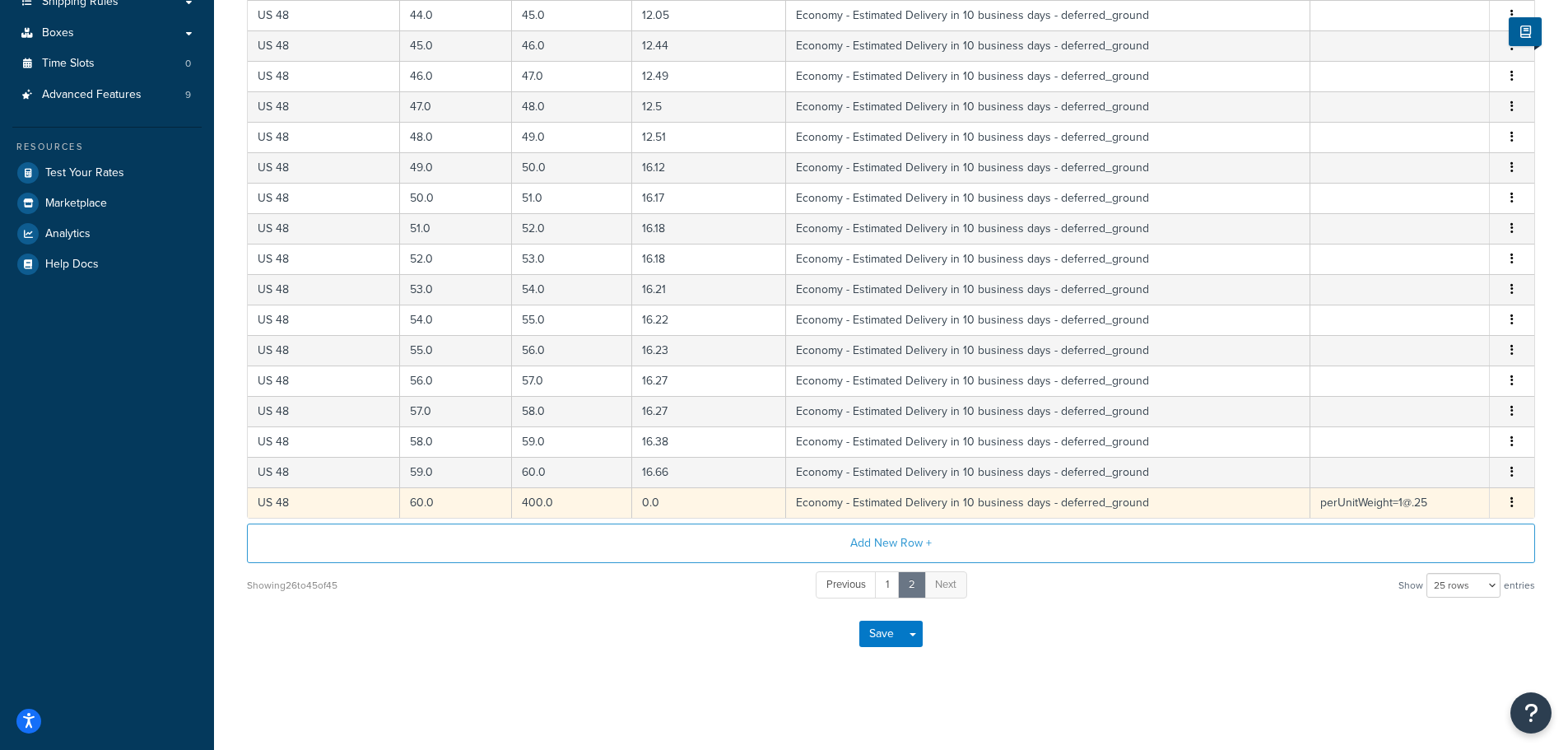
click at [1514, 503] on button "button" at bounding box center [1511, 502] width 13 height 18
click at [1396, 503] on div "Duplicate" at bounding box center [1428, 502] width 117 height 34
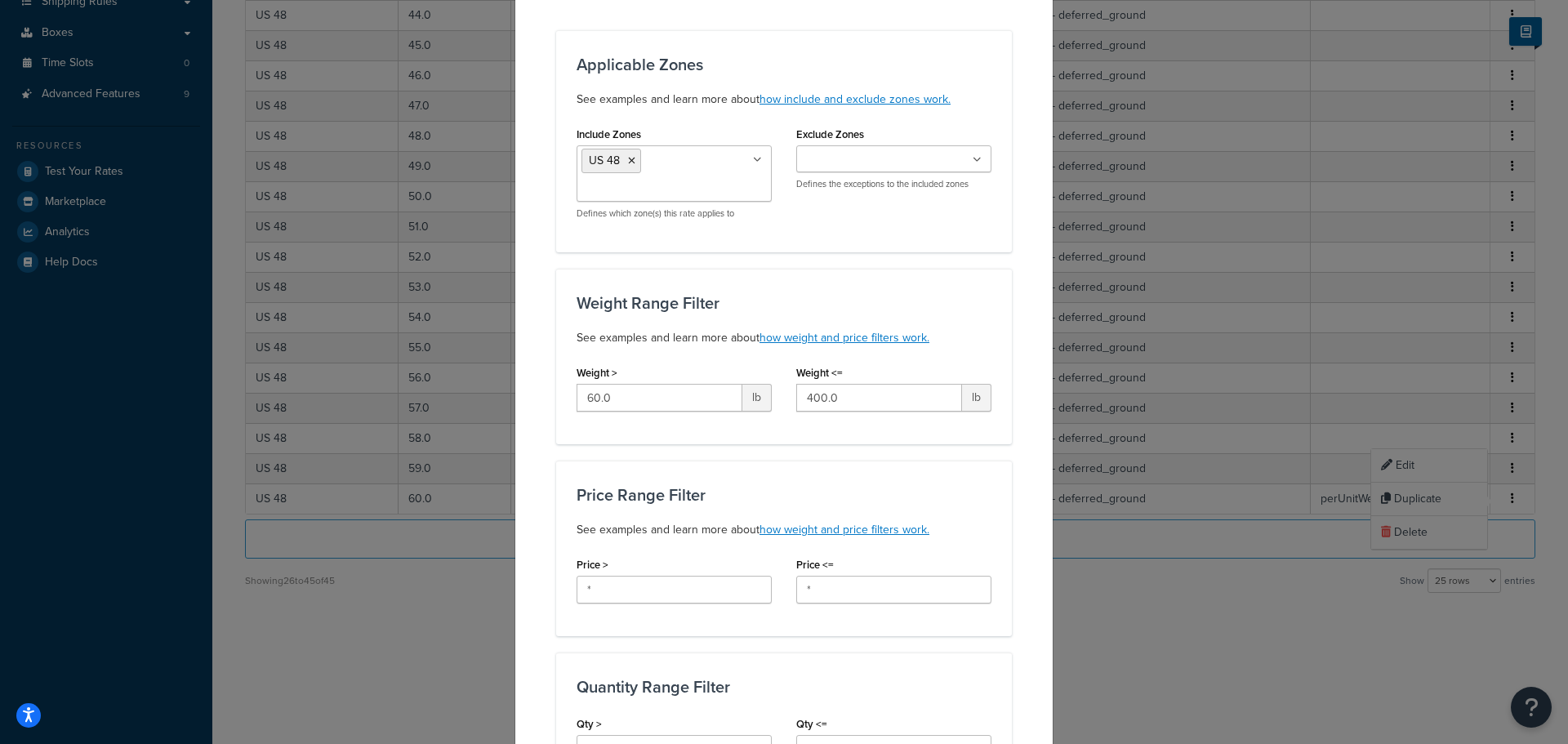
scroll to position [163, 0]
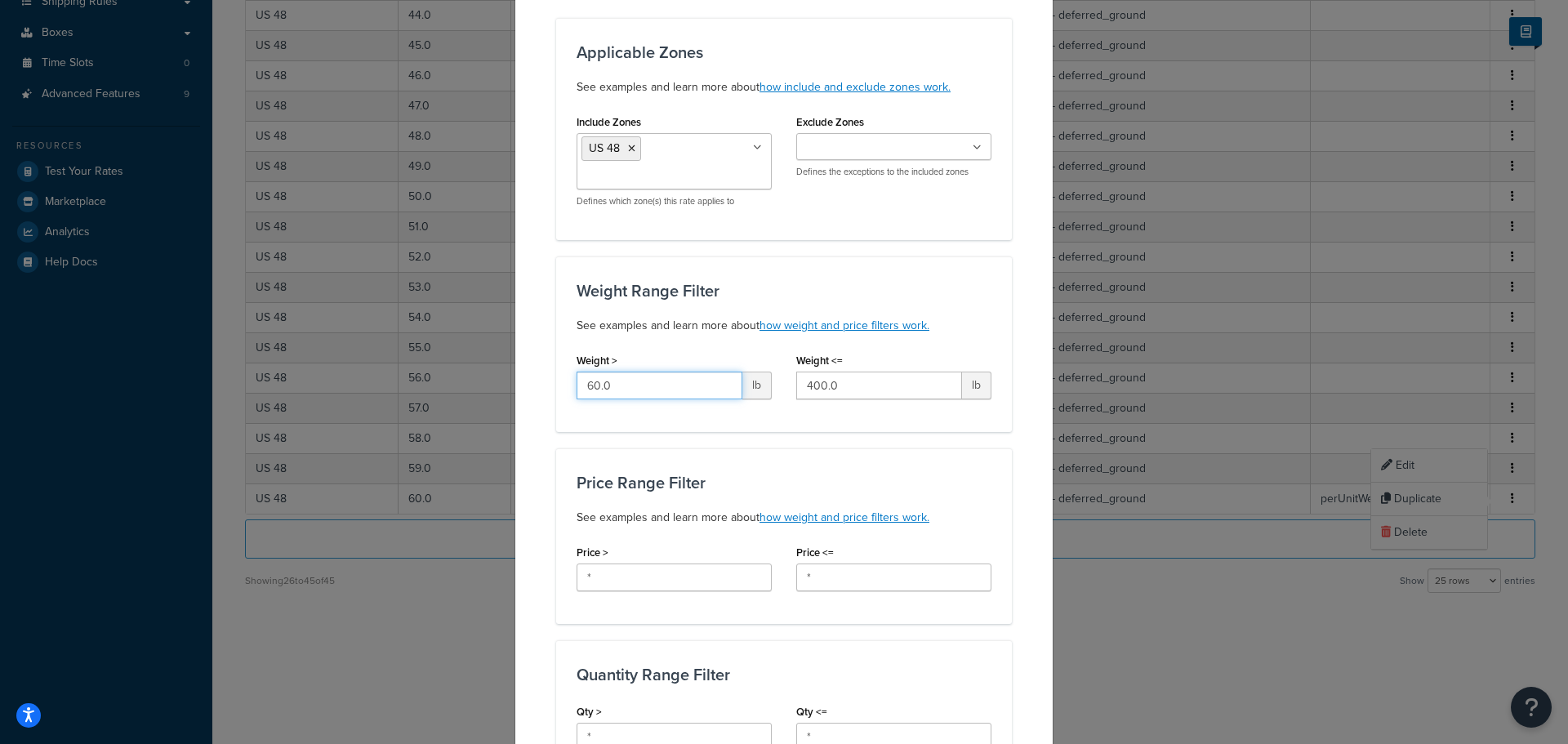
click at [650, 387] on input "60.0" at bounding box center [659, 385] width 166 height 28
type input "400"
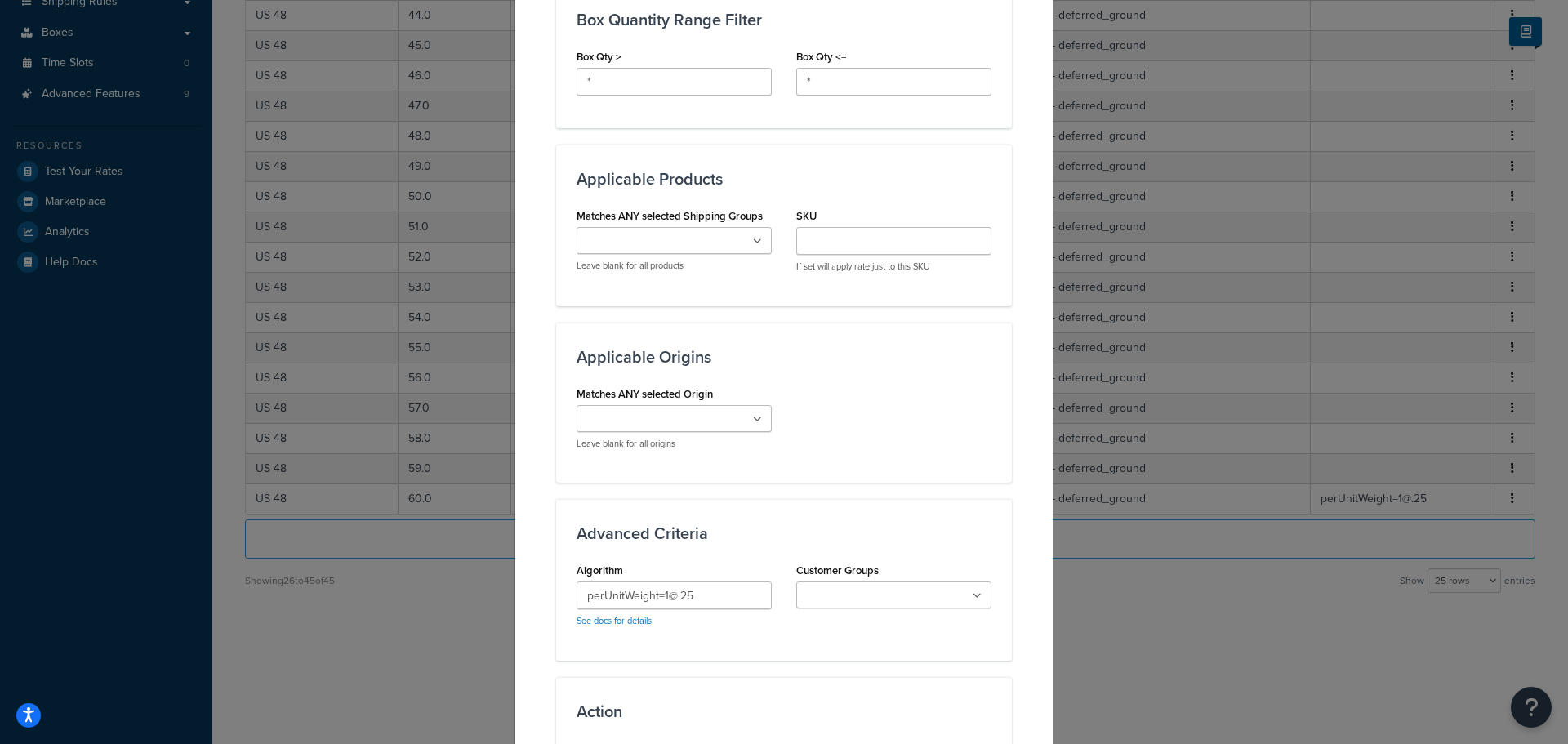
scroll to position [898, 0]
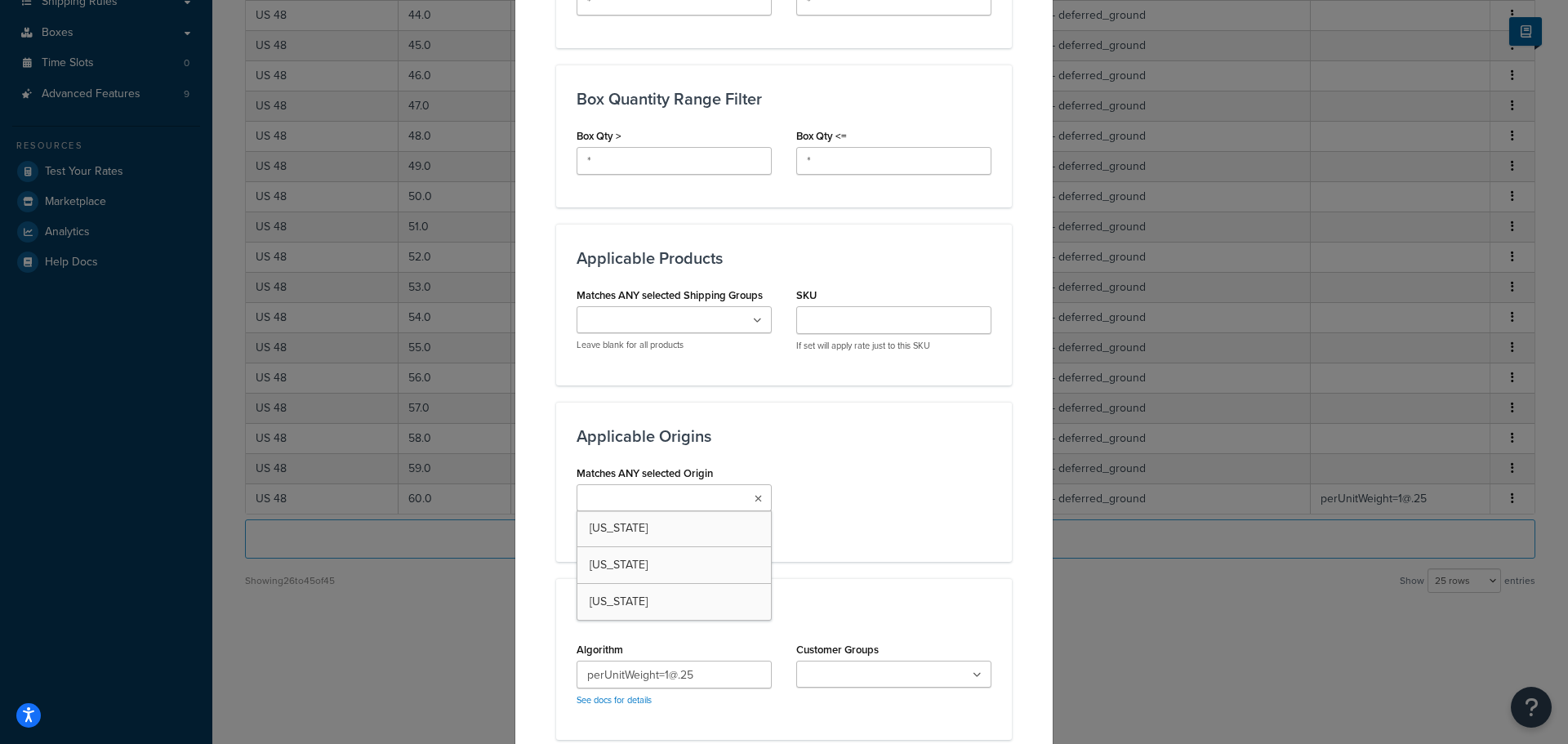
click at [682, 503] on input "Matches ANY selected Origin" at bounding box center [653, 498] width 144 height 18
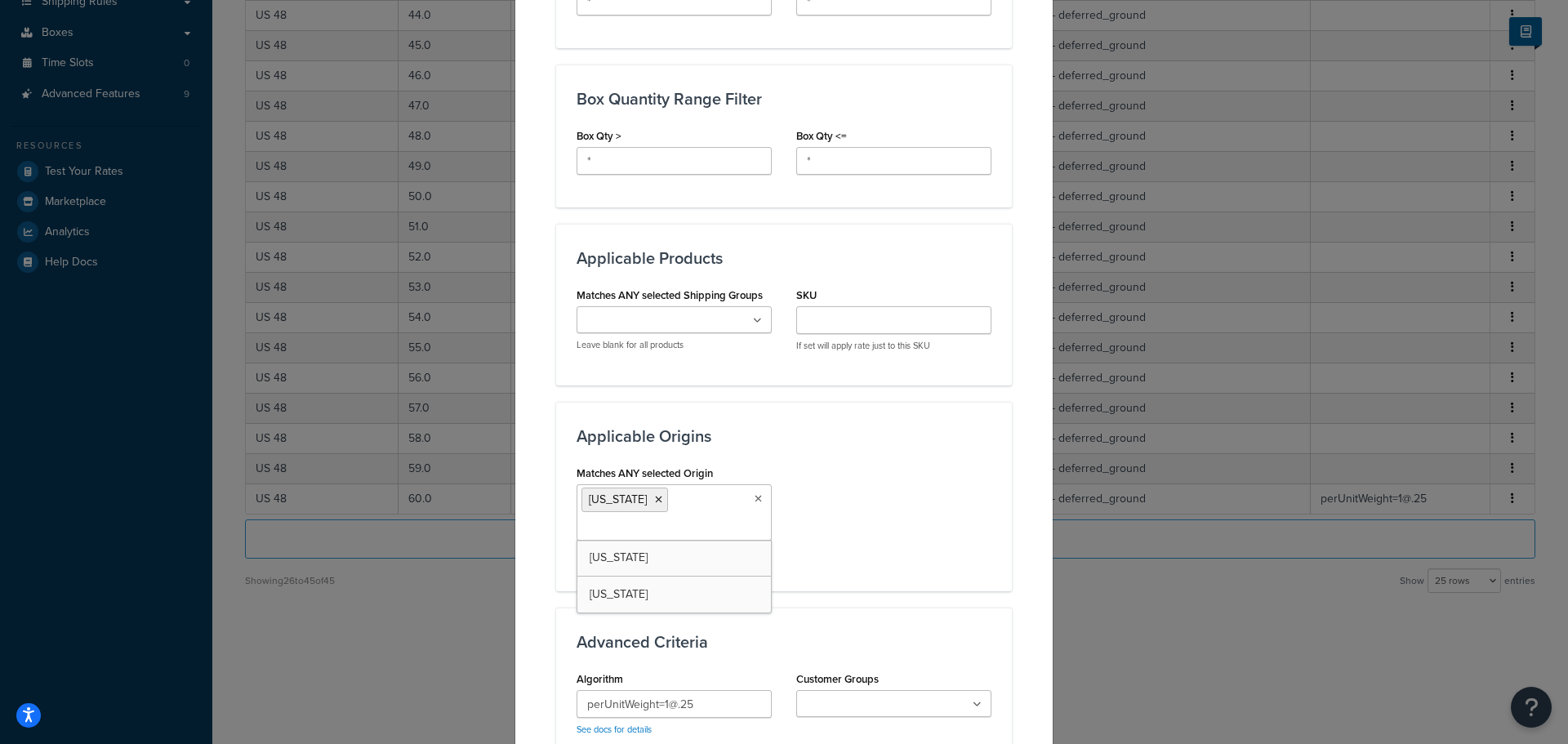
click at [676, 505] on ul "[US_STATE]" at bounding box center [673, 512] width 195 height 56
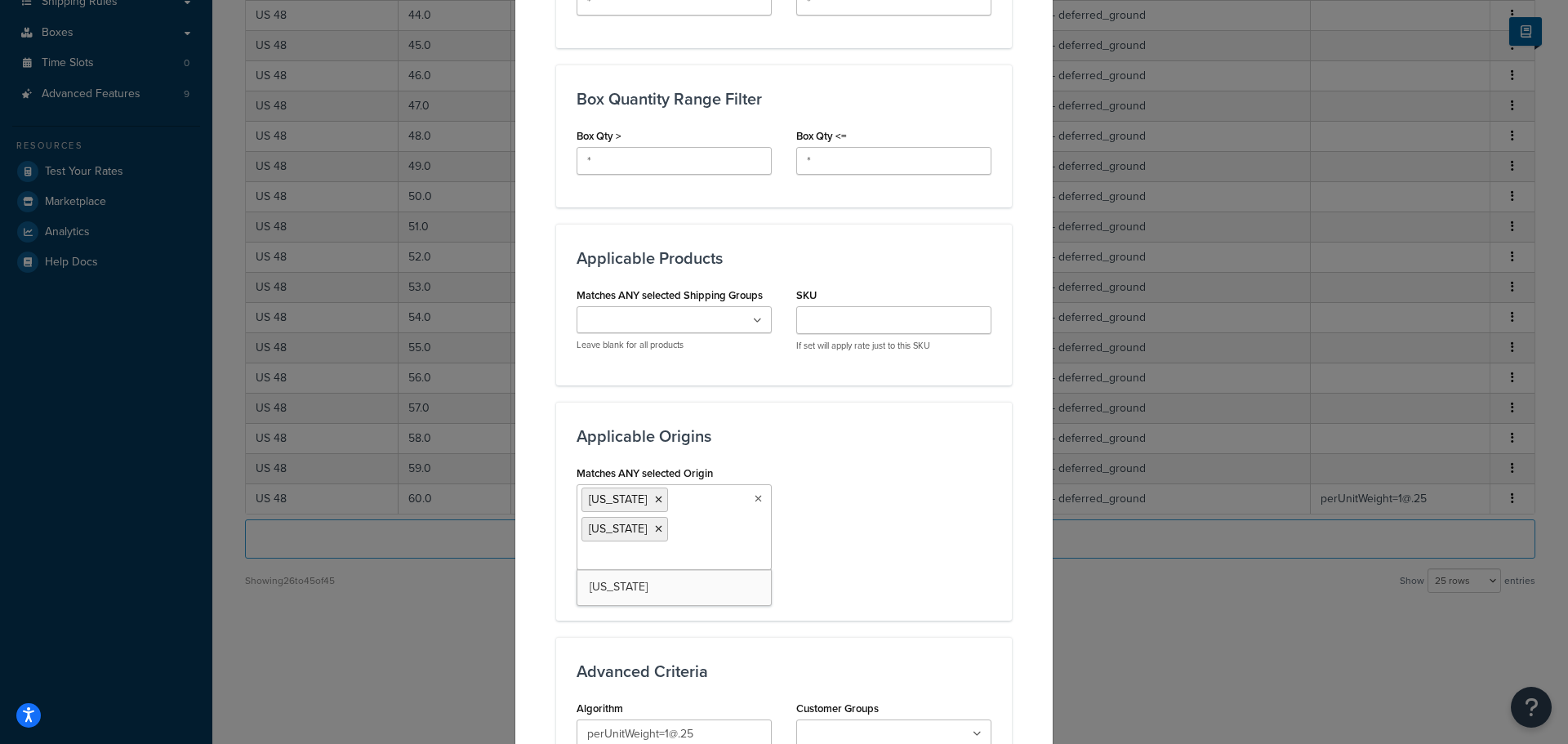
click at [679, 530] on ul "California Tennessee" at bounding box center [673, 526] width 195 height 85
click at [850, 543] on div "Matches ANY selected Origin California Tennessee Nevada No results found Leave …" at bounding box center [784, 532] width 440 height 142
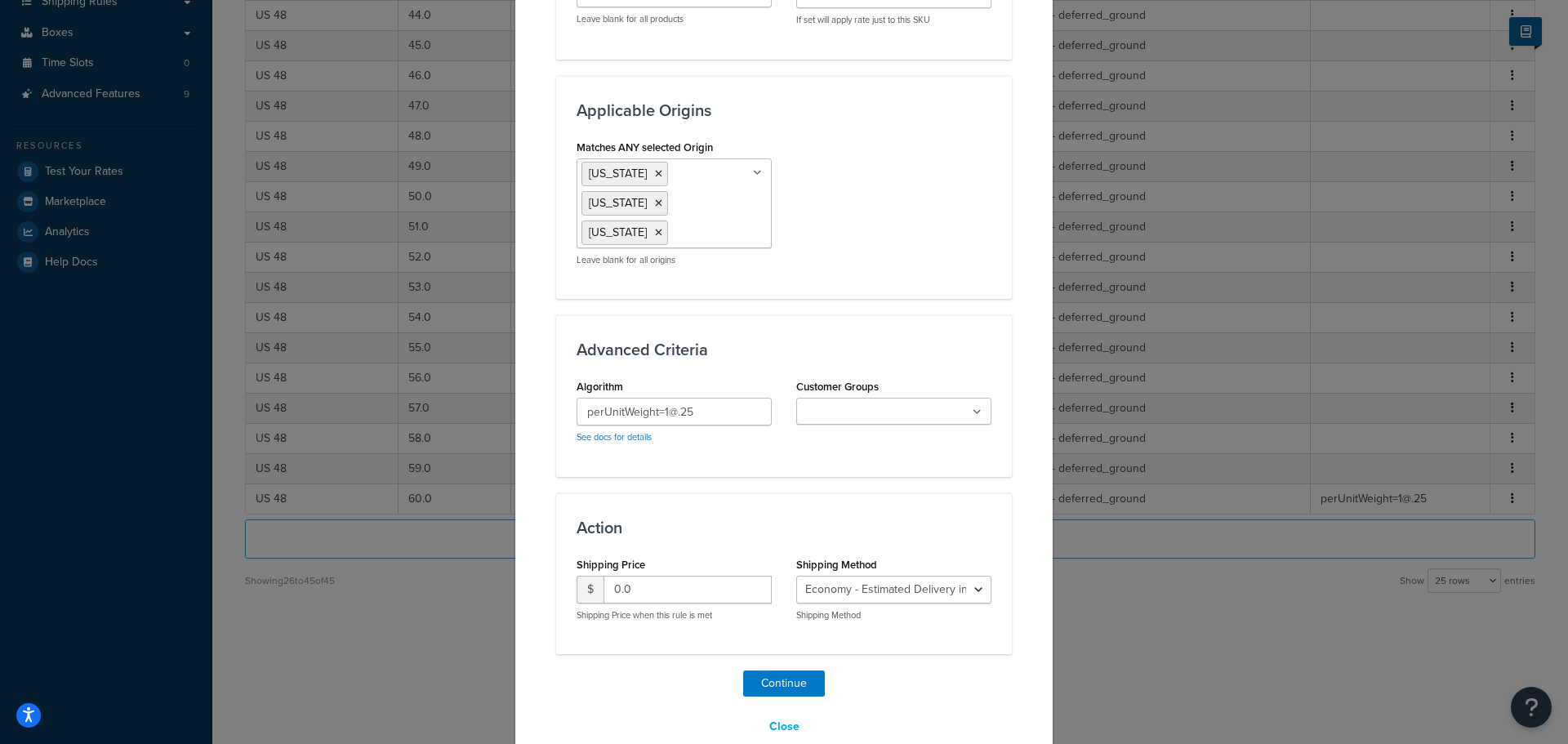
scroll to position [1224, 0]
click at [771, 670] on button "Continue" at bounding box center [784, 683] width 82 height 26
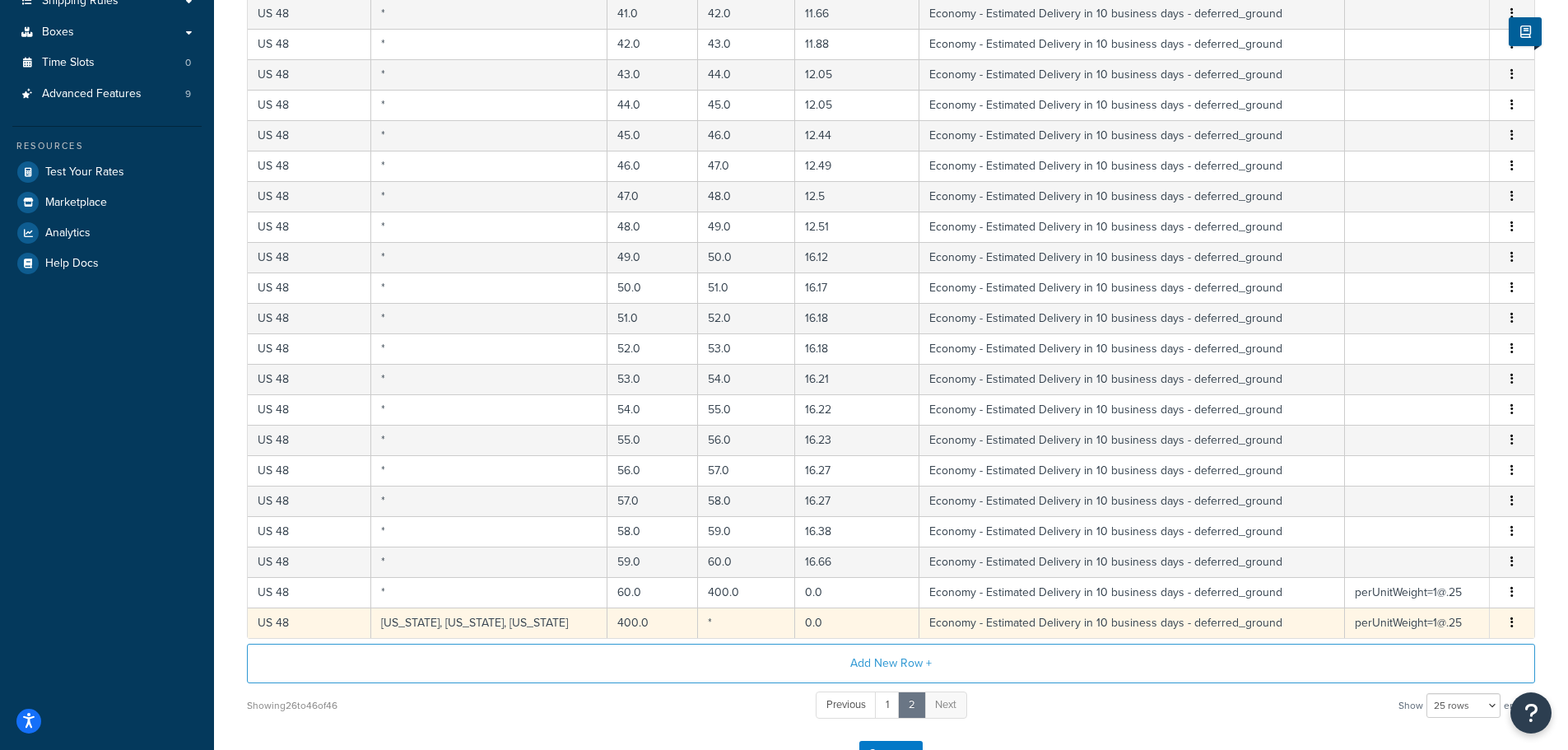
click at [440, 626] on td "California, Nevada, Tennessee" at bounding box center [489, 622] width 237 height 30
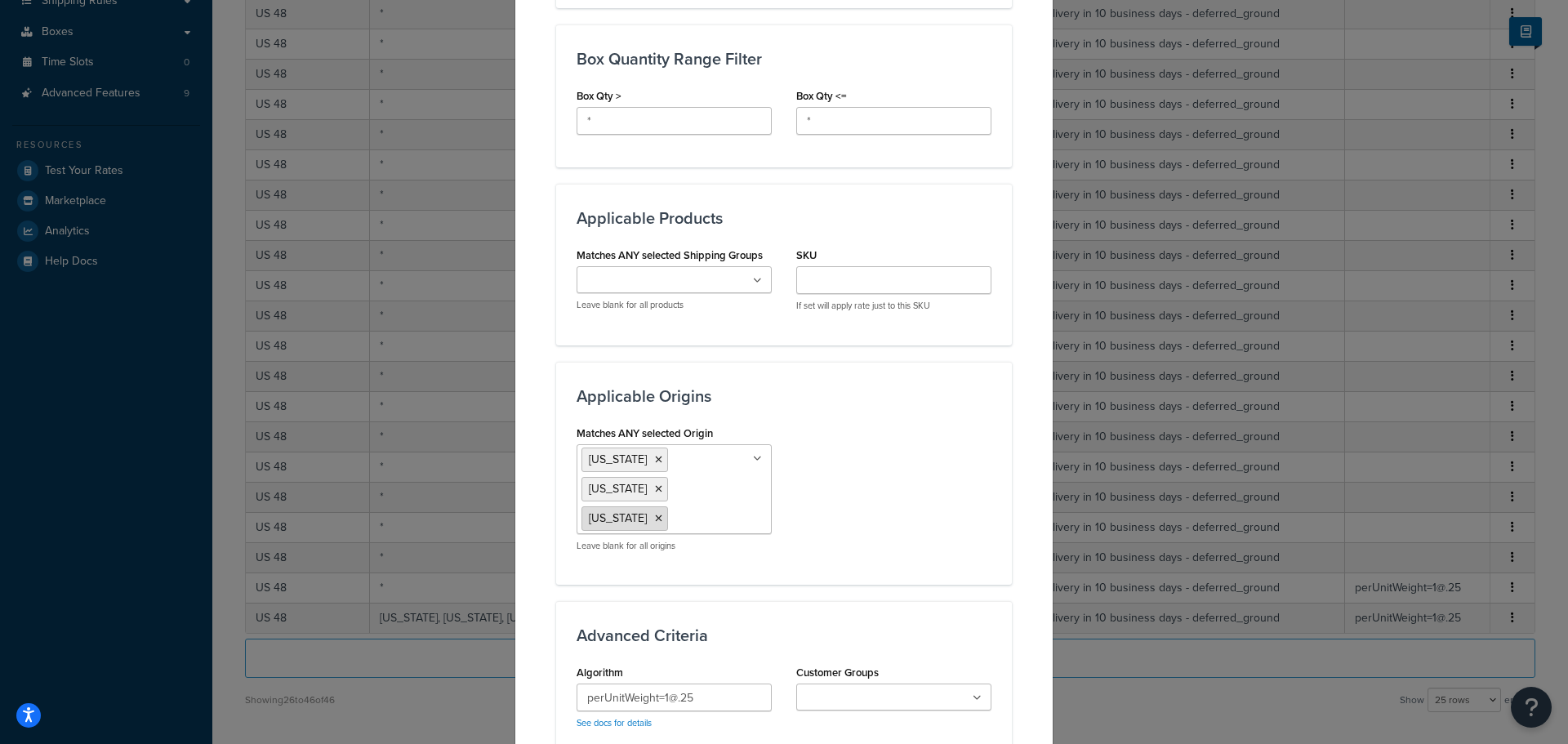
scroll to position [898, 0]
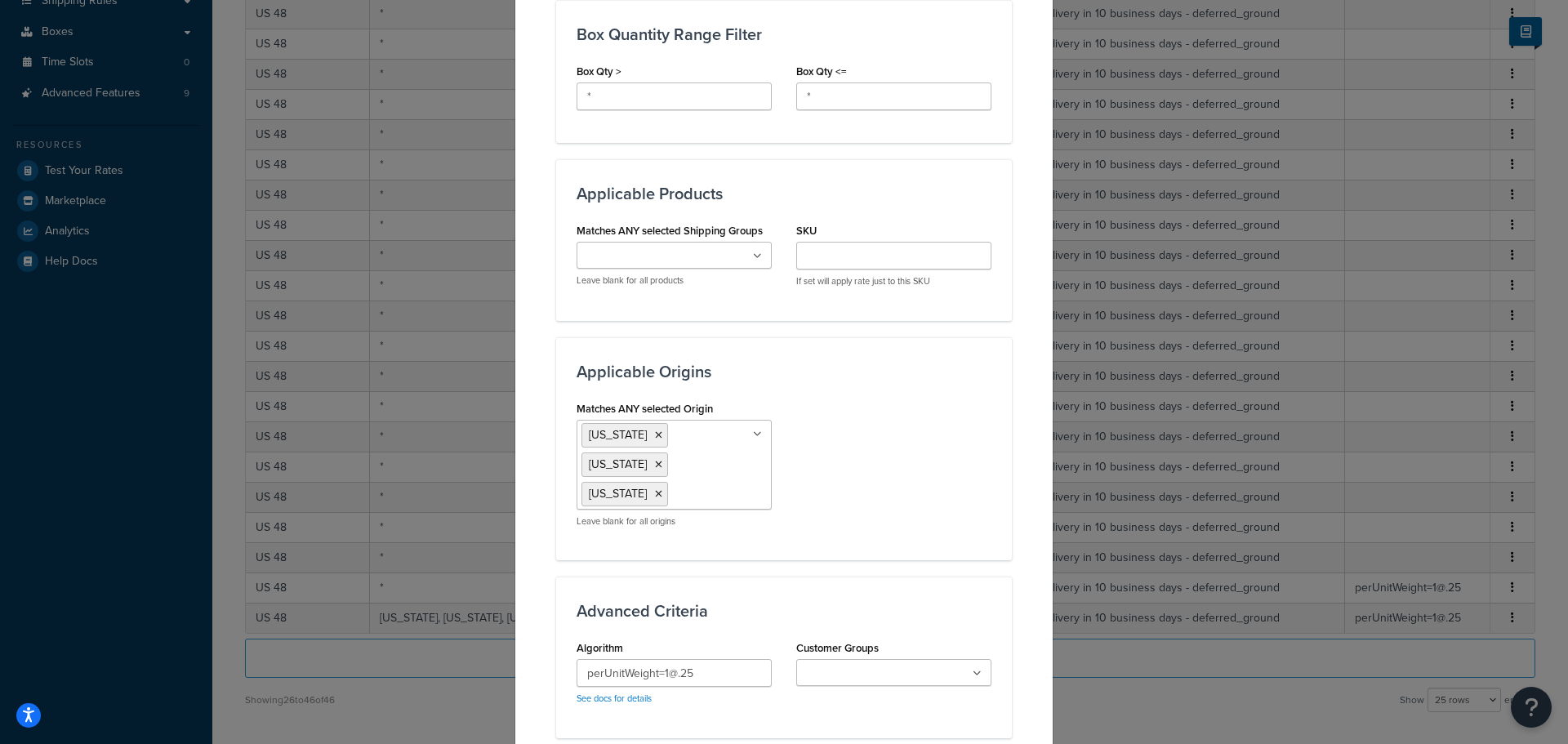
click at [662, 489] on icon at bounding box center [658, 493] width 8 height 9
click at [650, 470] on li "Tennessee" at bounding box center [624, 464] width 86 height 25
click at [652, 466] on li "Tennessee" at bounding box center [624, 464] width 86 height 25
click at [655, 462] on icon at bounding box center [658, 464] width 8 height 9
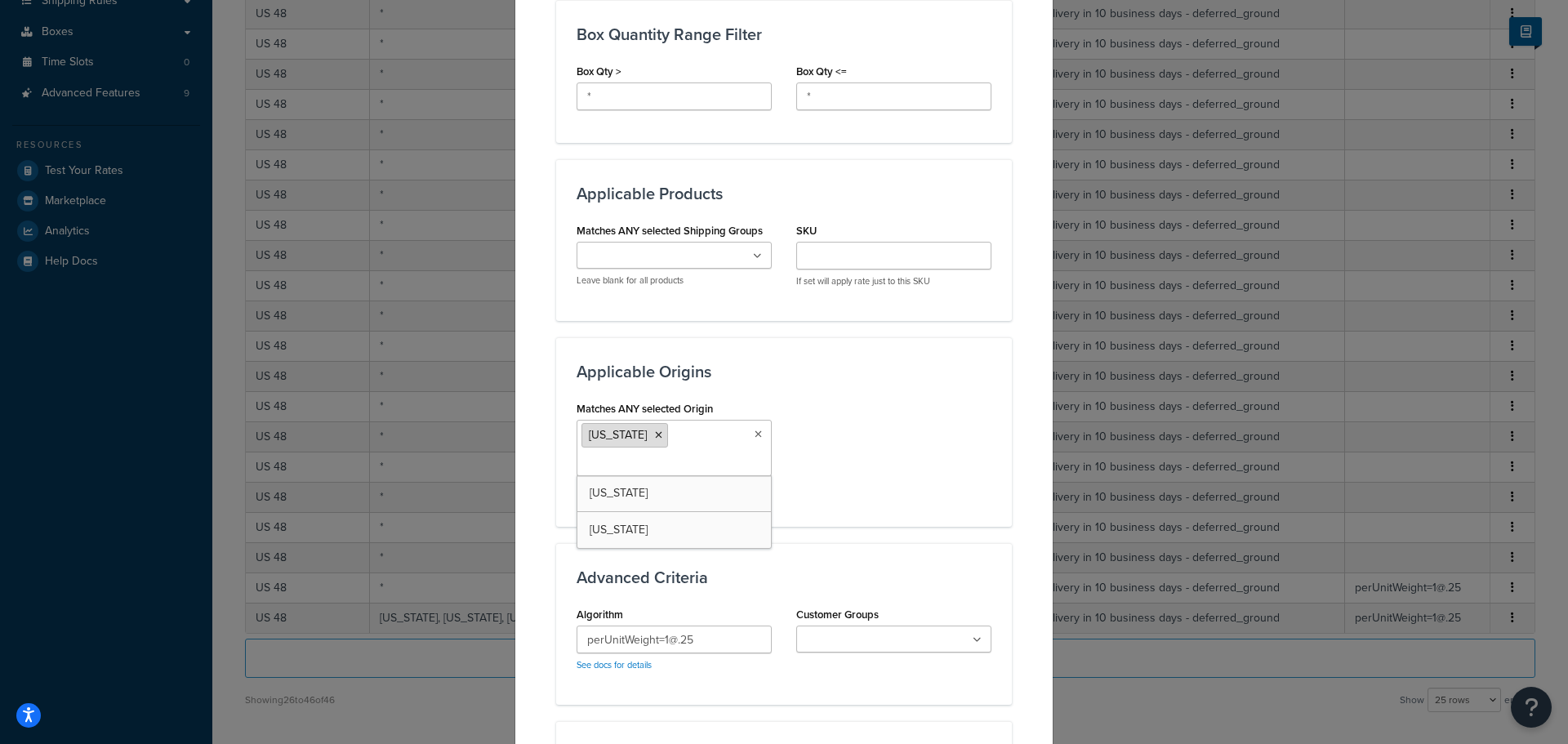
click at [655, 439] on icon at bounding box center [658, 434] width 8 height 9
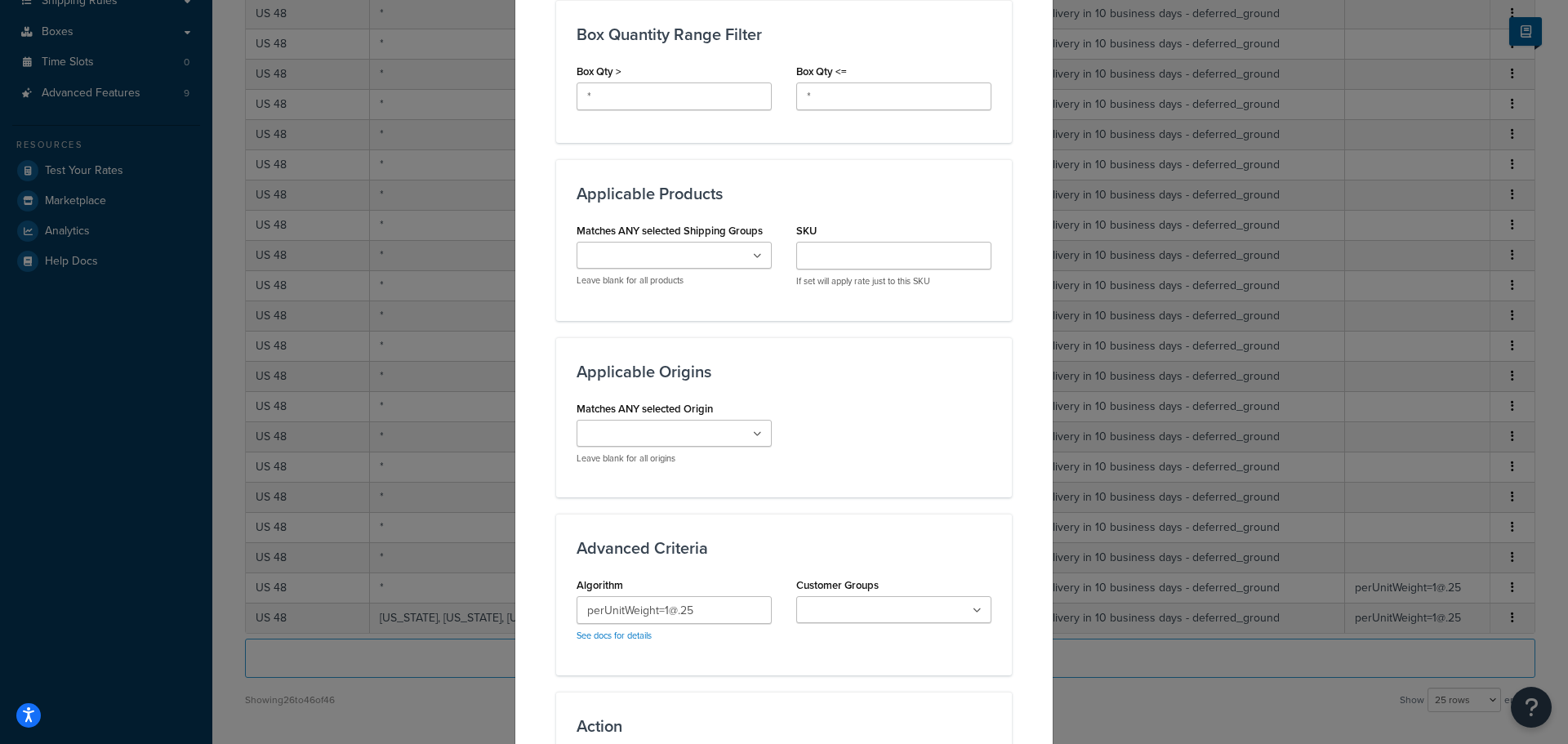
click at [865, 455] on div "Matches ANY selected Origin California Tennessee Nevada Leave blank for all ori…" at bounding box center [784, 437] width 440 height 80
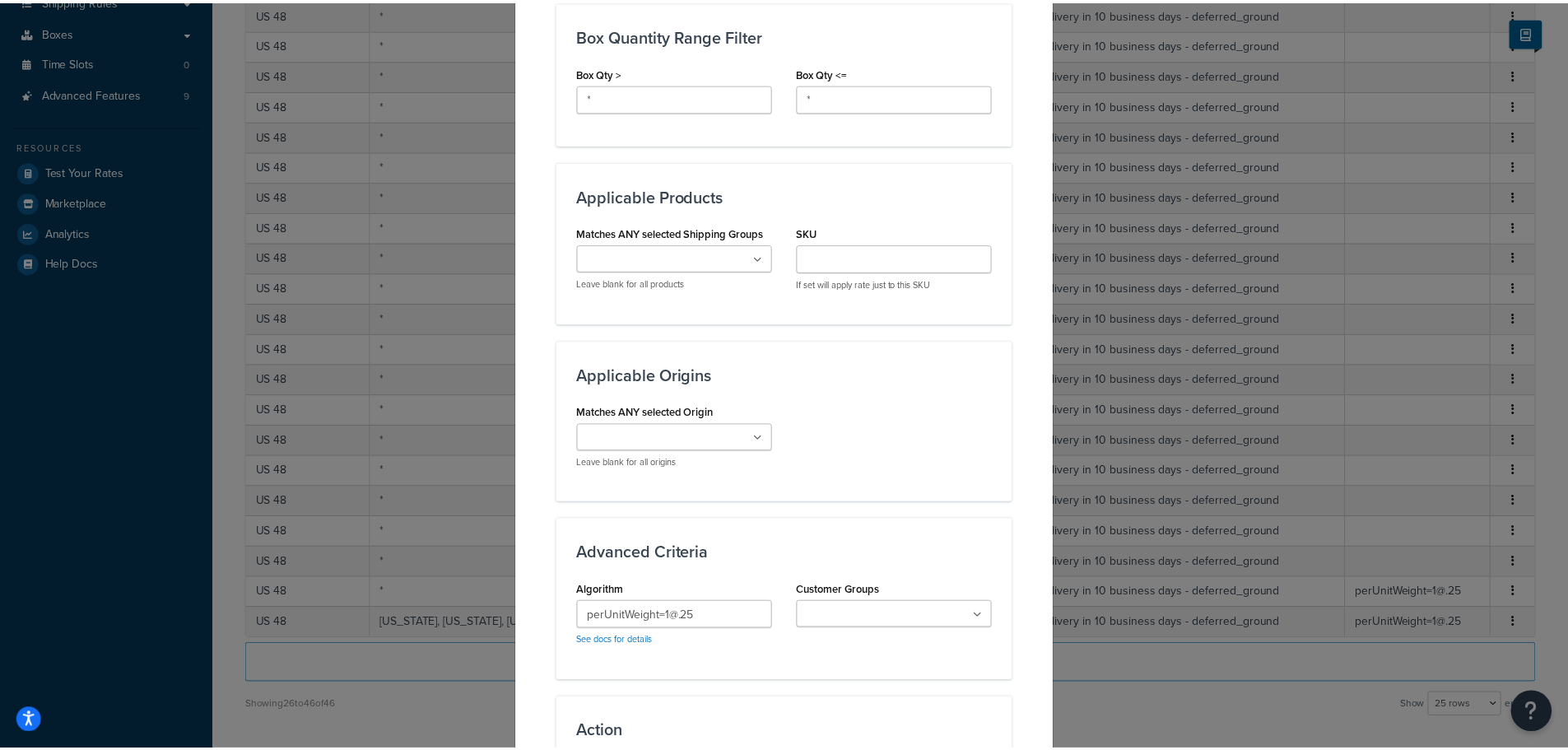
scroll to position [1135, 0]
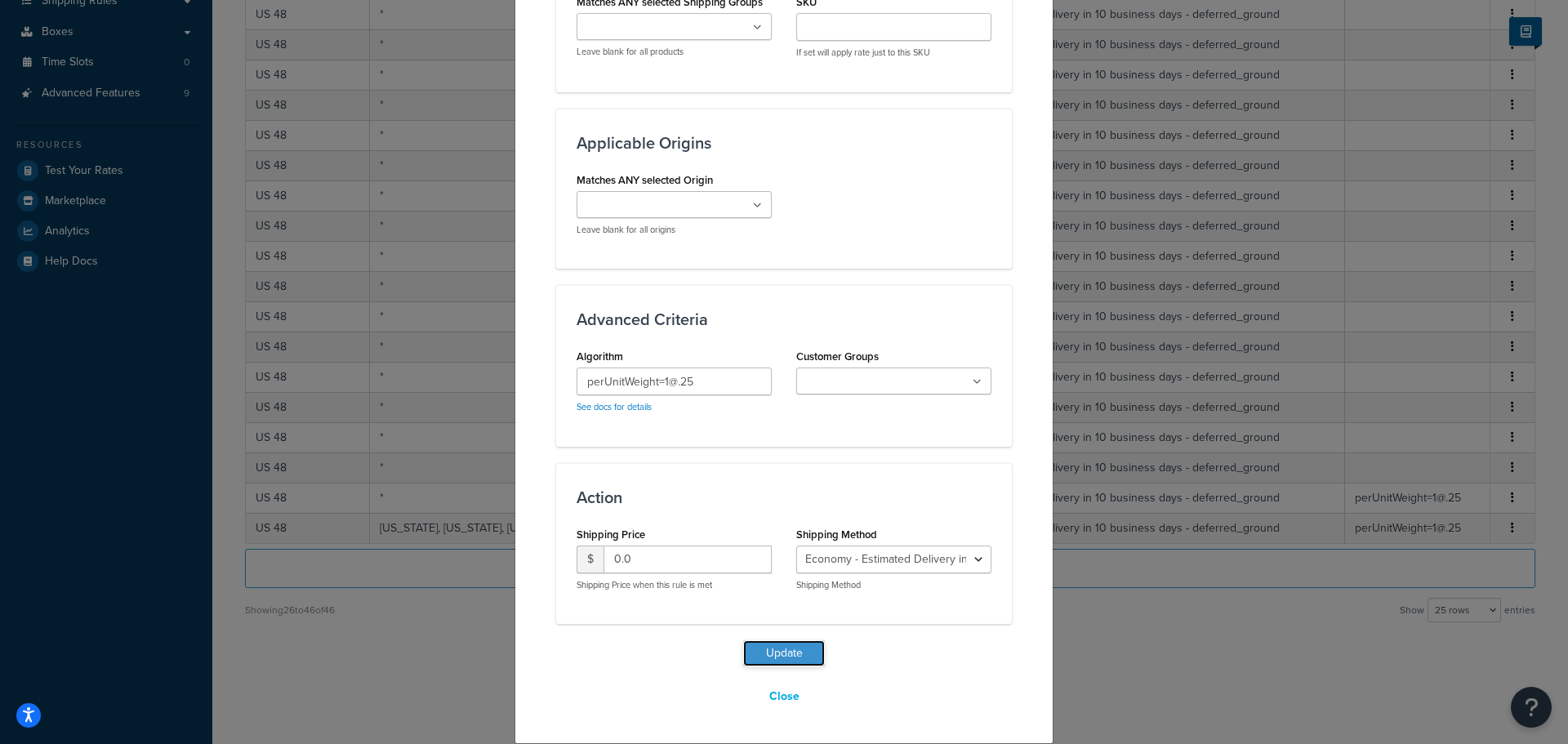
click at [795, 653] on button "Update" at bounding box center [784, 653] width 82 height 26
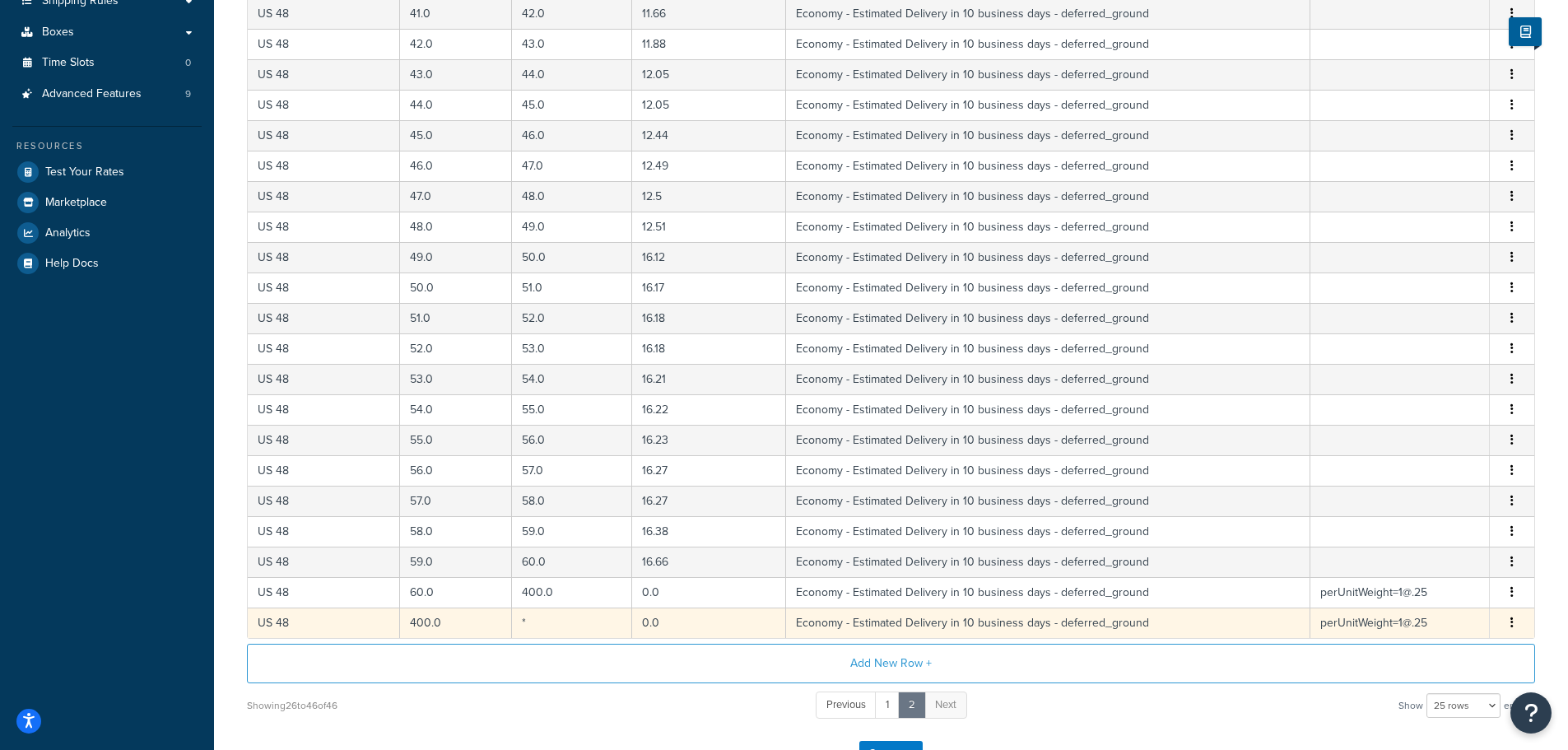
scroll to position [553, 0]
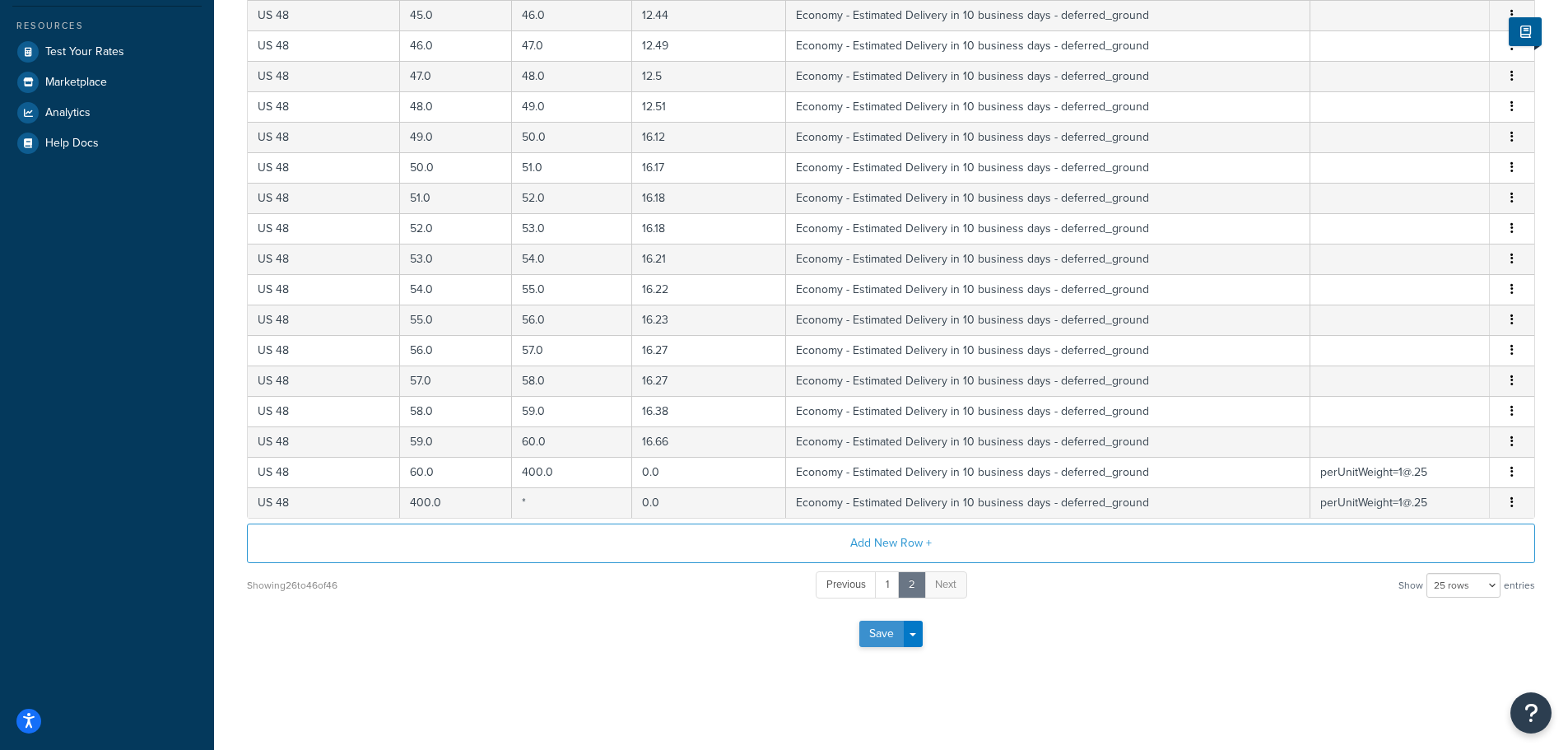
click at [878, 637] on button "Save" at bounding box center [882, 633] width 45 height 27
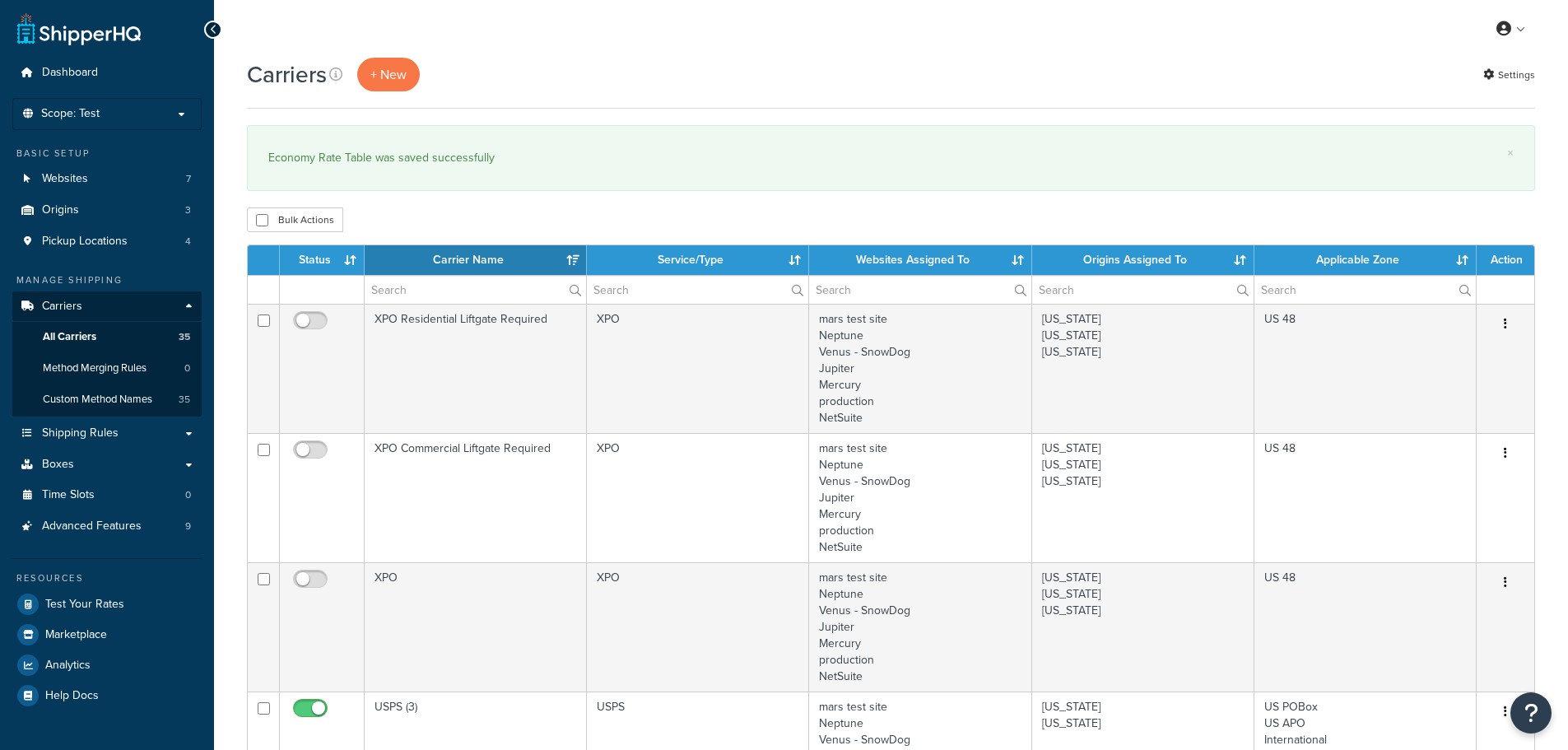
select select "15"
click at [89, 598] on span "Test Your Rates" at bounding box center [85, 605] width 79 height 14
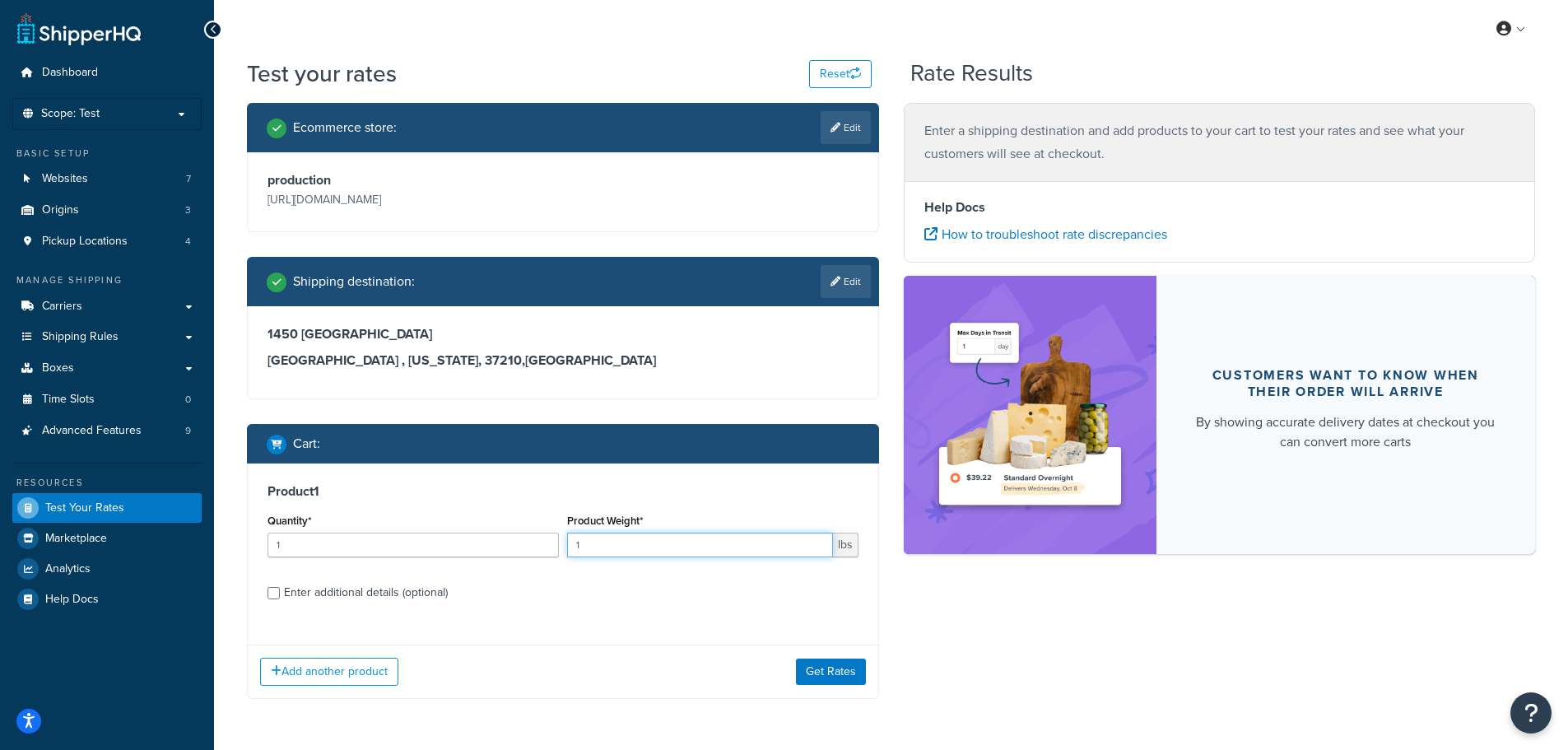
click at [627, 547] on input "1" at bounding box center [699, 544] width 266 height 25
type input "479"
click at [661, 604] on label "Enter additional details (optional)" at bounding box center [571, 591] width 575 height 27
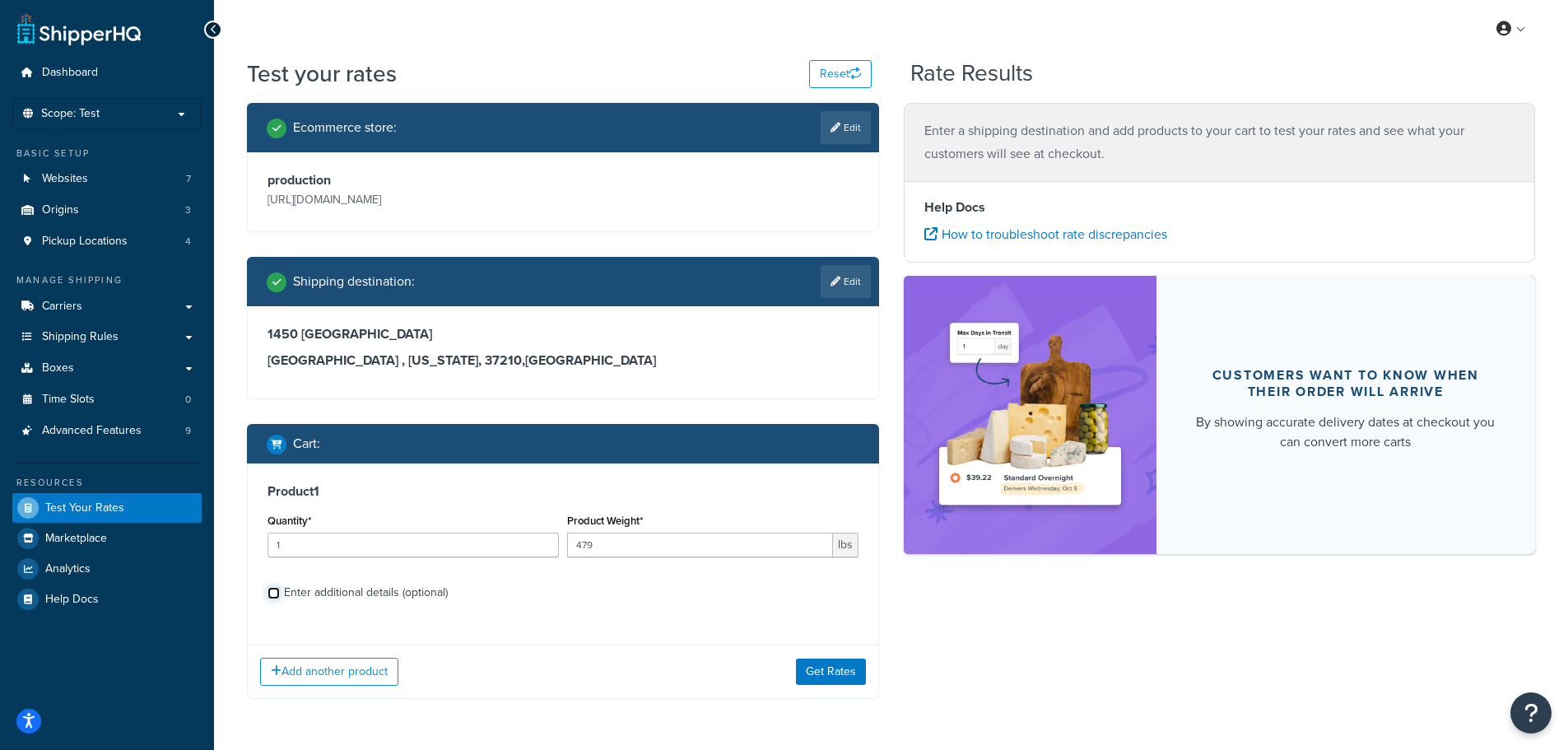
click at [280, 599] on input "Enter additional details (optional)" at bounding box center [274, 593] width 12 height 12
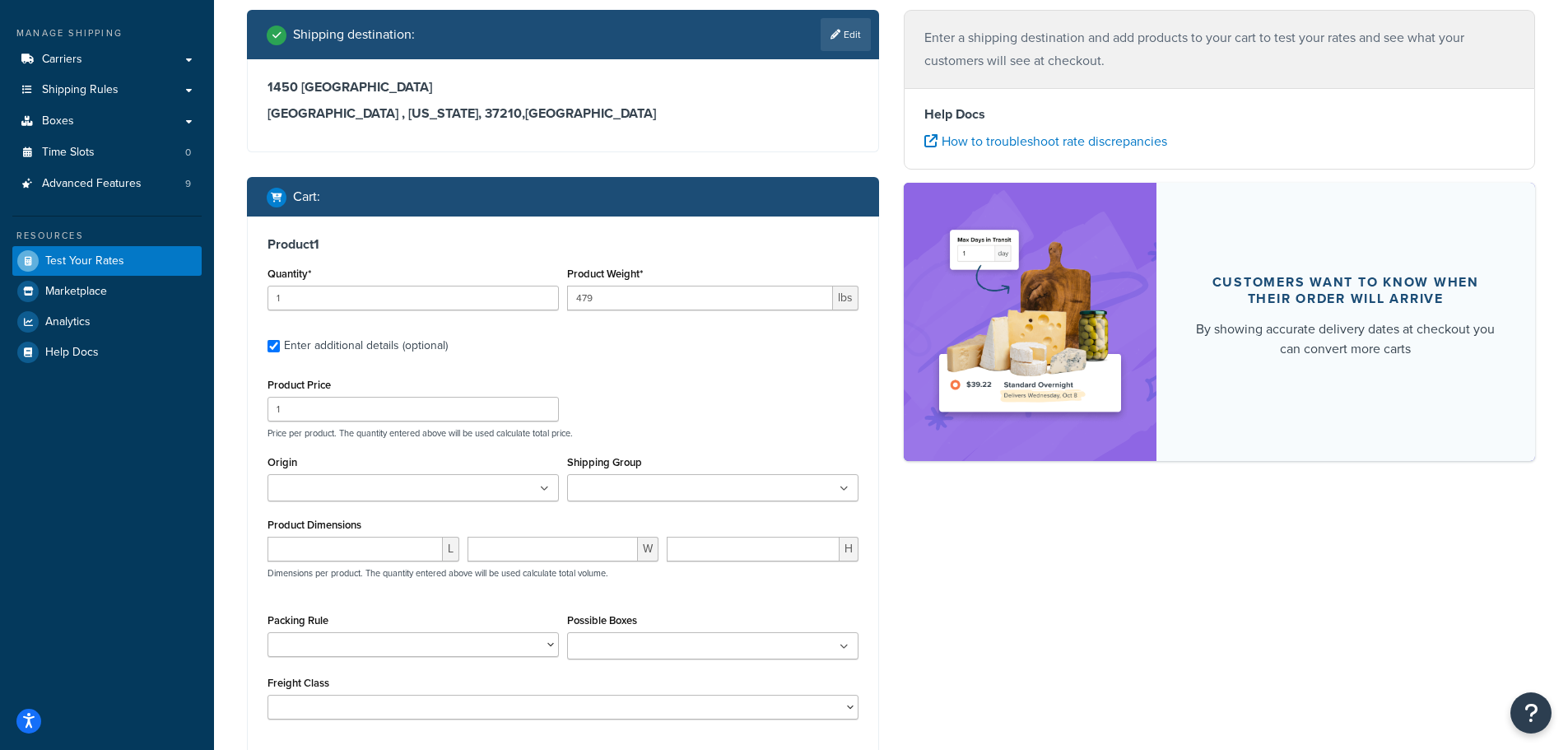
click at [362, 338] on div "Enter additional details (optional)" at bounding box center [366, 345] width 163 height 23
click at [280, 340] on input "Enter additional details (optional)" at bounding box center [274, 346] width 12 height 12
checkbox input "false"
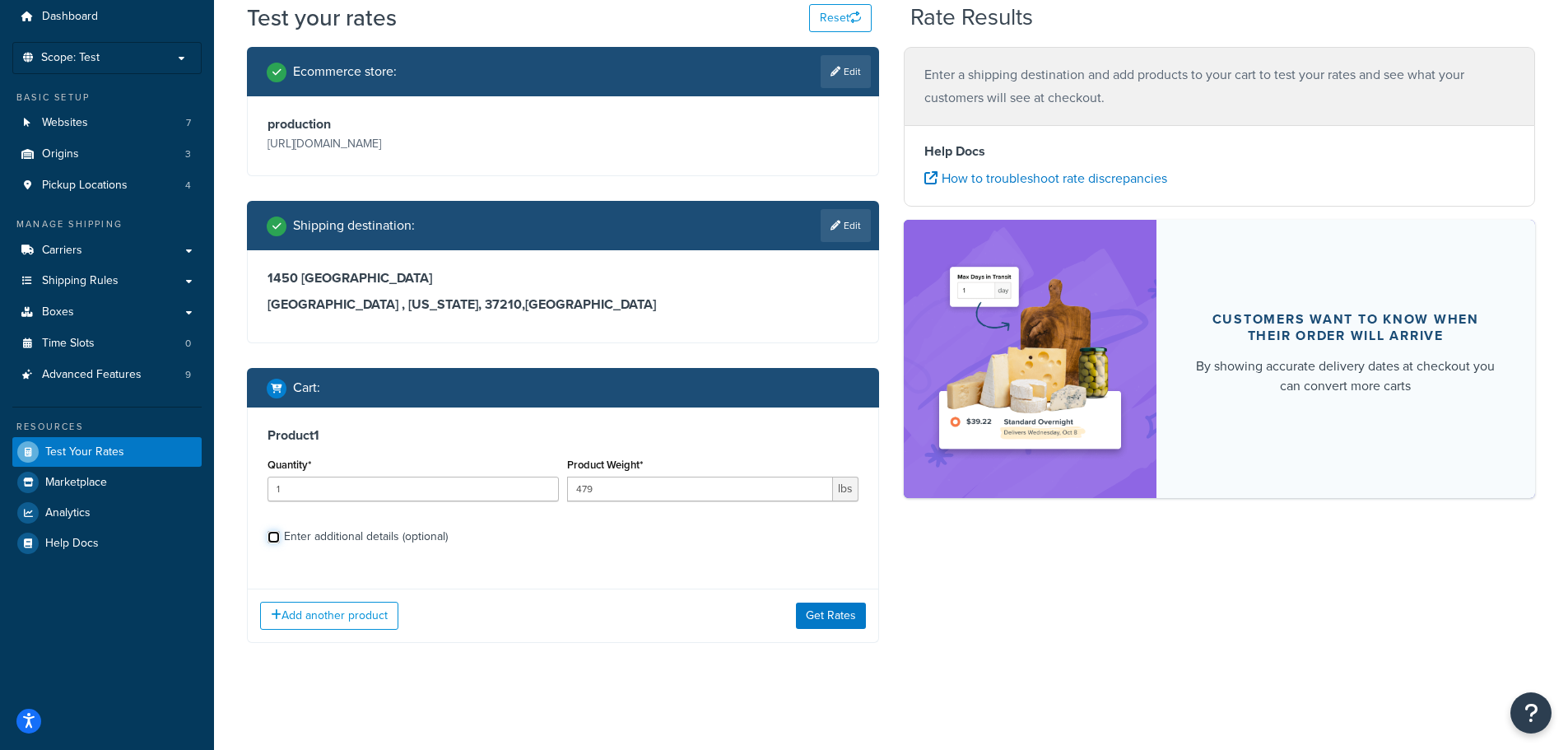
scroll to position [56, 0]
click at [834, 618] on button "Get Rates" at bounding box center [830, 615] width 70 height 27
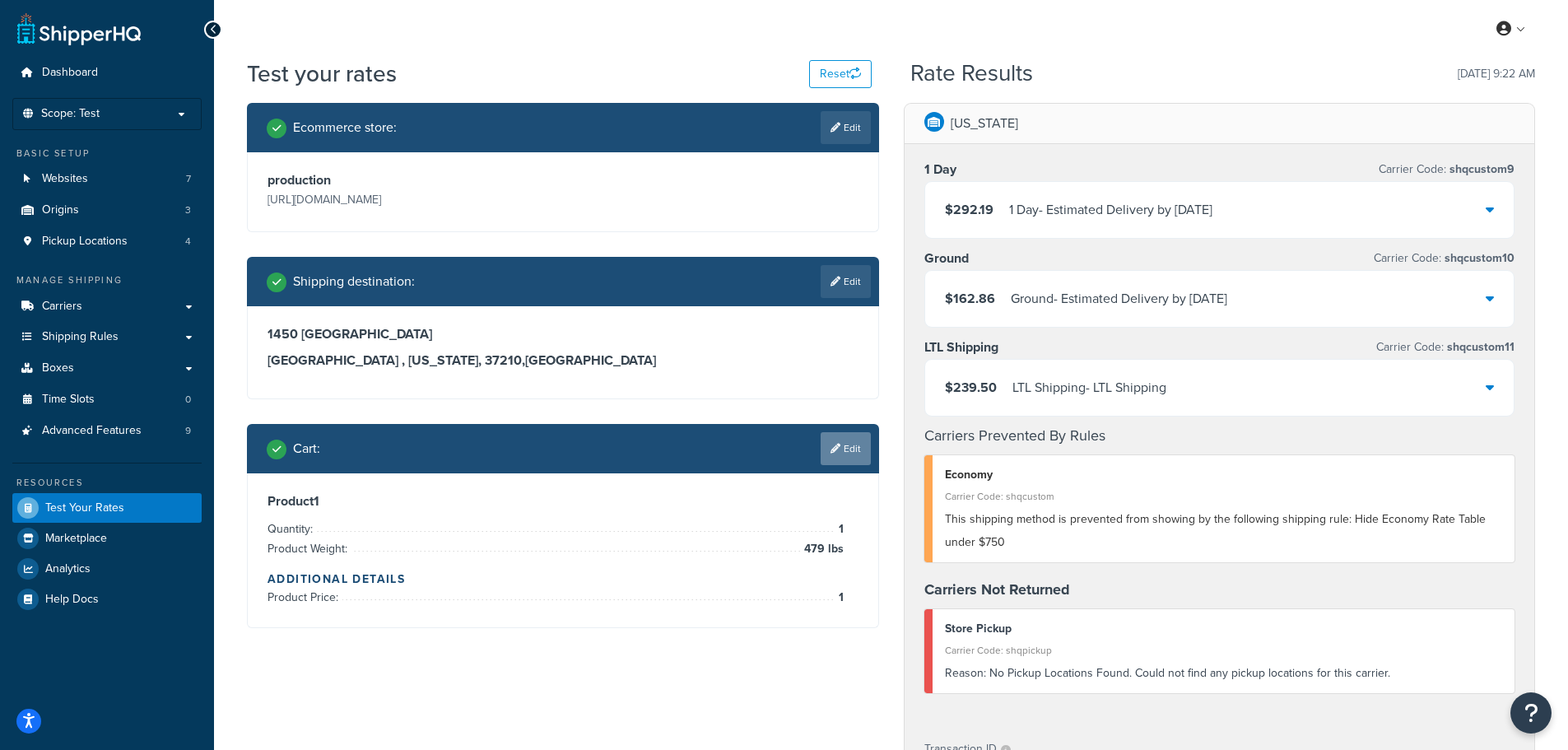
click at [863, 448] on link "Edit" at bounding box center [845, 448] width 50 height 33
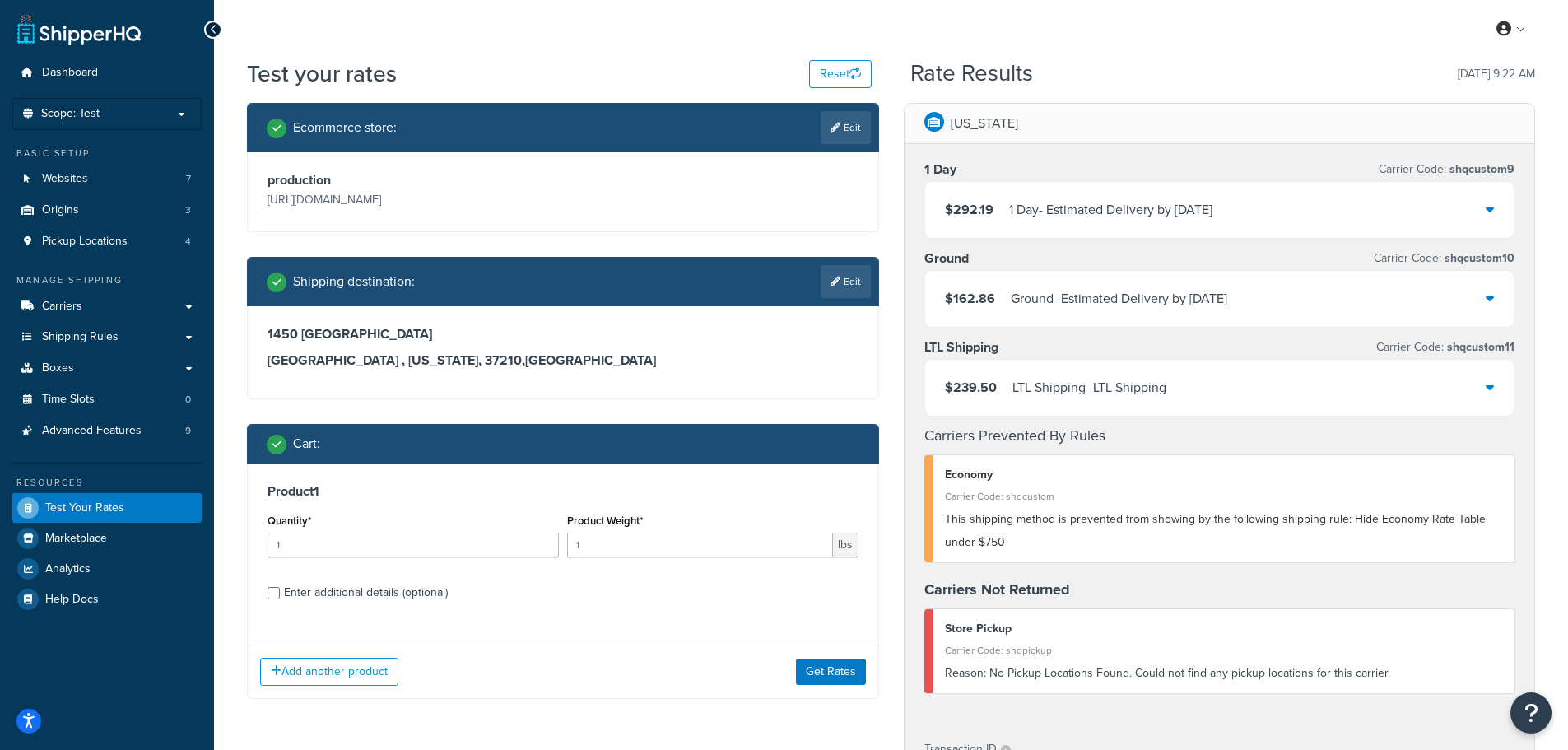
click at [258, 587] on div "Product 1 Quantity* 1 Product Weight* 1 lbs Enter additional details (optional)" at bounding box center [563, 548] width 630 height 169
click at [264, 587] on div "Product 1 Quantity* 1 Product Weight* 1 lbs Enter additional details (optional)" at bounding box center [563, 548] width 630 height 169
click at [269, 587] on input "Enter additional details (optional)" at bounding box center [274, 593] width 12 height 12
checkbox input "true"
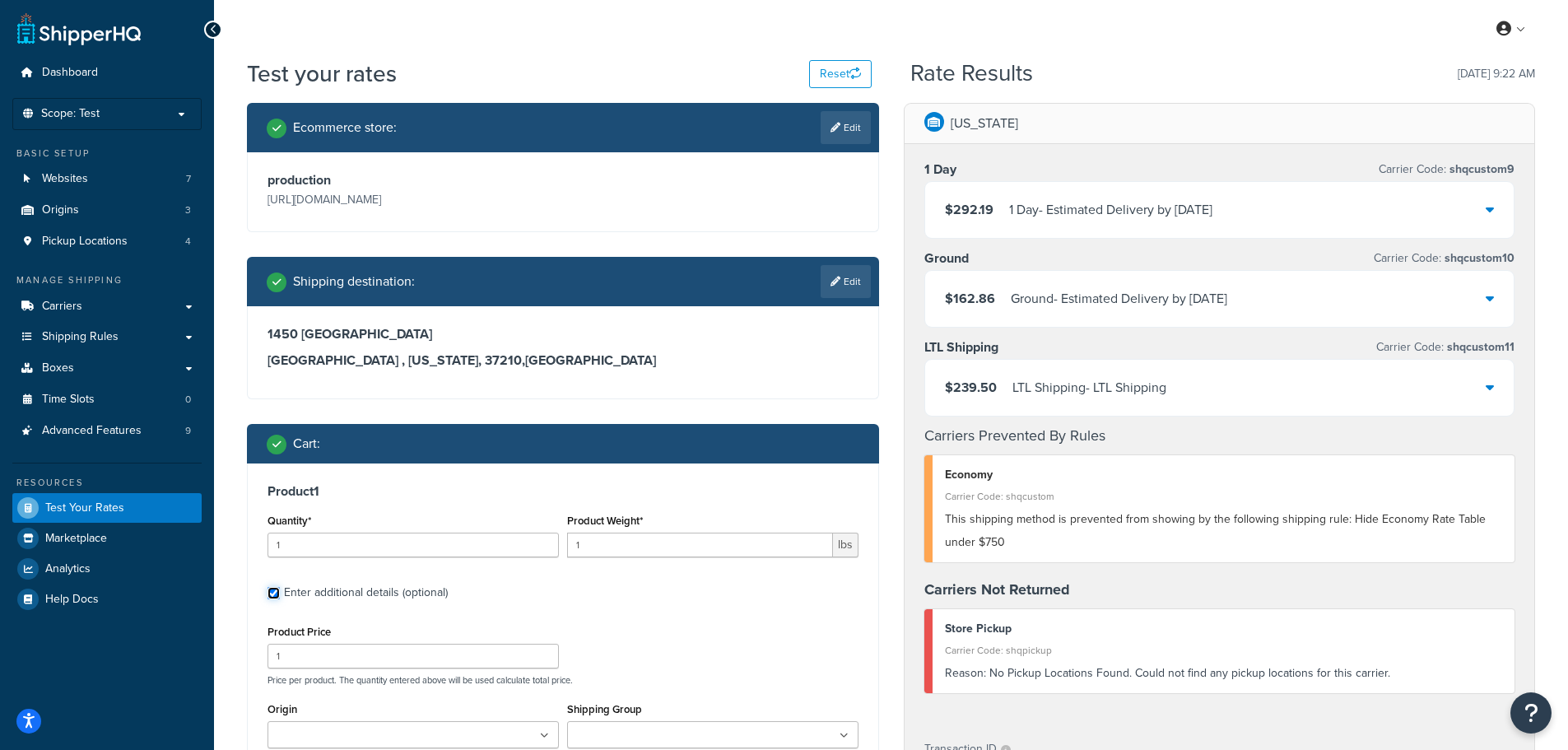
scroll to position [329, 0]
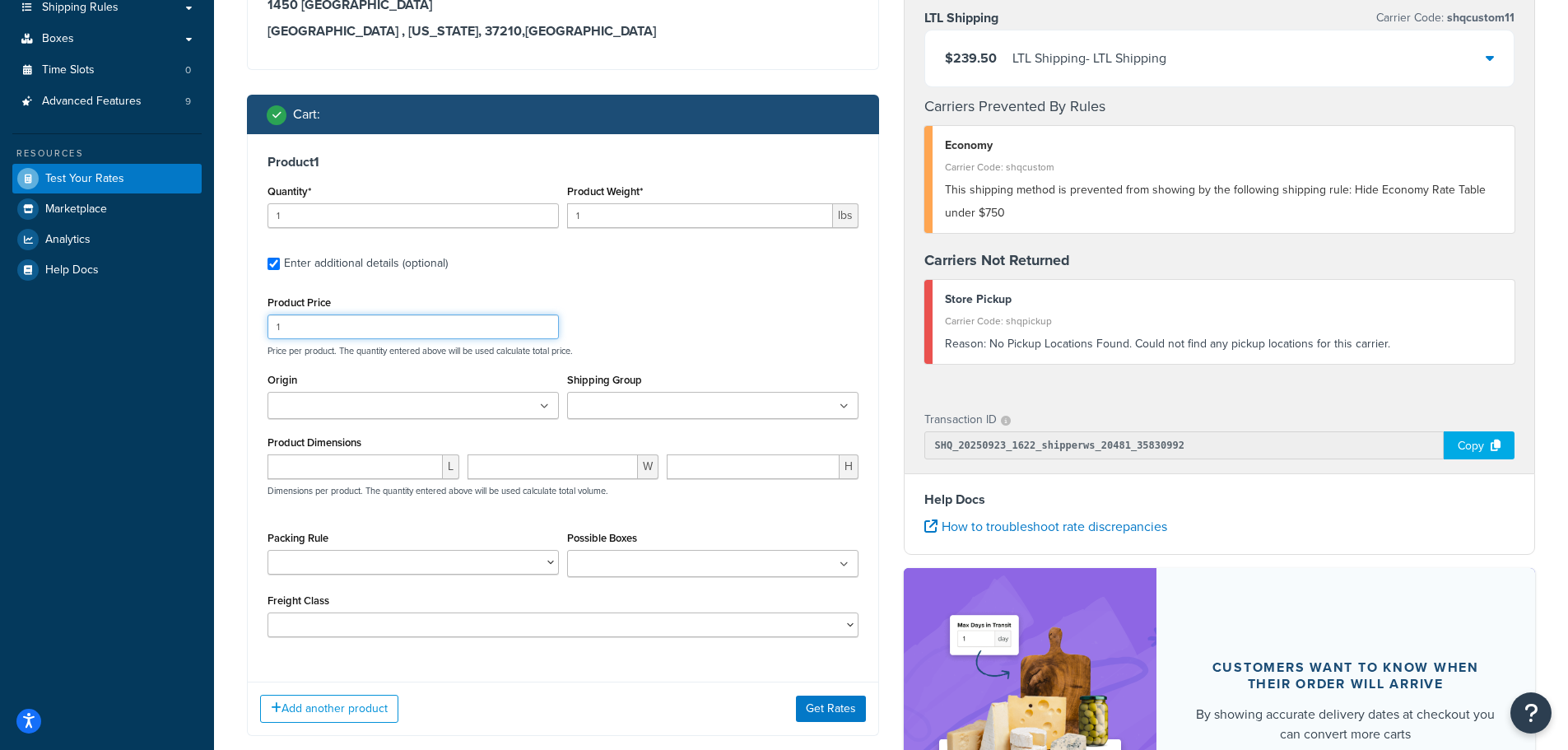
click at [347, 325] on input "1" at bounding box center [413, 326] width 292 height 25
type input "4000"
click at [734, 292] on div "Product Price 4000 Price per product. The quantity entered above will be used c…" at bounding box center [563, 324] width 600 height 65
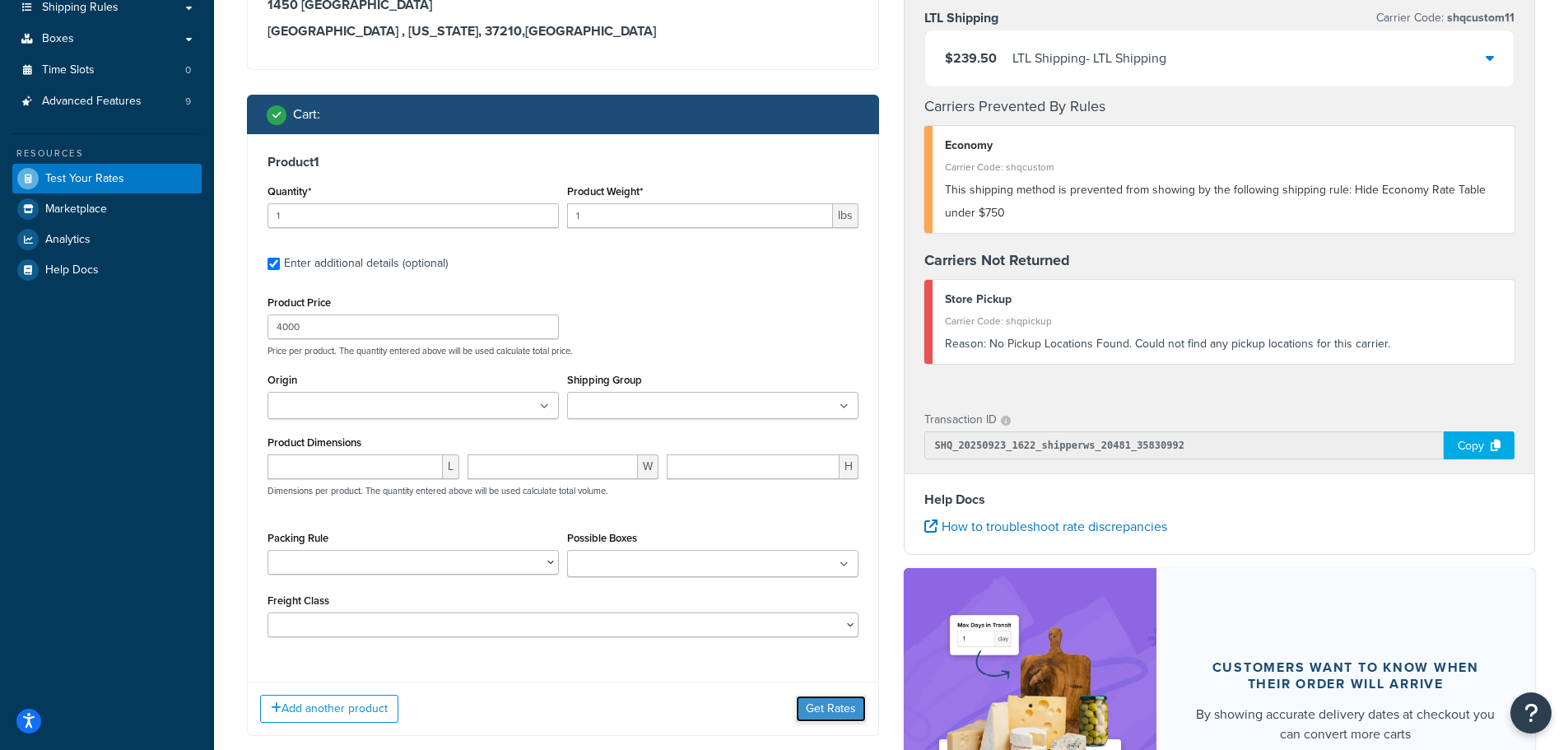
click at [852, 711] on button "Get Rates" at bounding box center [830, 708] width 70 height 27
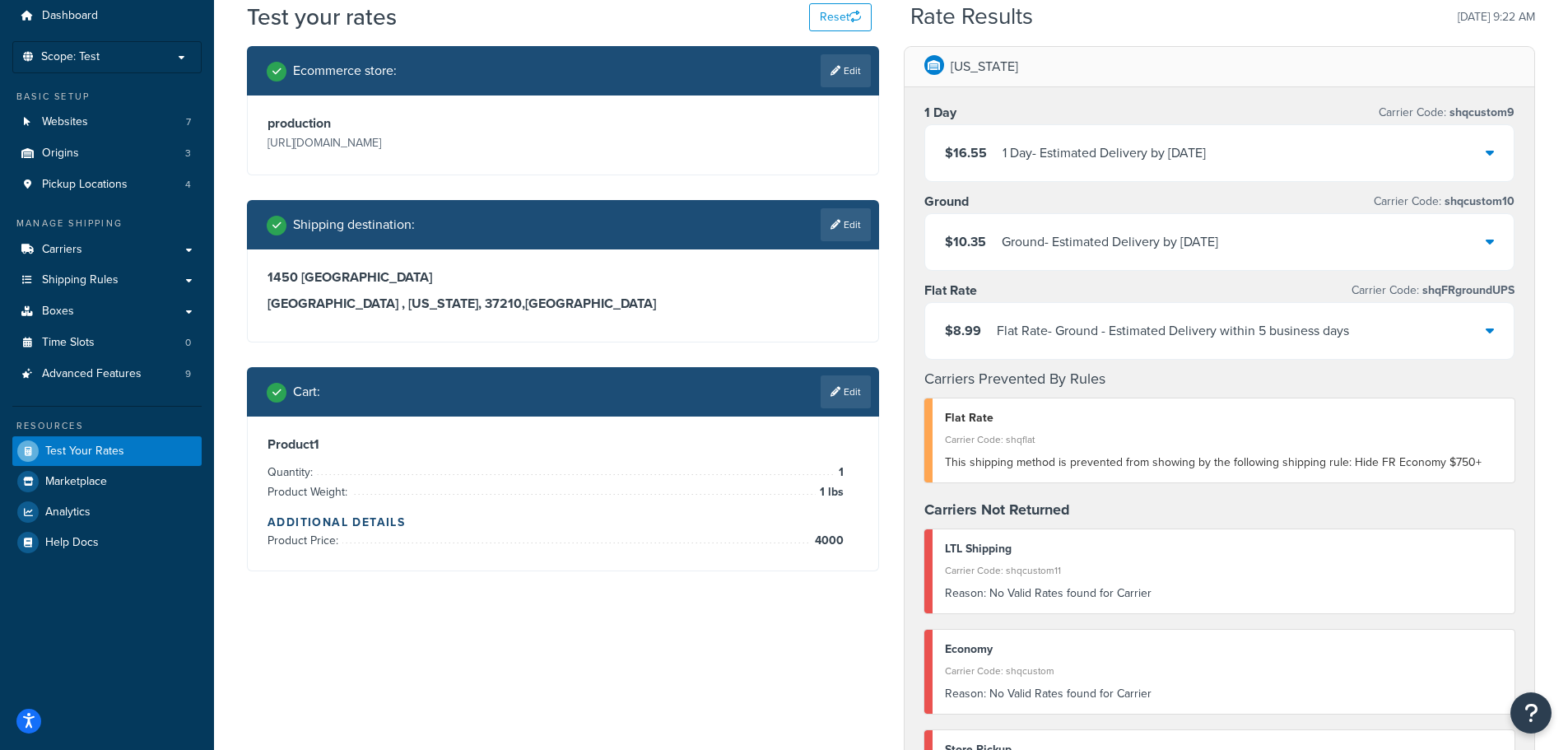
scroll to position [164, 0]
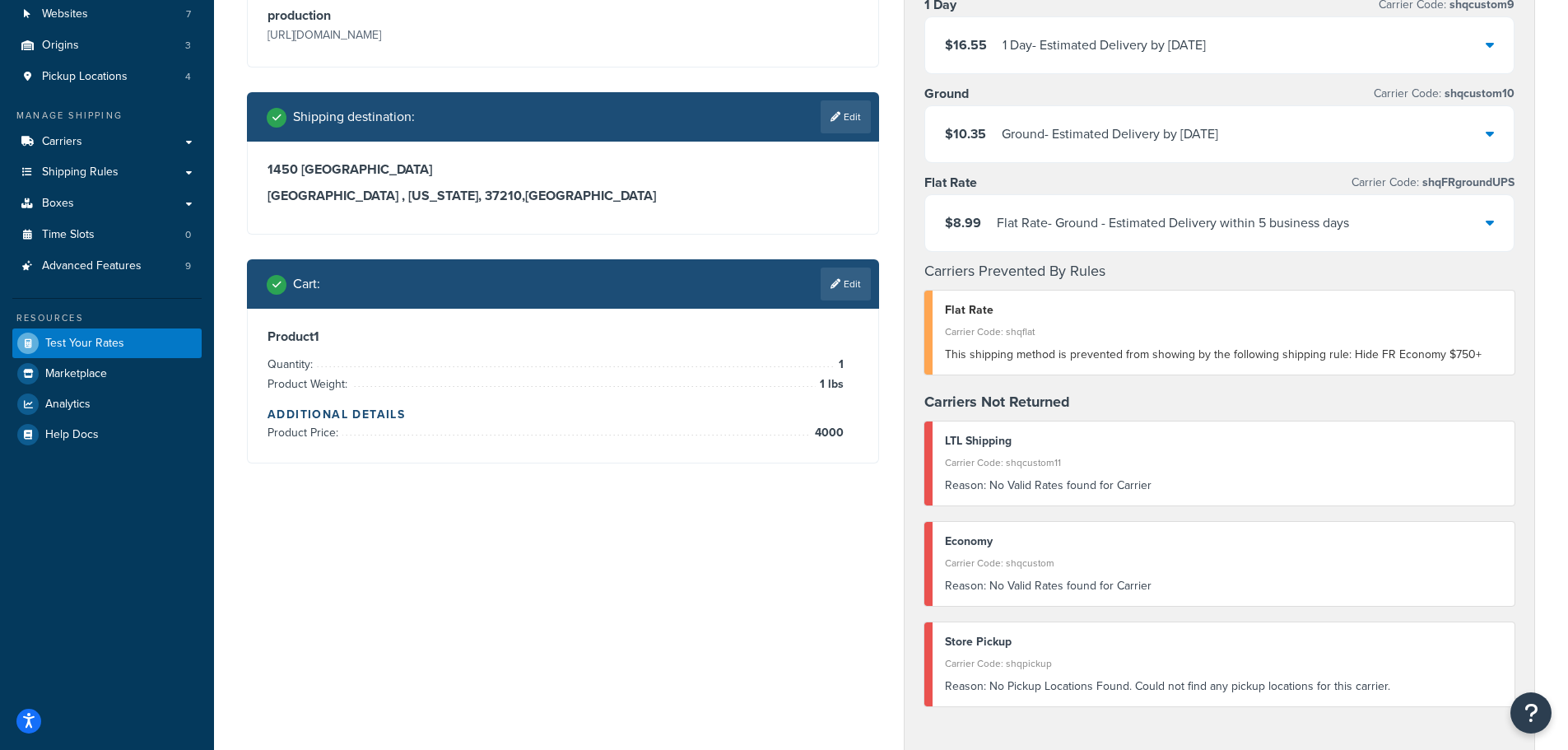
click at [1036, 590] on div "Reason: No Valid Rates found for Carrier" at bounding box center [1223, 586] width 558 height 23
click at [874, 280] on div "Cart : Edit" at bounding box center [563, 283] width 632 height 49
click at [865, 280] on link "Edit" at bounding box center [845, 284] width 50 height 33
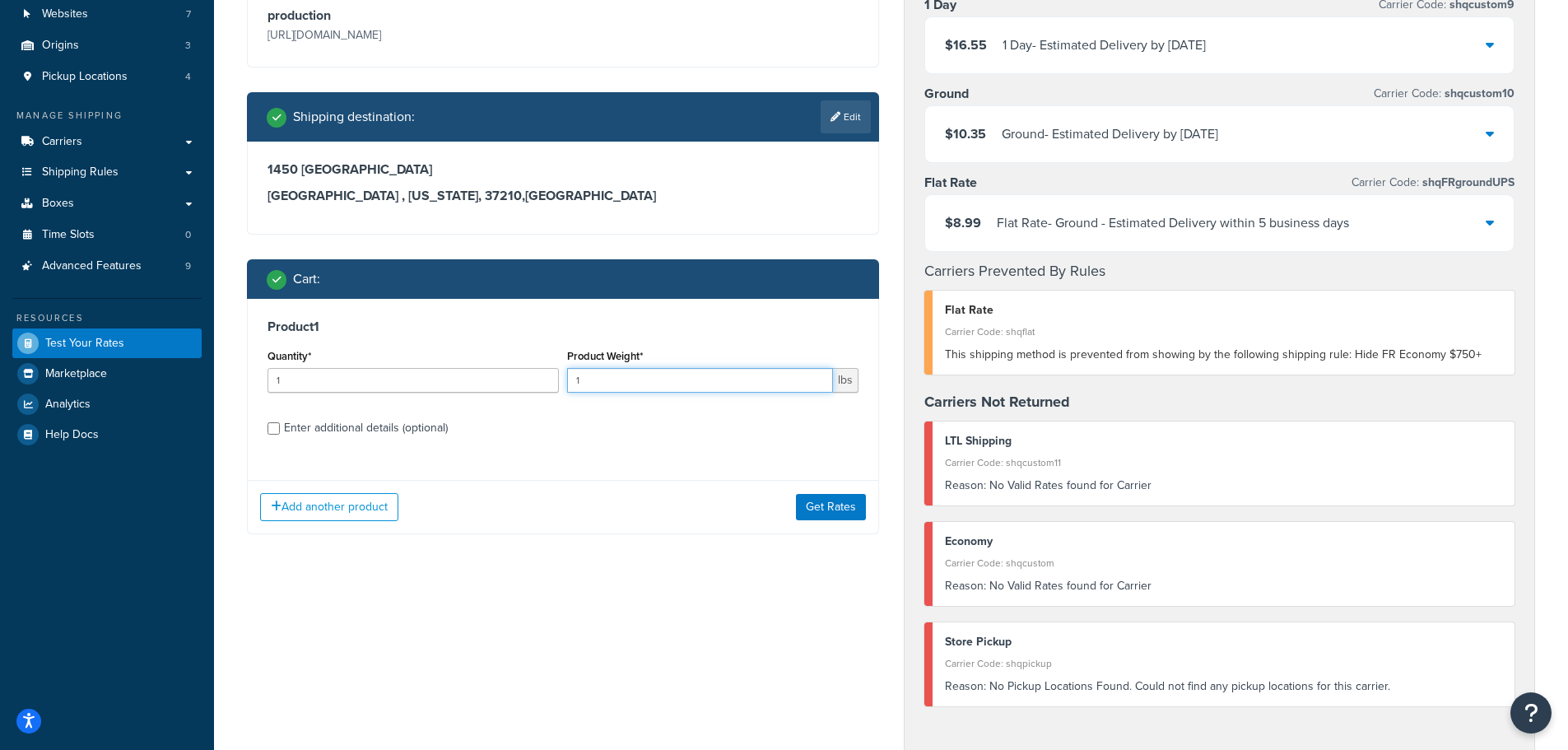
click at [689, 390] on input "1" at bounding box center [699, 380] width 266 height 25
click at [688, 389] on input "1" at bounding box center [699, 380] width 266 height 25
type input "1"
type input "479"
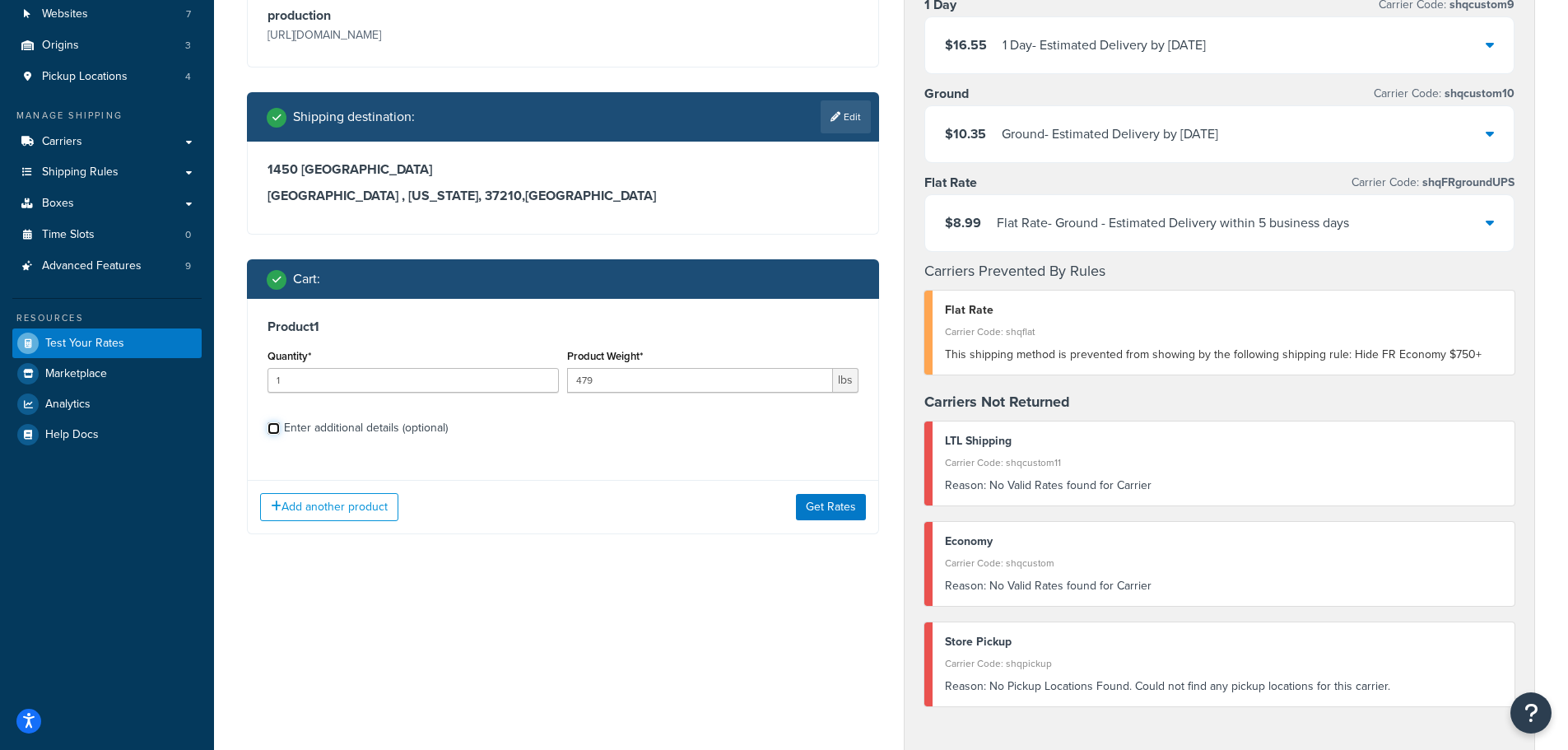
click at [274, 428] on input "Enter additional details (optional)" at bounding box center [274, 428] width 12 height 12
checkbox input "true"
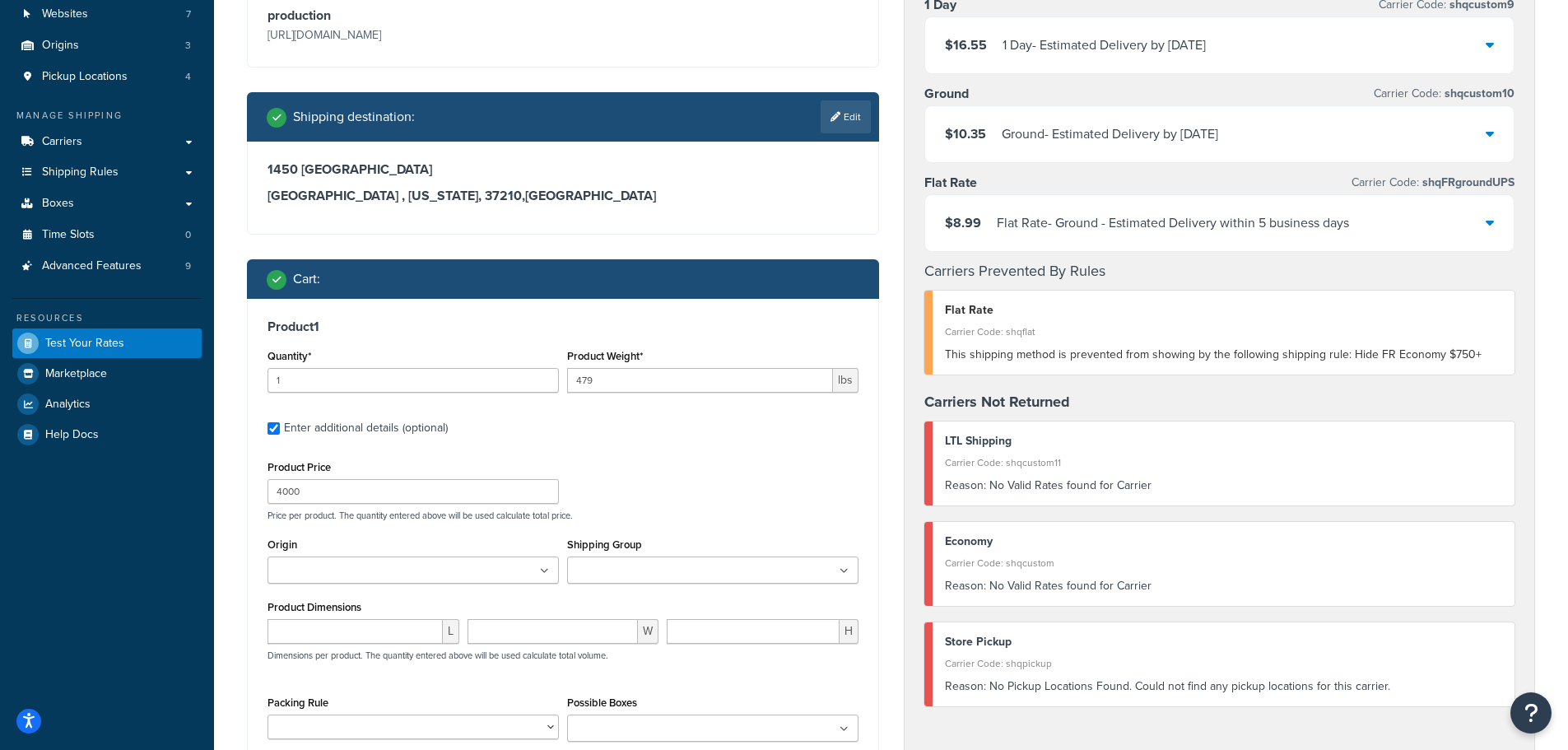
click at [798, 526] on div "Product Price 4000 Price per product. The quantity entered above will be used c…" at bounding box center [563, 635] width 591 height 358
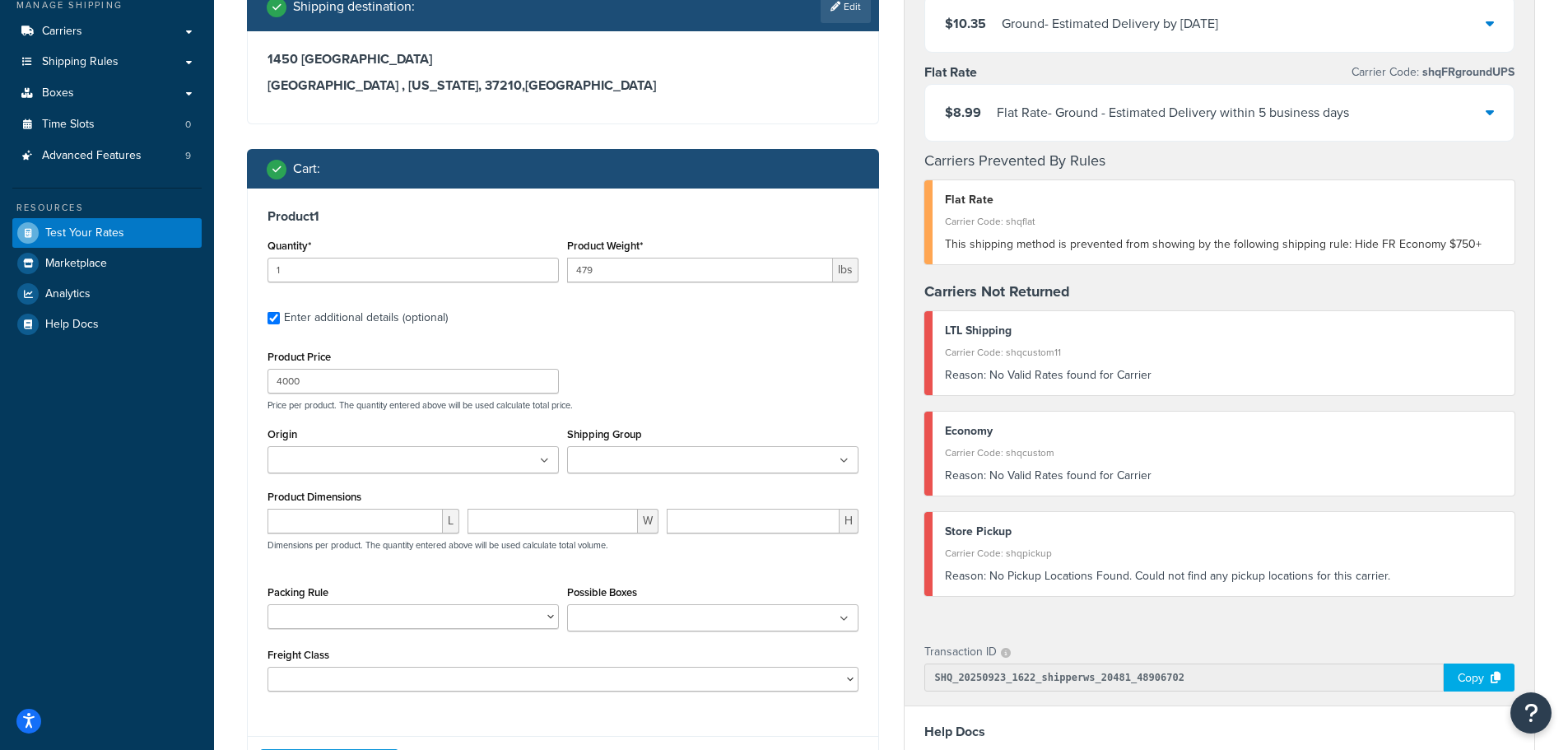
scroll to position [494, 0]
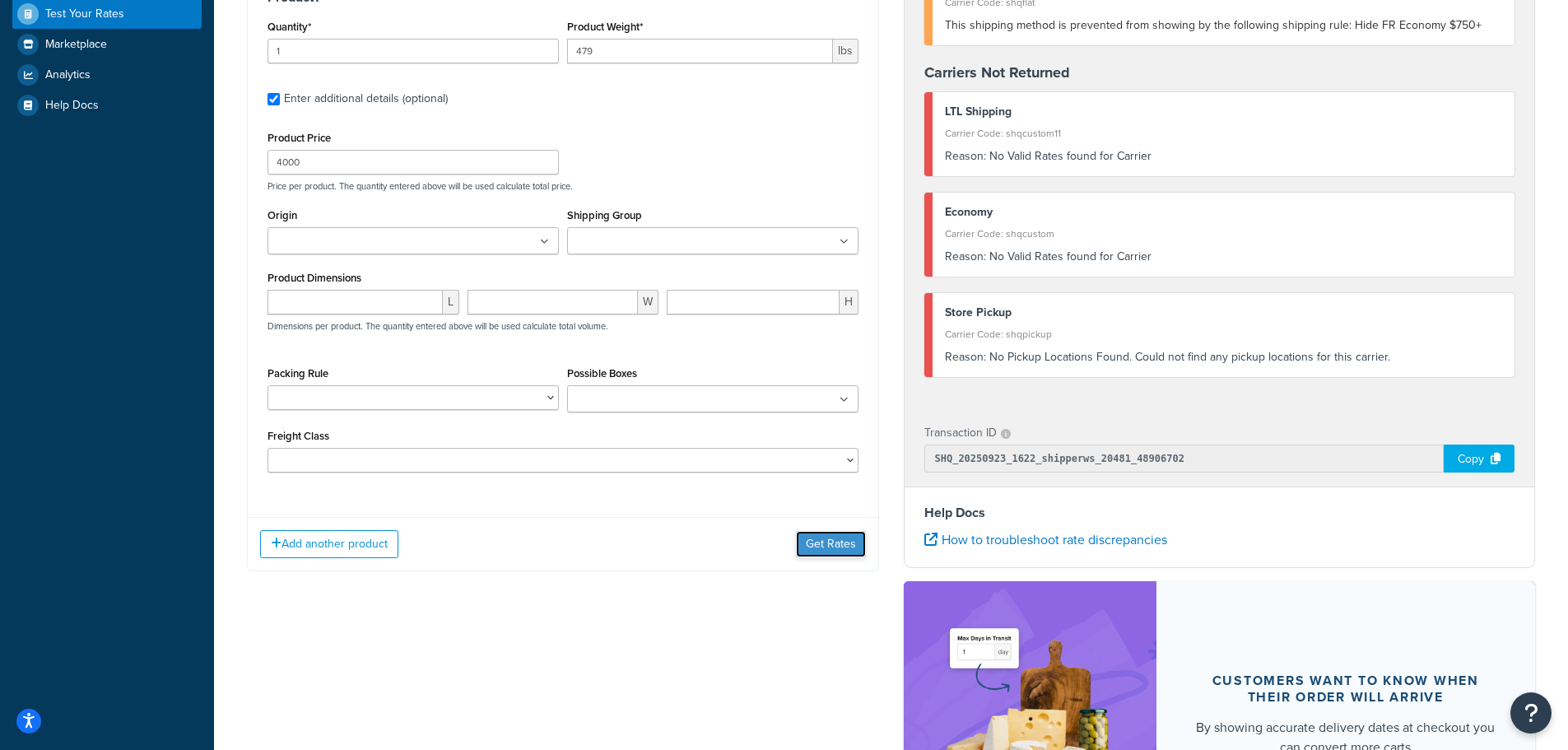
click at [839, 547] on button "Get Rates" at bounding box center [830, 544] width 70 height 27
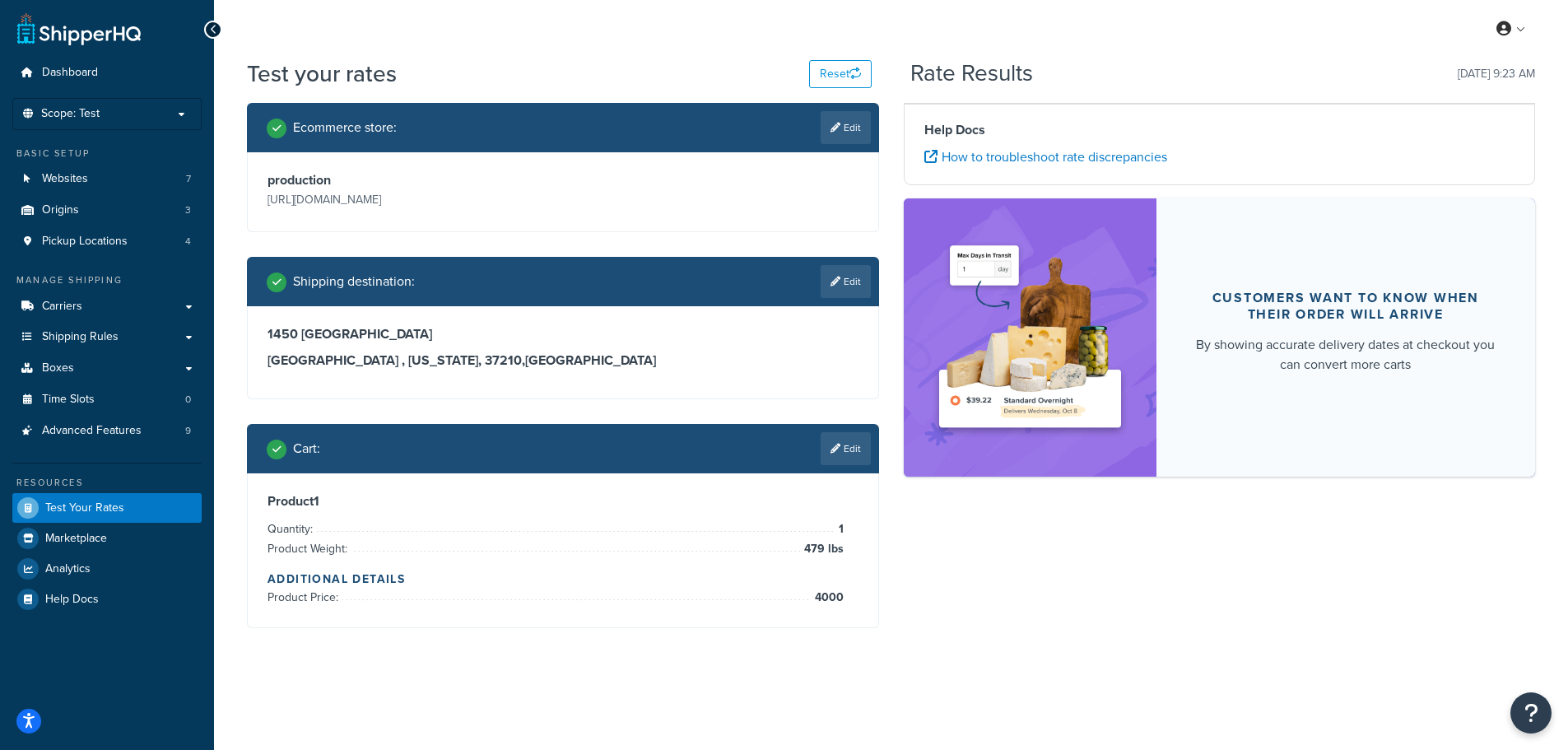
scroll to position [0, 0]
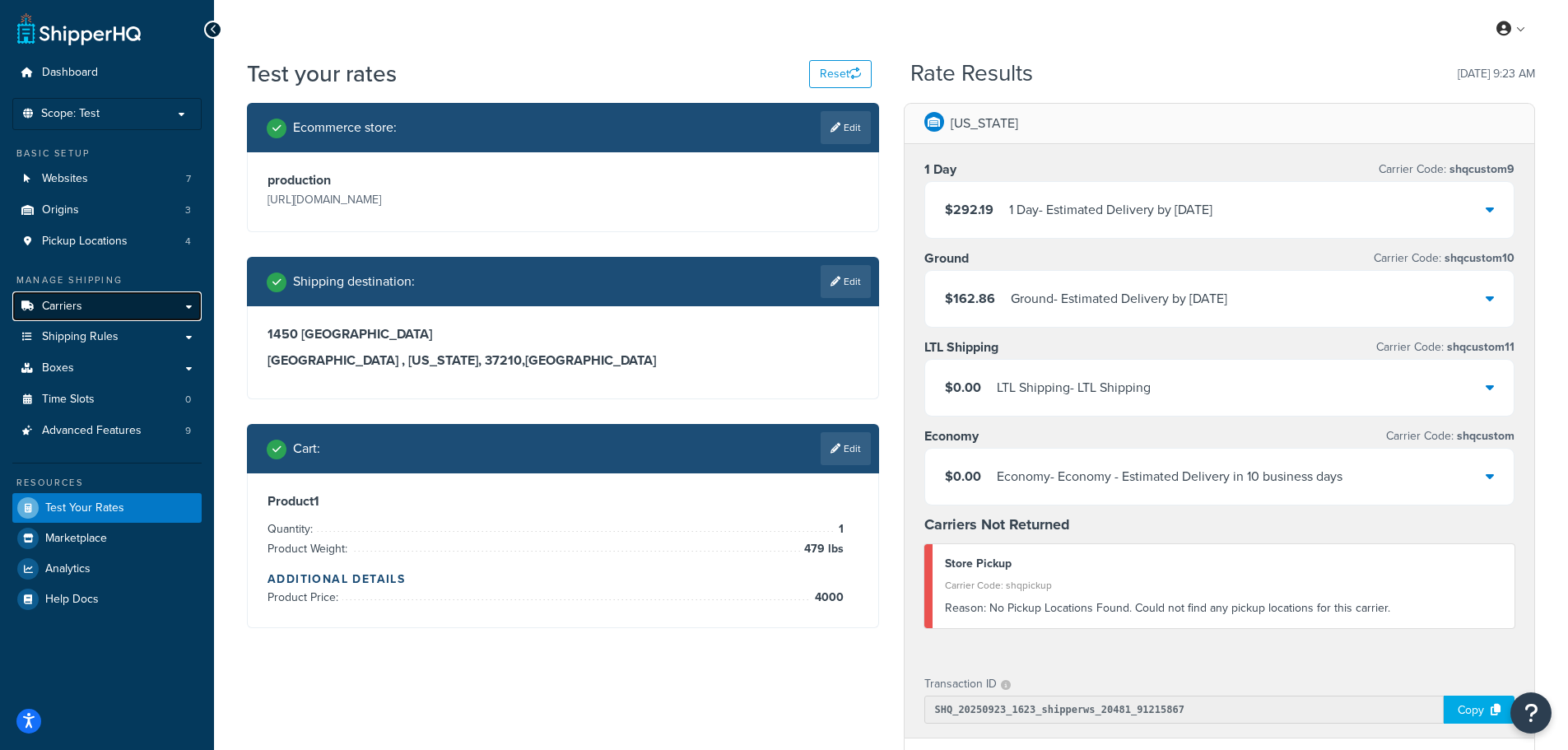
click at [85, 309] on link "Carriers" at bounding box center [107, 306] width 189 height 30
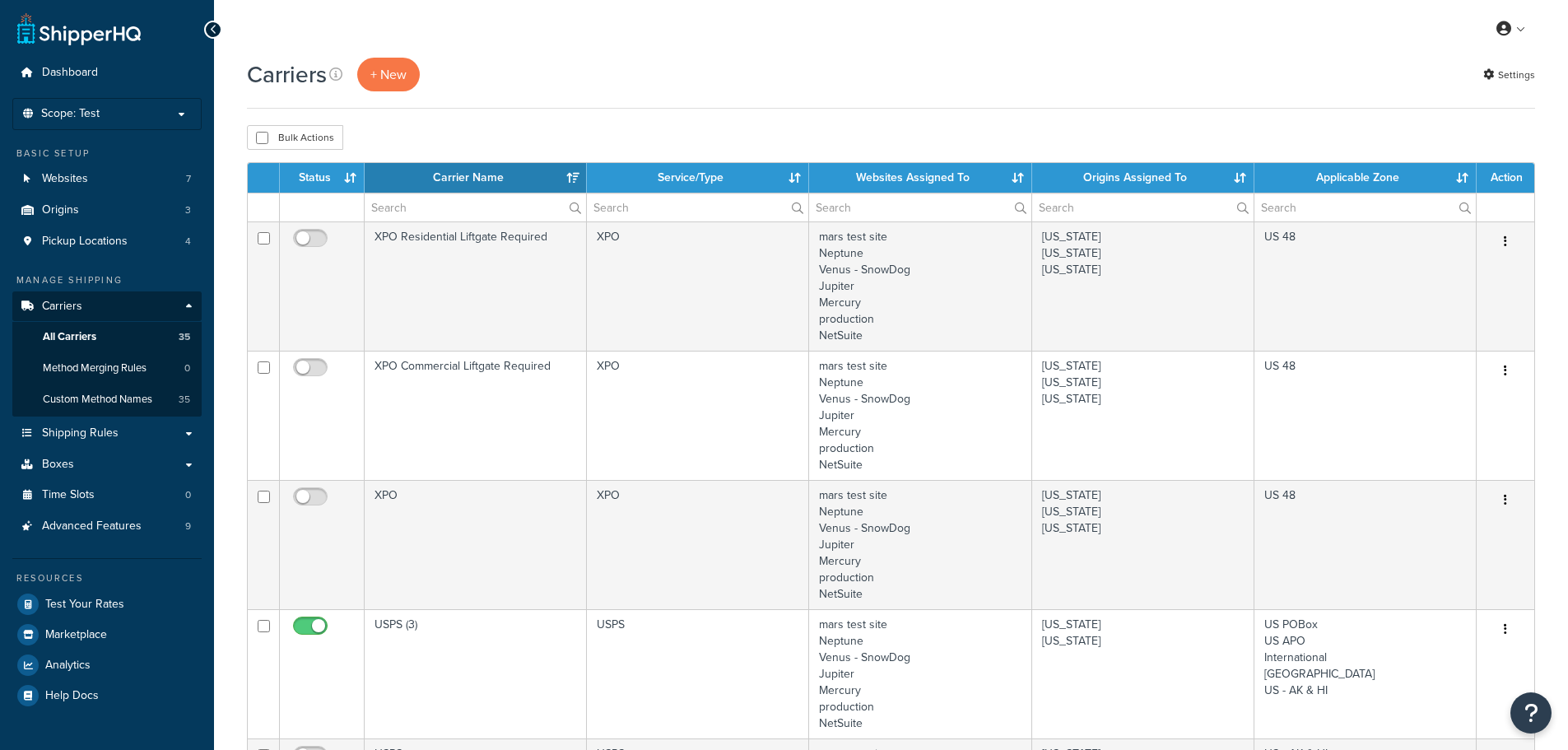
select select "15"
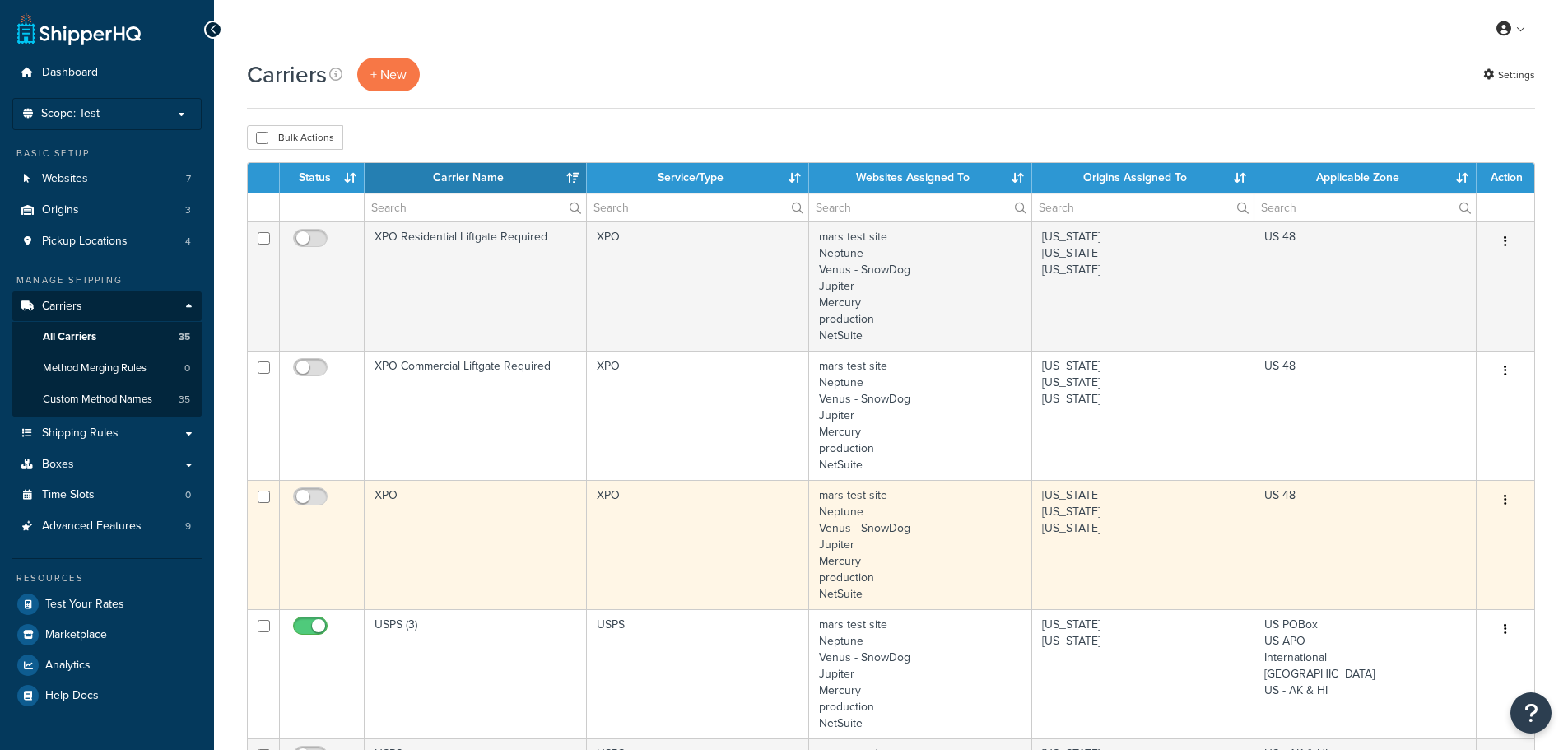
scroll to position [323, 0]
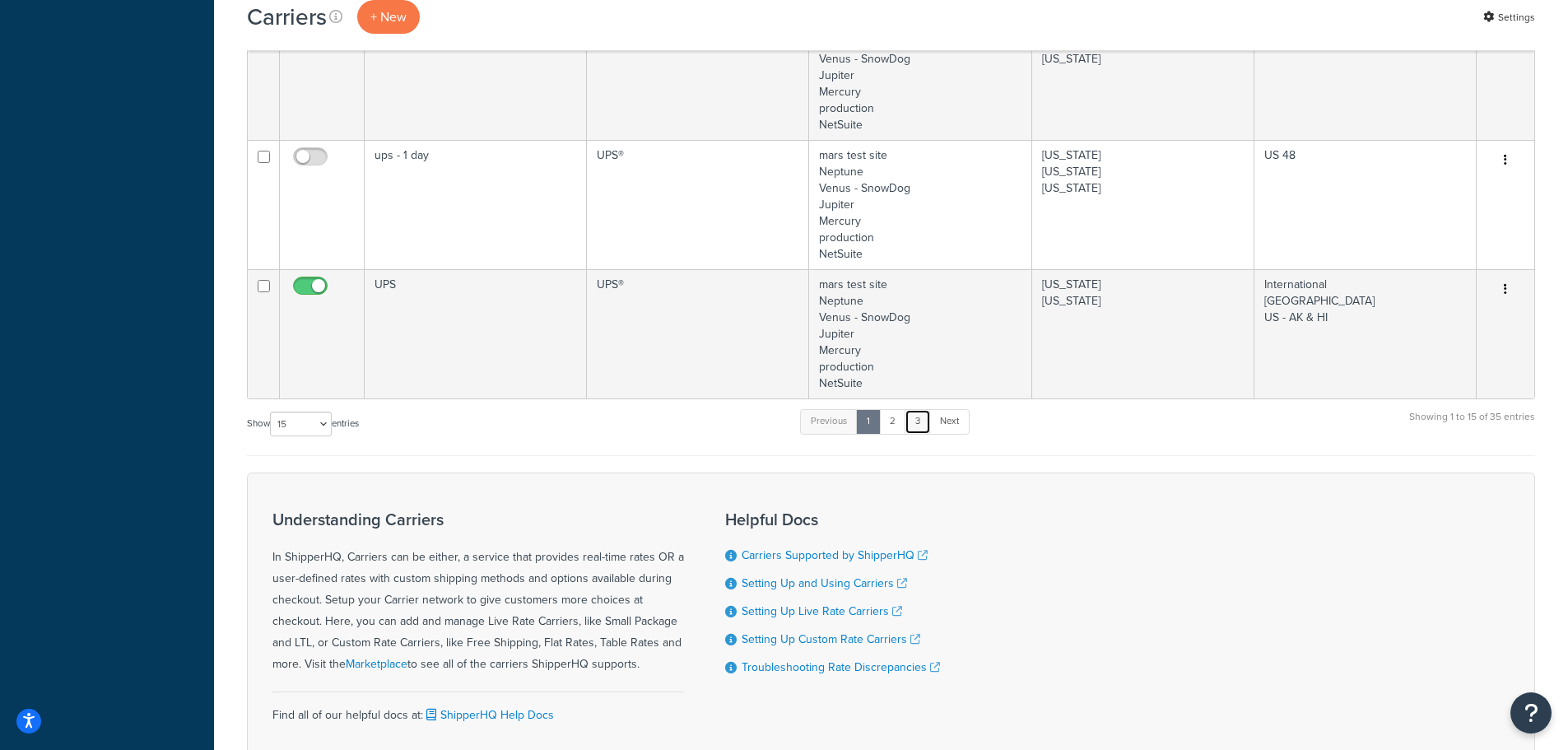
click at [908, 421] on link "3" at bounding box center [917, 421] width 27 height 25
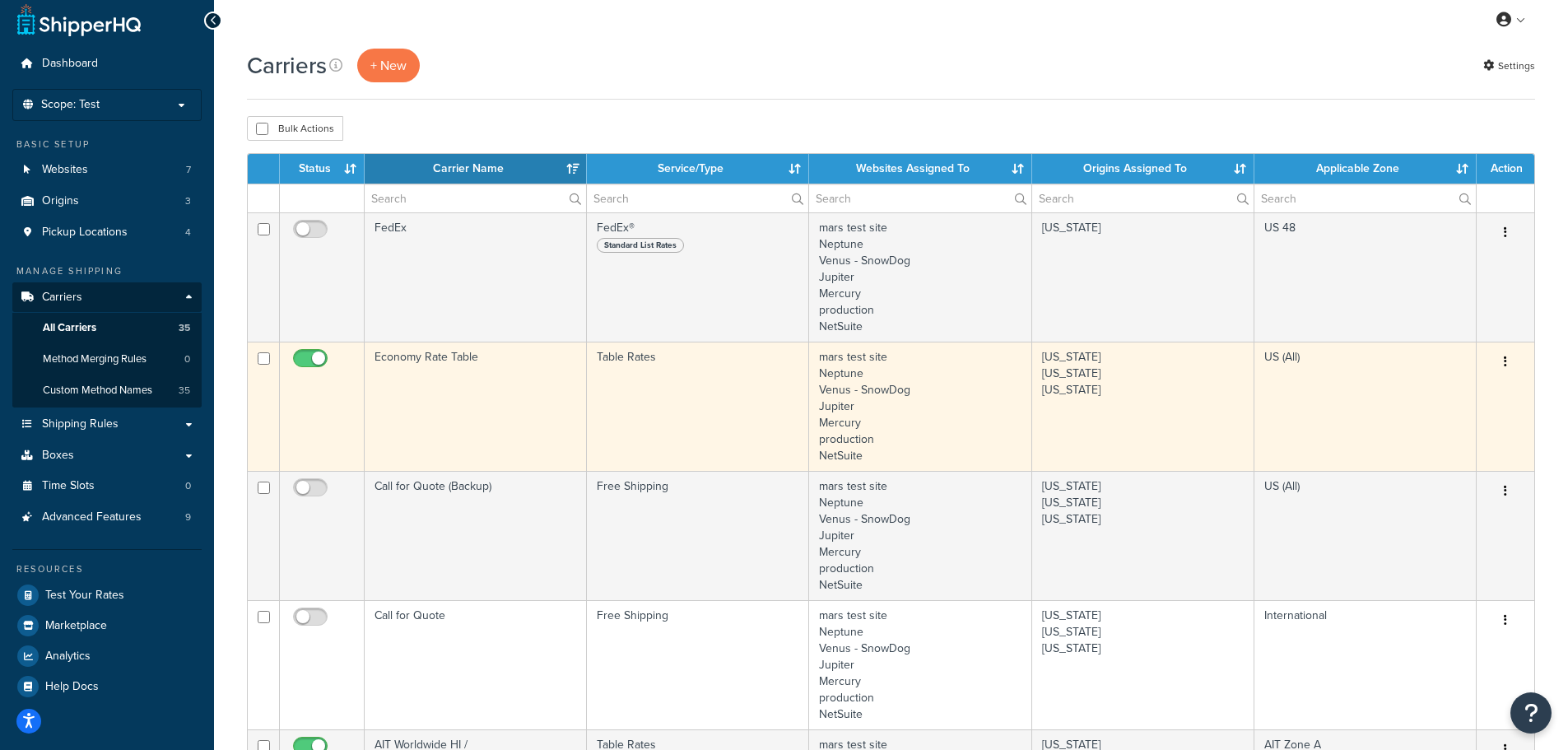
scroll to position [0, 0]
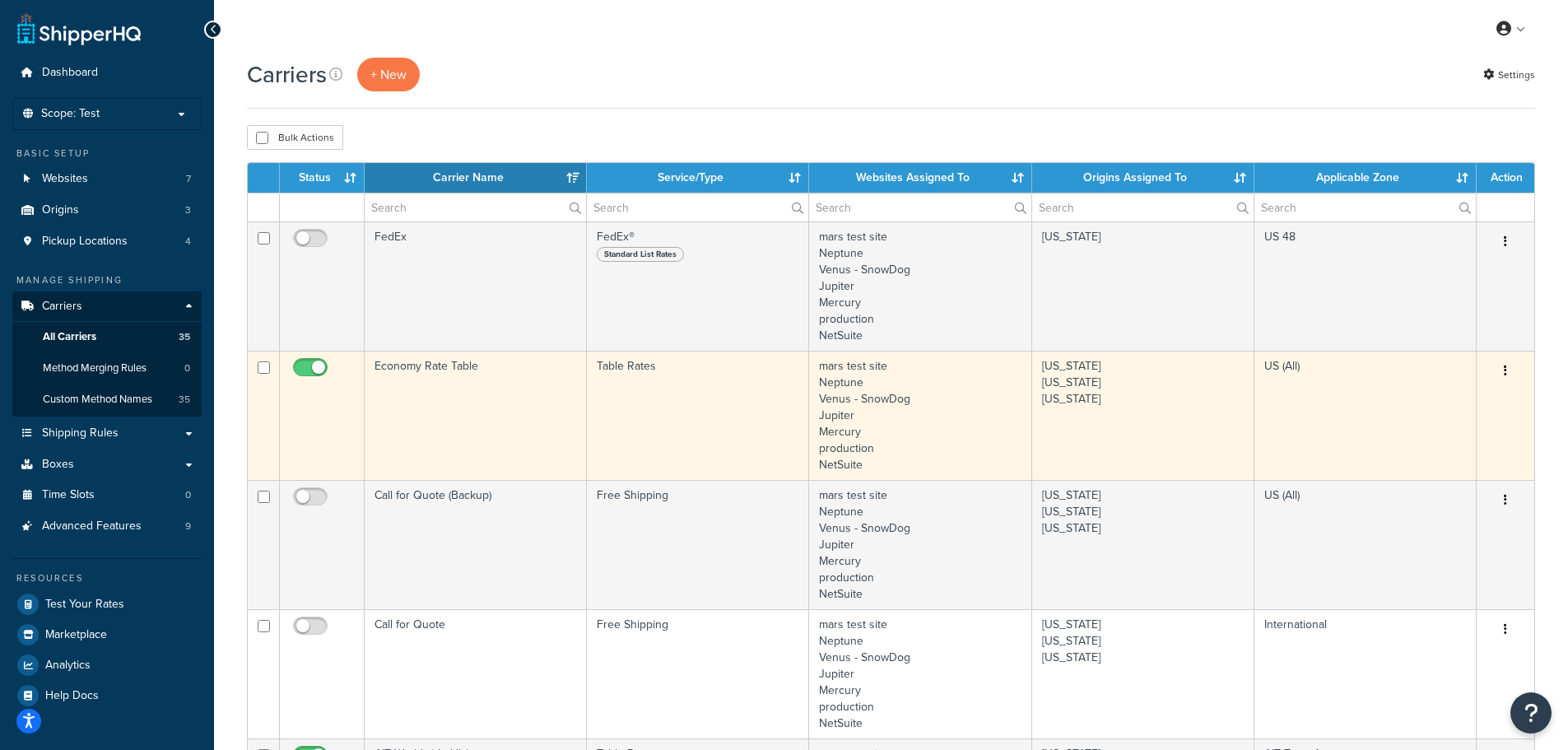
click at [468, 384] on td "Economy Rate Table" at bounding box center [476, 415] width 222 height 129
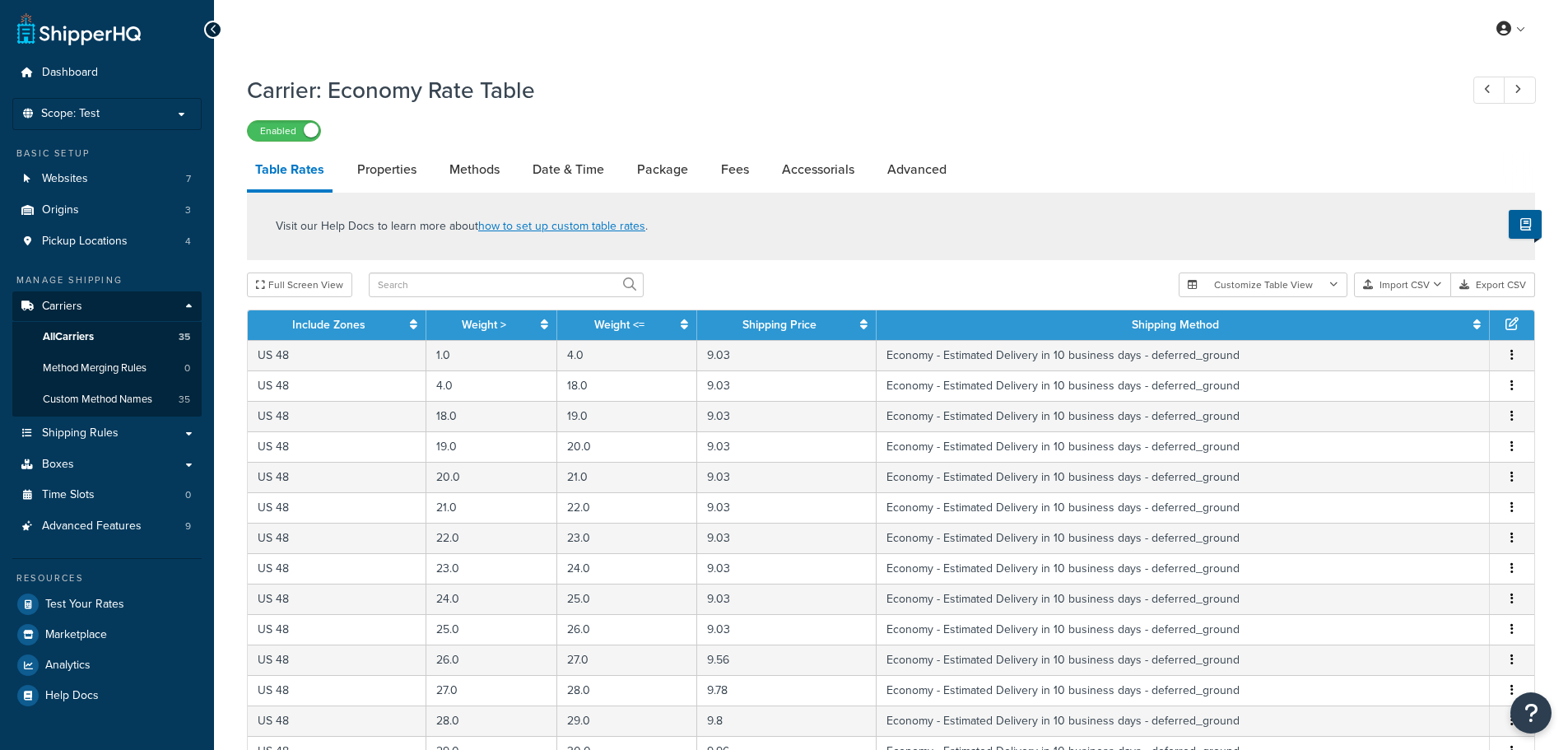
select select "25"
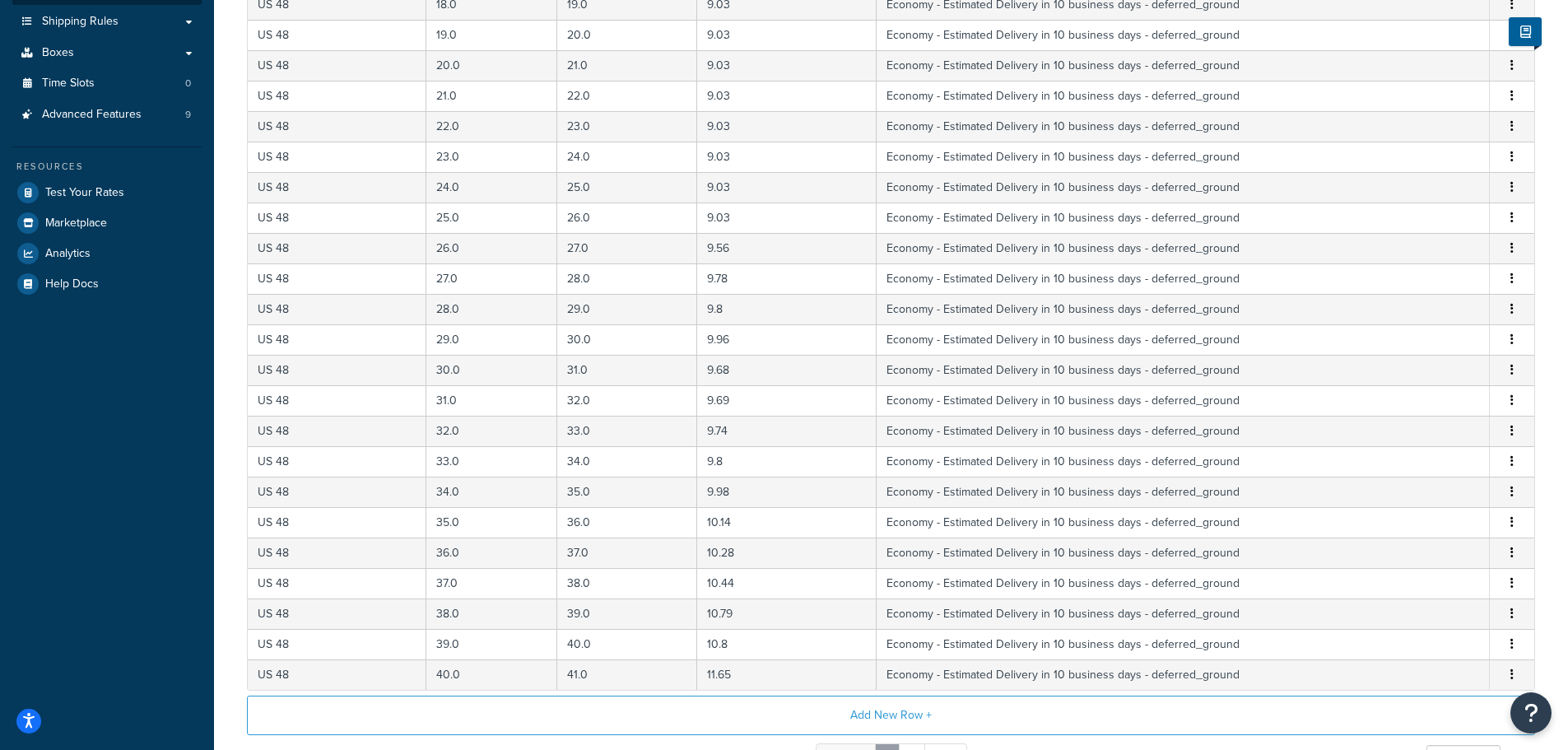
scroll to position [584, 0]
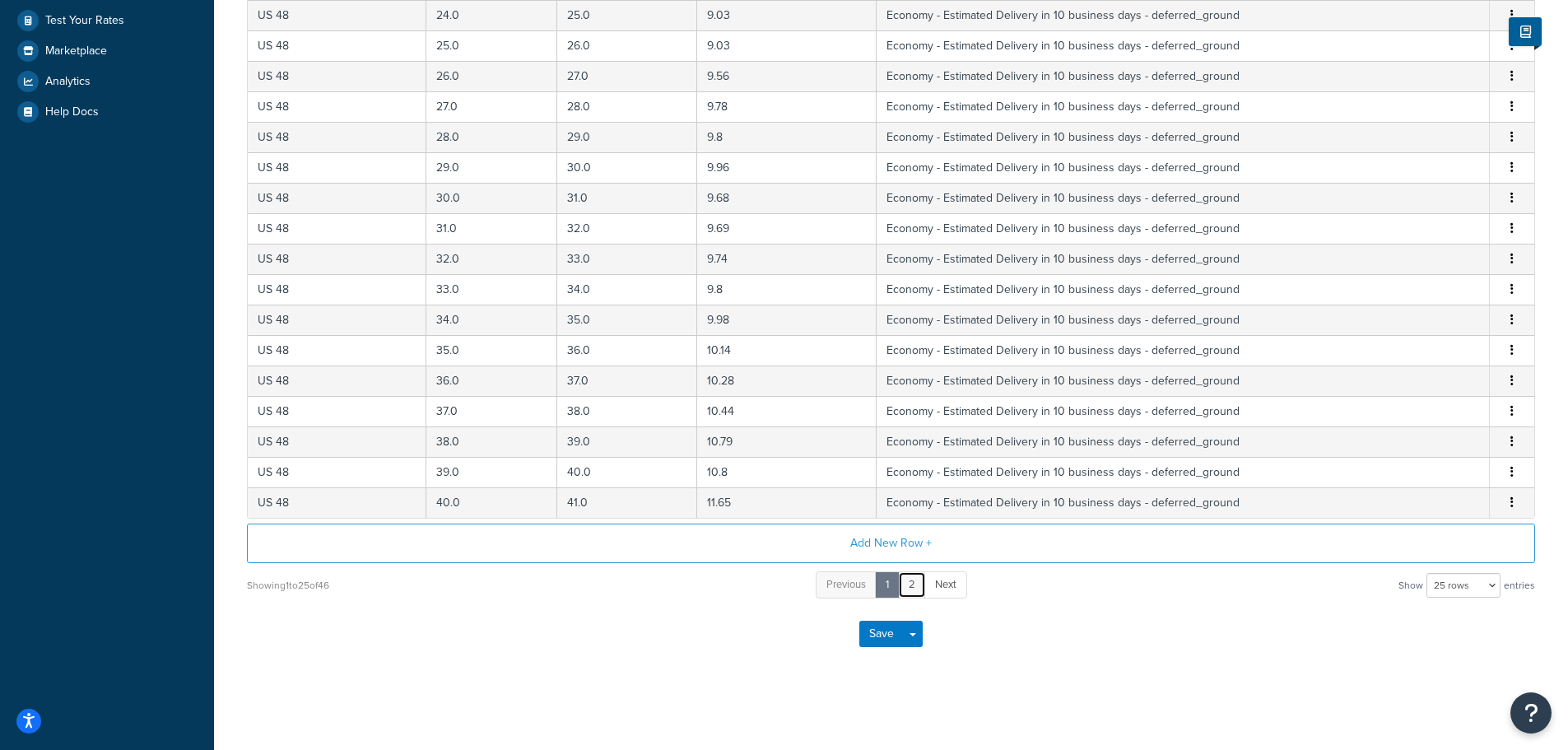
click at [914, 595] on link "2" at bounding box center [912, 585] width 28 height 28
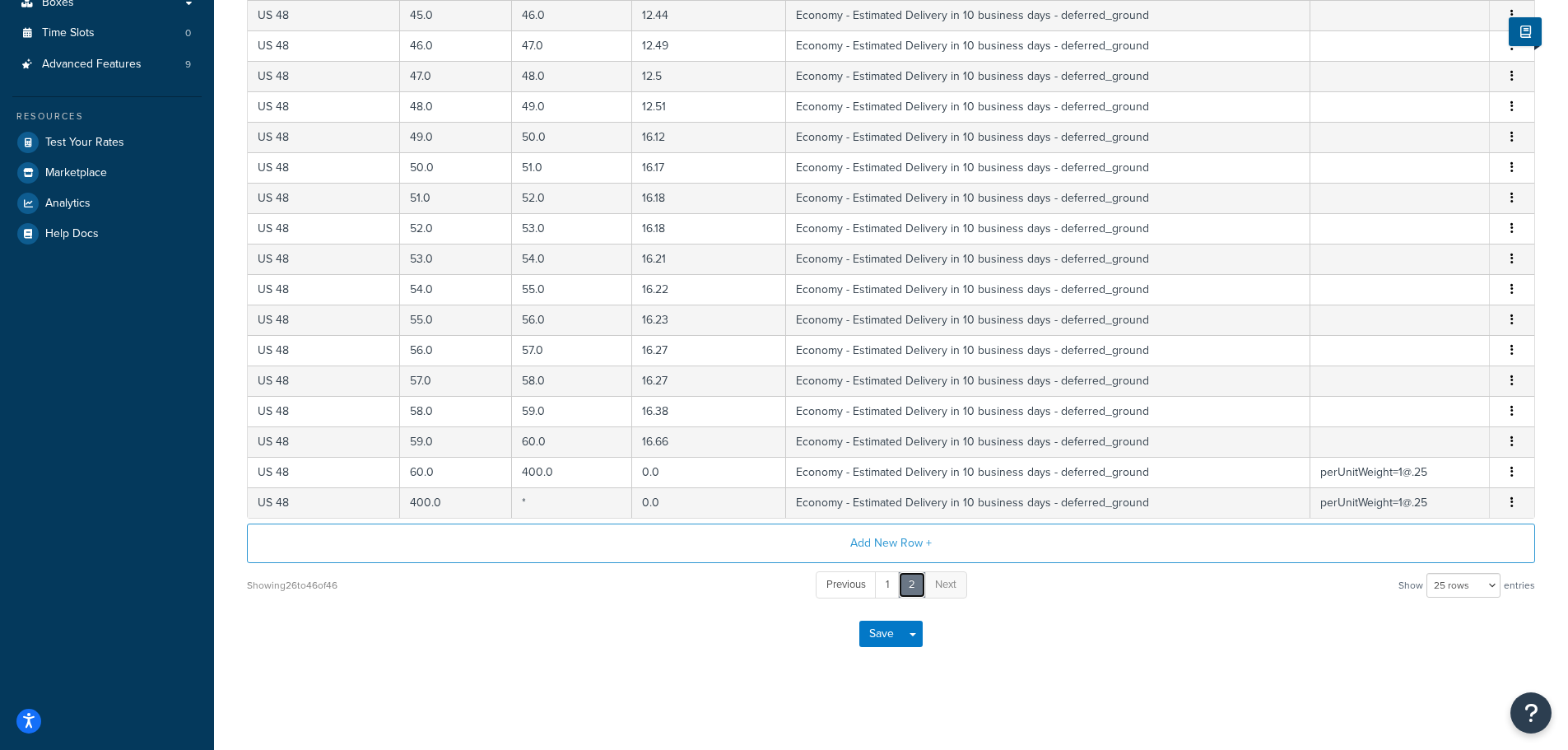
scroll to position [0, 0]
